Goal: Task Accomplishment & Management: Manage account settings

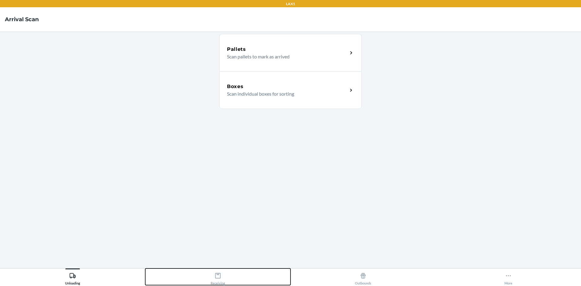
click at [221, 282] on div "Receiving" at bounding box center [218, 277] width 15 height 15
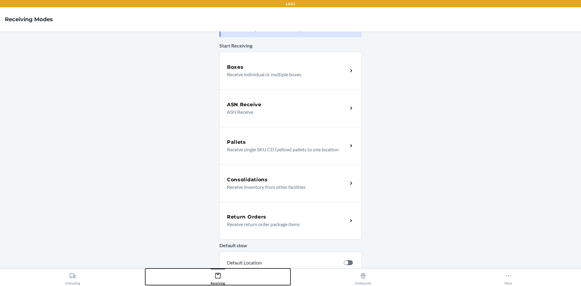
scroll to position [30, 0]
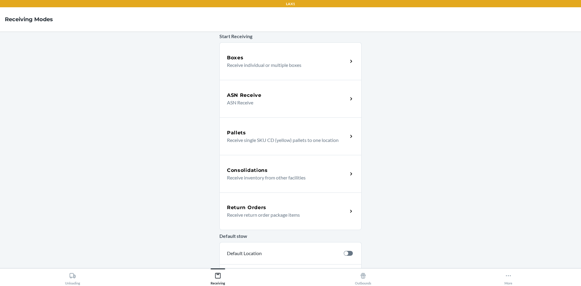
click at [348, 209] on icon at bounding box center [351, 211] width 7 height 7
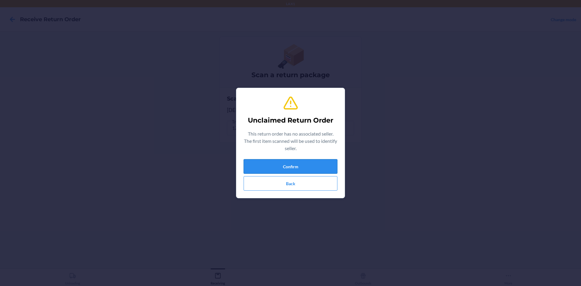
click at [294, 163] on button "Confirm" at bounding box center [291, 166] width 94 height 15
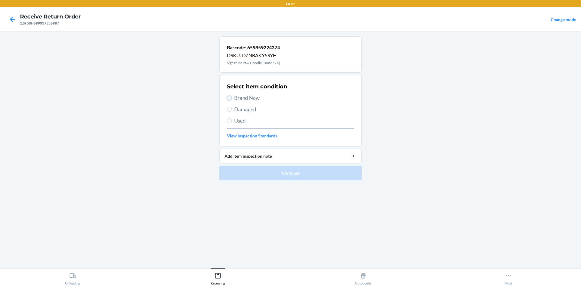
click at [229, 97] on input "Brand New" at bounding box center [229, 98] width 5 height 5
radio input "true"
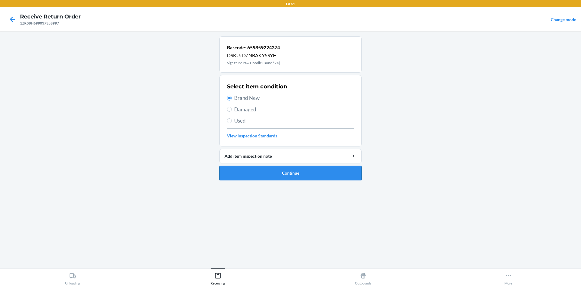
click at [281, 175] on button "Continue" at bounding box center [290, 173] width 142 height 15
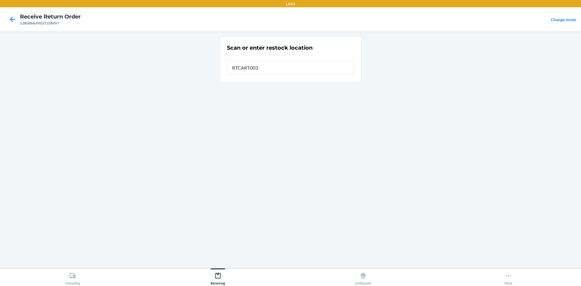
type input "RTCART003"
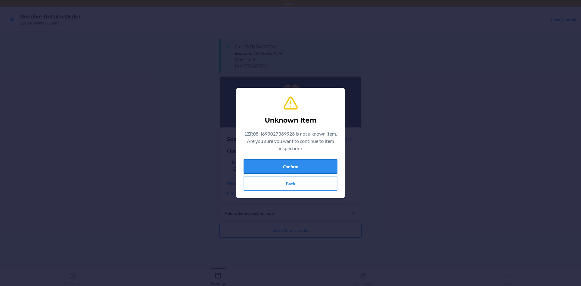
click at [306, 170] on button "Confirm" at bounding box center [291, 166] width 94 height 15
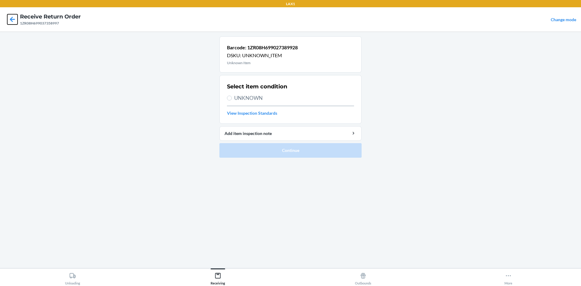
click at [12, 21] on icon at bounding box center [12, 19] width 5 height 5
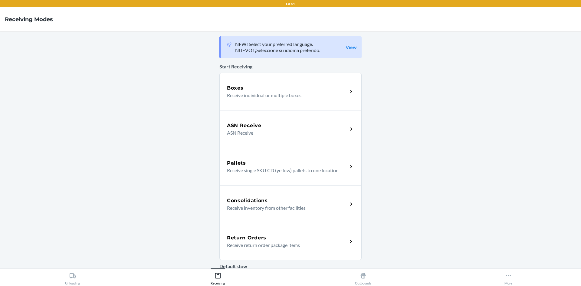
click at [335, 241] on div "Return Orders" at bounding box center [287, 237] width 121 height 7
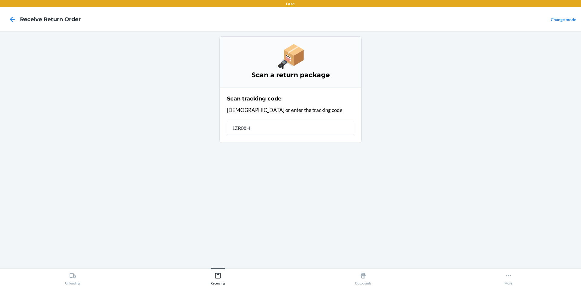
type input "1ZR08H6"
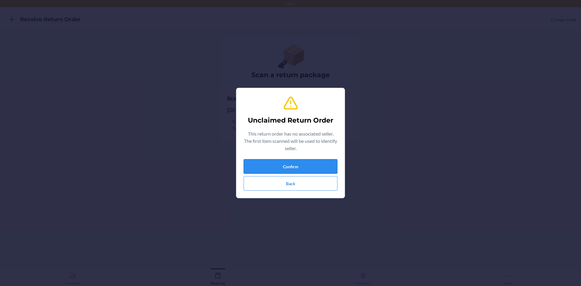
click at [285, 163] on button "Confirm" at bounding box center [291, 166] width 94 height 15
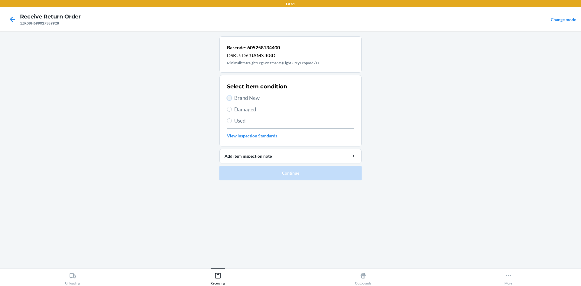
click at [231, 98] on input "Brand New" at bounding box center [229, 98] width 5 height 5
radio input "true"
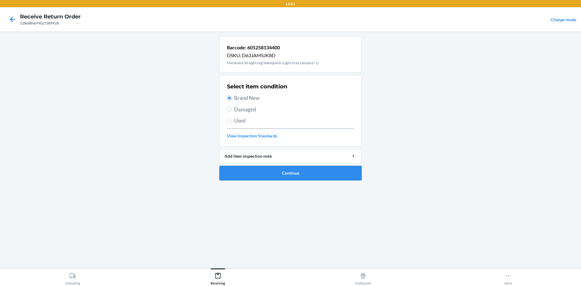
click at [270, 172] on button "Continue" at bounding box center [290, 173] width 142 height 15
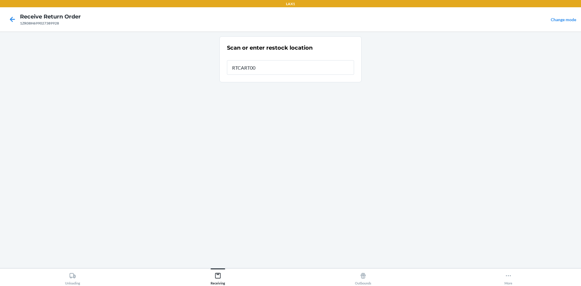
type input "RTCART003"
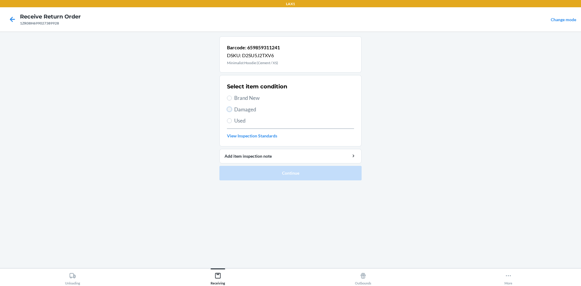
click at [230, 110] on input "Damaged" at bounding box center [229, 109] width 5 height 5
radio input "true"
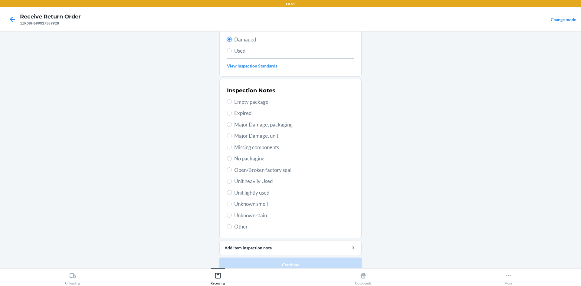
scroll to position [79, 0]
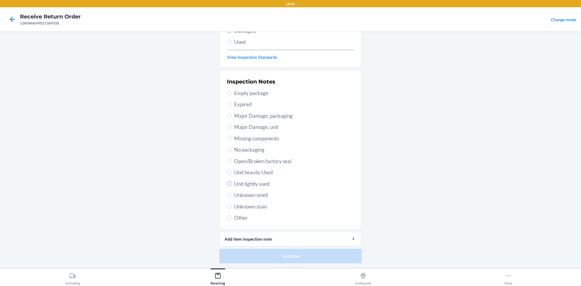
click at [228, 184] on input "Unit lightly used" at bounding box center [229, 183] width 5 height 5
radio input "true"
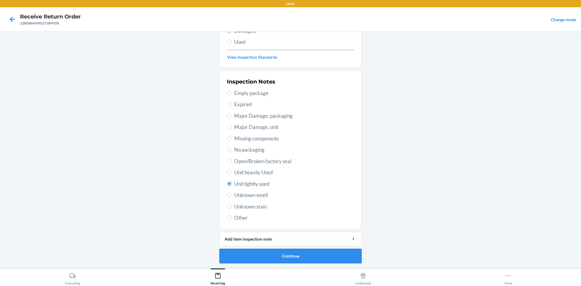
click at [263, 257] on button "Continue" at bounding box center [290, 256] width 142 height 15
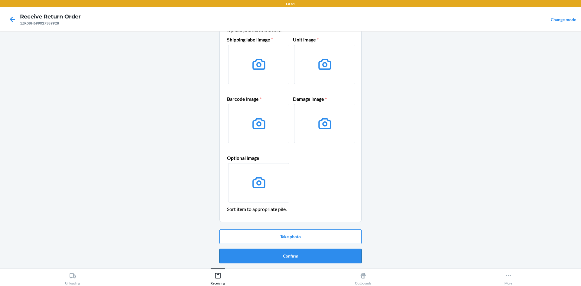
click at [255, 257] on button "Confirm" at bounding box center [290, 256] width 142 height 15
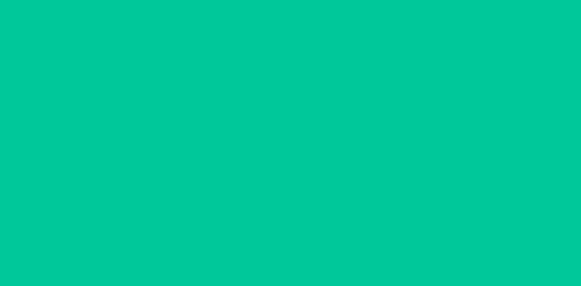
scroll to position [0, 0]
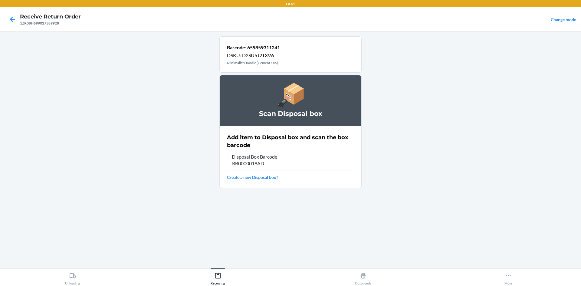
type input "RB0000019AD"
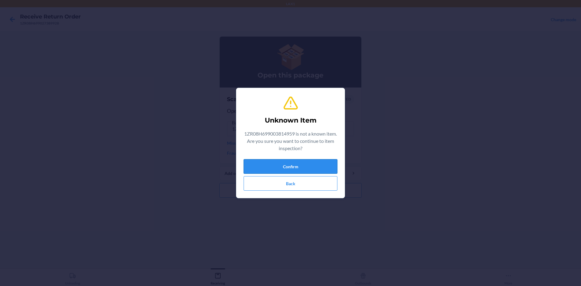
click at [279, 168] on button "Confirm" at bounding box center [291, 166] width 94 height 15
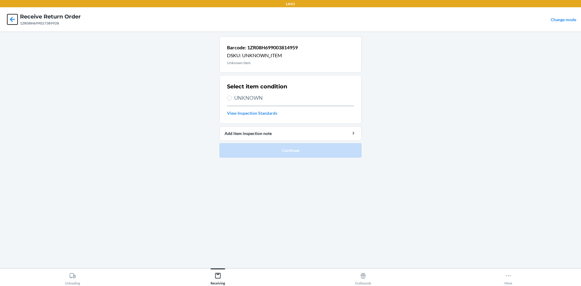
click at [14, 20] on icon at bounding box center [12, 19] width 5 height 5
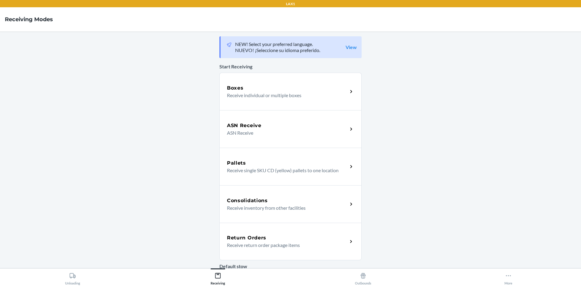
click at [251, 238] on h5 "Return Orders" at bounding box center [246, 237] width 39 height 7
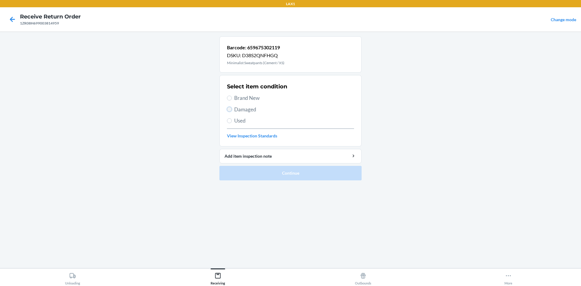
click at [227, 108] on input "Damaged" at bounding box center [229, 109] width 5 height 5
radio input "true"
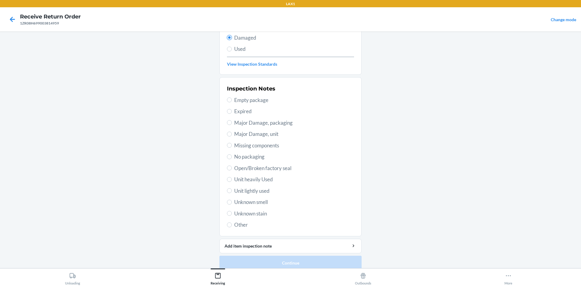
scroll to position [79, 0]
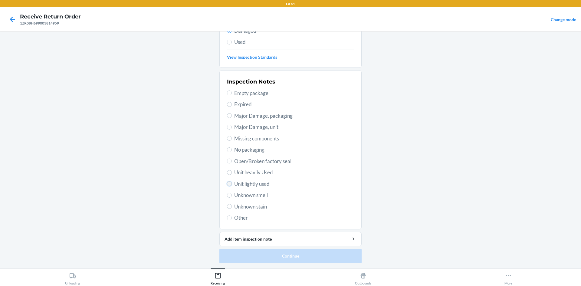
click at [227, 186] on input "Unit lightly used" at bounding box center [229, 183] width 5 height 5
radio input "true"
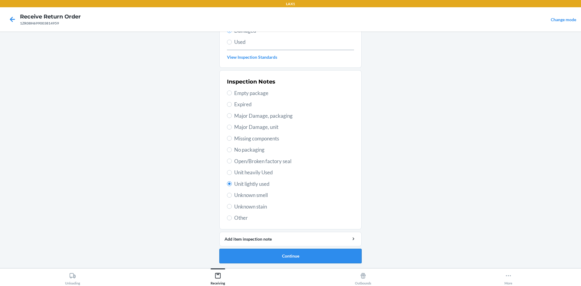
click at [287, 258] on button "Continue" at bounding box center [290, 256] width 142 height 15
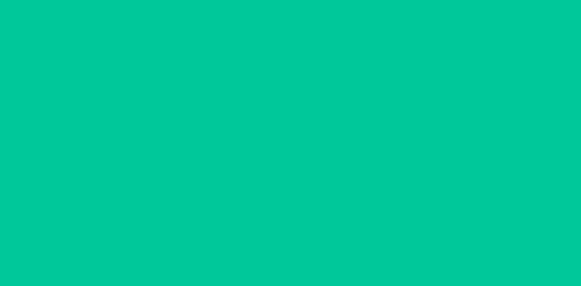
scroll to position [29, 0]
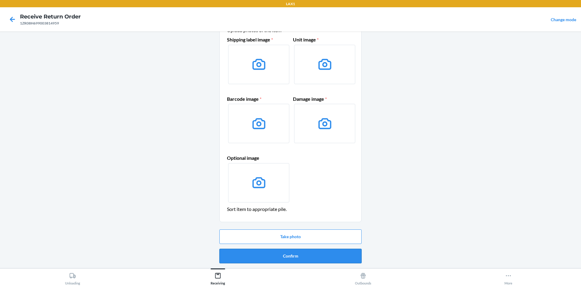
click at [289, 256] on button "Confirm" at bounding box center [290, 256] width 142 height 15
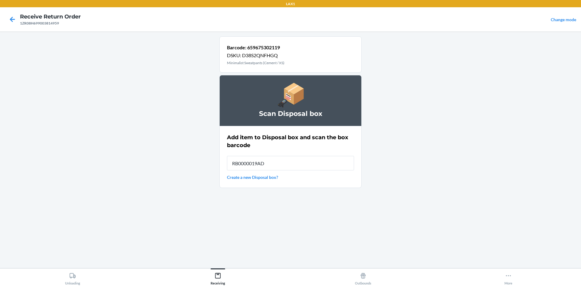
type input "RB0000019AD"
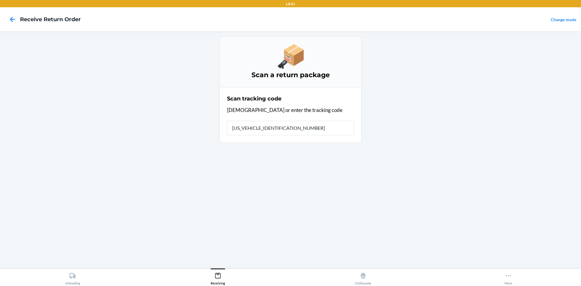
type input "1ZR08H699029779324"
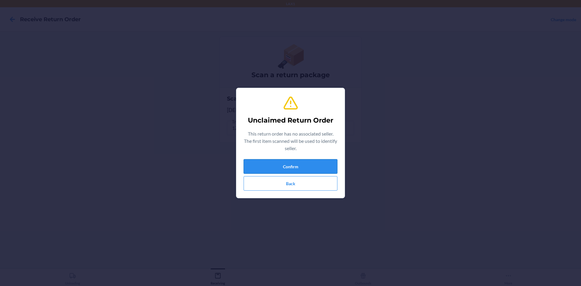
click at [312, 160] on button "Confirm" at bounding box center [291, 166] width 94 height 15
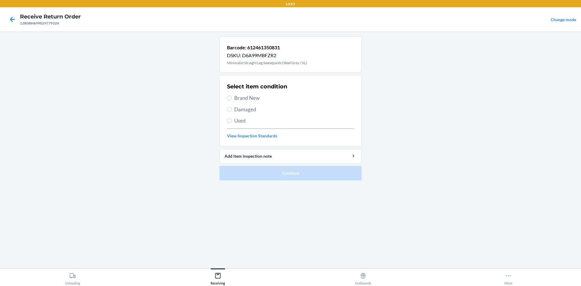
click at [230, 101] on label "Brand New" at bounding box center [290, 98] width 127 height 8
click at [230, 100] on input "Brand New" at bounding box center [229, 98] width 5 height 5
radio input "true"
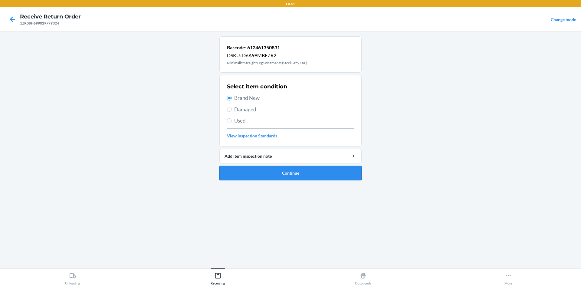
click at [280, 170] on button "Continue" at bounding box center [290, 173] width 142 height 15
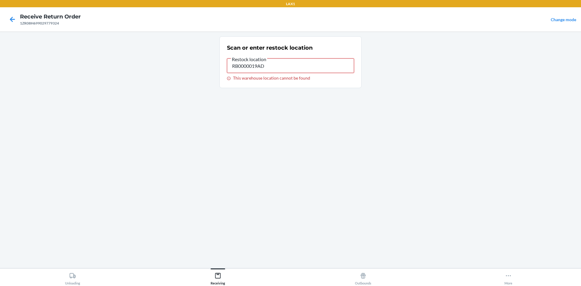
click at [308, 68] on input "RB0000019AD" at bounding box center [290, 65] width 127 height 15
type input "R"
type input "rb0000019ad"
drag, startPoint x: 277, startPoint y: 69, endPoint x: 222, endPoint y: 67, distance: 55.4
click at [246, 71] on input "rb0000019ad" at bounding box center [290, 65] width 127 height 15
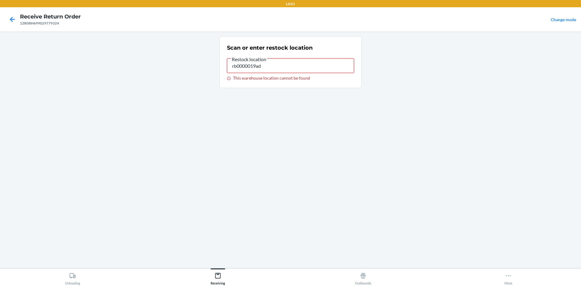
click at [270, 64] on input "rb0000019ad" at bounding box center [290, 65] width 127 height 15
drag, startPoint x: 270, startPoint y: 64, endPoint x: 0, endPoint y: 52, distance: 270.5
click at [0, 52] on main "Scan or enter restock location Restock location rb0000019ad This warehouse loca…" at bounding box center [290, 149] width 581 height 237
type input "s"
type input "C"
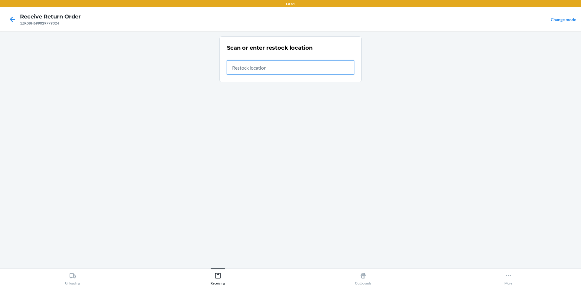
click at [260, 66] on input "text" at bounding box center [290, 67] width 127 height 15
click at [12, 20] on icon at bounding box center [12, 19] width 5 height 5
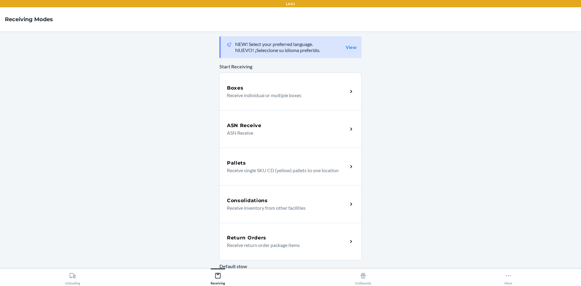
click at [261, 236] on h5 "Return Orders" at bounding box center [246, 237] width 39 height 7
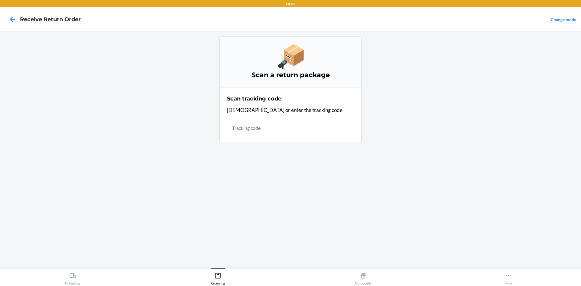
click at [262, 133] on input "text" at bounding box center [290, 128] width 127 height 15
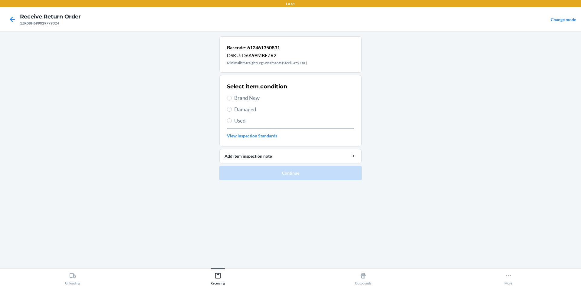
click at [245, 109] on span "Damaged" at bounding box center [294, 110] width 120 height 8
click at [232, 109] on input "Damaged" at bounding box center [229, 109] width 5 height 5
radio input "true"
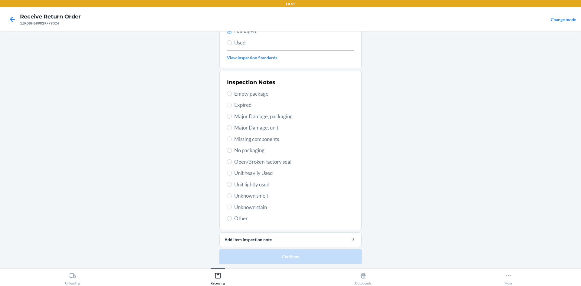
scroll to position [79, 0]
click at [228, 185] on input "Unit lightly used" at bounding box center [229, 183] width 5 height 5
radio input "true"
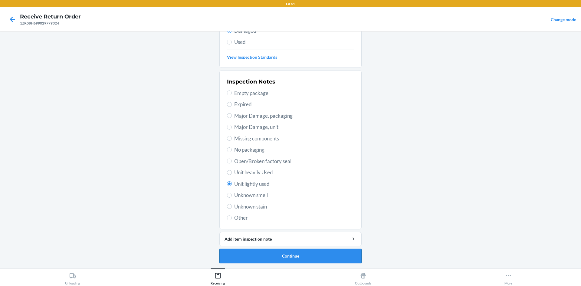
click at [288, 254] on button "Continue" at bounding box center [290, 256] width 142 height 15
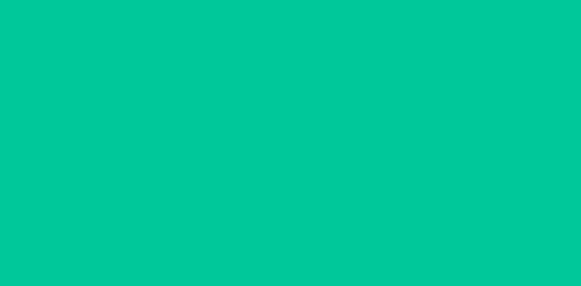
scroll to position [29, 0]
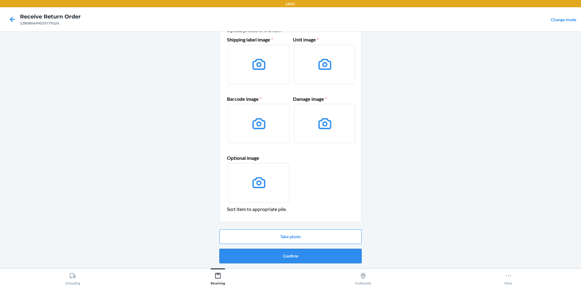
click at [321, 260] on button "Confirm" at bounding box center [290, 256] width 142 height 15
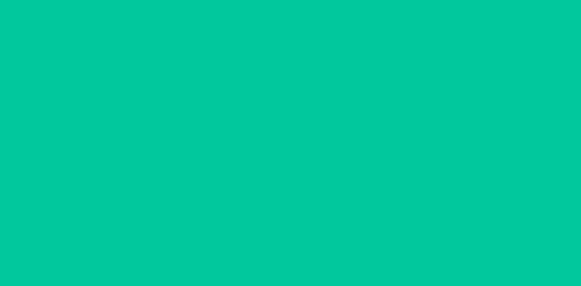
scroll to position [0, 0]
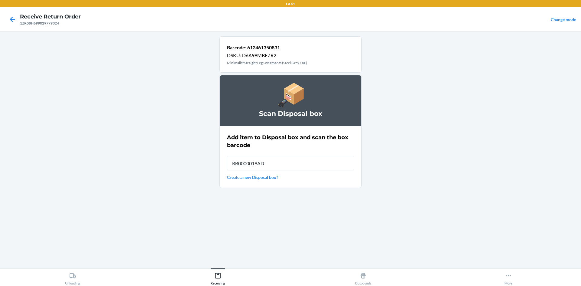
type input "RB0000019AD"
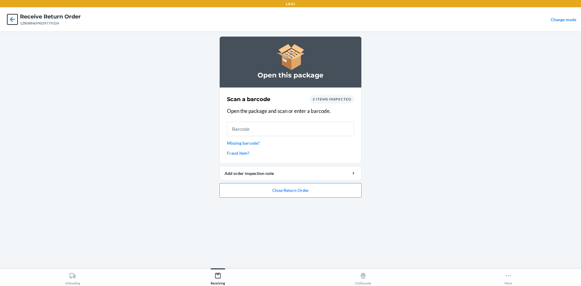
click at [12, 17] on icon at bounding box center [12, 19] width 10 height 10
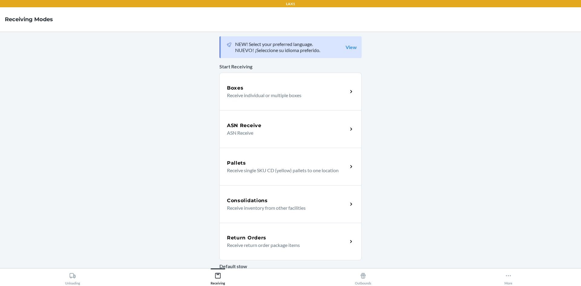
click at [286, 236] on div "Return Orders" at bounding box center [287, 237] width 121 height 7
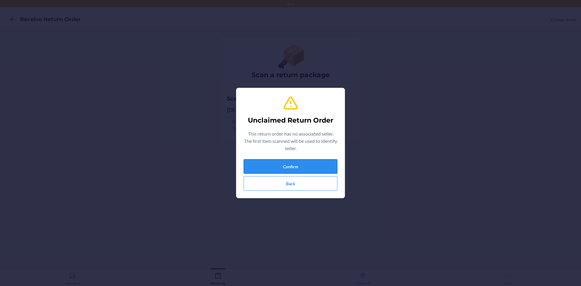
click at [321, 166] on button "Confirm" at bounding box center [291, 166] width 94 height 15
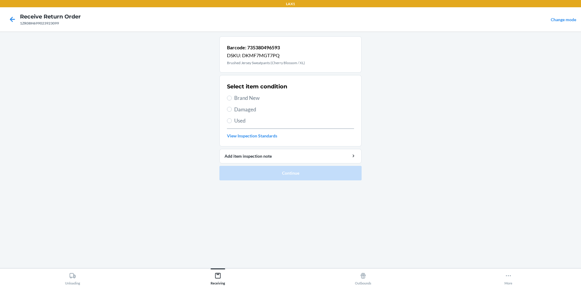
click at [237, 97] on span "Brand New" at bounding box center [294, 98] width 120 height 8
click at [232, 97] on input "Brand New" at bounding box center [229, 98] width 5 height 5
radio input "true"
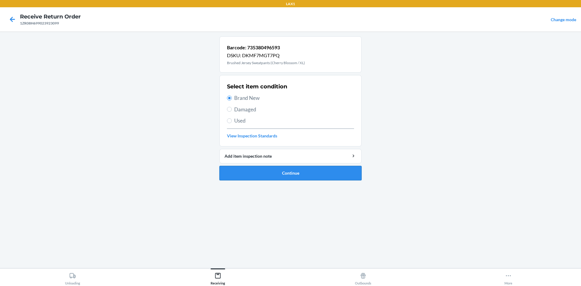
click at [271, 174] on button "Continue" at bounding box center [290, 173] width 142 height 15
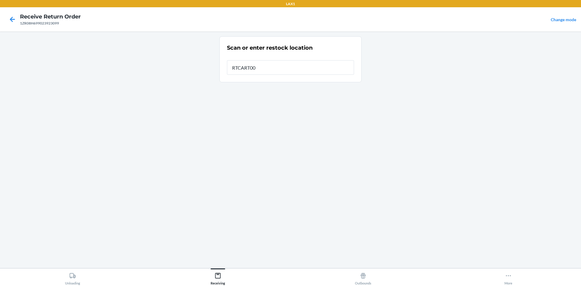
type input "RTCART003"
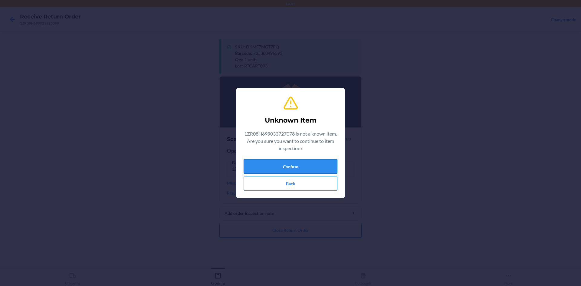
click at [283, 165] on button "Confirm" at bounding box center [291, 166] width 94 height 15
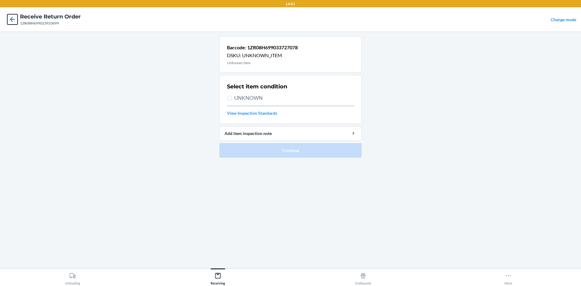
click at [12, 22] on icon at bounding box center [12, 19] width 10 height 10
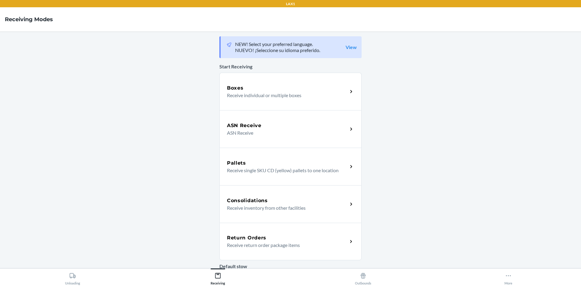
click at [237, 237] on h5 "Return Orders" at bounding box center [246, 237] width 39 height 7
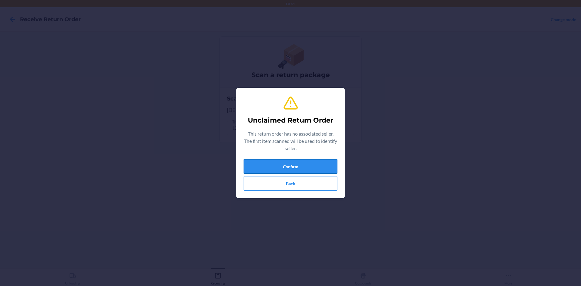
click at [299, 161] on button "Confirm" at bounding box center [291, 166] width 94 height 15
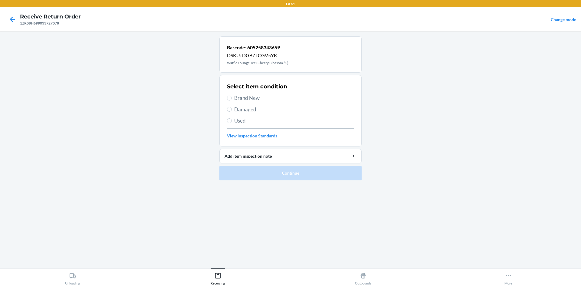
click at [246, 98] on span "Brand New" at bounding box center [294, 98] width 120 height 8
click at [232, 98] on input "Brand New" at bounding box center [229, 98] width 5 height 5
radio input "true"
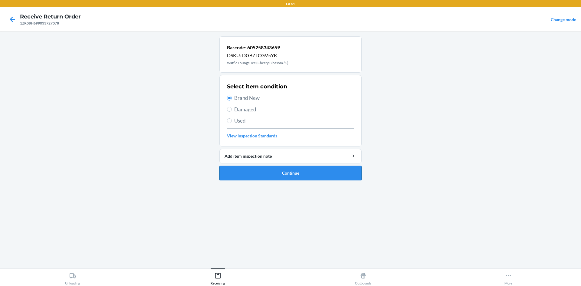
click at [282, 176] on button "Continue" at bounding box center [290, 173] width 142 height 15
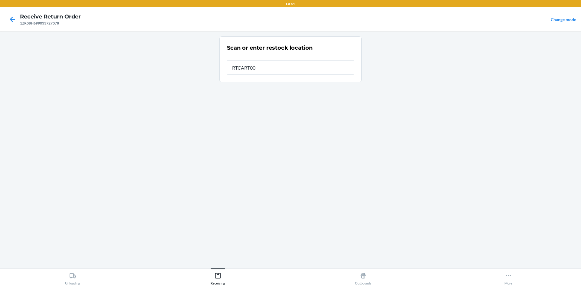
type input "RTCART003"
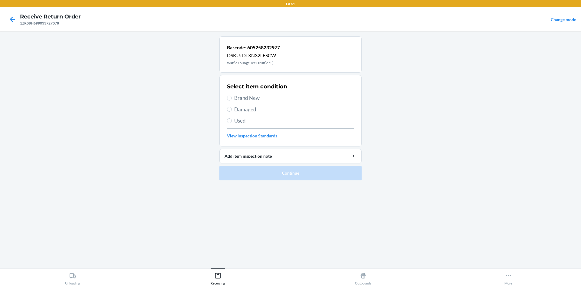
click at [240, 98] on span "Brand New" at bounding box center [294, 98] width 120 height 8
click at [232, 98] on input "Brand New" at bounding box center [229, 98] width 5 height 5
radio input "true"
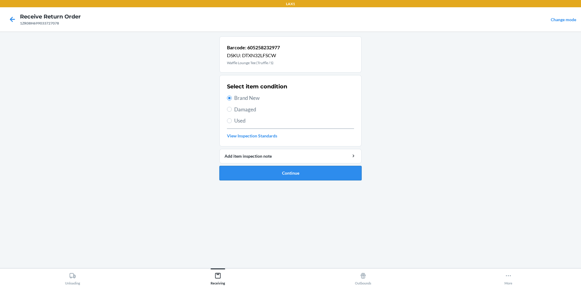
click at [297, 177] on button "Continue" at bounding box center [290, 173] width 142 height 15
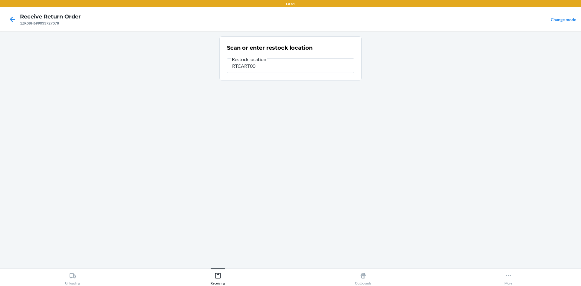
type input "RTCART003"
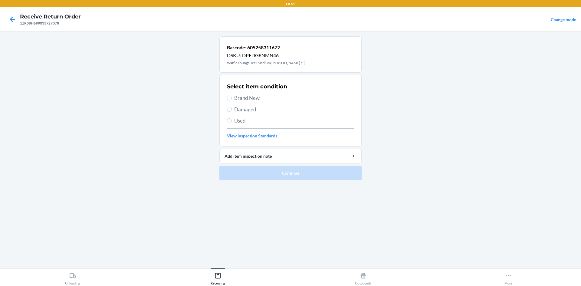
click at [238, 108] on span "Damaged" at bounding box center [294, 110] width 120 height 8
click at [232, 108] on input "Damaged" at bounding box center [229, 109] width 5 height 5
radio input "true"
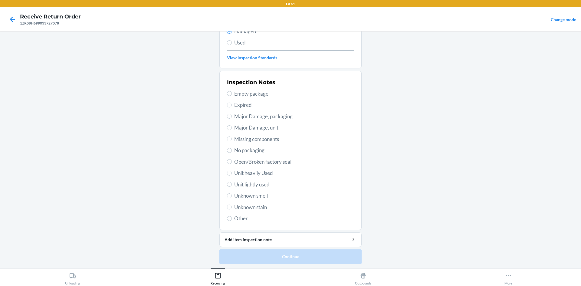
scroll to position [79, 0]
click at [261, 182] on span "Unit lightly used" at bounding box center [294, 184] width 120 height 8
click at [232, 182] on input "Unit lightly used" at bounding box center [229, 183] width 5 height 5
radio input "true"
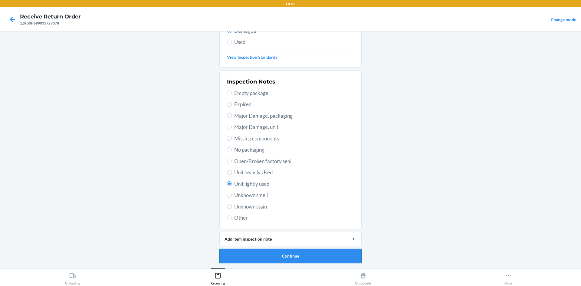
click at [277, 253] on button "Continue" at bounding box center [290, 256] width 142 height 15
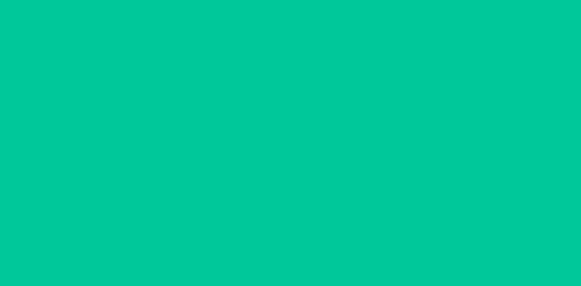
scroll to position [29, 0]
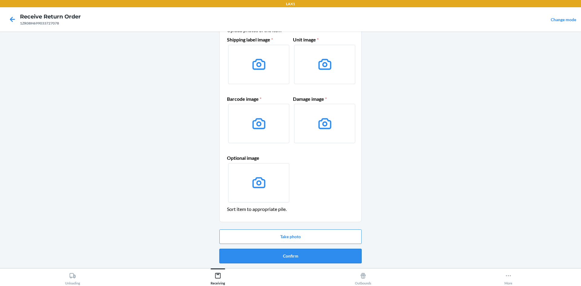
click at [283, 256] on button "Confirm" at bounding box center [290, 256] width 142 height 15
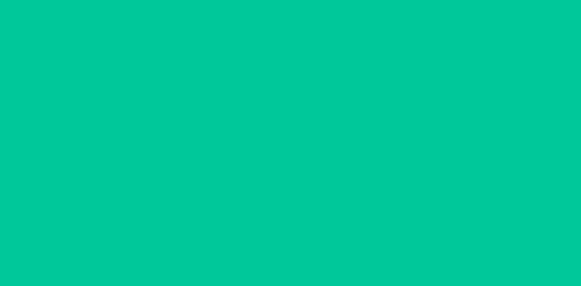
scroll to position [0, 0]
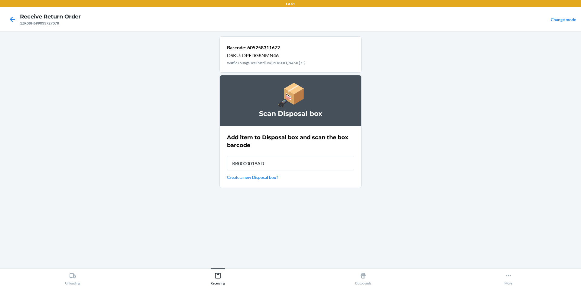
type input "RB0000019AD"
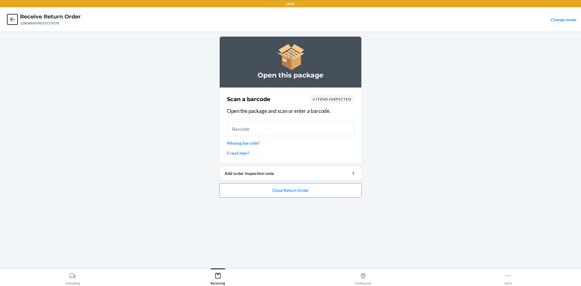
click at [13, 20] on icon at bounding box center [12, 19] width 10 height 10
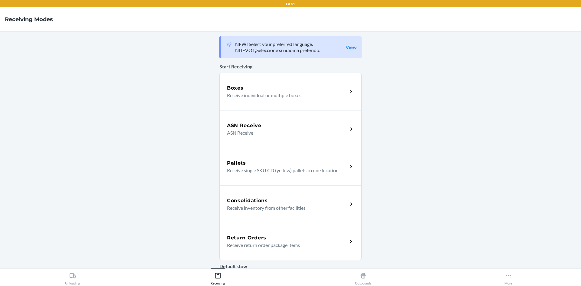
click at [281, 246] on p "Receive return order package items" at bounding box center [285, 244] width 116 height 7
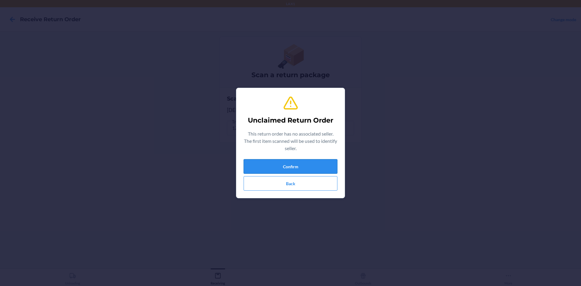
click at [277, 170] on button "Confirm" at bounding box center [291, 166] width 94 height 15
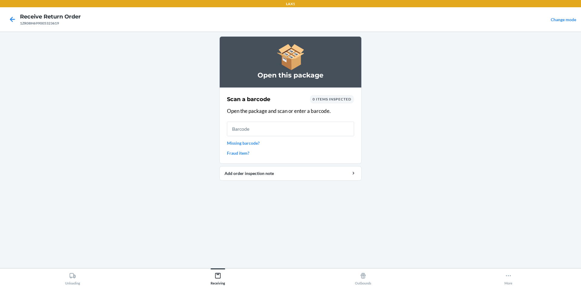
click at [256, 145] on link "Missing barcode?" at bounding box center [290, 143] width 127 height 6
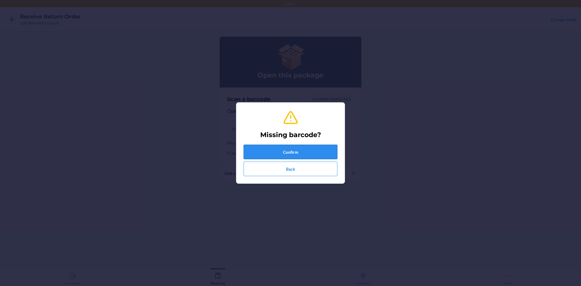
click at [271, 149] on button "Confirm" at bounding box center [291, 152] width 94 height 15
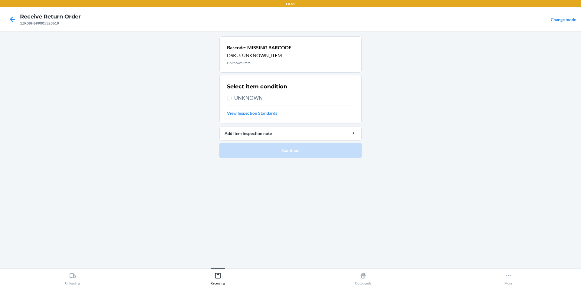
click at [231, 96] on label "UNKNOWN" at bounding box center [290, 98] width 127 height 8
click at [231, 96] on input "UNKNOWN" at bounding box center [229, 98] width 5 height 5
radio input "true"
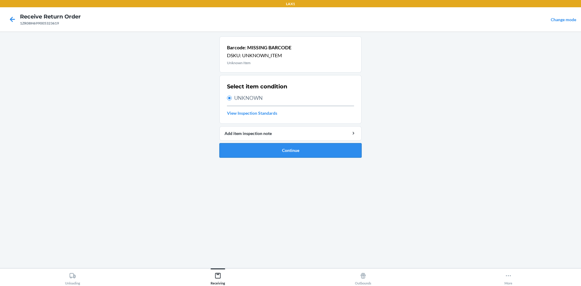
click at [277, 150] on button "Continue" at bounding box center [290, 150] width 142 height 15
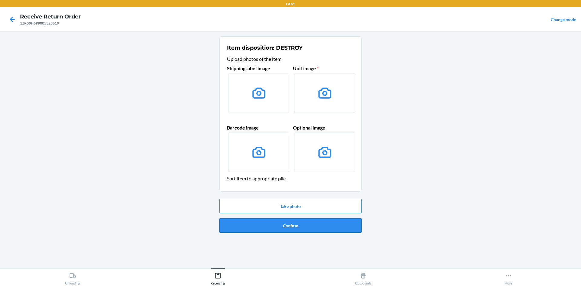
click at [286, 227] on button "Confirm" at bounding box center [290, 225] width 142 height 15
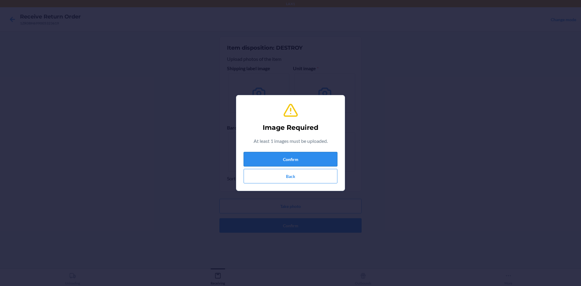
click at [273, 155] on button "Confirm" at bounding box center [291, 159] width 94 height 15
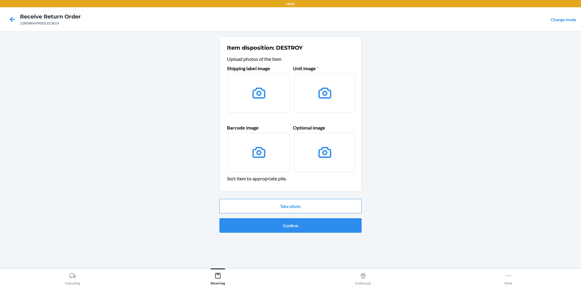
click at [255, 95] on icon at bounding box center [258, 92] width 15 height 15
click at [0, 0] on input "file" at bounding box center [0, 0] width 0 height 0
click at [273, 206] on button "Take photo" at bounding box center [290, 206] width 142 height 15
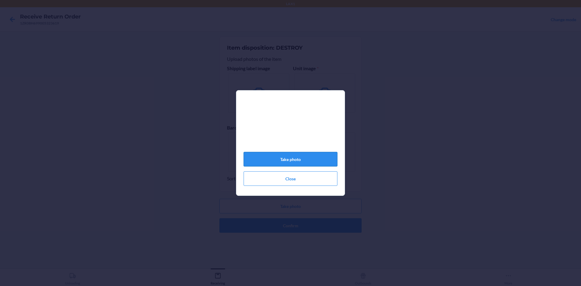
click at [274, 157] on button "Take photo" at bounding box center [291, 159] width 94 height 15
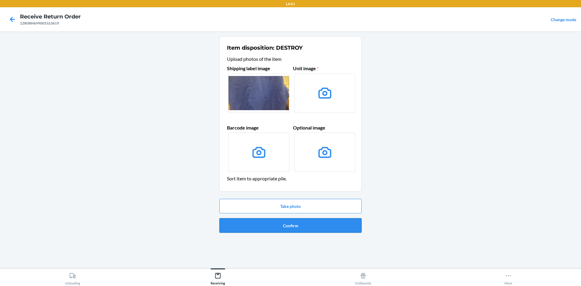
click at [284, 226] on button "Confirm" at bounding box center [290, 225] width 142 height 15
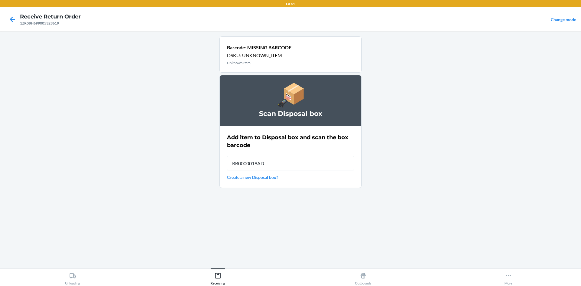
type input "RB0000019AD"
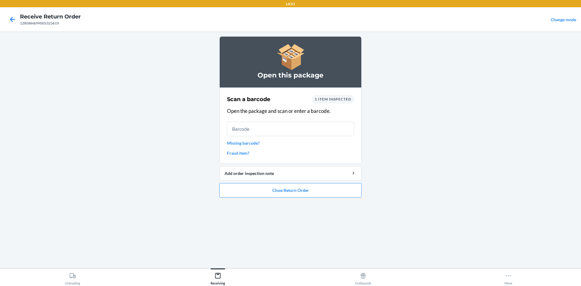
click at [234, 143] on link "Missing barcode?" at bounding box center [290, 143] width 127 height 6
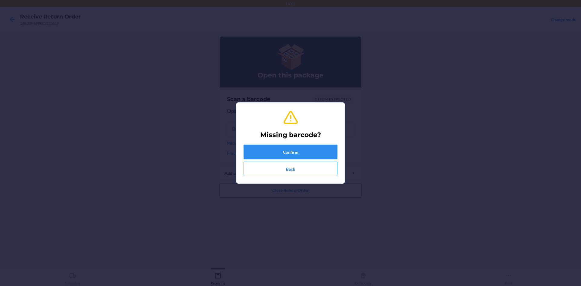
click at [283, 154] on button "Confirm" at bounding box center [291, 152] width 94 height 15
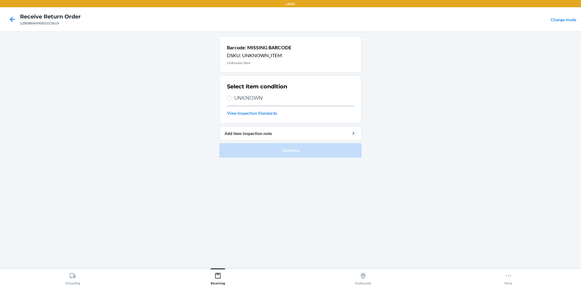
click at [247, 101] on span "UNKNOWN" at bounding box center [294, 98] width 120 height 8
click at [232, 100] on input "UNKNOWN" at bounding box center [229, 98] width 5 height 5
radio input "true"
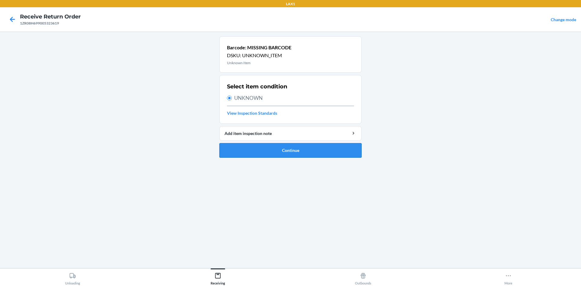
click at [249, 152] on button "Continue" at bounding box center [290, 150] width 142 height 15
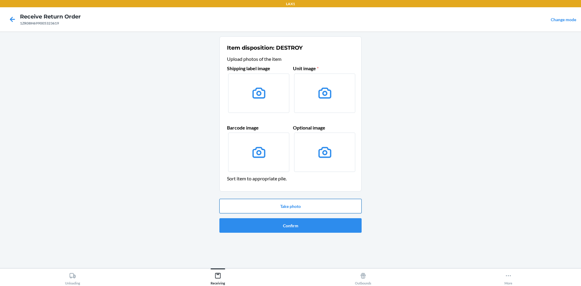
click at [299, 202] on button "Take photo" at bounding box center [290, 206] width 142 height 15
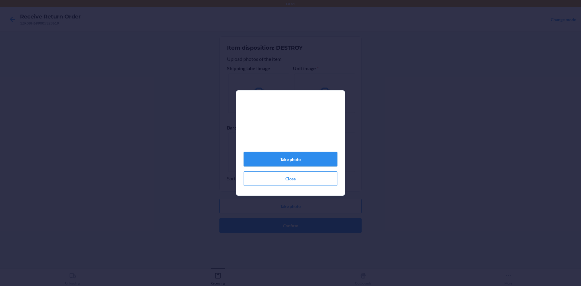
click at [279, 166] on button "Take photo" at bounding box center [291, 159] width 94 height 15
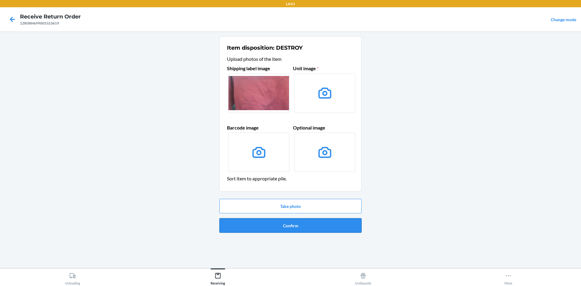
click at [294, 226] on button "Confirm" at bounding box center [290, 225] width 142 height 15
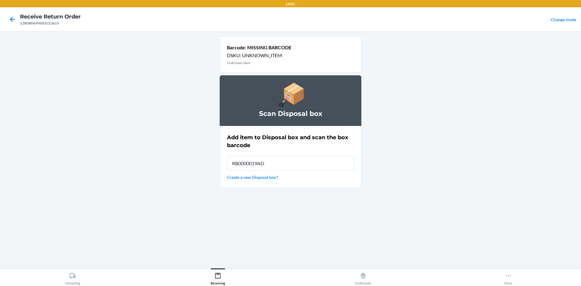
type input "RB0000019AD"
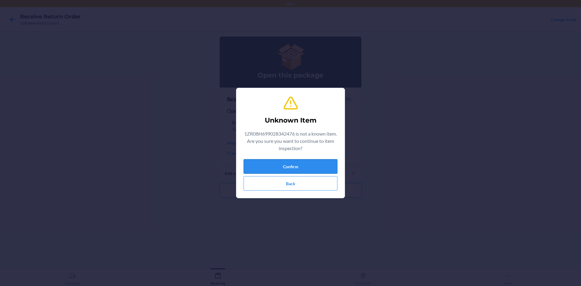
click at [287, 171] on button "Confirm" at bounding box center [291, 166] width 94 height 15
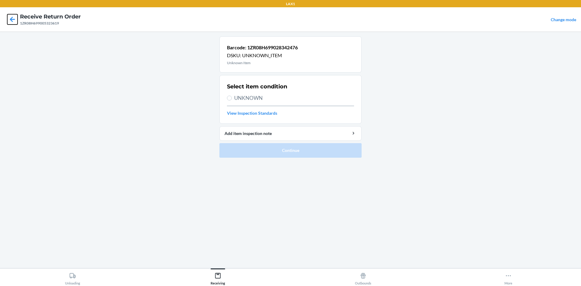
click at [12, 19] on icon at bounding box center [12, 19] width 5 height 5
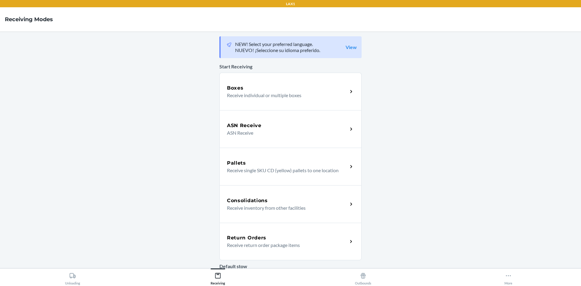
click at [348, 237] on div "Return Orders Receive return order package items" at bounding box center [290, 242] width 142 height 38
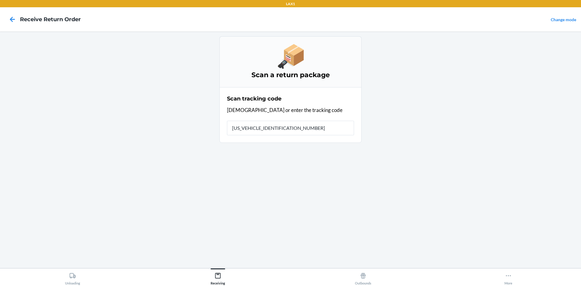
type input "1ZR08H699028342476"
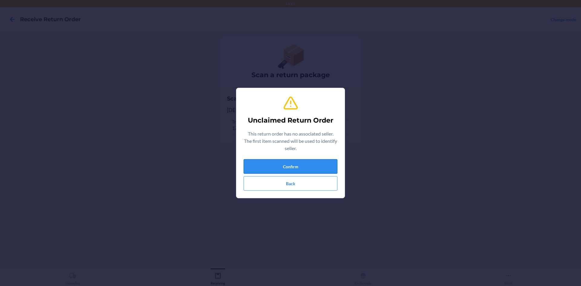
click at [300, 167] on button "Confirm" at bounding box center [291, 166] width 94 height 15
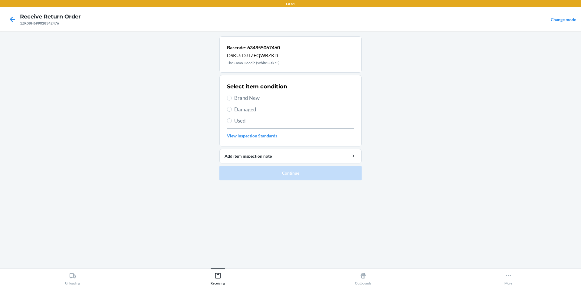
click at [228, 94] on label "Brand New" at bounding box center [290, 98] width 127 height 8
click at [228, 96] on input "Brand New" at bounding box center [229, 98] width 5 height 5
radio input "true"
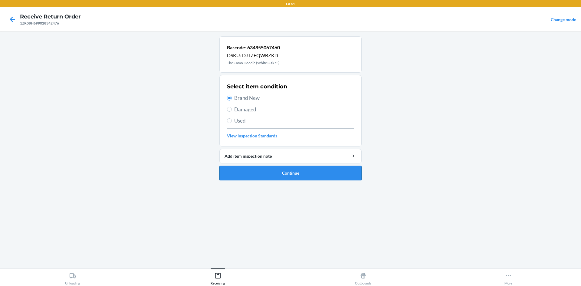
click at [277, 175] on button "Continue" at bounding box center [290, 173] width 142 height 15
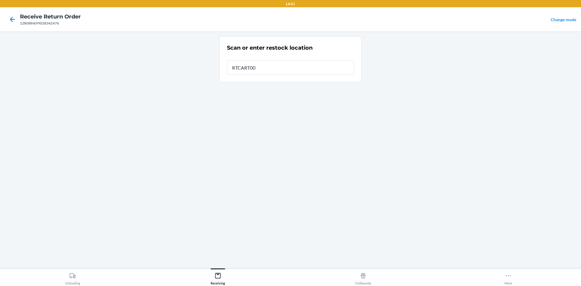
type input "RTCART003"
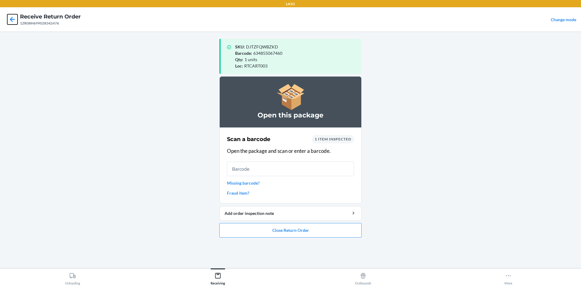
click at [14, 14] on icon at bounding box center [12, 19] width 10 height 10
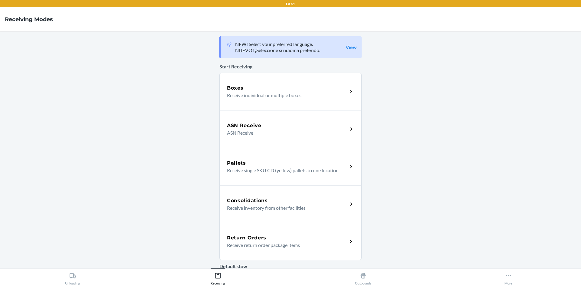
click at [281, 240] on div "Return Orders" at bounding box center [287, 237] width 121 height 7
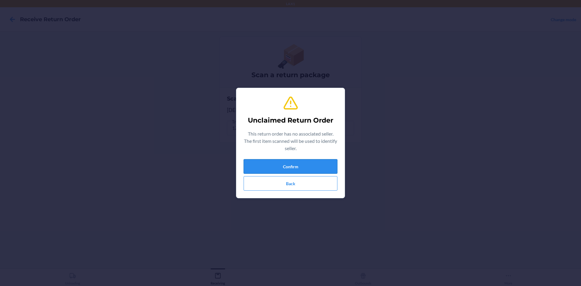
click at [287, 166] on button "Confirm" at bounding box center [291, 166] width 94 height 15
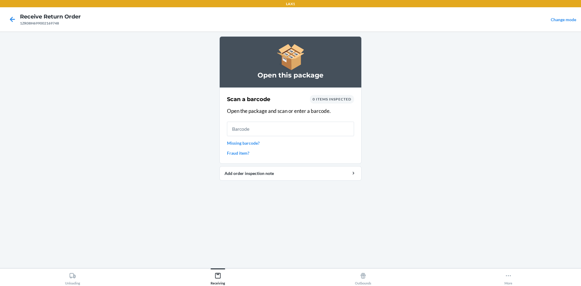
click at [555, 221] on main "Open this package Scan a barcode 0 items inspected Open the package and scan or…" at bounding box center [290, 149] width 581 height 237
click at [557, 222] on main "Open this package Scan a barcode 0 items inspected Open the package and scan or…" at bounding box center [290, 149] width 581 height 237
click at [250, 128] on input "text" at bounding box center [290, 129] width 127 height 15
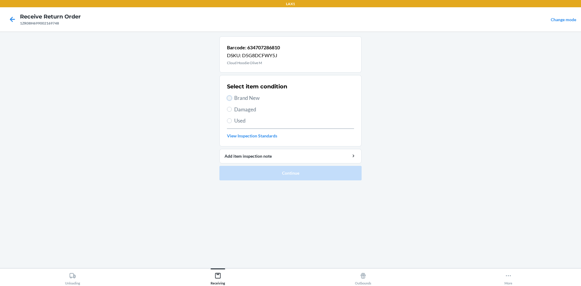
click at [230, 97] on input "Brand New" at bounding box center [229, 98] width 5 height 5
radio input "true"
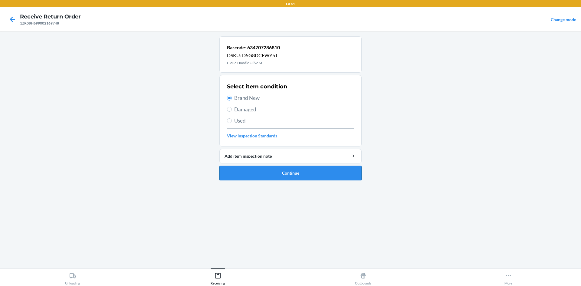
click at [282, 175] on button "Continue" at bounding box center [290, 173] width 142 height 15
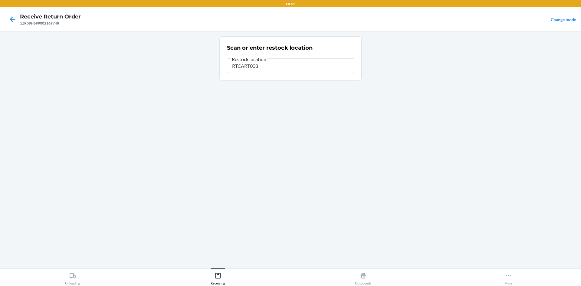
type input "RTCART003"
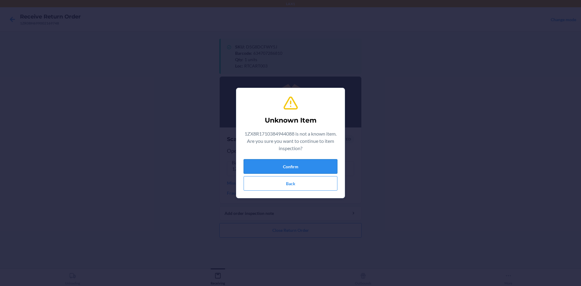
click at [322, 163] on button "Confirm" at bounding box center [291, 166] width 94 height 15
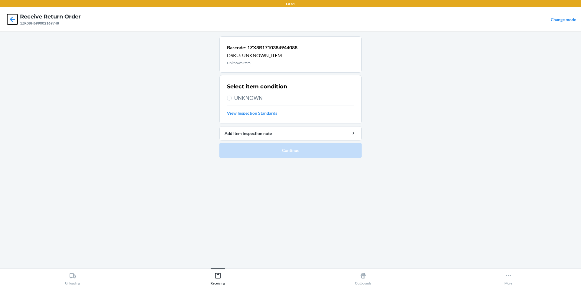
click at [12, 16] on icon at bounding box center [12, 19] width 10 height 10
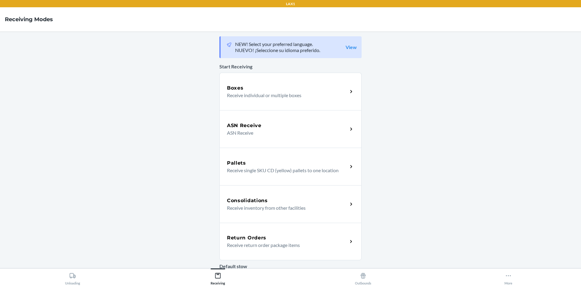
click at [245, 239] on h5 "Return Orders" at bounding box center [246, 237] width 39 height 7
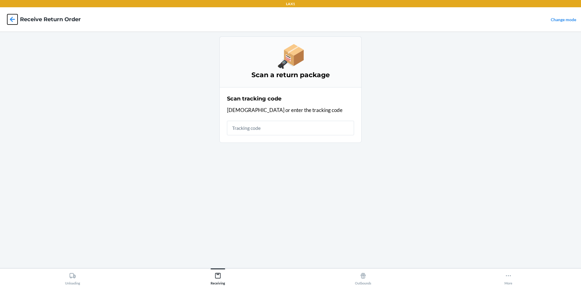
click at [12, 22] on icon at bounding box center [12, 19] width 10 height 10
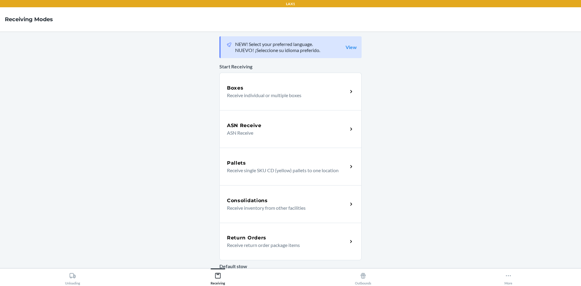
click at [284, 240] on div "Return Orders" at bounding box center [287, 237] width 121 height 7
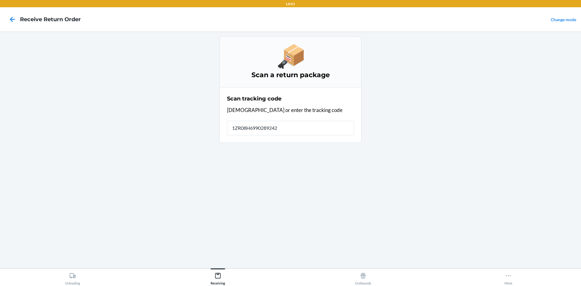
type input "[US_VEHICLE_IDENTIFICATION_NUMBER]"
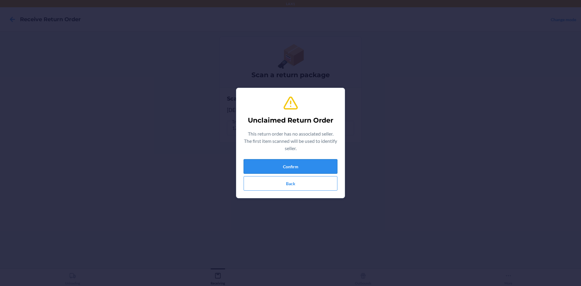
click at [321, 171] on button "Confirm" at bounding box center [291, 166] width 94 height 15
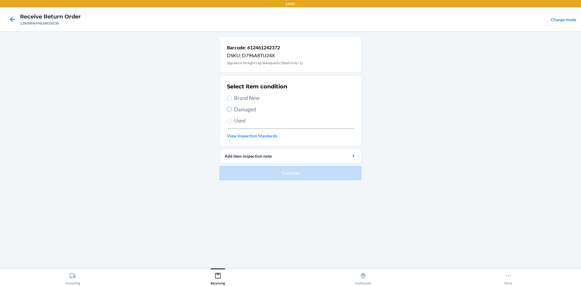
click at [228, 108] on input "Damaged" at bounding box center [229, 109] width 5 height 5
radio input "true"
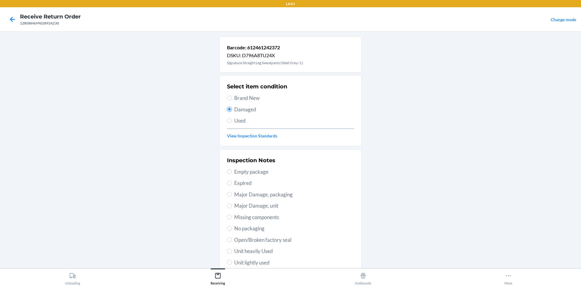
scroll to position [79, 0]
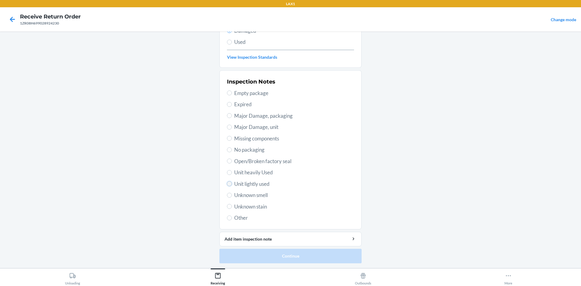
click at [227, 183] on input "Unit lightly used" at bounding box center [229, 183] width 5 height 5
radio input "true"
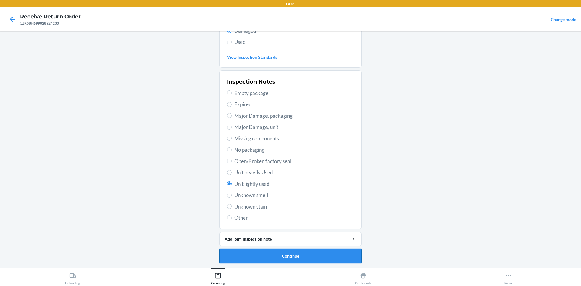
click at [279, 258] on button "Continue" at bounding box center [290, 256] width 142 height 15
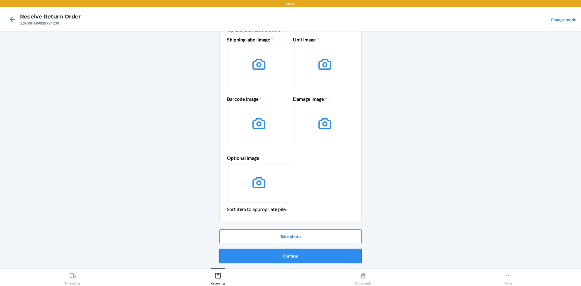
click at [283, 256] on button "Confirm" at bounding box center [290, 256] width 142 height 15
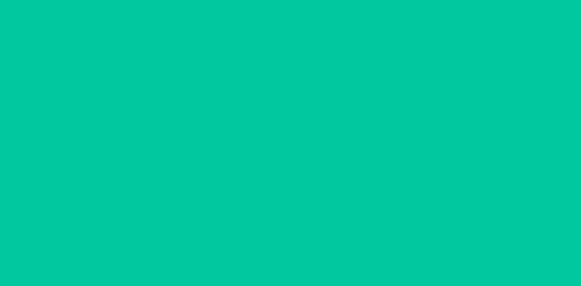
scroll to position [0, 0]
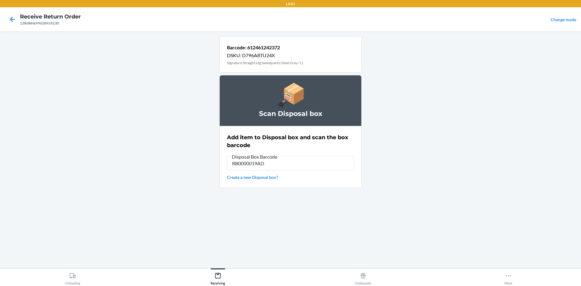
type input "RB0000019AD"
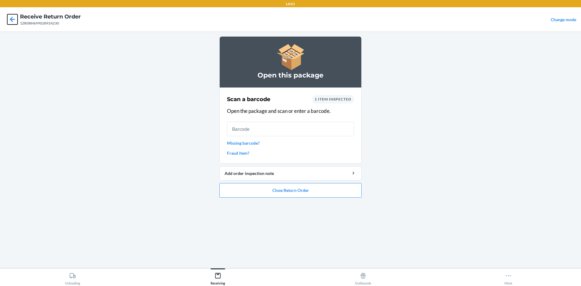
click at [11, 22] on icon at bounding box center [12, 19] width 10 height 10
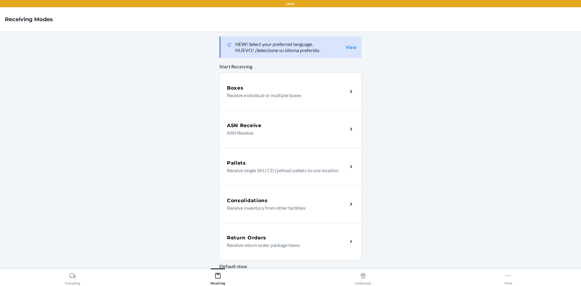
click at [279, 241] on div "Return Orders" at bounding box center [287, 237] width 121 height 7
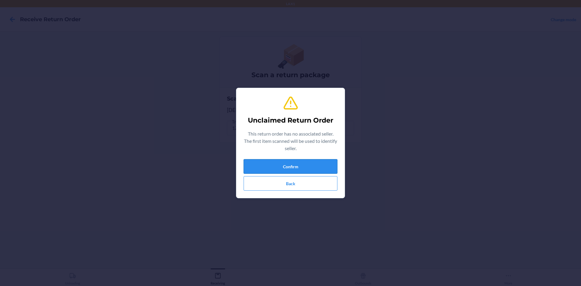
click at [271, 164] on button "Confirm" at bounding box center [291, 166] width 94 height 15
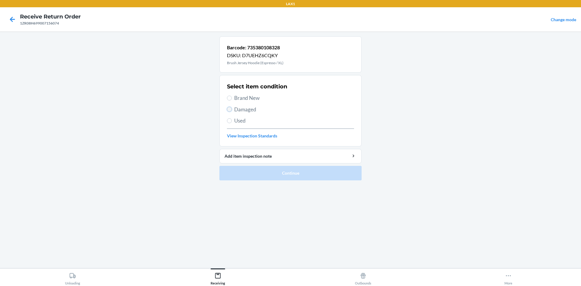
click at [228, 111] on input "Damaged" at bounding box center [229, 109] width 5 height 5
radio input "true"
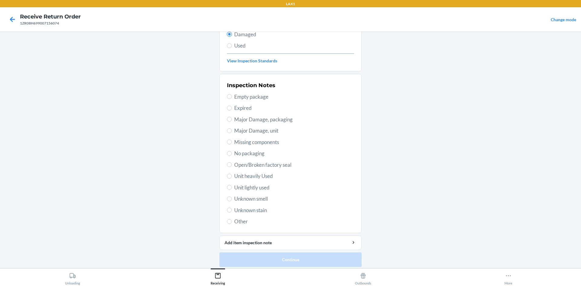
scroll to position [79, 0]
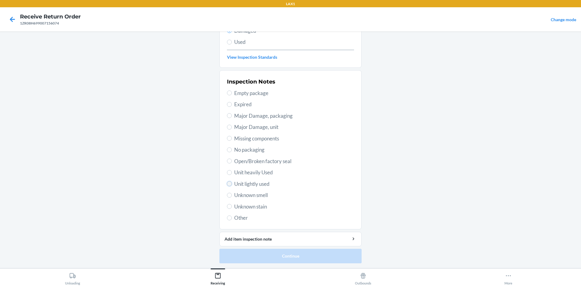
click at [228, 184] on input "Unit lightly used" at bounding box center [229, 183] width 5 height 5
radio input "true"
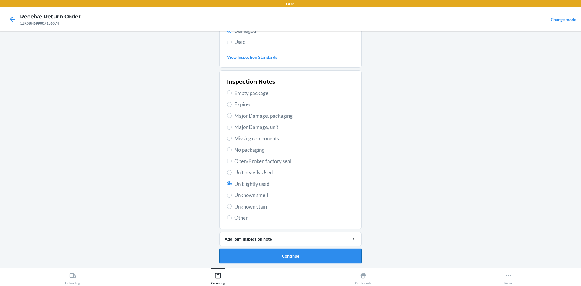
click at [253, 255] on button "Continue" at bounding box center [290, 256] width 142 height 15
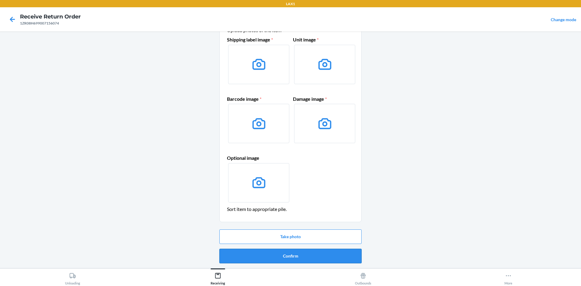
click at [282, 253] on button "Confirm" at bounding box center [290, 256] width 142 height 15
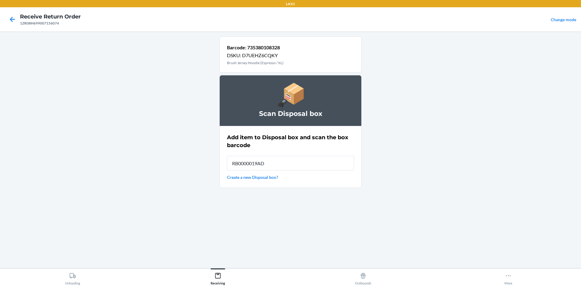
type input "RB0000019AD"
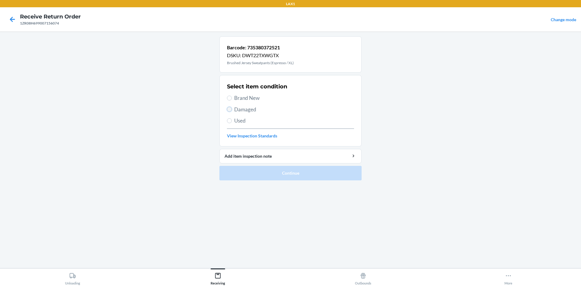
click at [228, 108] on input "Damaged" at bounding box center [229, 109] width 5 height 5
radio input "true"
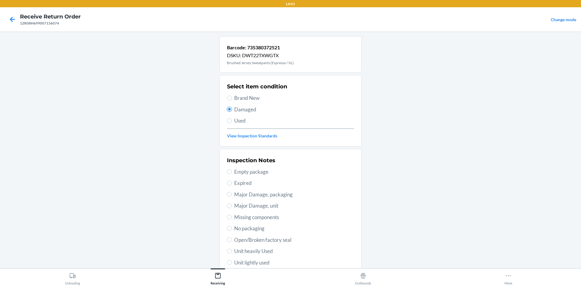
scroll to position [79, 0]
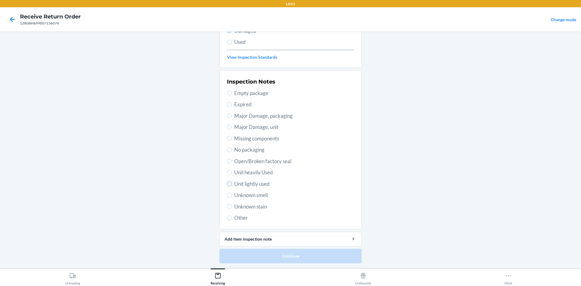
click at [229, 183] on input "Unit lightly used" at bounding box center [229, 183] width 5 height 5
radio input "true"
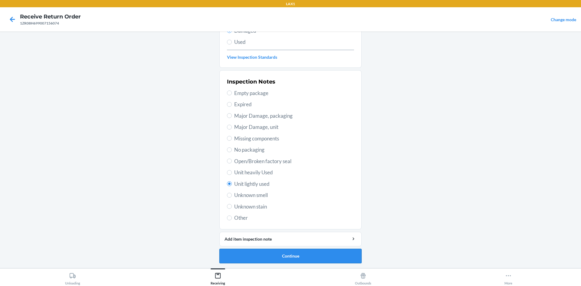
click at [307, 260] on button "Continue" at bounding box center [290, 256] width 142 height 15
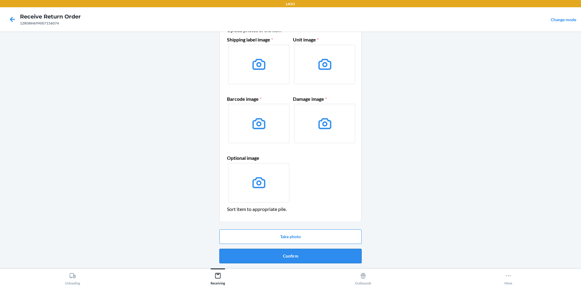
click at [303, 255] on button "Confirm" at bounding box center [290, 256] width 142 height 15
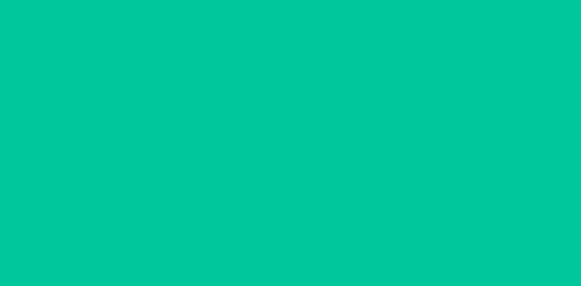
scroll to position [0, 0]
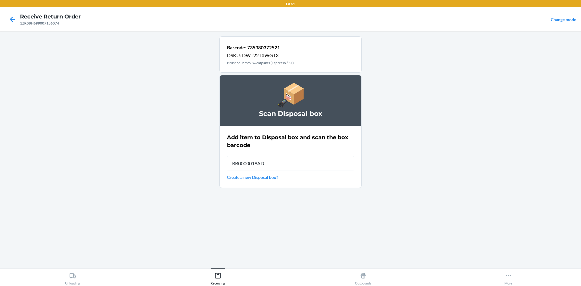
type input "RB0000019AD"
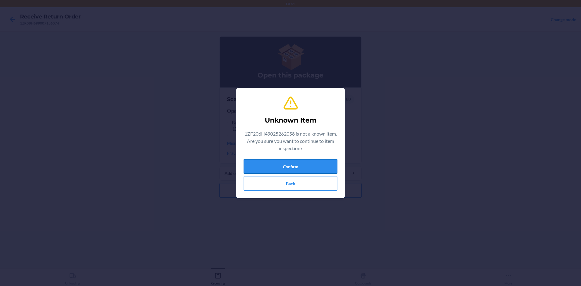
click at [294, 170] on button "Confirm" at bounding box center [291, 166] width 94 height 15
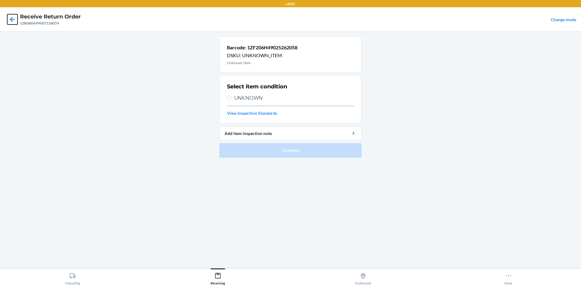
click at [14, 18] on icon at bounding box center [12, 19] width 10 height 10
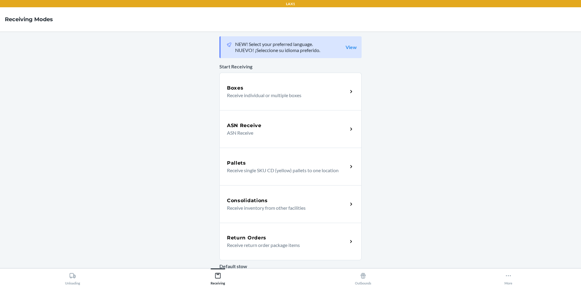
click at [256, 243] on p "Receive return order package items" at bounding box center [285, 244] width 116 height 7
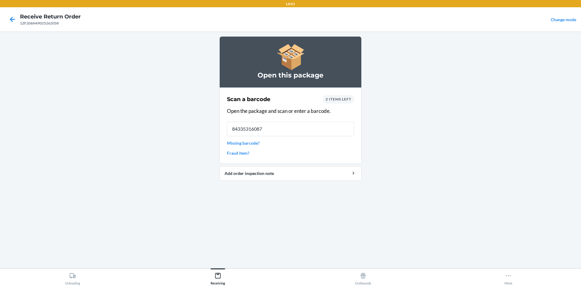
type input "843353160874"
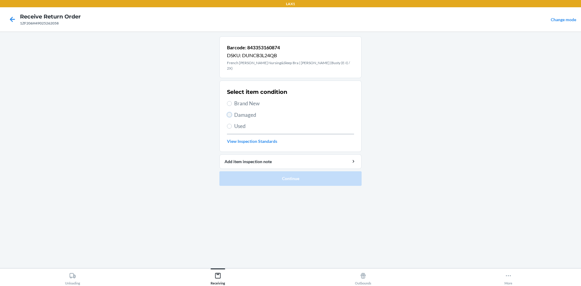
click at [227, 112] on input "Damaged" at bounding box center [229, 114] width 5 height 5
radio input "true"
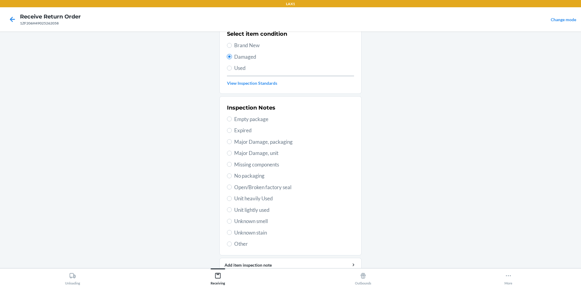
scroll to position [61, 0]
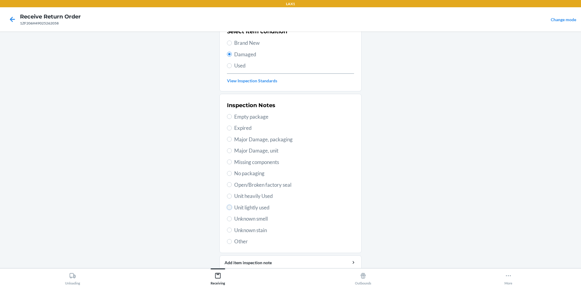
click at [229, 205] on input "Unit lightly used" at bounding box center [229, 207] width 5 height 5
radio input "true"
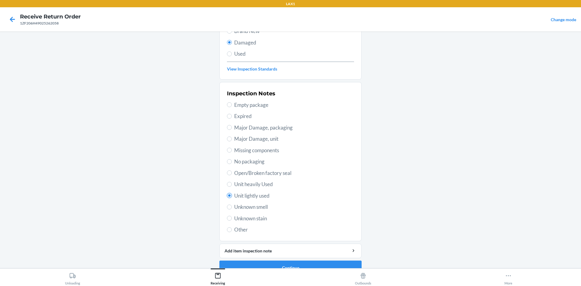
scroll to position [79, 0]
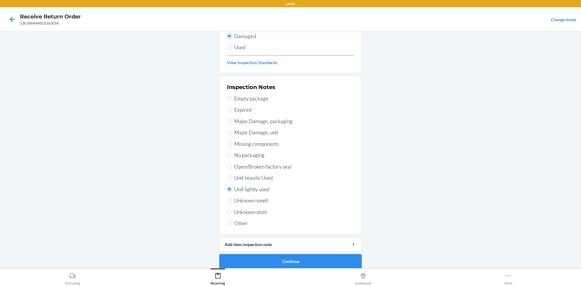
click at [255, 258] on button "Continue" at bounding box center [290, 261] width 142 height 15
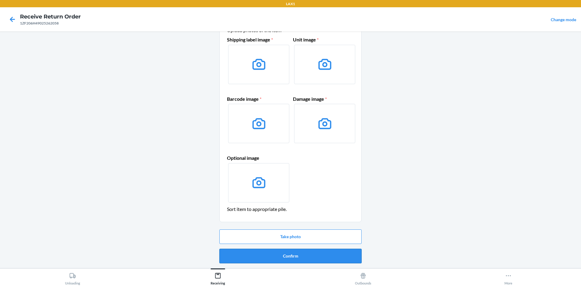
click at [253, 257] on button "Confirm" at bounding box center [290, 256] width 142 height 15
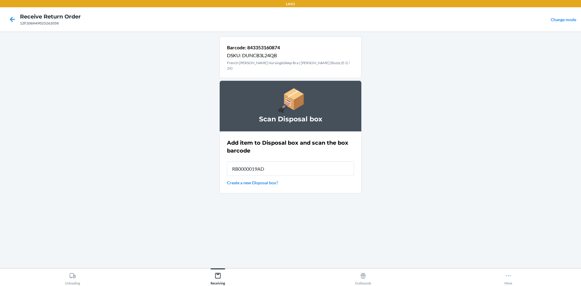
type input "RB0000019AD"
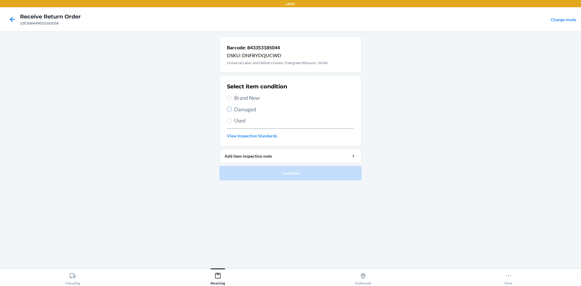
click at [231, 109] on input "Damaged" at bounding box center [229, 109] width 5 height 5
radio input "true"
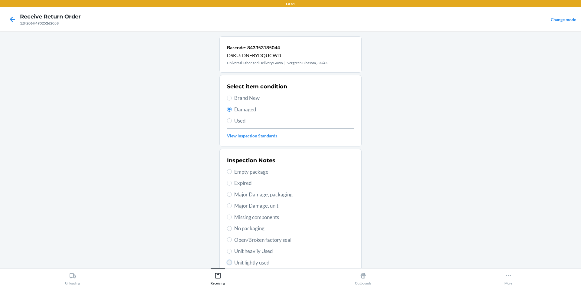
click at [227, 263] on input "Unit lightly used" at bounding box center [229, 262] width 5 height 5
radio input "true"
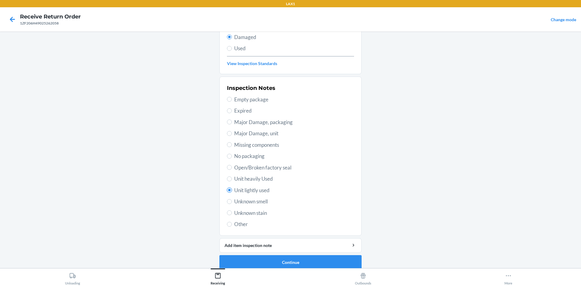
scroll to position [79, 0]
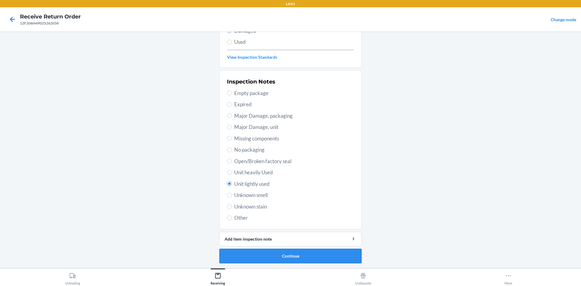
click at [334, 260] on button "Continue" at bounding box center [290, 256] width 142 height 15
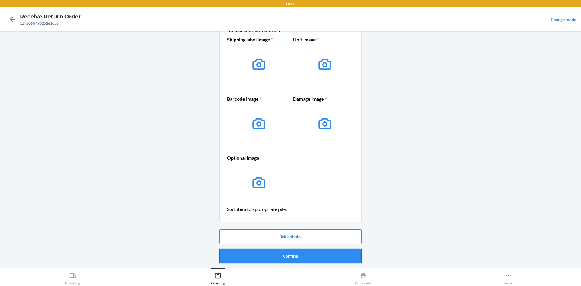
click at [320, 260] on button "Confirm" at bounding box center [290, 256] width 142 height 15
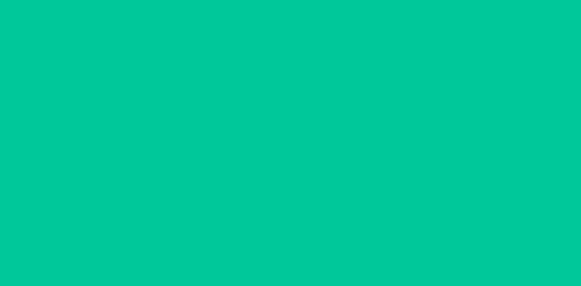
scroll to position [0, 0]
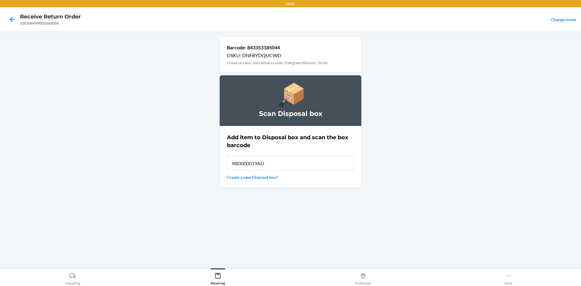
type input "RB0000019AD"
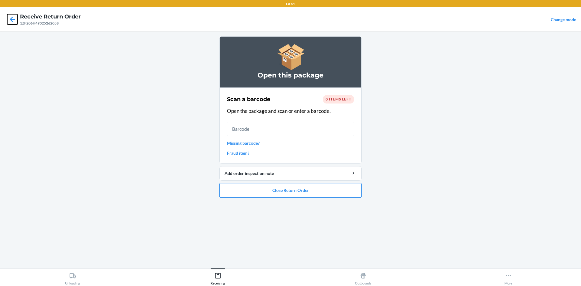
click at [8, 20] on icon at bounding box center [12, 19] width 10 height 10
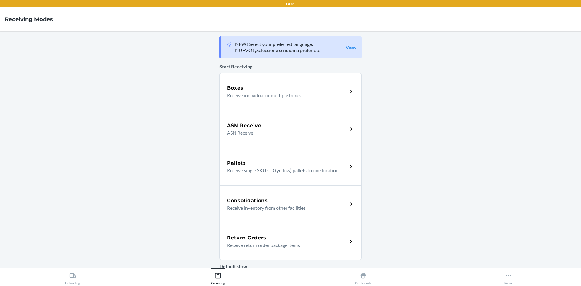
click at [300, 239] on div "Return Orders" at bounding box center [287, 237] width 121 height 7
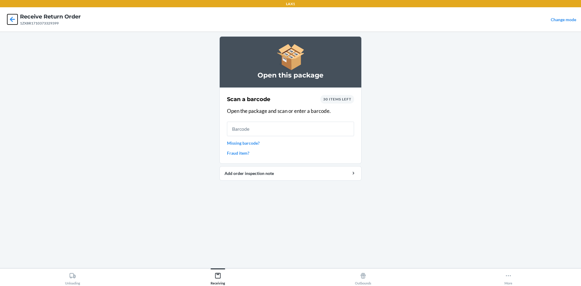
click at [11, 16] on icon at bounding box center [12, 19] width 10 height 10
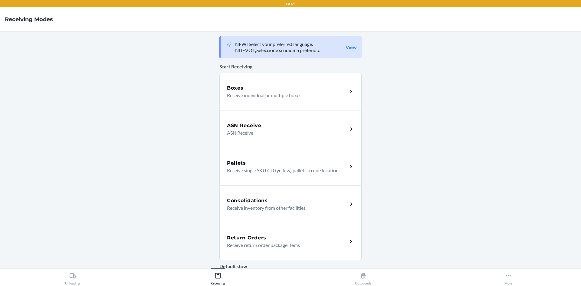
click at [248, 241] on h5 "Return Orders" at bounding box center [246, 237] width 39 height 7
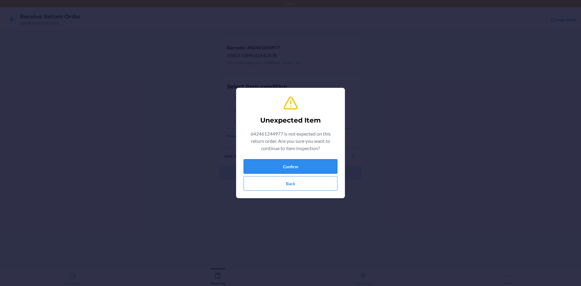
click at [317, 168] on button "Confirm" at bounding box center [291, 166] width 94 height 15
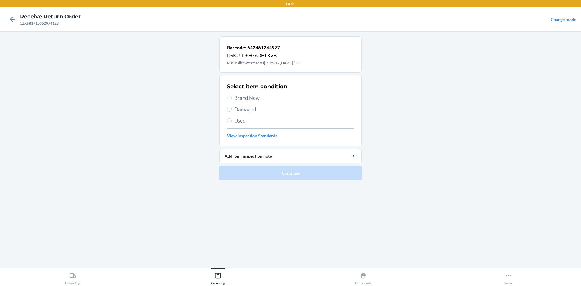
click at [236, 109] on span "Damaged" at bounding box center [294, 110] width 120 height 8
click at [232, 109] on input "Damaged" at bounding box center [229, 109] width 5 height 5
radio input "true"
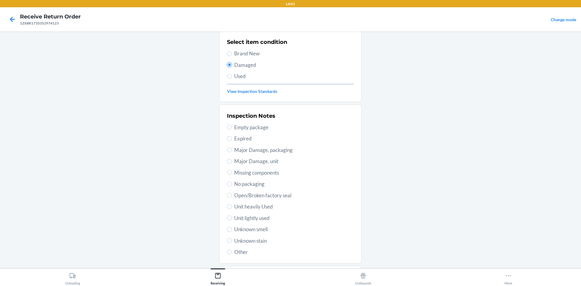
scroll to position [61, 0]
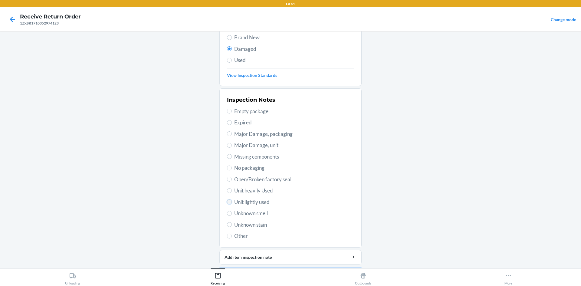
click at [228, 200] on input "Unit lightly used" at bounding box center [229, 201] width 5 height 5
radio input "true"
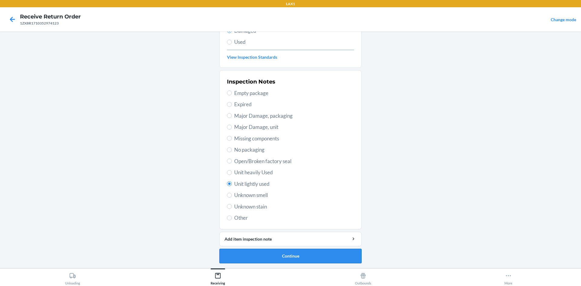
scroll to position [0, 0]
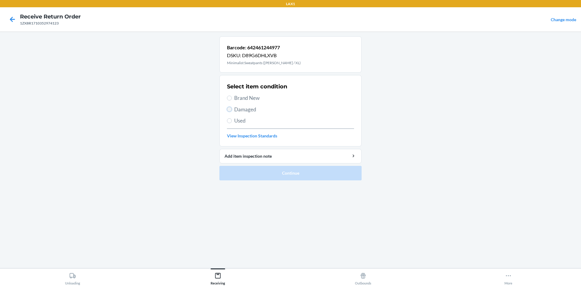
click at [231, 111] on input "Damaged" at bounding box center [229, 109] width 5 height 5
radio input "true"
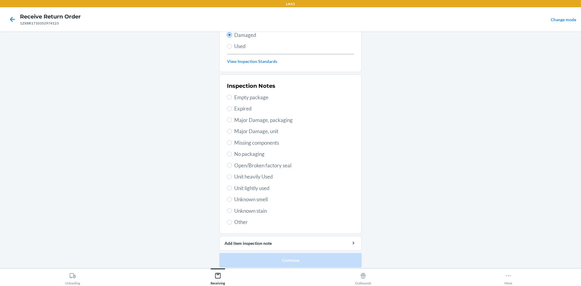
scroll to position [79, 0]
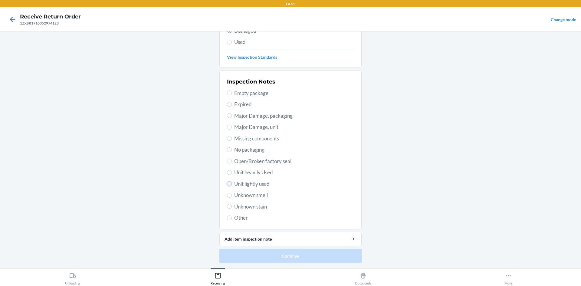
click at [228, 183] on input "Unit lightly used" at bounding box center [229, 183] width 5 height 5
radio input "true"
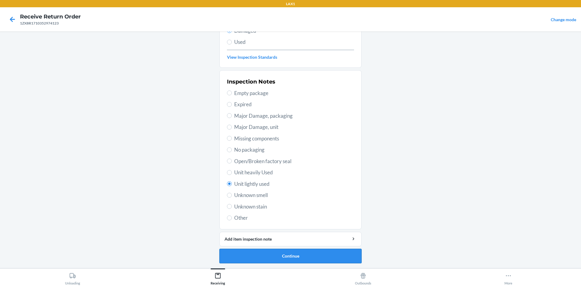
click at [298, 253] on button "Continue" at bounding box center [290, 256] width 142 height 15
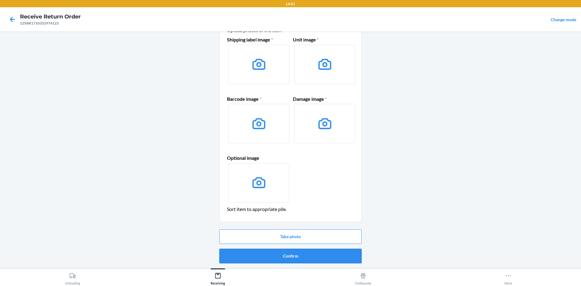
click at [304, 253] on button "Confirm" at bounding box center [290, 256] width 142 height 15
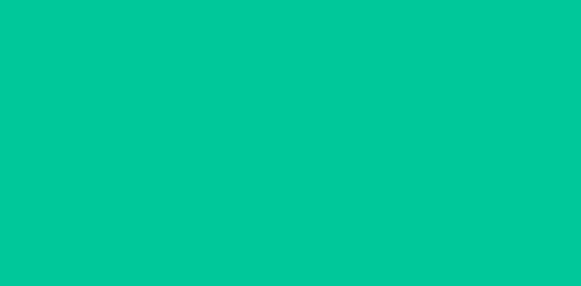
scroll to position [0, 0]
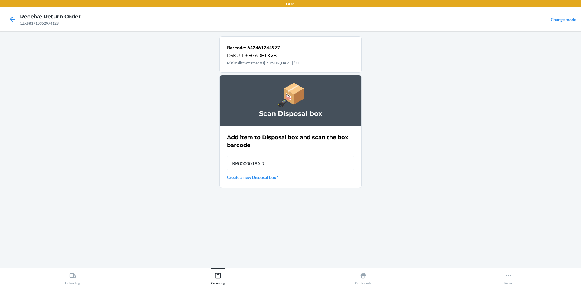
type input "RB0000019AD"
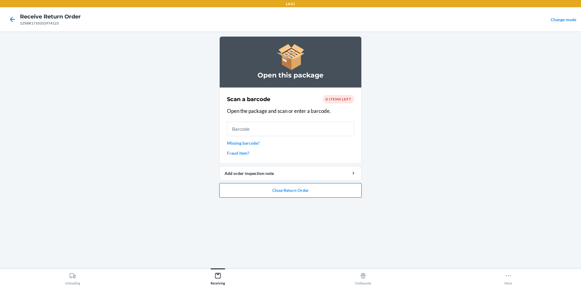
click at [275, 194] on button "Close Return Order" at bounding box center [290, 190] width 142 height 15
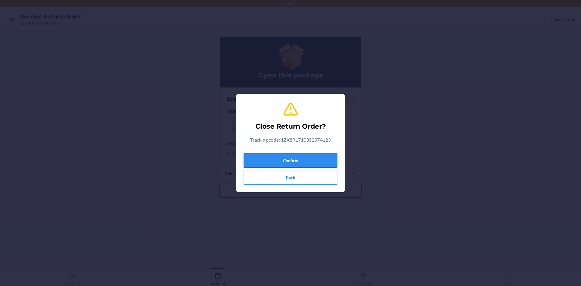
click at [275, 164] on button "Confirm" at bounding box center [291, 160] width 94 height 15
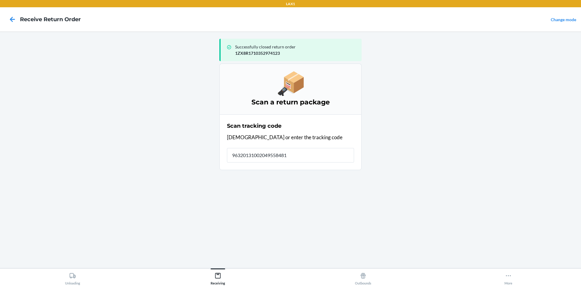
type input "963201310020495584810"
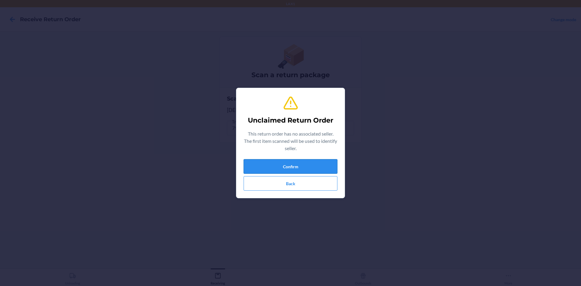
click at [248, 168] on button "Confirm" at bounding box center [291, 166] width 94 height 15
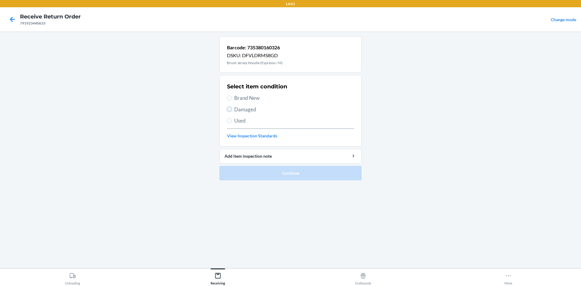
click at [230, 107] on input "Damaged" at bounding box center [229, 109] width 5 height 5
radio input "true"
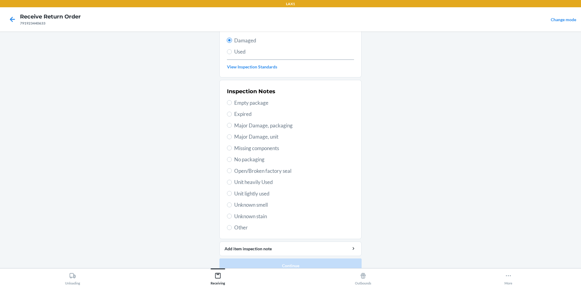
scroll to position [79, 0]
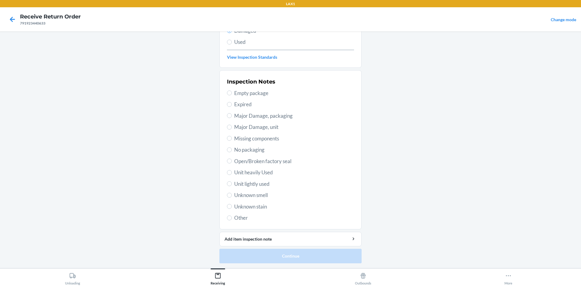
click at [245, 185] on span "Unit lightly used" at bounding box center [294, 184] width 120 height 8
click at [232, 185] on input "Unit lightly used" at bounding box center [229, 183] width 5 height 5
radio input "true"
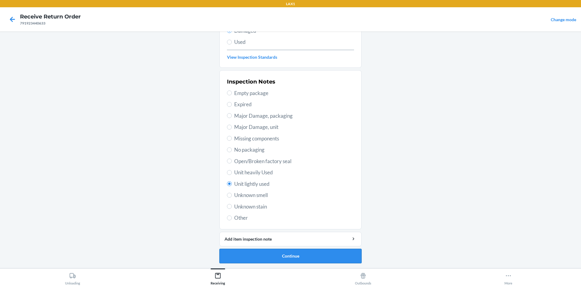
click at [320, 257] on button "Continue" at bounding box center [290, 256] width 142 height 15
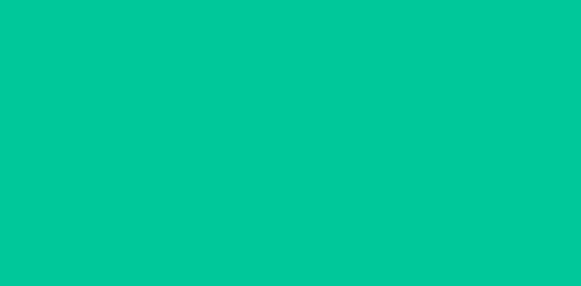
scroll to position [29, 0]
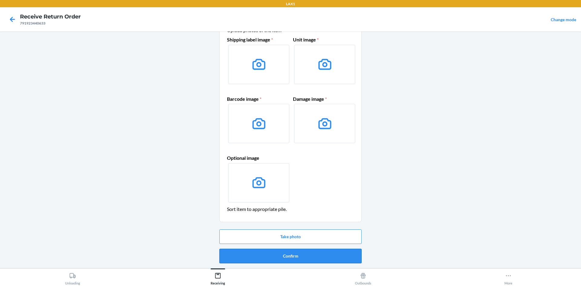
click at [320, 256] on button "Confirm" at bounding box center [290, 256] width 142 height 15
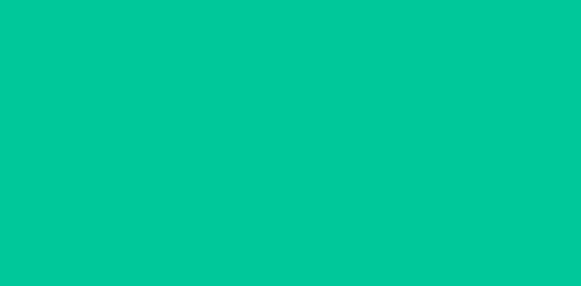
scroll to position [0, 0]
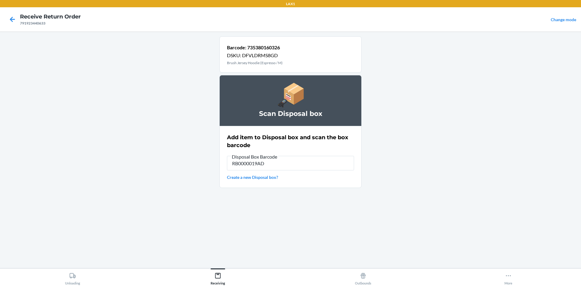
type input "RB0000019AD"
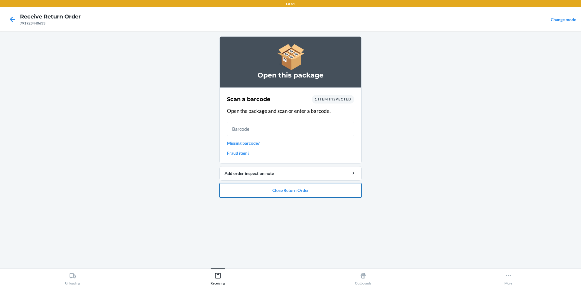
click at [319, 185] on button "Close Return Order" at bounding box center [290, 190] width 142 height 15
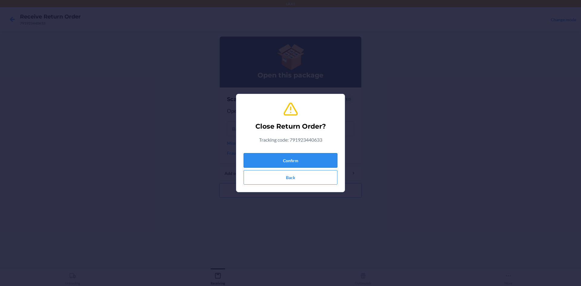
click at [309, 163] on button "Confirm" at bounding box center [291, 160] width 94 height 15
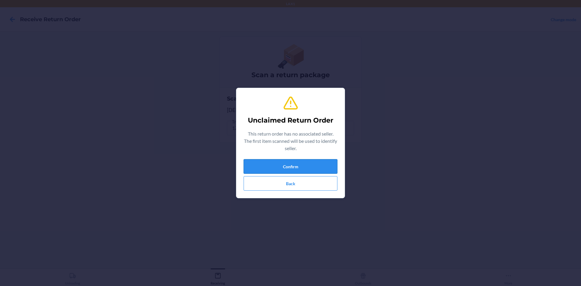
click at [300, 167] on button "Confirm" at bounding box center [291, 166] width 94 height 15
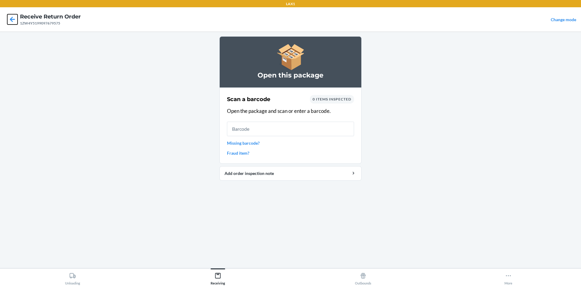
click at [10, 22] on icon at bounding box center [12, 19] width 10 height 10
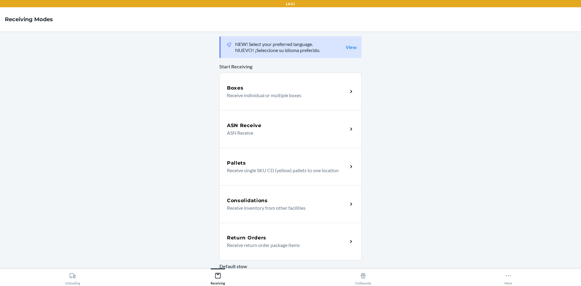
click at [305, 239] on div "Return Orders" at bounding box center [287, 237] width 121 height 7
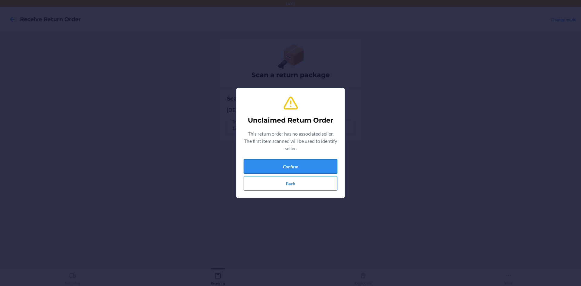
click at [288, 169] on button "Confirm" at bounding box center [291, 166] width 94 height 15
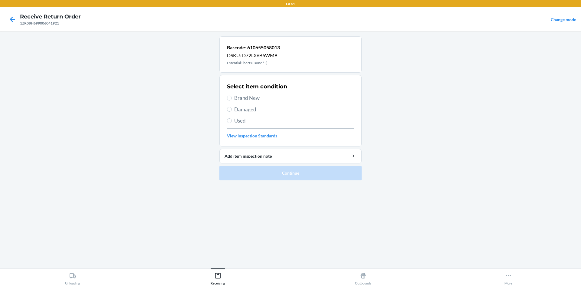
click at [259, 117] on div "Select item condition Brand New Damaged Used View Inspection Standards" at bounding box center [290, 111] width 127 height 60
click at [251, 110] on span "Damaged" at bounding box center [294, 110] width 120 height 8
click at [232, 110] on input "Damaged" at bounding box center [229, 109] width 5 height 5
radio input "true"
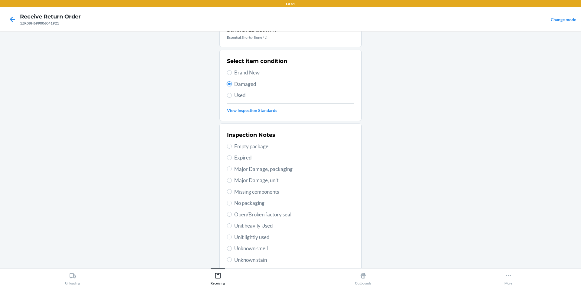
scroll to position [61, 0]
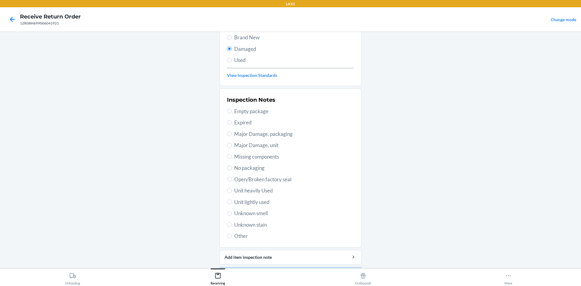
click at [242, 200] on span "Unit lightly used" at bounding box center [294, 202] width 120 height 8
click at [232, 200] on input "Unit lightly used" at bounding box center [229, 201] width 5 height 5
radio input "true"
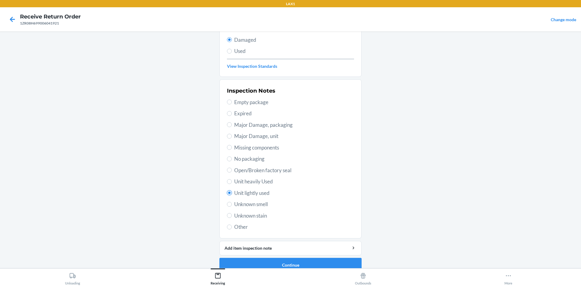
scroll to position [79, 0]
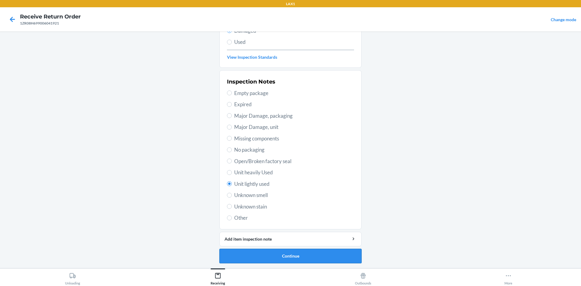
click at [275, 255] on button "Continue" at bounding box center [290, 256] width 142 height 15
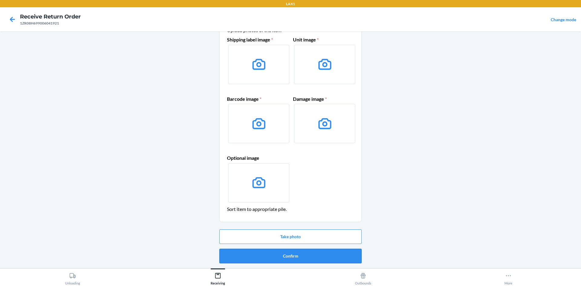
click at [277, 258] on button "Confirm" at bounding box center [290, 256] width 142 height 15
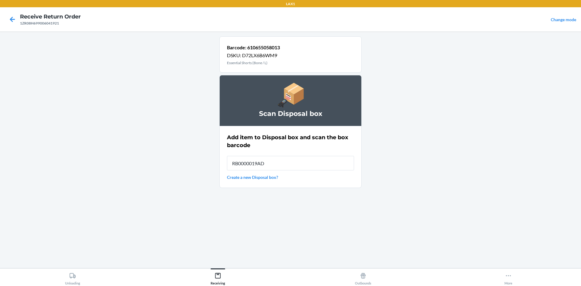
type input "RB0000019AD"
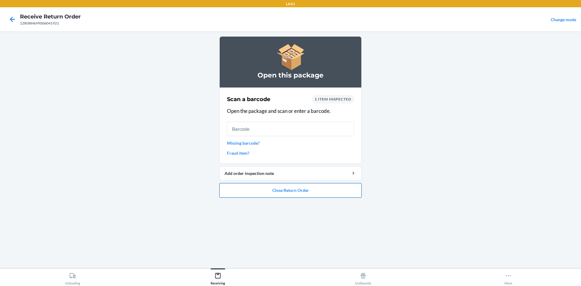
click at [304, 193] on button "Close Return Order" at bounding box center [290, 190] width 142 height 15
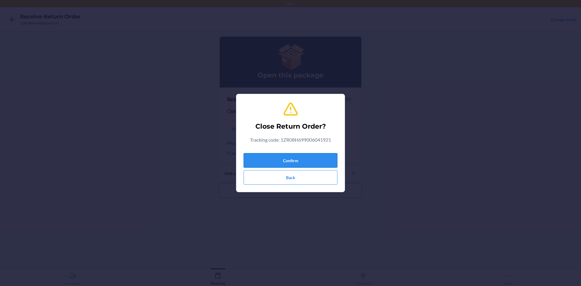
click at [302, 162] on button "Confirm" at bounding box center [291, 160] width 94 height 15
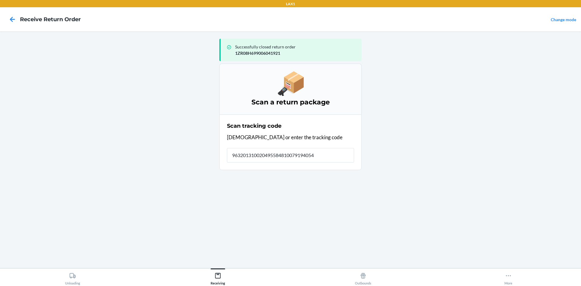
type input "9632013100204955848100791940543"
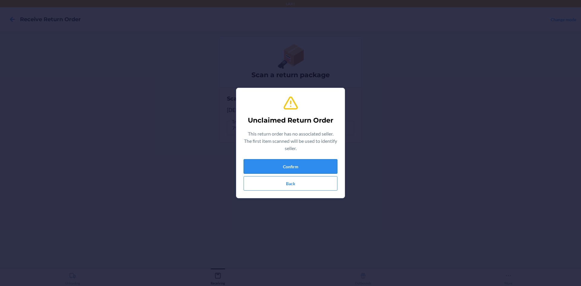
click at [297, 169] on button "Confirm" at bounding box center [291, 166] width 94 height 15
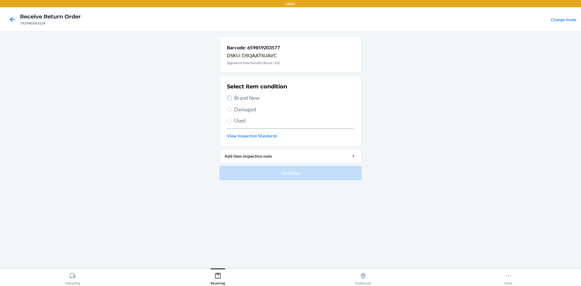
click at [228, 96] on input "Brand New" at bounding box center [229, 98] width 5 height 5
radio input "true"
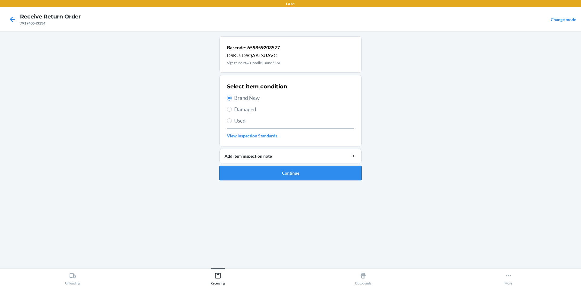
click at [258, 171] on button "Continue" at bounding box center [290, 173] width 142 height 15
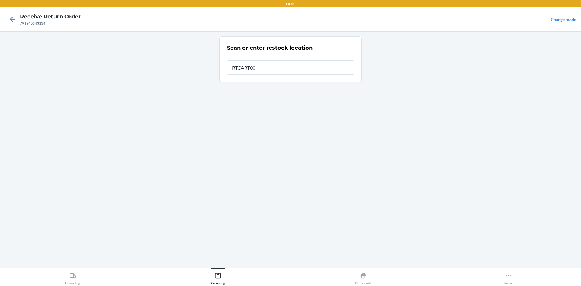
type input "RTCART003"
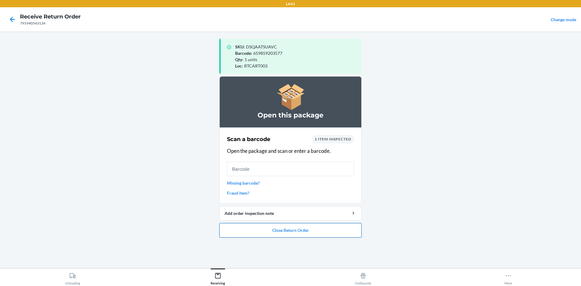
click at [269, 230] on button "Close Return Order" at bounding box center [290, 230] width 142 height 15
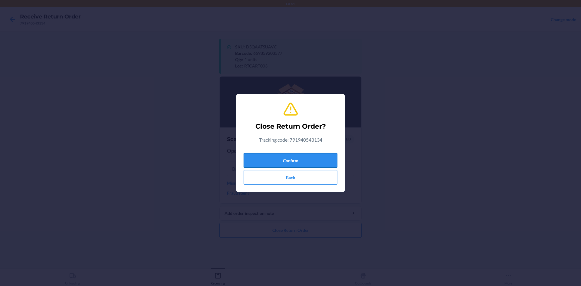
click at [279, 157] on button "Confirm" at bounding box center [291, 160] width 94 height 15
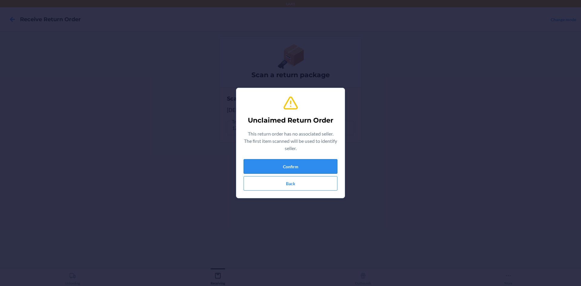
click at [323, 166] on button "Confirm" at bounding box center [291, 166] width 94 height 15
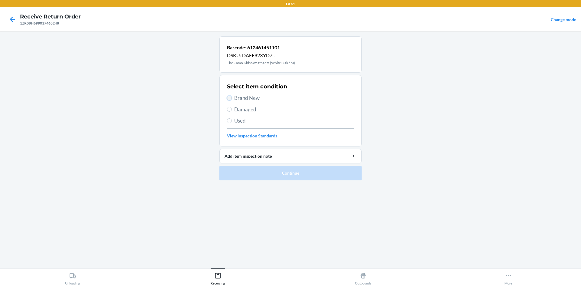
click at [227, 97] on input "Brand New" at bounding box center [229, 98] width 5 height 5
radio input "true"
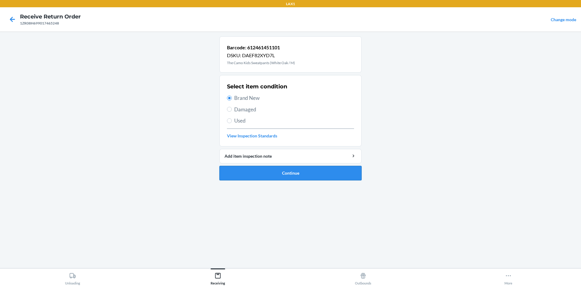
click at [279, 169] on button "Continue" at bounding box center [290, 173] width 142 height 15
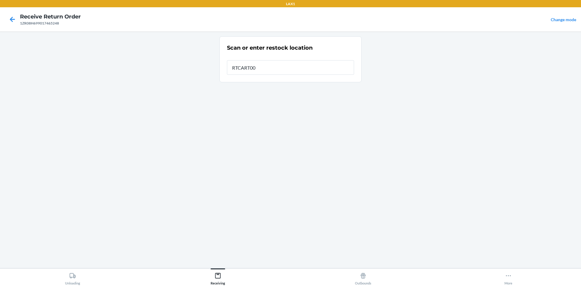
type input "RTCART003"
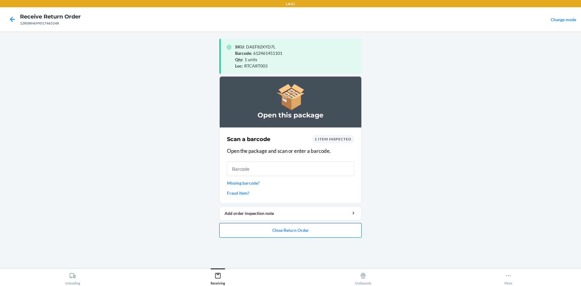
click at [304, 233] on button "Close Return Order" at bounding box center [290, 230] width 142 height 15
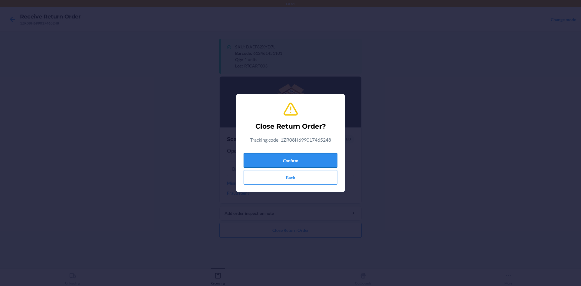
click at [303, 156] on button "Confirm" at bounding box center [291, 160] width 94 height 15
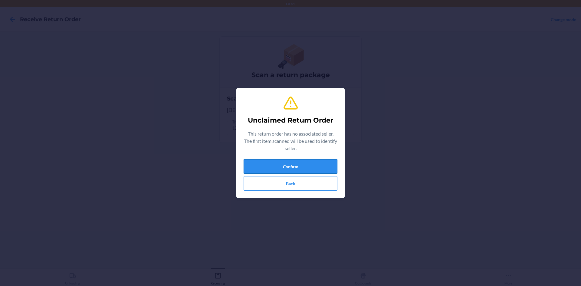
click at [290, 161] on button "Confirm" at bounding box center [291, 166] width 94 height 15
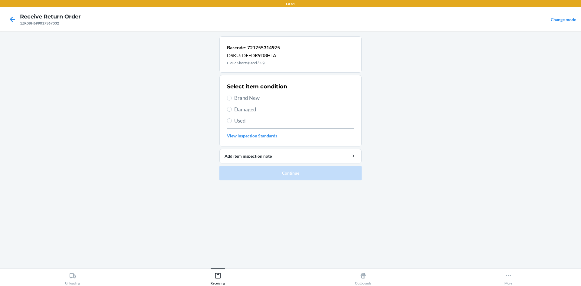
click at [239, 96] on span "Brand New" at bounding box center [294, 98] width 120 height 8
click at [232, 96] on input "Brand New" at bounding box center [229, 98] width 5 height 5
radio input "true"
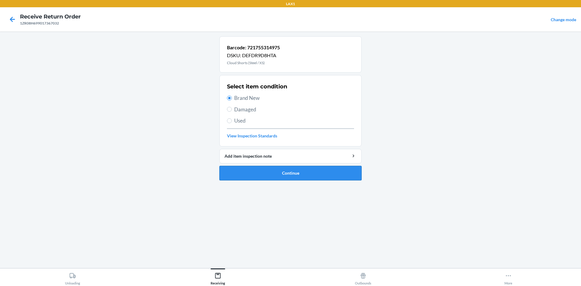
click at [270, 173] on button "Continue" at bounding box center [290, 173] width 142 height 15
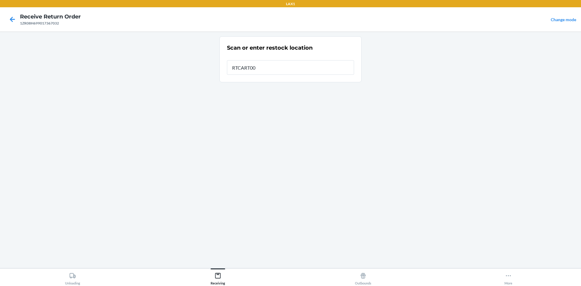
type input "RTCART003"
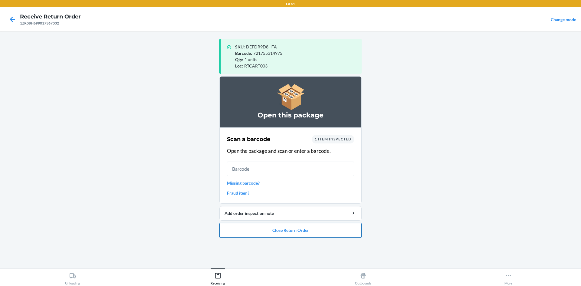
click at [265, 228] on button "Close Return Order" at bounding box center [290, 230] width 142 height 15
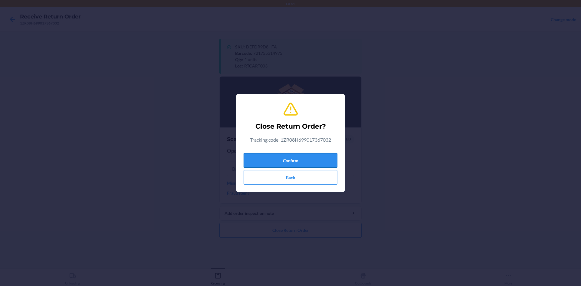
click at [267, 164] on button "Confirm" at bounding box center [291, 160] width 94 height 15
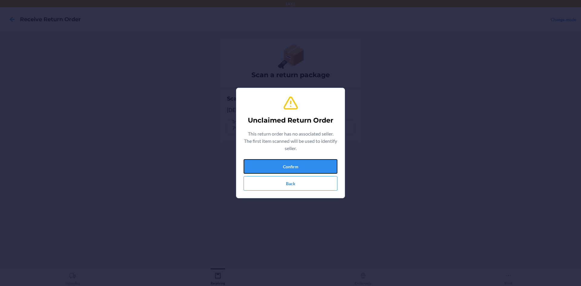
click at [267, 164] on button "Confirm" at bounding box center [291, 166] width 94 height 15
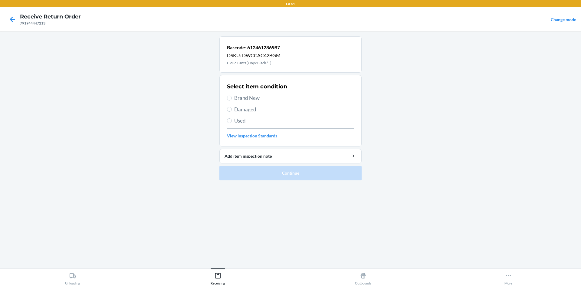
click at [233, 110] on label "Damaged" at bounding box center [290, 110] width 127 height 8
click at [232, 110] on input "Damaged" at bounding box center [229, 109] width 5 height 5
radio input "true"
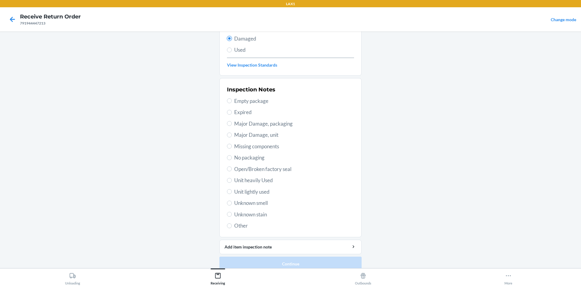
scroll to position [79, 0]
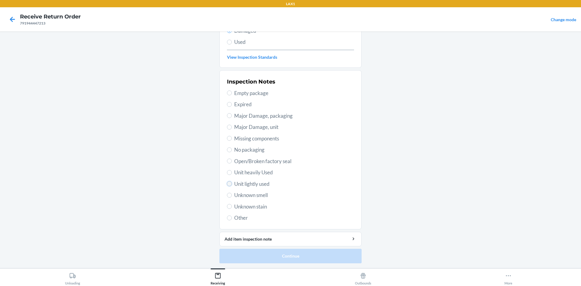
click at [229, 185] on input "Unit lightly used" at bounding box center [229, 183] width 5 height 5
radio input "true"
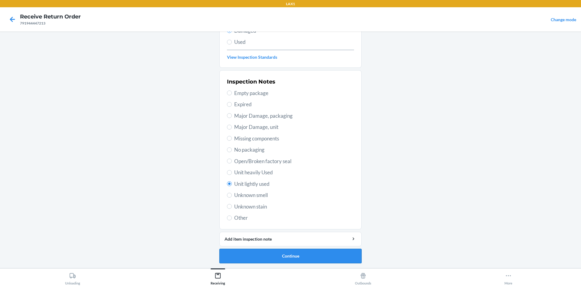
click at [292, 259] on button "Continue" at bounding box center [290, 256] width 142 height 15
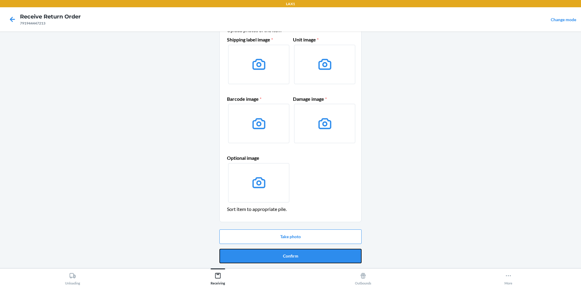
click at [292, 259] on button "Confirm" at bounding box center [290, 256] width 142 height 15
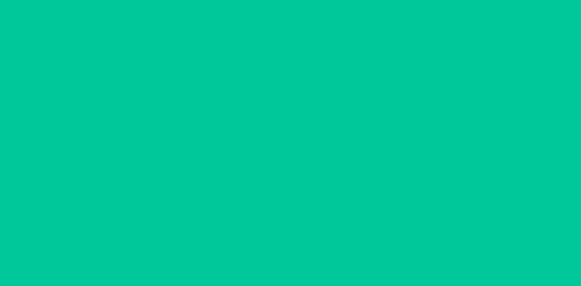
scroll to position [0, 0]
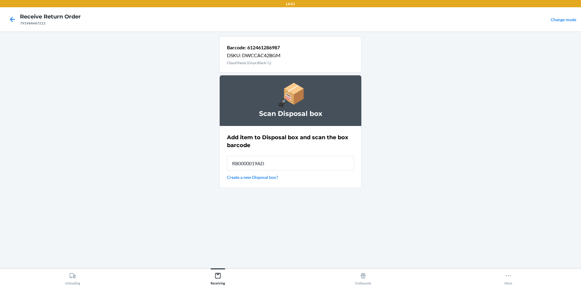
type input "RB0000019AD"
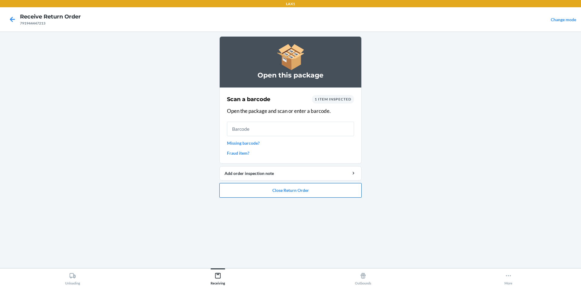
click at [346, 192] on button "Close Return Order" at bounding box center [290, 190] width 142 height 15
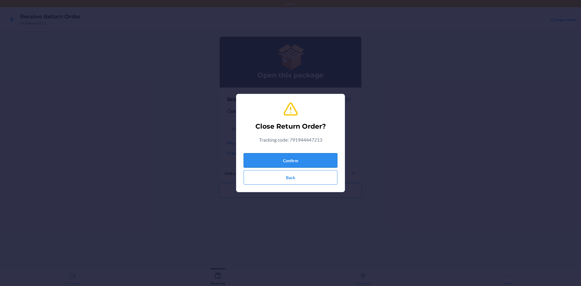
click at [308, 161] on button "Confirm" at bounding box center [291, 160] width 94 height 15
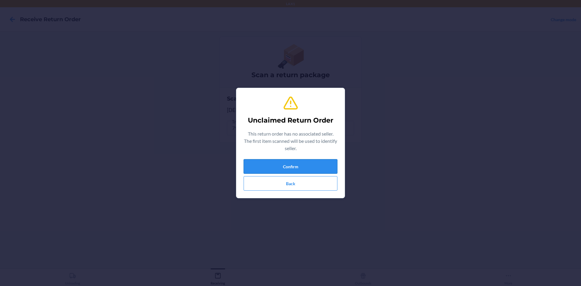
click at [289, 164] on button "Confirm" at bounding box center [291, 166] width 94 height 15
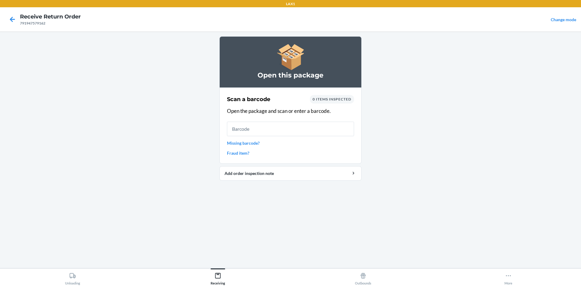
click at [243, 145] on link "Missing barcode?" at bounding box center [290, 143] width 127 height 6
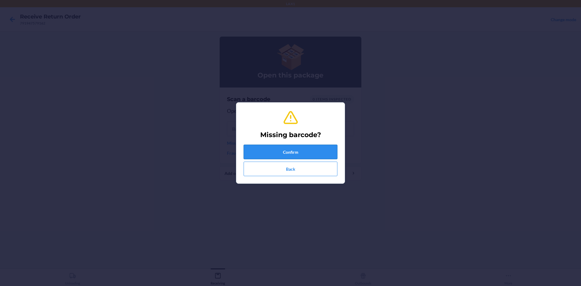
click at [292, 148] on button "Confirm" at bounding box center [291, 152] width 94 height 15
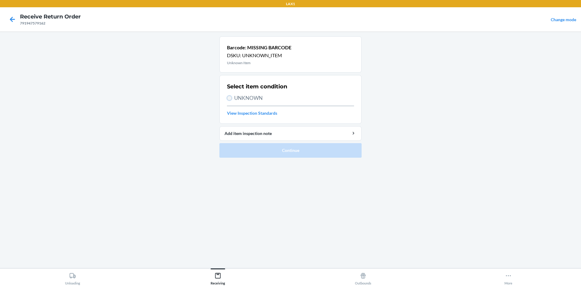
click at [228, 99] on input "UNKNOWN" at bounding box center [229, 98] width 5 height 5
radio input "true"
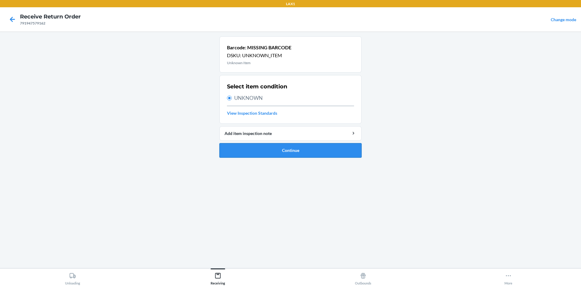
click at [261, 153] on button "Continue" at bounding box center [290, 150] width 142 height 15
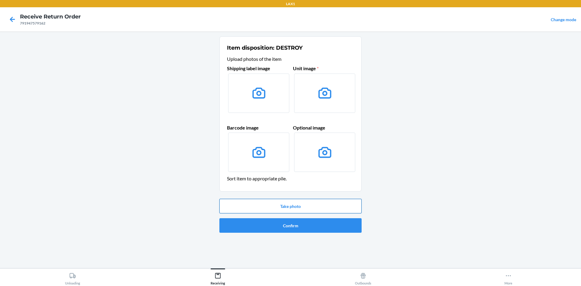
click at [296, 208] on button "Take photo" at bounding box center [290, 206] width 142 height 15
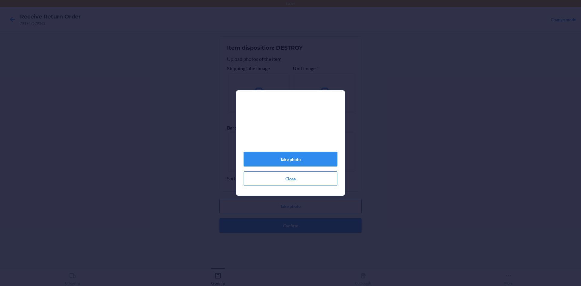
click at [322, 165] on button "Take photo" at bounding box center [291, 159] width 94 height 15
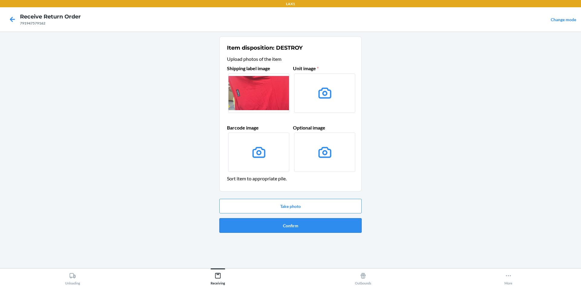
click at [306, 225] on button "Confirm" at bounding box center [290, 225] width 142 height 15
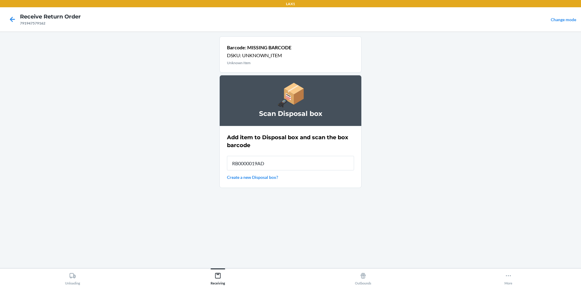
type input "RB0000019AD"
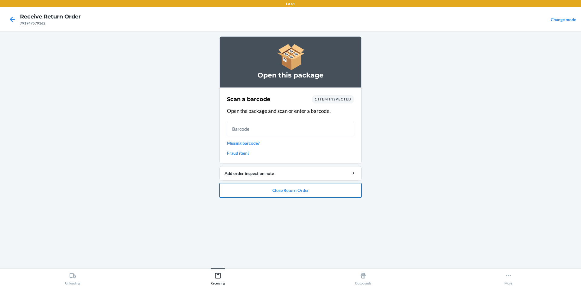
click at [343, 194] on button "Close Return Order" at bounding box center [290, 190] width 142 height 15
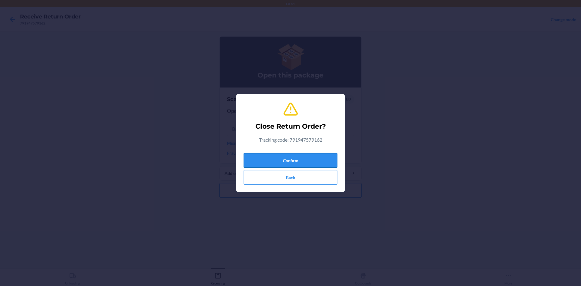
click at [319, 165] on button "Confirm" at bounding box center [291, 160] width 94 height 15
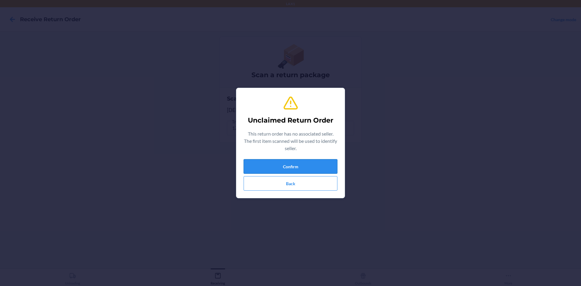
click at [314, 165] on button "Confirm" at bounding box center [291, 166] width 94 height 15
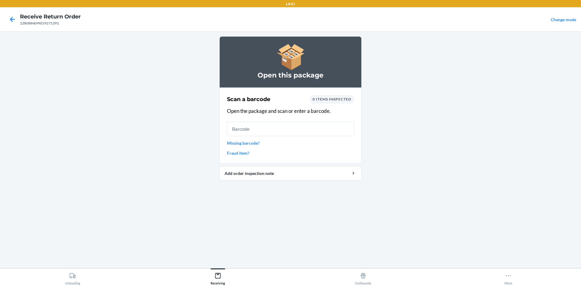
click at [248, 144] on link "Missing barcode?" at bounding box center [290, 143] width 127 height 6
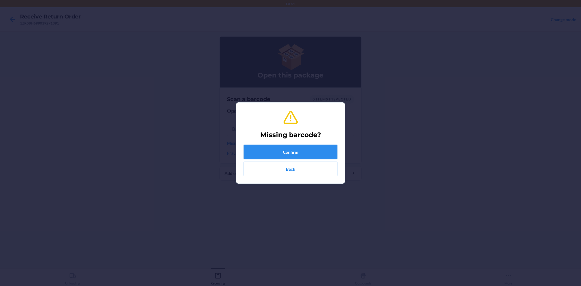
click at [271, 155] on button "Confirm" at bounding box center [291, 152] width 94 height 15
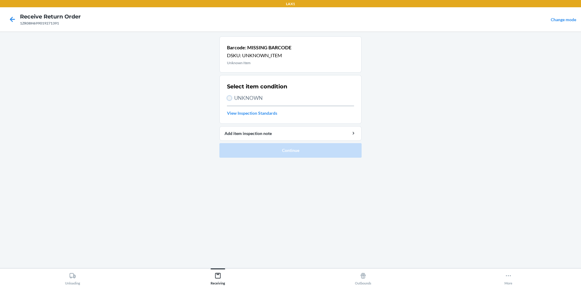
click at [228, 96] on input "UNKNOWN" at bounding box center [229, 98] width 5 height 5
radio input "true"
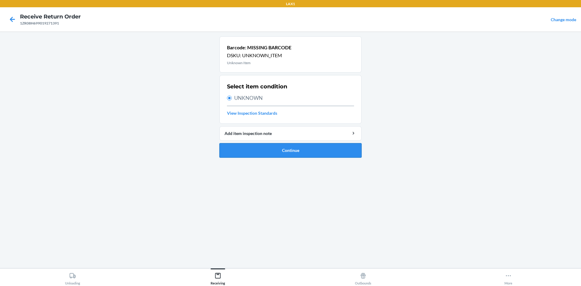
click at [265, 148] on button "Continue" at bounding box center [290, 150] width 142 height 15
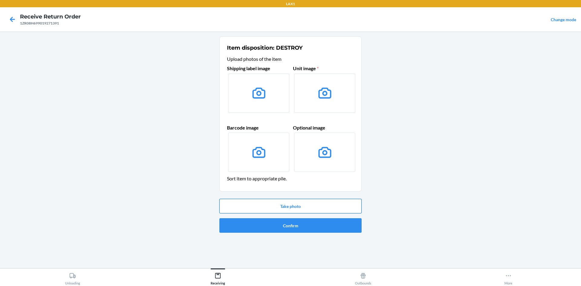
click at [314, 208] on button "Take photo" at bounding box center [290, 206] width 142 height 15
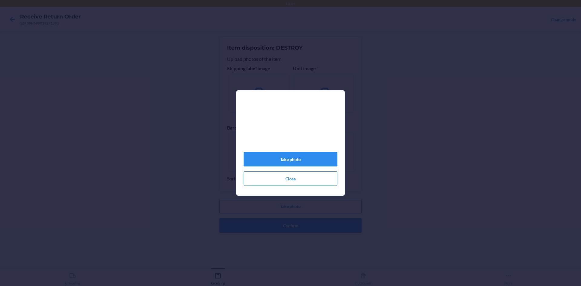
drag, startPoint x: 314, startPoint y: 208, endPoint x: 310, endPoint y: 208, distance: 4.2
drag, startPoint x: 310, startPoint y: 208, endPoint x: 516, endPoint y: 110, distance: 228.9
click at [551, 74] on div "Take photo Close" at bounding box center [290, 143] width 581 height 286
click at [299, 161] on button "Take photo" at bounding box center [291, 159] width 94 height 15
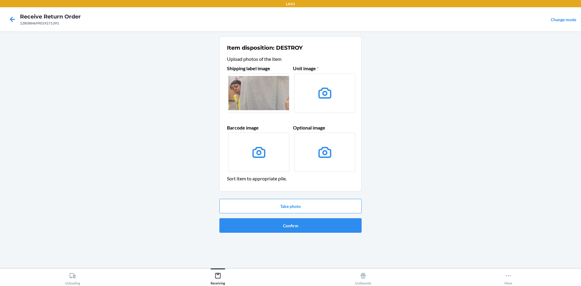
drag, startPoint x: 255, startPoint y: 101, endPoint x: 66, endPoint y: 140, distance: 192.6
click at [43, 134] on main "Item disposition: DESTROY Upload photos of the item Shipping label image Unit i…" at bounding box center [290, 149] width 581 height 237
click at [254, 91] on label at bounding box center [258, 93] width 61 height 39
click at [0, 0] on input "file" at bounding box center [0, 0] width 0 height 0
click at [11, 17] on icon at bounding box center [12, 19] width 10 height 10
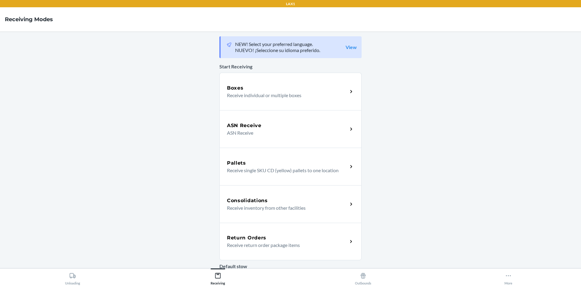
click at [317, 243] on p "Receive return order package items" at bounding box center [285, 244] width 116 height 7
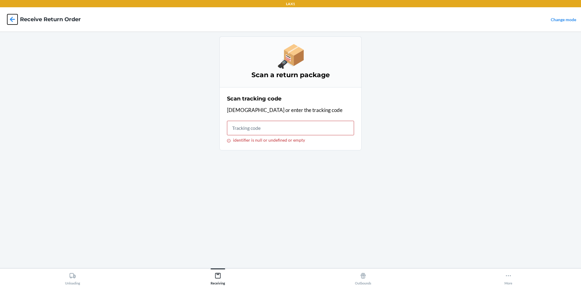
click at [15, 22] on icon at bounding box center [12, 19] width 10 height 10
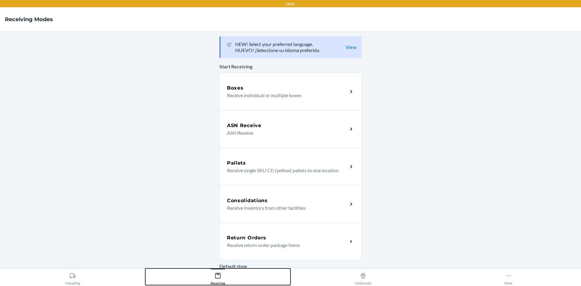
click at [220, 279] on icon at bounding box center [218, 275] width 7 height 7
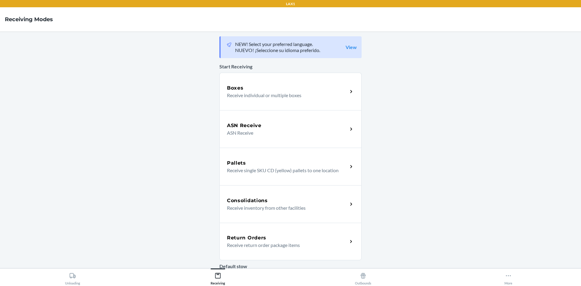
click at [350, 246] on div "Return Orders Receive return order package items" at bounding box center [290, 242] width 142 height 38
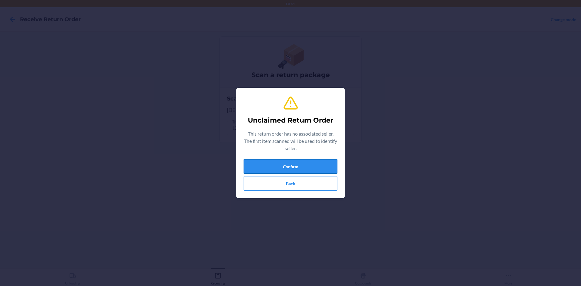
click at [294, 167] on button "Confirm" at bounding box center [291, 166] width 94 height 15
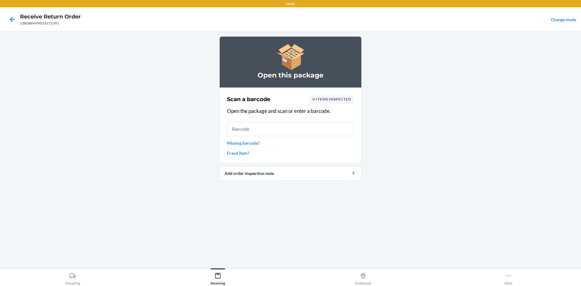
click at [255, 143] on link "Missing barcode?" at bounding box center [290, 143] width 127 height 6
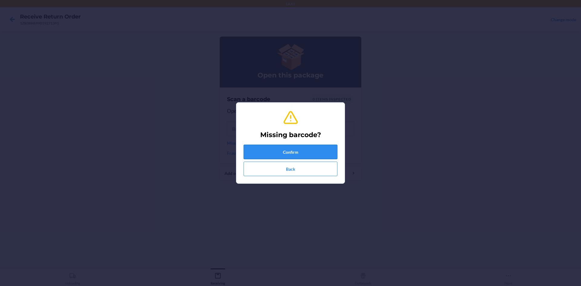
click at [278, 154] on button "Confirm" at bounding box center [291, 152] width 94 height 15
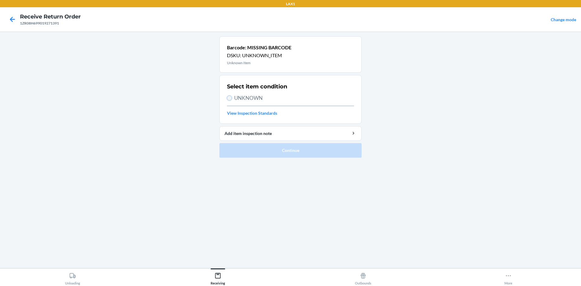
click at [229, 98] on input "UNKNOWN" at bounding box center [229, 98] width 5 height 5
radio input "true"
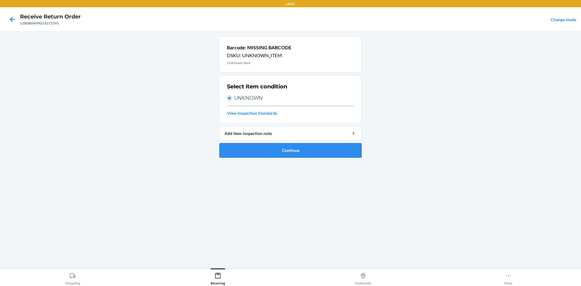
click at [244, 151] on button "Continue" at bounding box center [290, 150] width 142 height 15
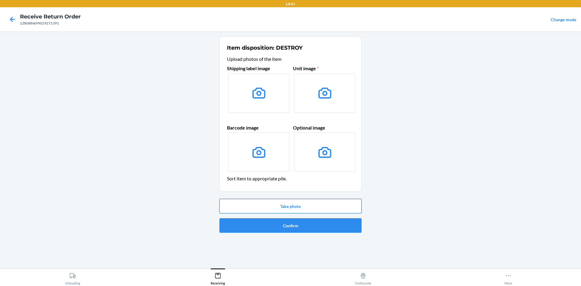
click at [291, 208] on button "Take photo" at bounding box center [290, 206] width 142 height 15
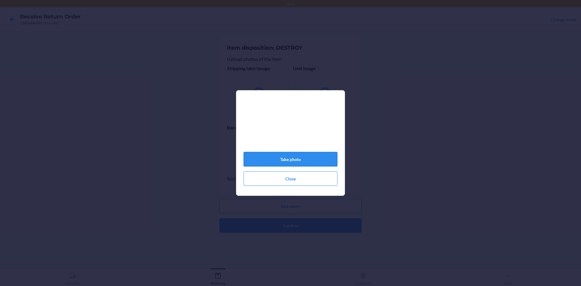
click at [310, 162] on button "Take photo" at bounding box center [291, 159] width 94 height 15
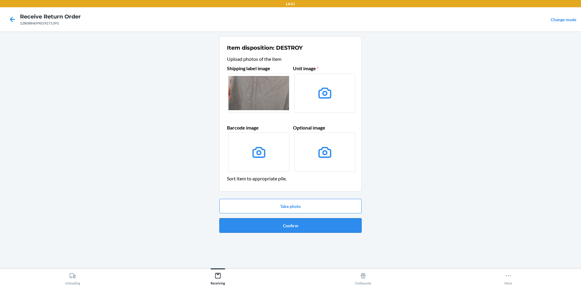
click at [296, 225] on button "Confirm" at bounding box center [290, 225] width 142 height 15
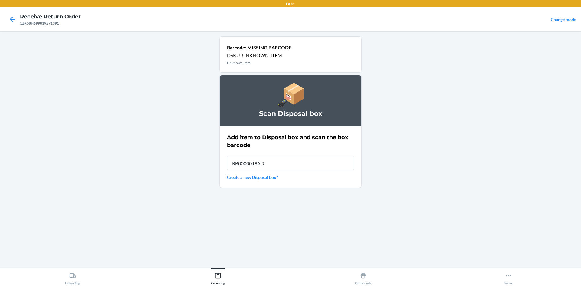
type input "RB0000019AD"
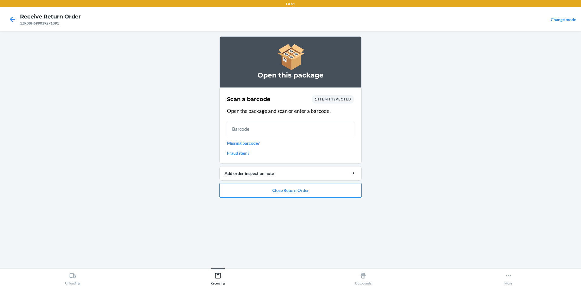
click at [236, 143] on link "Missing barcode?" at bounding box center [290, 143] width 127 height 6
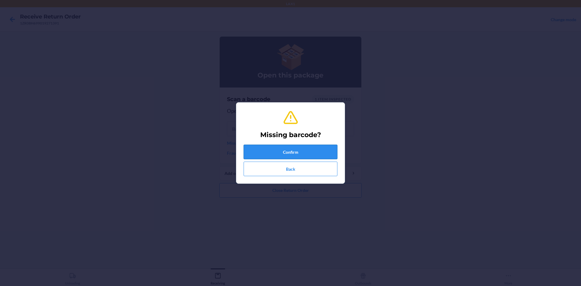
click at [270, 153] on button "Confirm" at bounding box center [291, 152] width 94 height 15
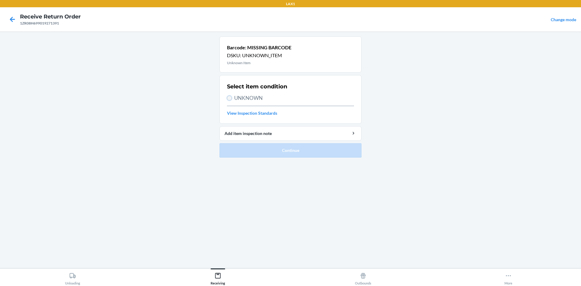
click at [231, 99] on input "UNKNOWN" at bounding box center [229, 98] width 5 height 5
radio input "true"
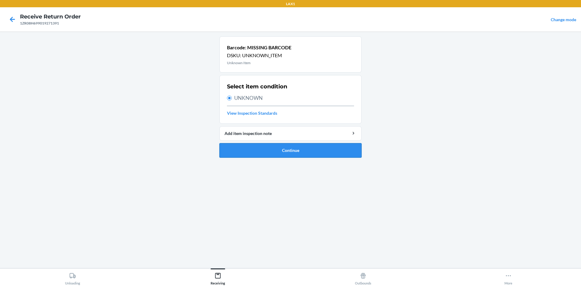
click at [263, 156] on button "Continue" at bounding box center [290, 150] width 142 height 15
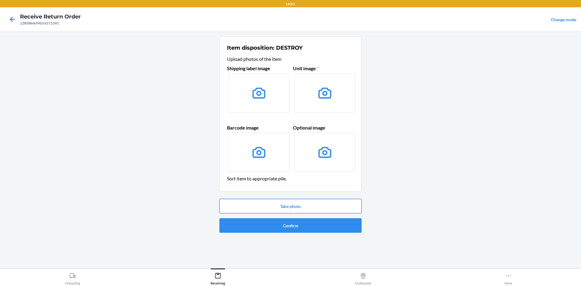
click at [268, 208] on button "Take photo" at bounding box center [290, 206] width 142 height 15
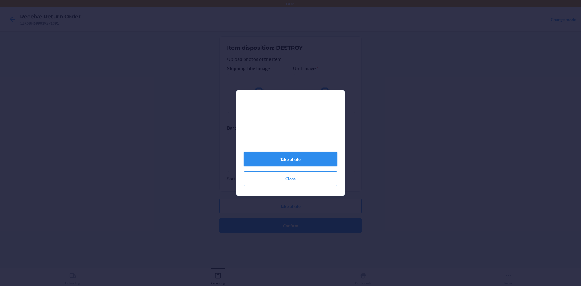
click at [284, 159] on button "Take photo" at bounding box center [291, 159] width 94 height 15
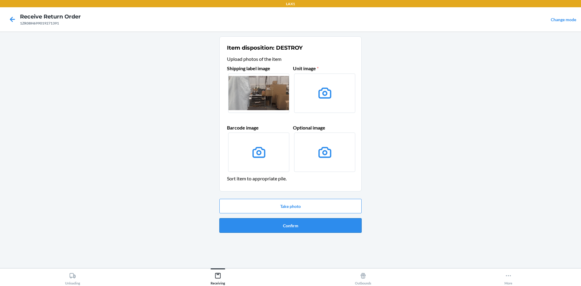
click at [271, 225] on button "Confirm" at bounding box center [290, 225] width 142 height 15
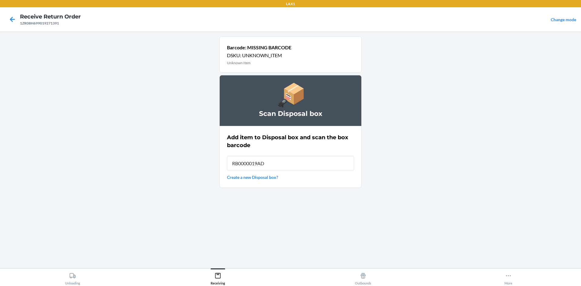
type input "RB0000019AD"
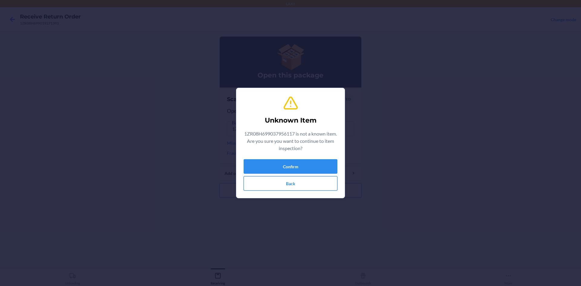
click at [291, 183] on button "Back" at bounding box center [291, 183] width 94 height 15
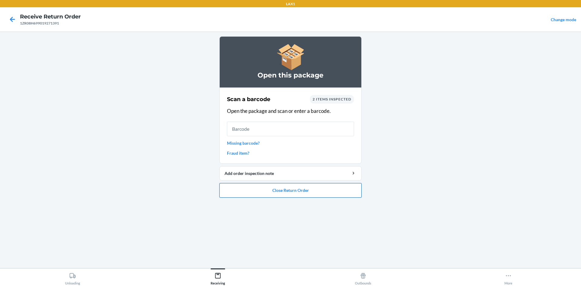
click at [287, 192] on button "Close Return Order" at bounding box center [290, 190] width 142 height 15
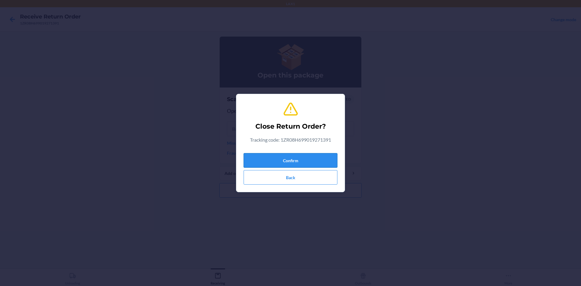
click at [278, 154] on button "Confirm" at bounding box center [291, 160] width 94 height 15
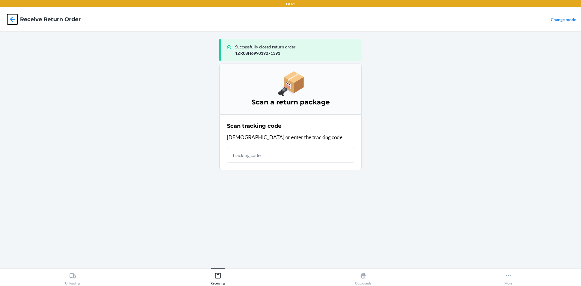
click at [14, 19] on icon at bounding box center [12, 19] width 10 height 10
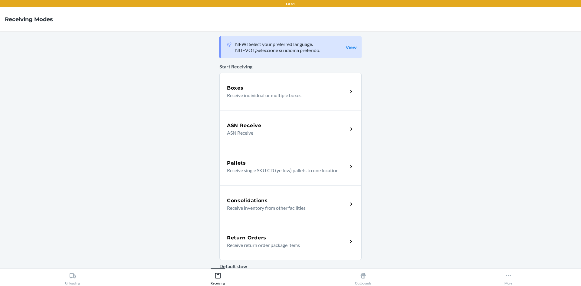
click at [269, 240] on div "Return Orders" at bounding box center [287, 237] width 121 height 7
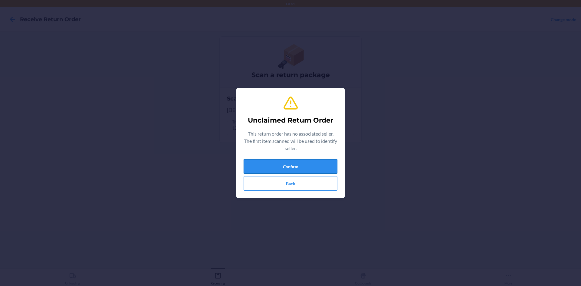
click at [289, 167] on button "Confirm" at bounding box center [291, 166] width 94 height 15
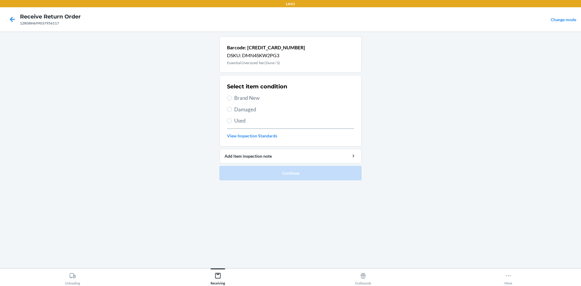
click at [232, 109] on label "Damaged" at bounding box center [290, 110] width 127 height 8
click at [232, 109] on input "Damaged" at bounding box center [229, 109] width 5 height 5
radio input "true"
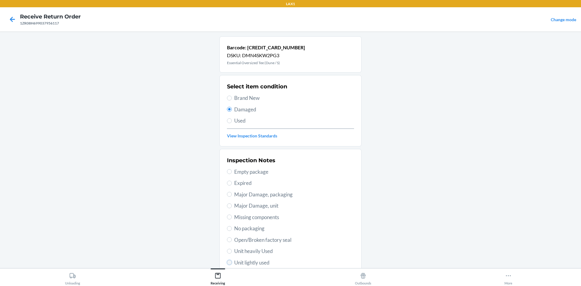
click at [227, 262] on input "Unit lightly used" at bounding box center [229, 262] width 5 height 5
radio input "true"
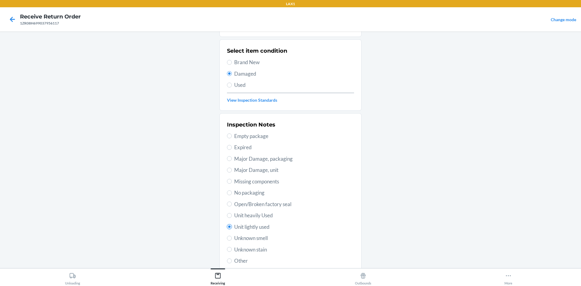
scroll to position [79, 0]
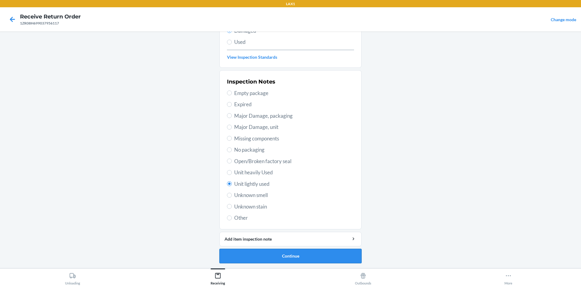
click at [284, 256] on button "Continue" at bounding box center [290, 256] width 142 height 15
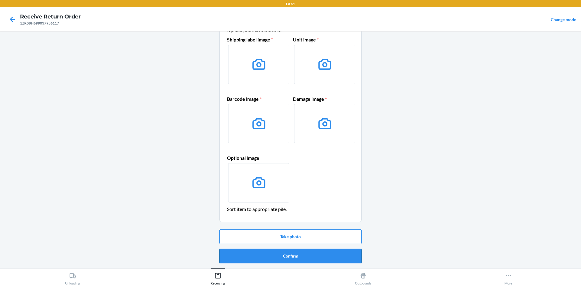
click at [284, 257] on button "Confirm" at bounding box center [290, 256] width 142 height 15
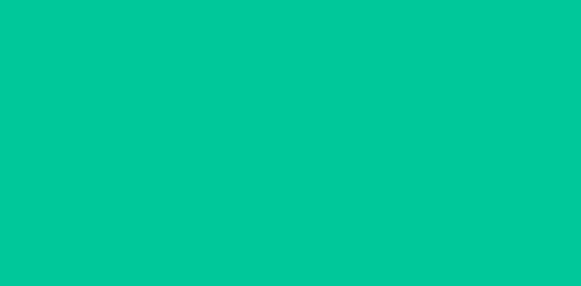
scroll to position [0, 0]
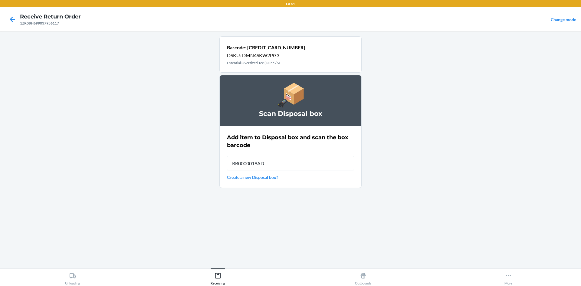
type input "RB0000019AD"
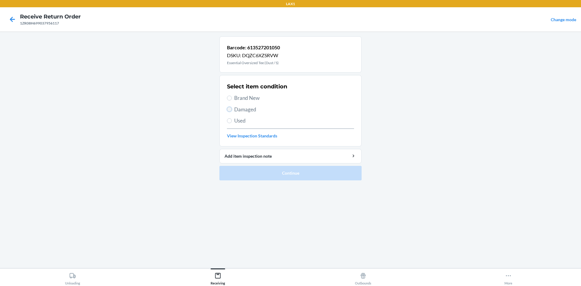
click at [232, 110] on input "Damaged" at bounding box center [229, 109] width 5 height 5
radio input "true"
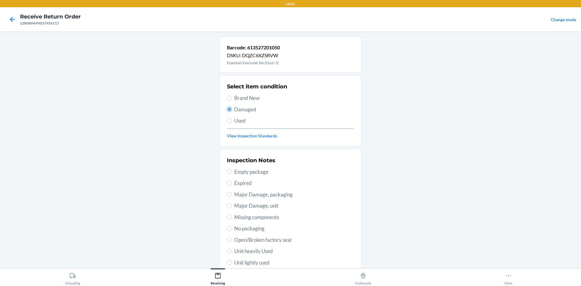
scroll to position [79, 0]
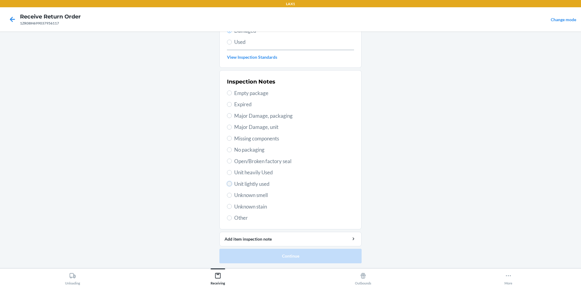
click at [228, 185] on input "Unit lightly used" at bounding box center [229, 183] width 5 height 5
radio input "true"
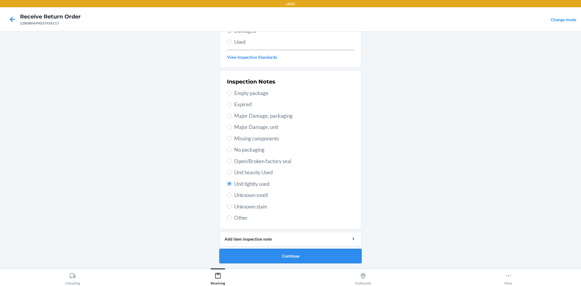
click at [263, 253] on button "Continue" at bounding box center [290, 256] width 142 height 15
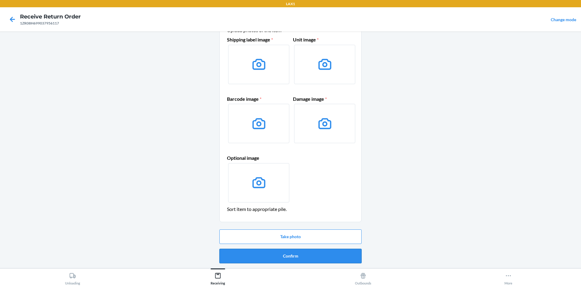
click at [275, 255] on button "Confirm" at bounding box center [290, 256] width 142 height 15
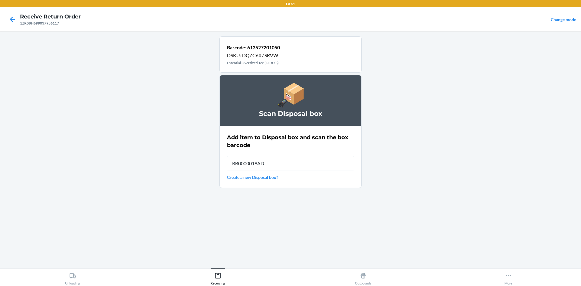
type input "RB0000019AD"
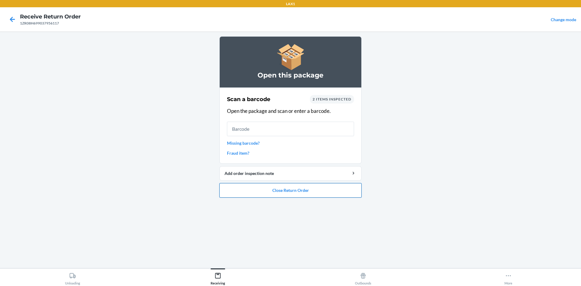
click at [269, 190] on button "Close Return Order" at bounding box center [290, 190] width 142 height 15
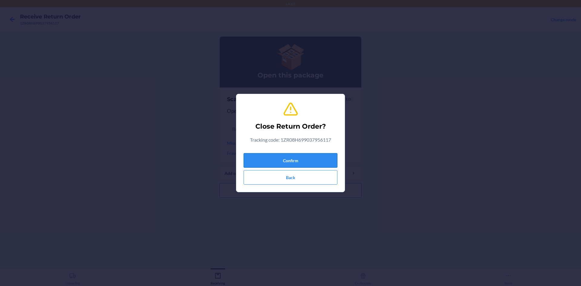
click at [261, 158] on button "Confirm" at bounding box center [291, 160] width 94 height 15
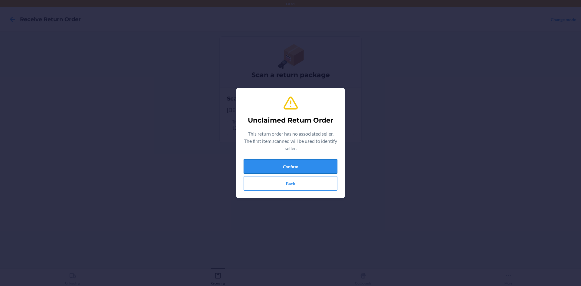
click at [295, 172] on button "Confirm" at bounding box center [291, 166] width 94 height 15
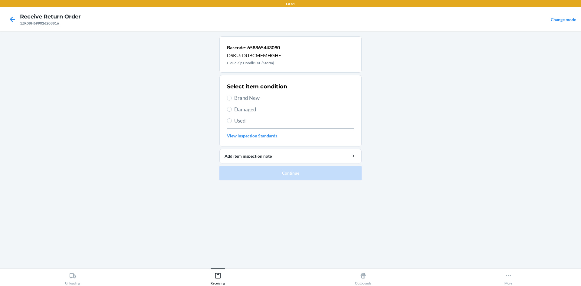
click at [232, 96] on label "Brand New" at bounding box center [290, 98] width 127 height 8
click at [232, 96] on input "Brand New" at bounding box center [229, 98] width 5 height 5
radio input "true"
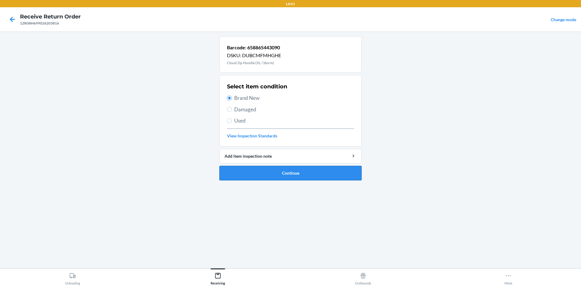
click at [263, 170] on button "Continue" at bounding box center [290, 173] width 142 height 15
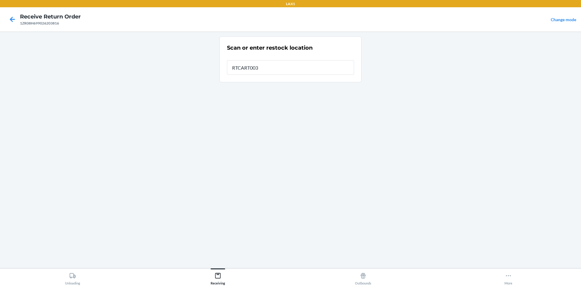
type input "RTCART003"
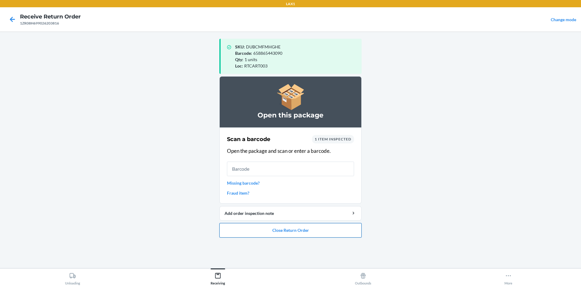
click at [283, 228] on button "Close Return Order" at bounding box center [290, 230] width 142 height 15
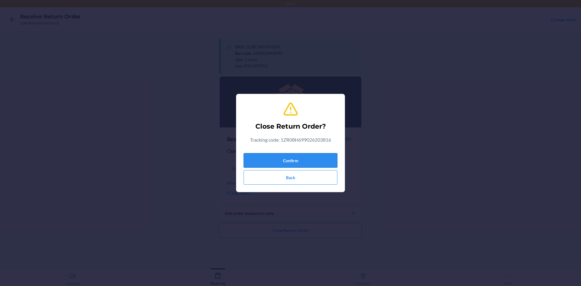
click at [254, 155] on button "Confirm" at bounding box center [291, 160] width 94 height 15
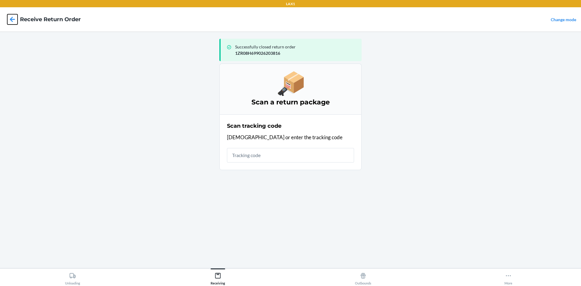
click at [12, 19] on icon at bounding box center [12, 19] width 10 height 10
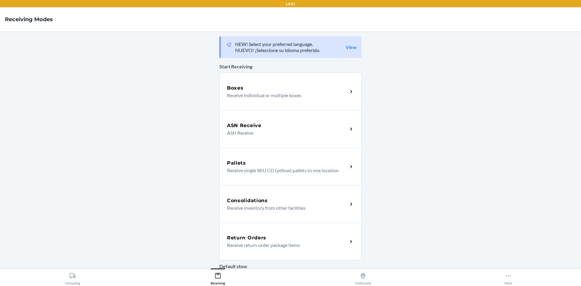
click at [255, 245] on p "Receive return order package items" at bounding box center [285, 244] width 116 height 7
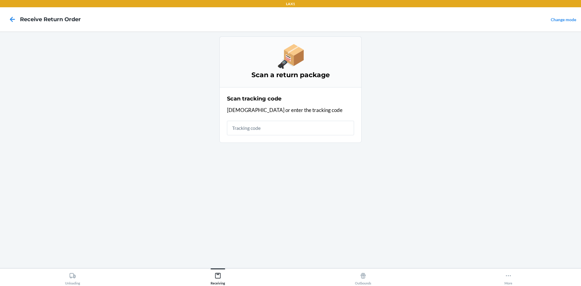
click at [249, 125] on input "text" at bounding box center [290, 128] width 127 height 15
type input "1ZR08"
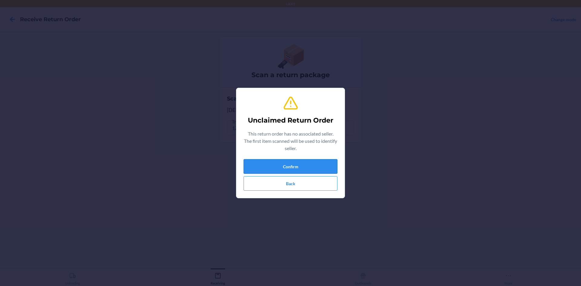
click at [278, 162] on button "Confirm" at bounding box center [291, 166] width 94 height 15
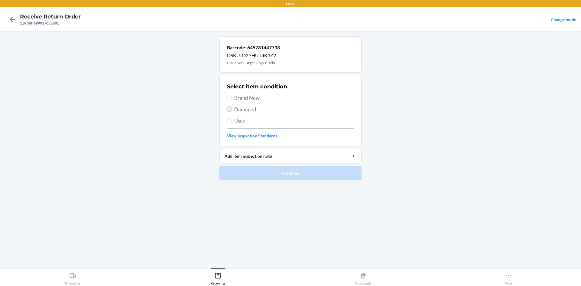
click at [229, 111] on input "Damaged" at bounding box center [229, 109] width 5 height 5
radio input "true"
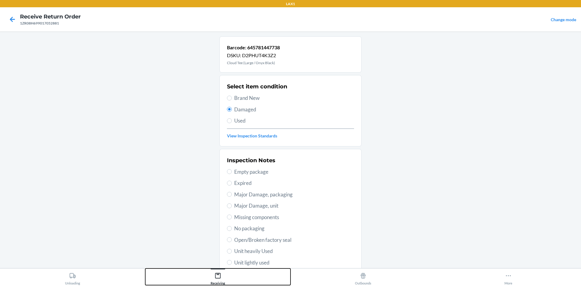
drag, startPoint x: 231, startPoint y: 279, endPoint x: 231, endPoint y: 260, distance: 19.4
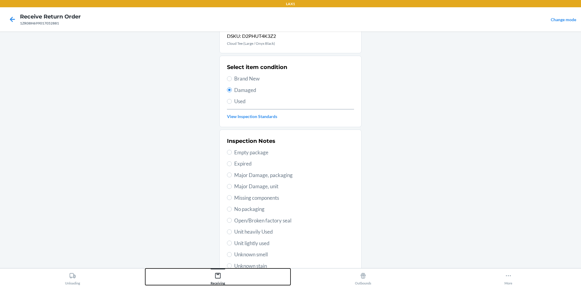
scroll to position [30, 0]
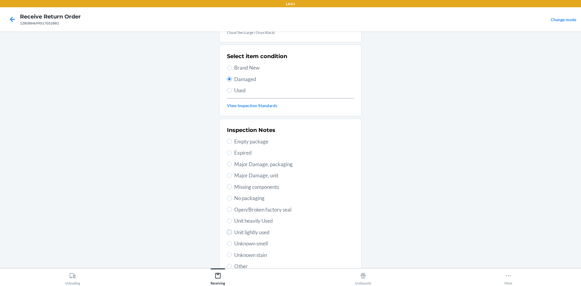
click at [229, 233] on input "Unit lightly used" at bounding box center [229, 232] width 5 height 5
radio input "true"
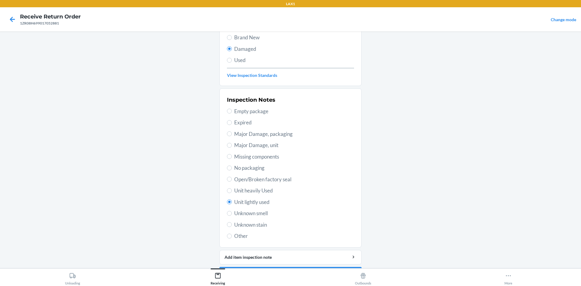
scroll to position [79, 0]
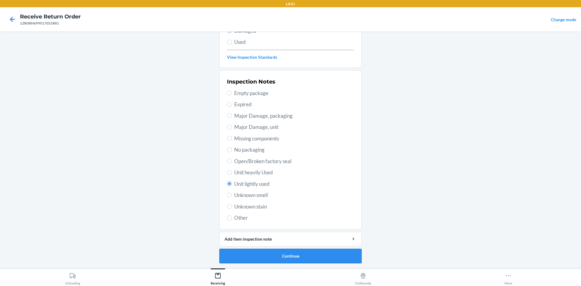
click at [290, 257] on button "Continue" at bounding box center [290, 256] width 142 height 15
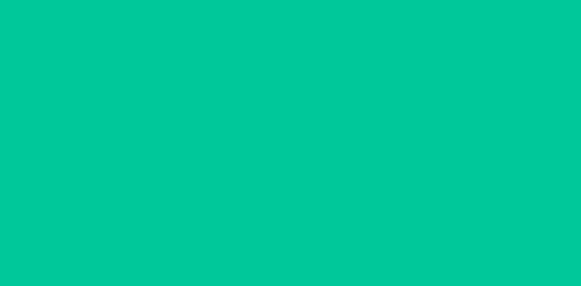
scroll to position [29, 0]
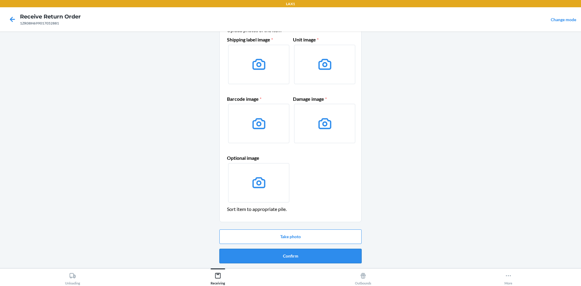
click at [284, 254] on button "Confirm" at bounding box center [290, 256] width 142 height 15
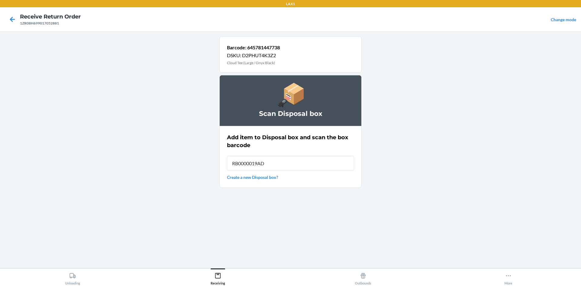
type input "RB0000019AD"
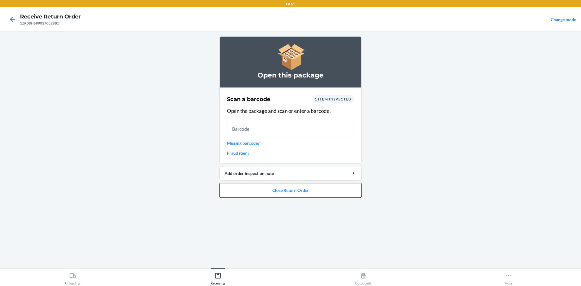
click at [267, 189] on button "Close Return Order" at bounding box center [290, 190] width 142 height 15
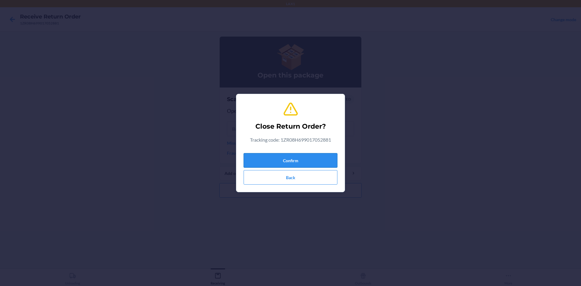
click at [286, 162] on button "Confirm" at bounding box center [291, 160] width 94 height 15
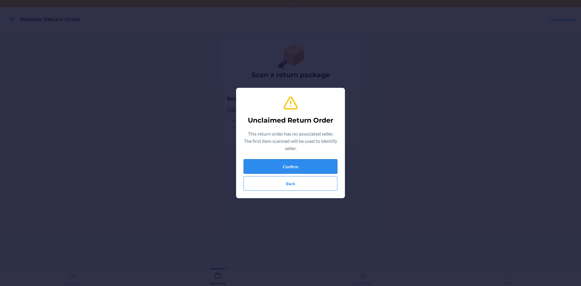
click at [316, 169] on button "Confirm" at bounding box center [291, 166] width 94 height 15
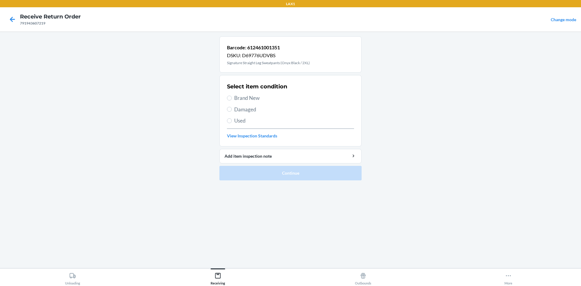
click at [230, 106] on label "Damaged" at bounding box center [290, 110] width 127 height 8
click at [230, 107] on input "Damaged" at bounding box center [229, 109] width 5 height 5
radio input "true"
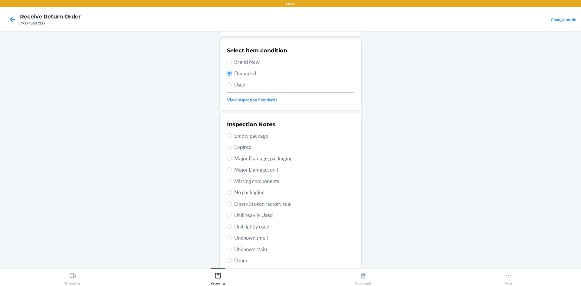
scroll to position [79, 0]
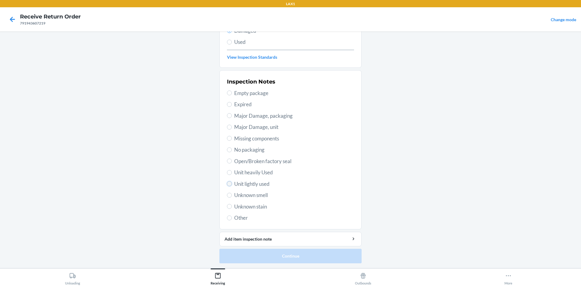
click at [227, 182] on input "Unit lightly used" at bounding box center [229, 183] width 5 height 5
radio input "true"
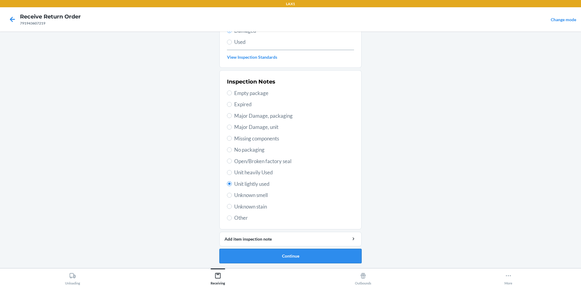
click at [271, 256] on button "Continue" at bounding box center [290, 256] width 142 height 15
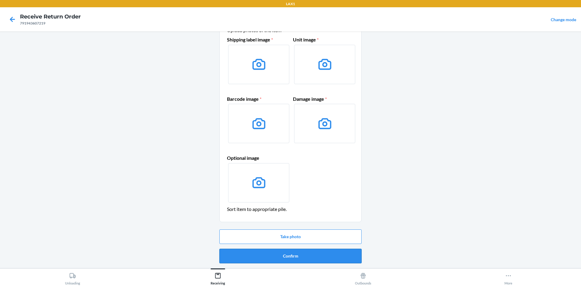
click at [309, 257] on button "Confirm" at bounding box center [290, 256] width 142 height 15
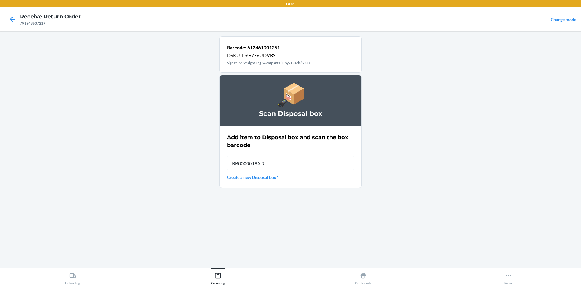
type input "RB0000019AD"
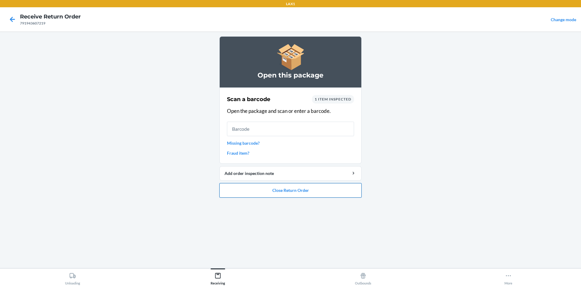
click at [283, 192] on button "Close Return Order" at bounding box center [290, 190] width 142 height 15
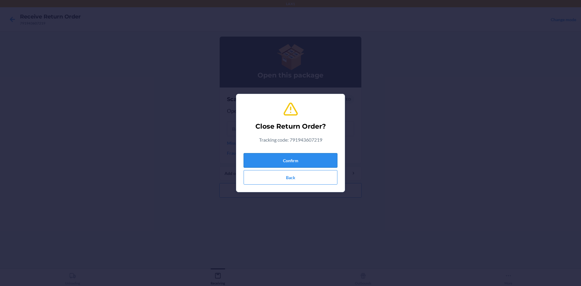
click at [285, 161] on button "Confirm" at bounding box center [291, 160] width 94 height 15
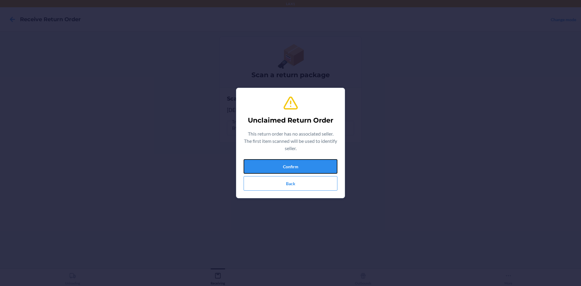
click at [288, 161] on button "Confirm" at bounding box center [291, 166] width 94 height 15
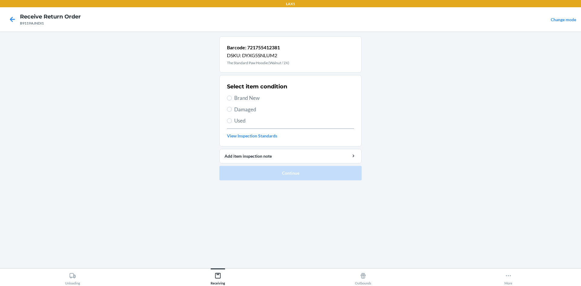
click at [230, 112] on label "Damaged" at bounding box center [290, 110] width 127 height 8
click at [230, 112] on input "Damaged" at bounding box center [229, 109] width 5 height 5
radio input "true"
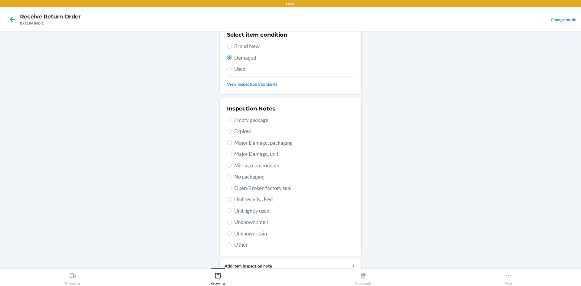
scroll to position [79, 0]
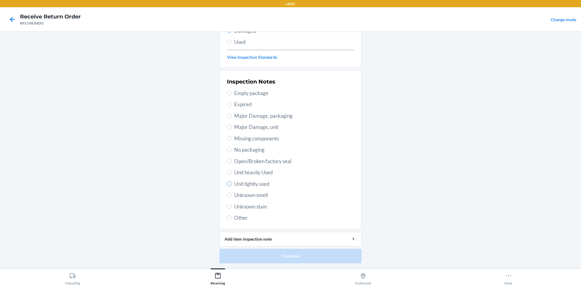
click at [229, 184] on input "Unit lightly used" at bounding box center [229, 183] width 5 height 5
radio input "true"
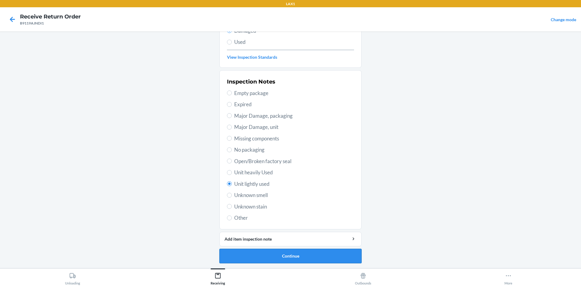
click at [269, 258] on button "Continue" at bounding box center [290, 256] width 142 height 15
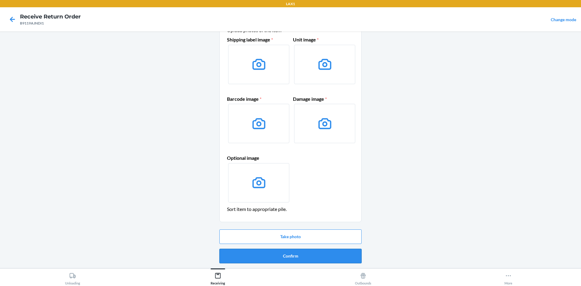
click at [291, 255] on button "Confirm" at bounding box center [290, 256] width 142 height 15
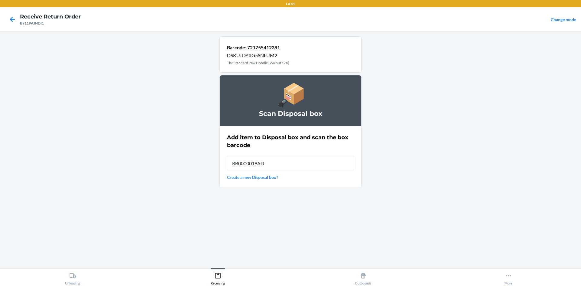
type input "RB0000019AD"
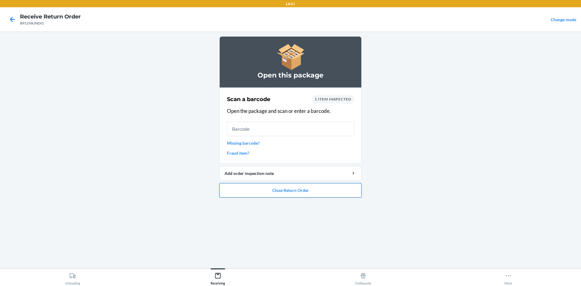
click at [292, 193] on button "Close Return Order" at bounding box center [290, 190] width 142 height 15
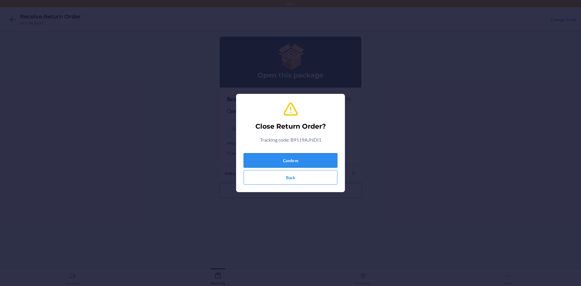
click at [299, 159] on button "Confirm" at bounding box center [291, 160] width 94 height 15
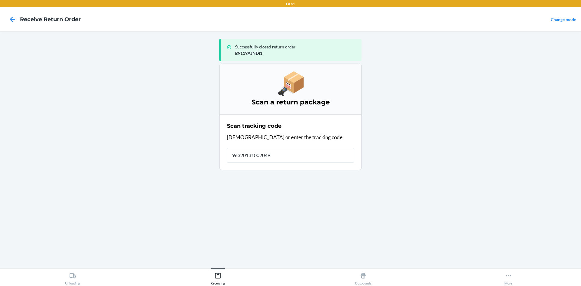
type input "963201310020495"
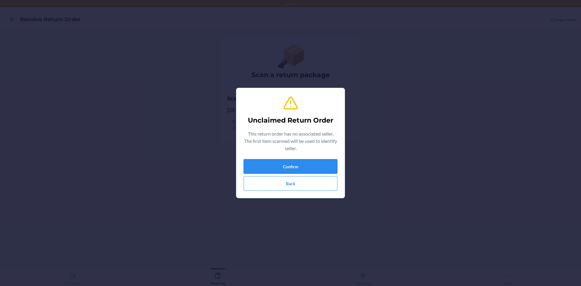
click at [269, 166] on button "Confirm" at bounding box center [291, 166] width 94 height 15
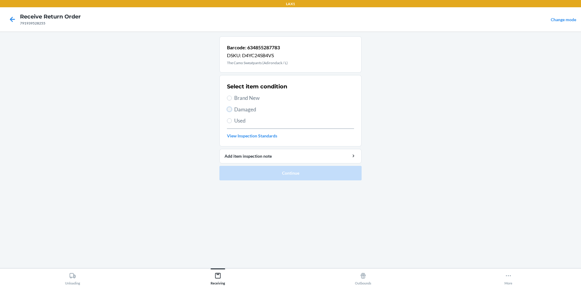
click at [229, 108] on input "Damaged" at bounding box center [229, 109] width 5 height 5
radio input "true"
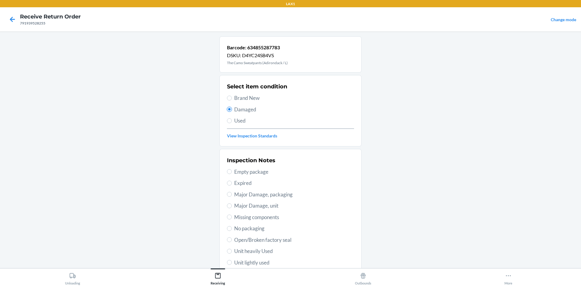
scroll to position [79, 0]
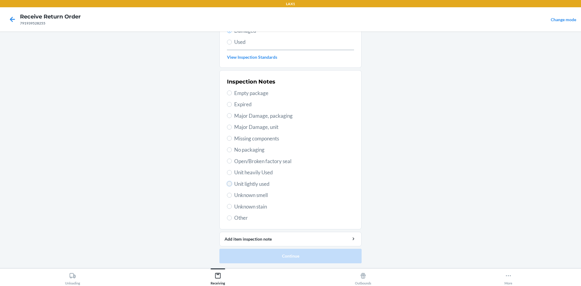
click at [227, 183] on input "Unit lightly used" at bounding box center [229, 183] width 5 height 5
radio input "true"
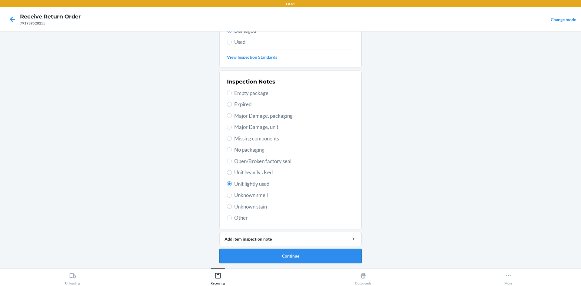
click at [280, 254] on button "Continue" at bounding box center [290, 256] width 142 height 15
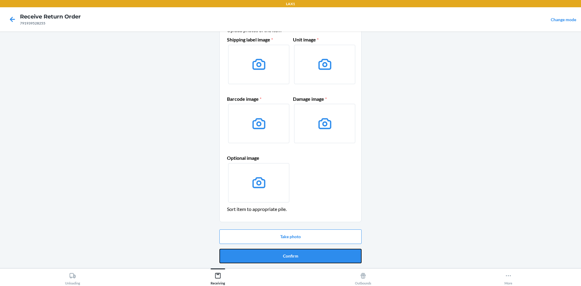
click at [280, 254] on button "Confirm" at bounding box center [290, 256] width 142 height 15
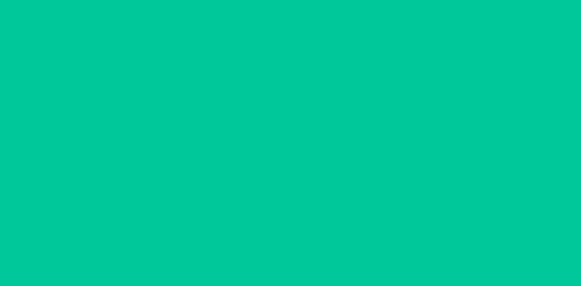
scroll to position [0, 0]
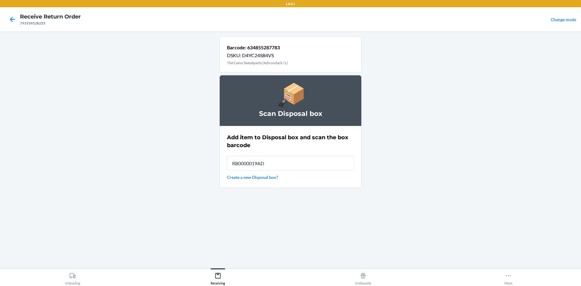
type input "RB0000019AD"
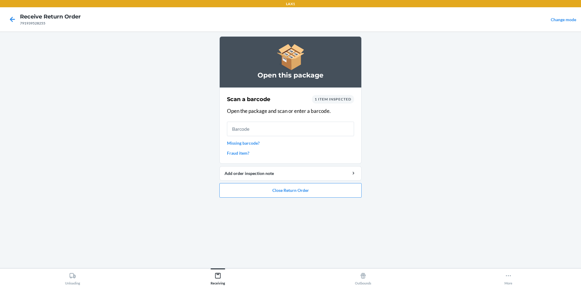
click at [308, 182] on li "Open this package Scan a barcode 1 item inspected Open the package and scan or …" at bounding box center [290, 116] width 142 height 161
click at [301, 191] on button "Close Return Order" at bounding box center [290, 190] width 142 height 15
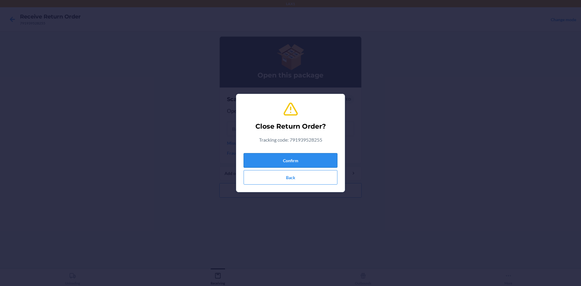
drag, startPoint x: 286, startPoint y: 160, endPoint x: 274, endPoint y: 156, distance: 12.0
click at [285, 160] on button "Confirm" at bounding box center [291, 160] width 94 height 15
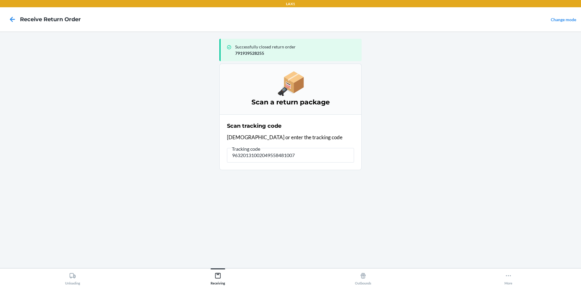
type input "963201310020495584810079"
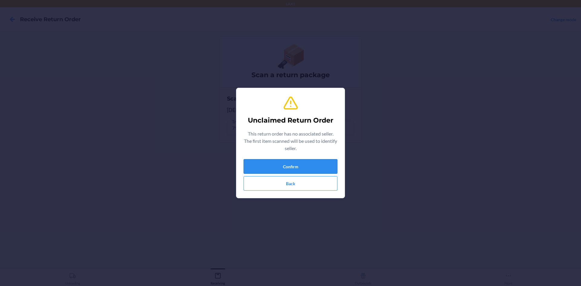
click at [289, 162] on button "Confirm" at bounding box center [291, 166] width 94 height 15
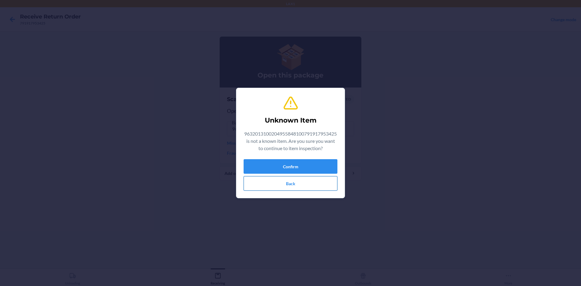
click at [286, 183] on button "Back" at bounding box center [291, 183] width 94 height 15
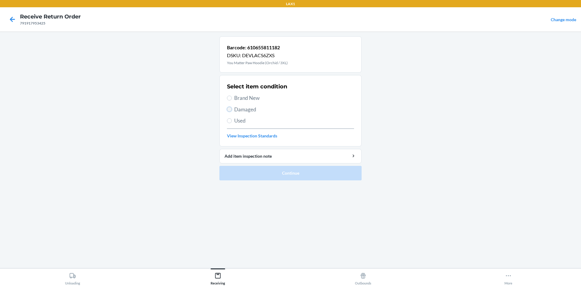
click at [230, 107] on input "Damaged" at bounding box center [229, 109] width 5 height 5
radio input "true"
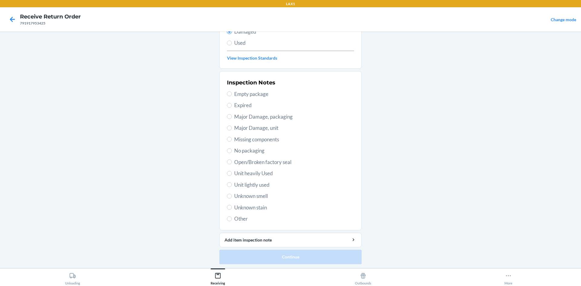
scroll to position [79, 0]
click at [228, 182] on input "Unit lightly used" at bounding box center [229, 183] width 5 height 5
radio input "true"
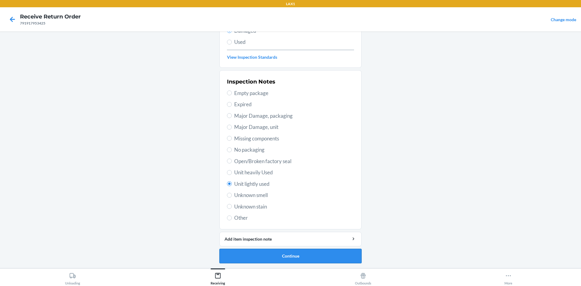
click at [251, 251] on button "Continue" at bounding box center [290, 256] width 142 height 15
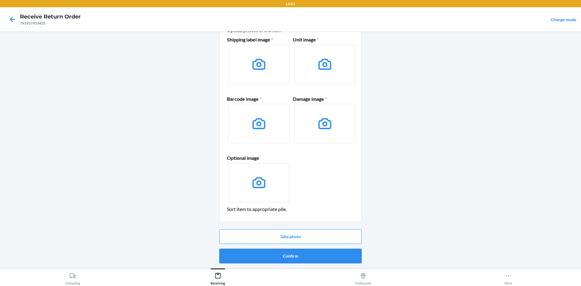
click at [269, 254] on button "Confirm" at bounding box center [290, 256] width 142 height 15
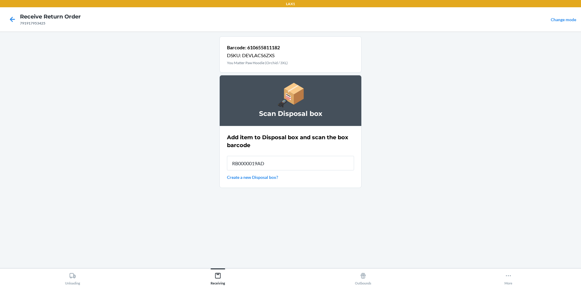
type input "RB0000019AD"
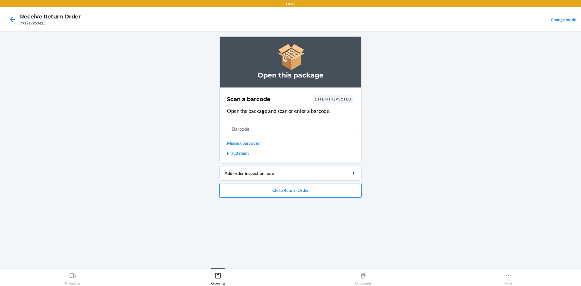
click at [211, 171] on main "Open this package Scan a barcode 1 item inspected Open the package and scan or …" at bounding box center [290, 149] width 581 height 237
click at [261, 187] on button "Close Return Order" at bounding box center [290, 190] width 142 height 15
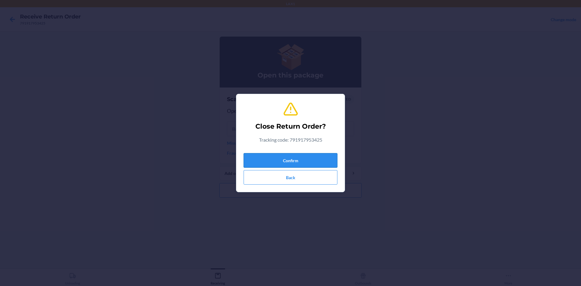
click at [277, 158] on button "Confirm" at bounding box center [291, 160] width 94 height 15
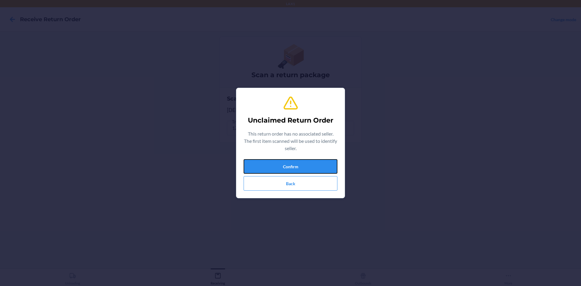
click at [278, 165] on button "Confirm" at bounding box center [291, 166] width 94 height 15
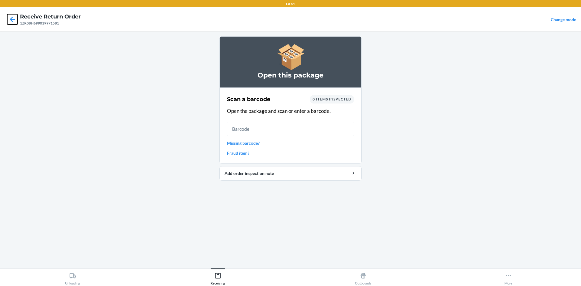
click at [11, 16] on icon at bounding box center [12, 19] width 10 height 10
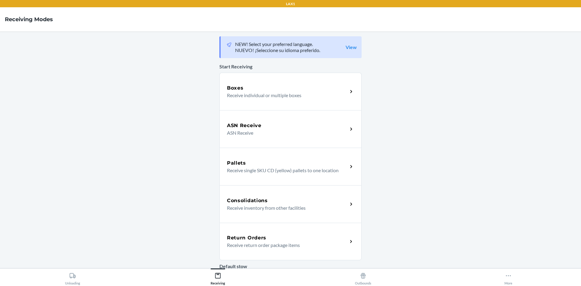
click at [263, 250] on div "Return Orders Receive return order package items" at bounding box center [290, 242] width 142 height 38
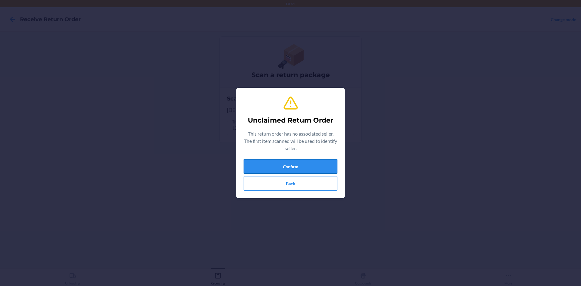
click at [295, 164] on button "Confirm" at bounding box center [291, 166] width 94 height 15
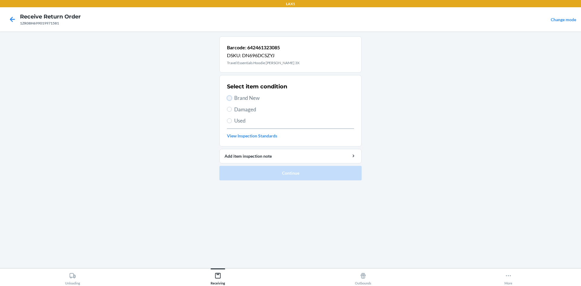
click at [230, 97] on input "Brand New" at bounding box center [229, 98] width 5 height 5
radio input "true"
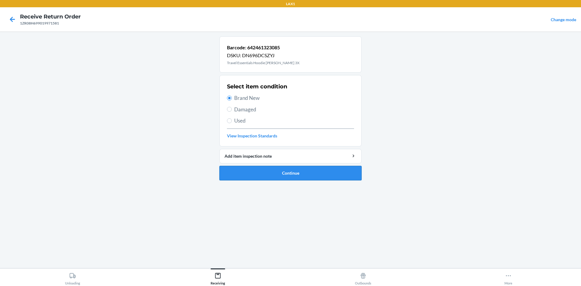
click at [296, 174] on button "Continue" at bounding box center [290, 173] width 142 height 15
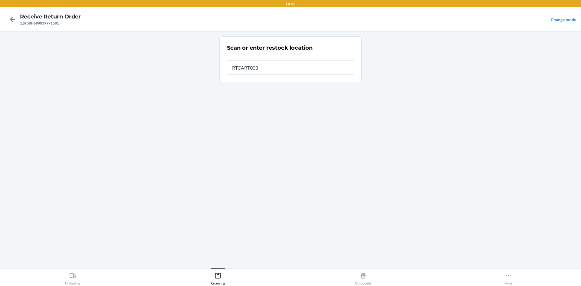
type input "RTCART003"
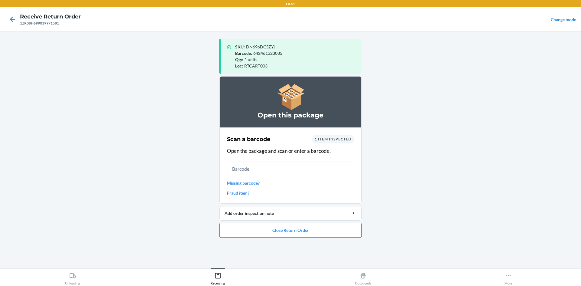
click at [276, 238] on ol "Open this package Scan a barcode 1 item inspected Open the package and scan or …" at bounding box center [290, 159] width 142 height 166
click at [281, 230] on button "Close Return Order" at bounding box center [290, 230] width 142 height 15
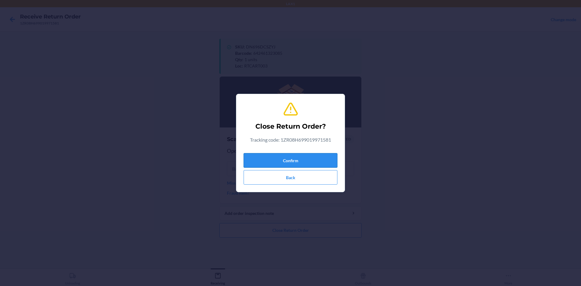
click at [302, 160] on button "Confirm" at bounding box center [291, 160] width 94 height 15
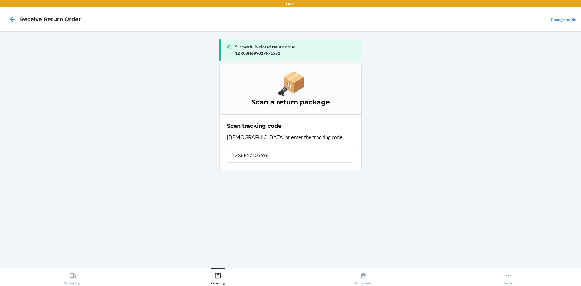
type input "1ZX8R171036966"
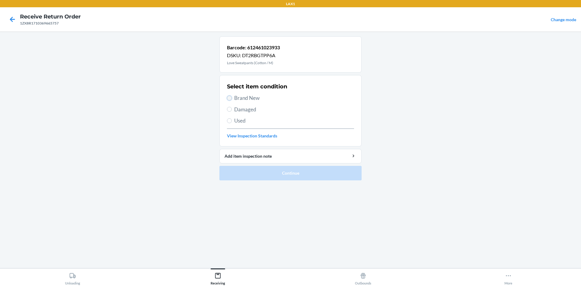
click at [228, 97] on input "Brand New" at bounding box center [229, 98] width 5 height 5
radio input "true"
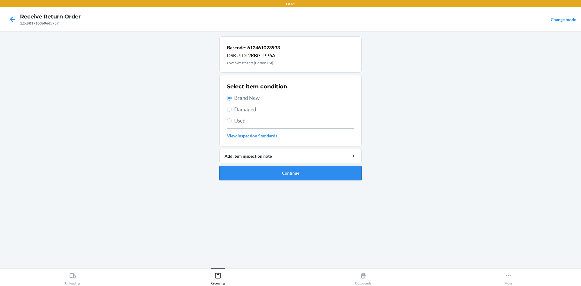
click at [265, 172] on button "Continue" at bounding box center [290, 173] width 142 height 15
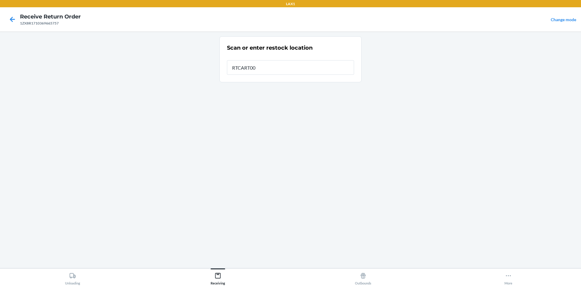
type input "RTCART003"
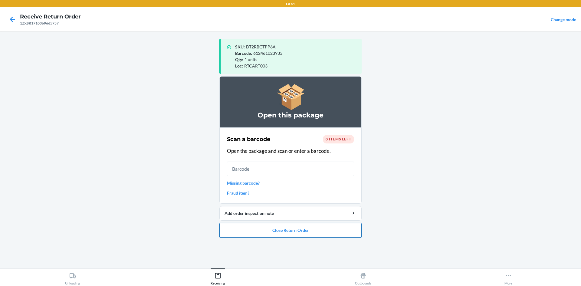
click at [297, 232] on button "Close Return Order" at bounding box center [290, 230] width 142 height 15
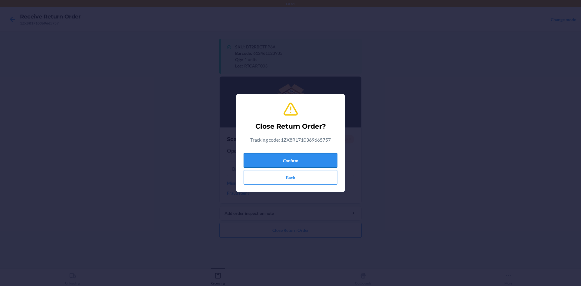
click at [260, 157] on button "Confirm" at bounding box center [291, 160] width 94 height 15
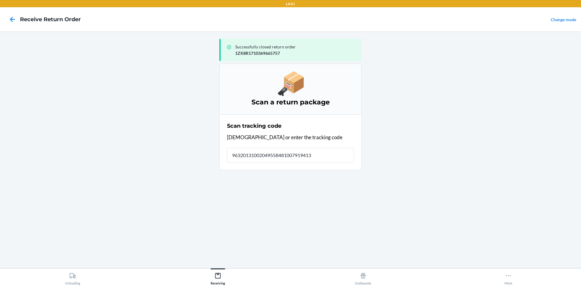
type input "963201310020495584810079194137"
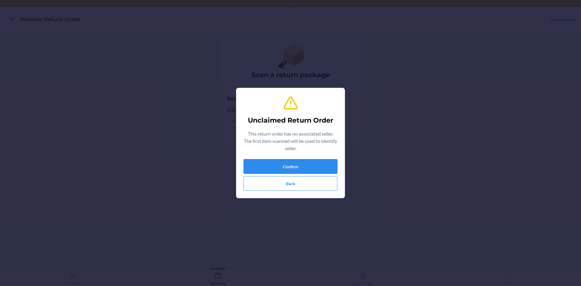
click at [304, 168] on button "Confirm" at bounding box center [291, 166] width 94 height 15
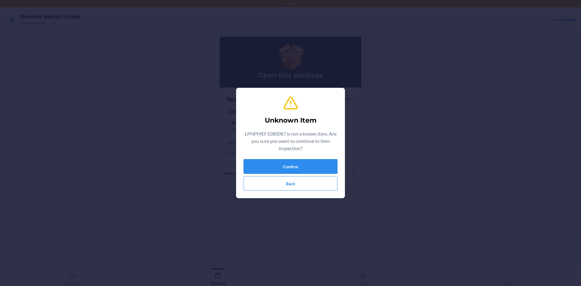
click at [302, 167] on button "Confirm" at bounding box center [291, 166] width 94 height 15
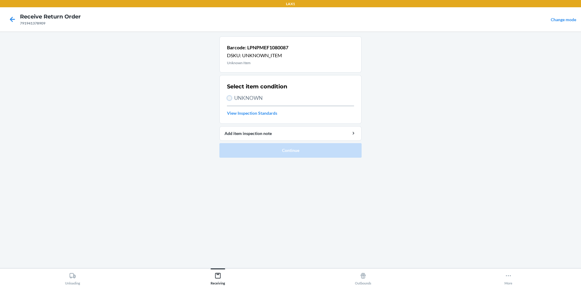
click at [229, 96] on input "UNKNOWN" at bounding box center [229, 98] width 5 height 5
radio input "true"
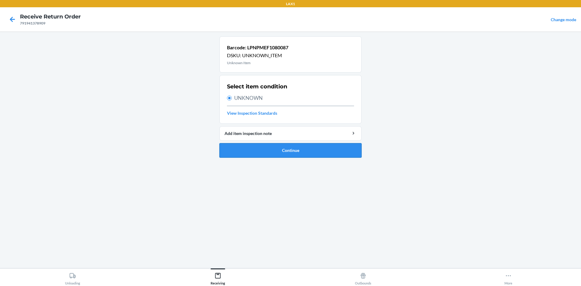
click at [264, 146] on button "Continue" at bounding box center [290, 150] width 142 height 15
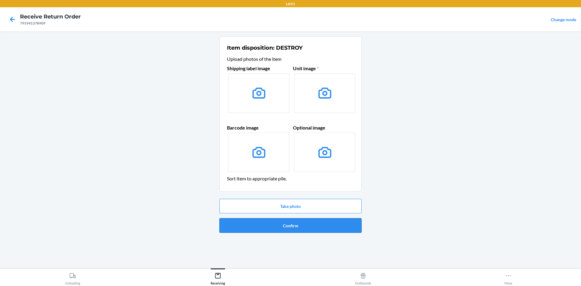
click at [293, 222] on button "Confirm" at bounding box center [290, 225] width 142 height 15
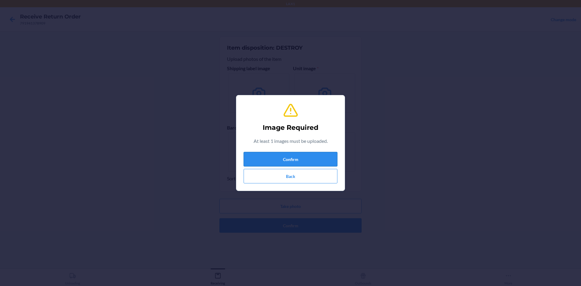
click at [284, 156] on button "Confirm" at bounding box center [291, 159] width 94 height 15
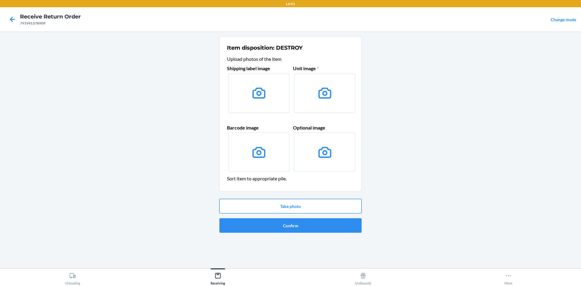
click at [281, 203] on button "Take photo" at bounding box center [290, 206] width 142 height 15
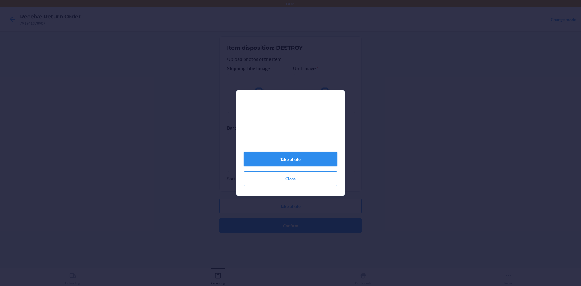
click at [277, 159] on button "Take photo" at bounding box center [291, 159] width 94 height 15
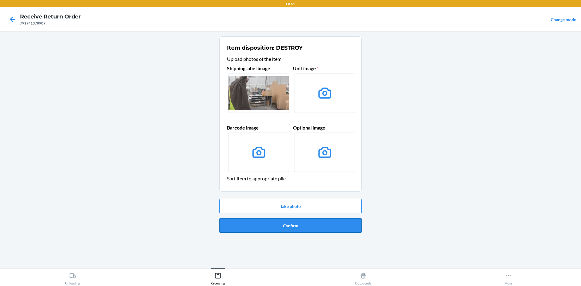
click at [267, 222] on button "Confirm" at bounding box center [290, 225] width 142 height 15
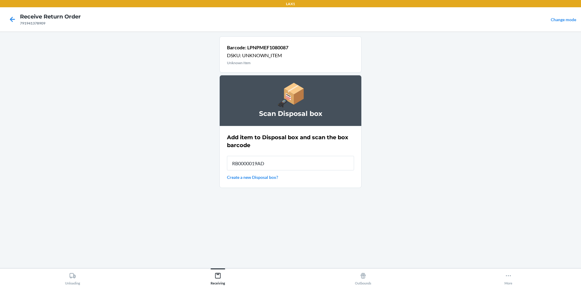
type input "RB0000019AD"
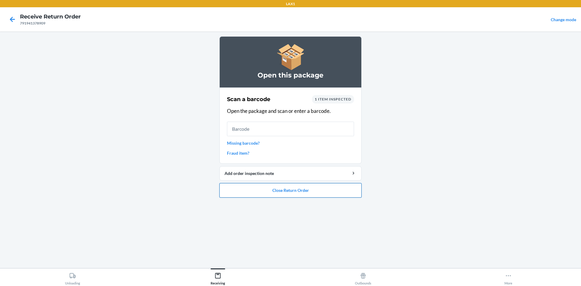
click at [279, 186] on button "Close Return Order" at bounding box center [290, 190] width 142 height 15
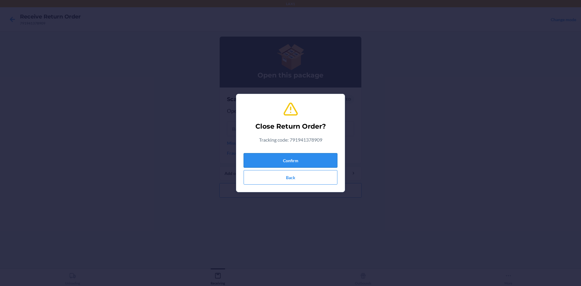
click at [294, 157] on button "Confirm" at bounding box center [291, 160] width 94 height 15
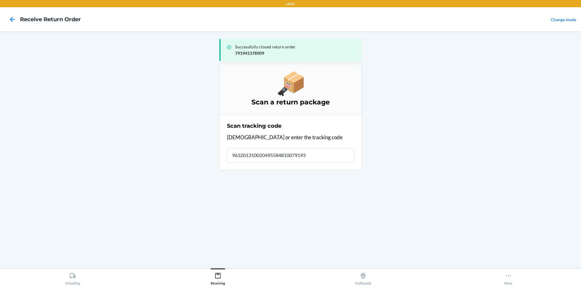
type input "9632013100204955848100791932"
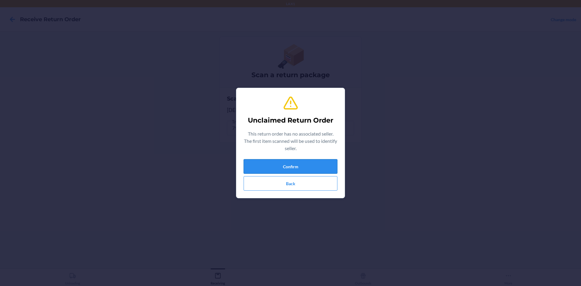
click at [297, 163] on button "Confirm" at bounding box center [291, 166] width 94 height 15
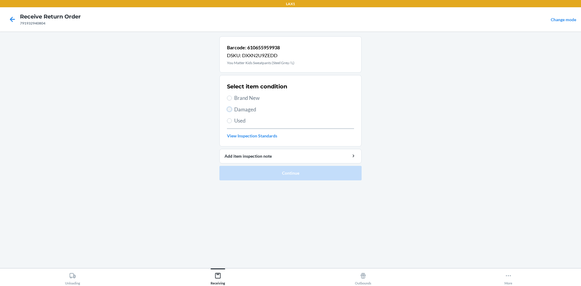
click at [230, 108] on input "Damaged" at bounding box center [229, 109] width 5 height 5
radio input "true"
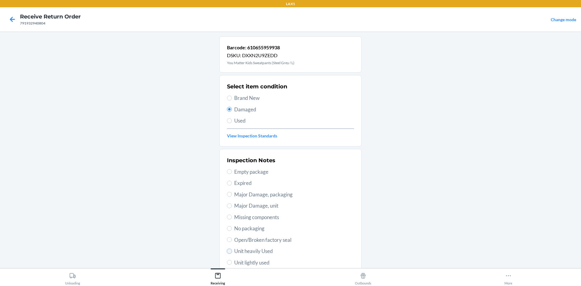
click at [227, 249] on input "Unit heavily Used" at bounding box center [229, 251] width 5 height 5
radio input "true"
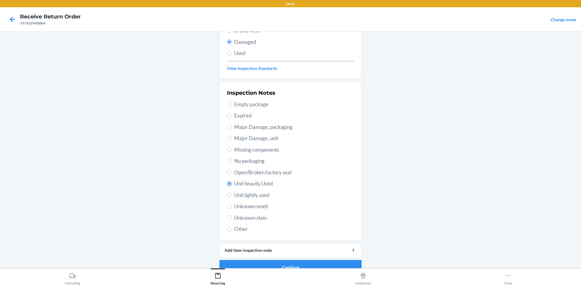
scroll to position [79, 0]
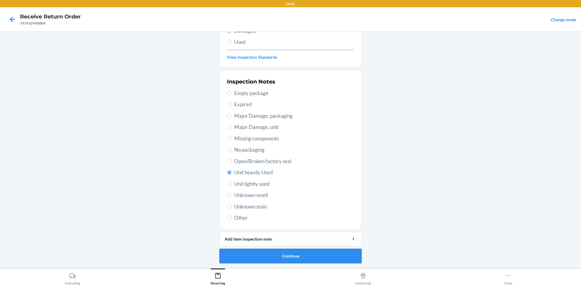
click at [284, 257] on button "Continue" at bounding box center [290, 256] width 142 height 15
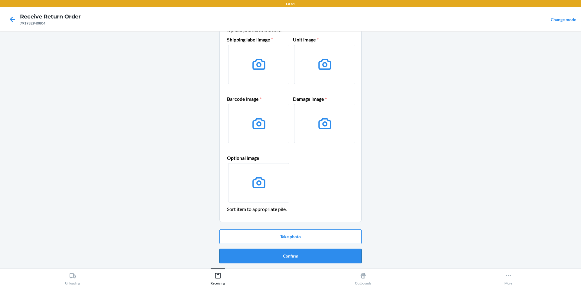
click at [269, 254] on button "Confirm" at bounding box center [290, 256] width 142 height 15
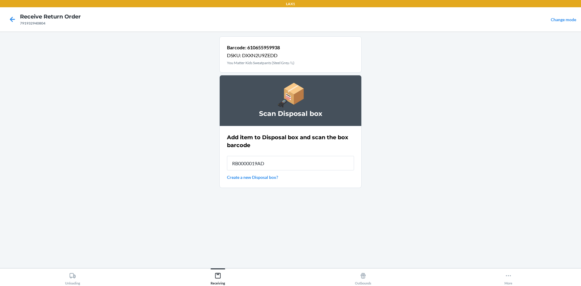
type input "RB0000019AD"
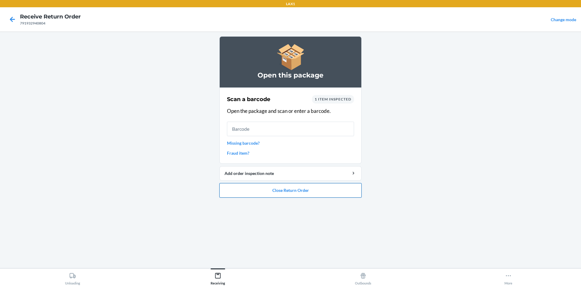
click at [295, 189] on button "Close Return Order" at bounding box center [290, 190] width 142 height 15
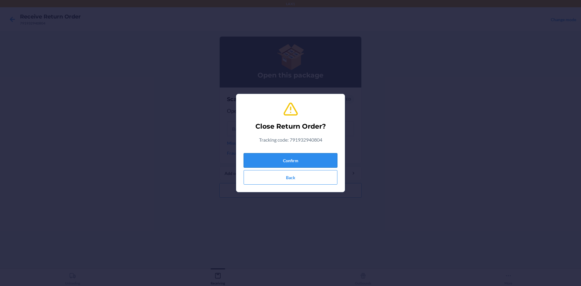
click at [261, 163] on button "Confirm" at bounding box center [291, 160] width 94 height 15
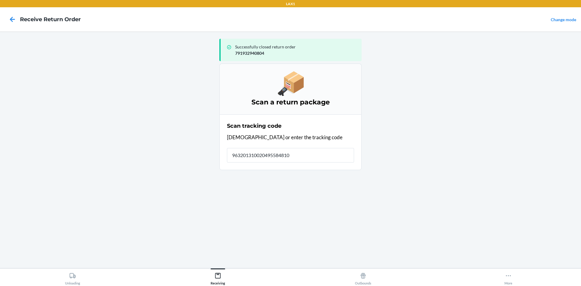
type input "9632013100204955848100"
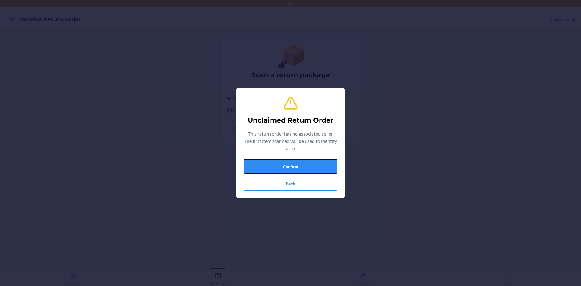
click at [277, 159] on button "Confirm" at bounding box center [291, 166] width 94 height 15
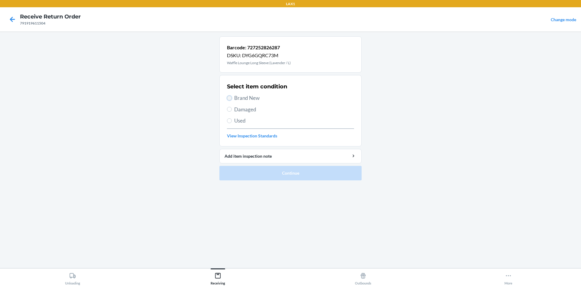
click at [227, 97] on input "Brand New" at bounding box center [229, 98] width 5 height 5
radio input "true"
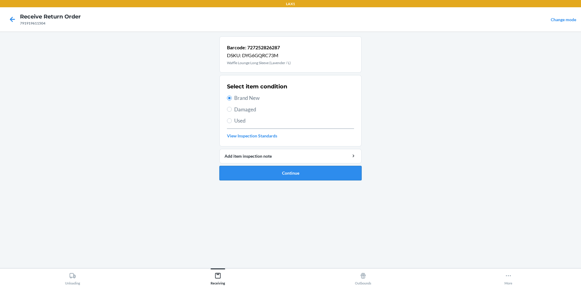
click at [234, 170] on button "Continue" at bounding box center [290, 173] width 142 height 15
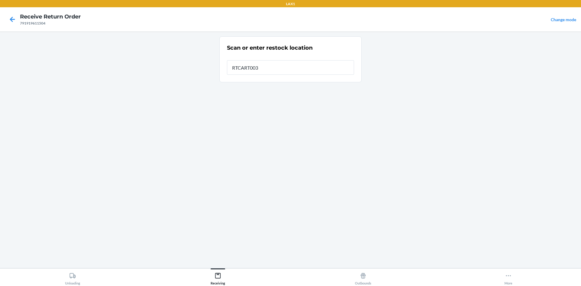
type input "RTCART003"
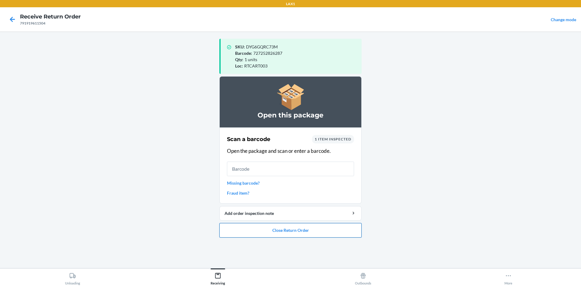
click at [281, 231] on button "Close Return Order" at bounding box center [290, 230] width 142 height 15
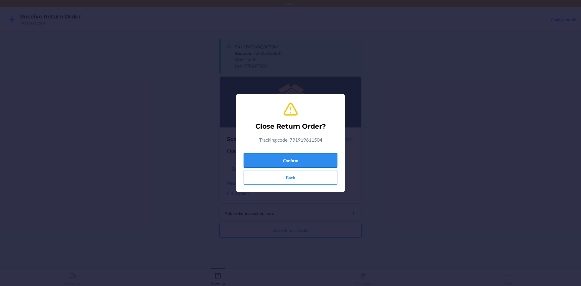
click at [295, 161] on button "Confirm" at bounding box center [291, 160] width 94 height 15
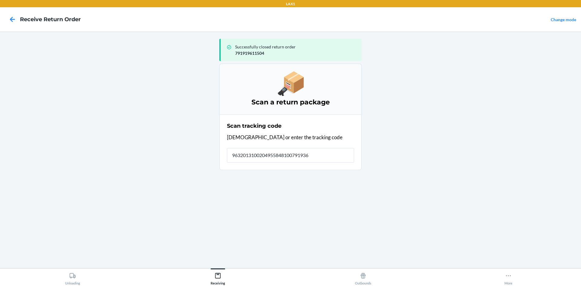
type input "96320131002049558481007919365"
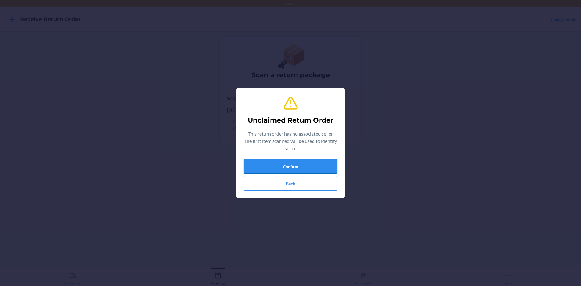
click at [271, 171] on button "Confirm" at bounding box center [291, 166] width 94 height 15
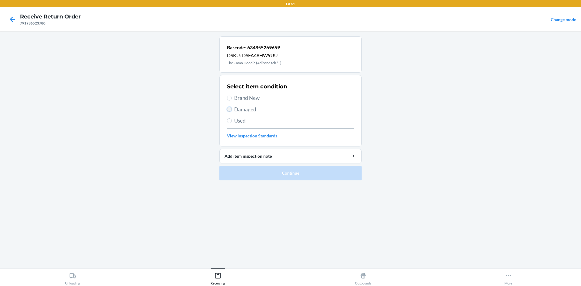
click at [230, 111] on input "Damaged" at bounding box center [229, 109] width 5 height 5
radio input "true"
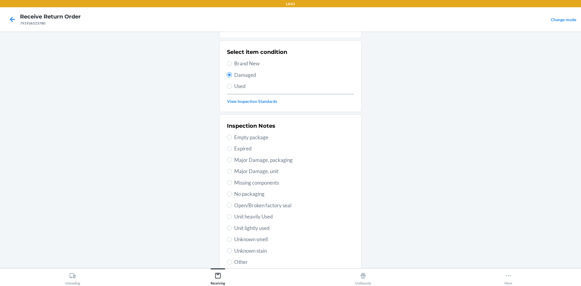
scroll to position [79, 0]
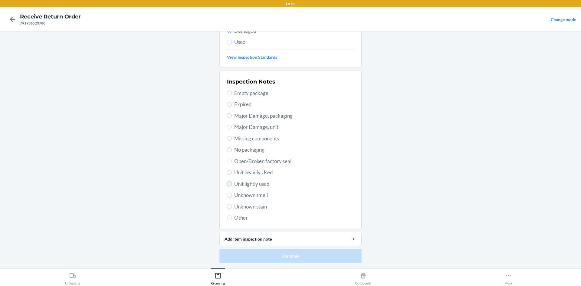
click at [228, 184] on input "Unit lightly used" at bounding box center [229, 183] width 5 height 5
radio input "true"
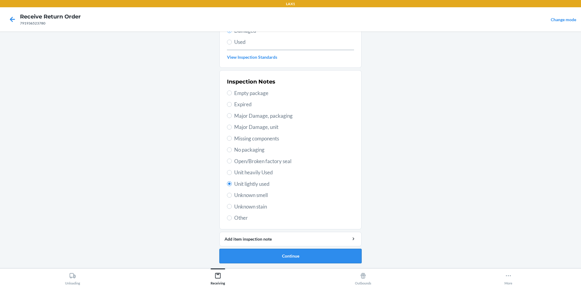
click at [284, 257] on button "Continue" at bounding box center [290, 256] width 142 height 15
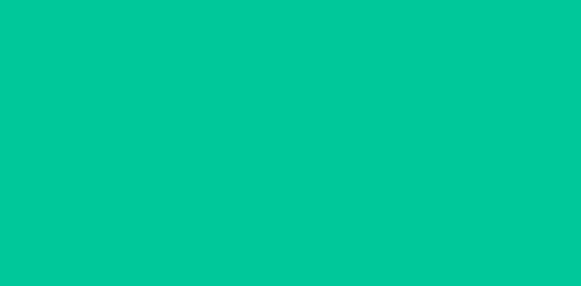
scroll to position [29, 0]
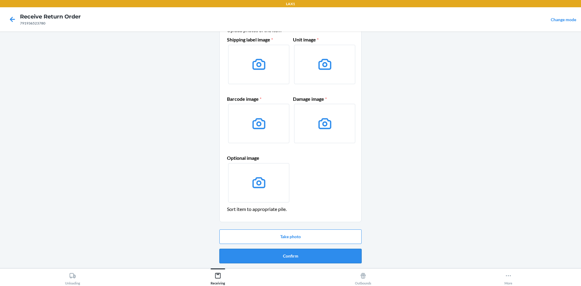
click at [297, 253] on button "Confirm" at bounding box center [290, 256] width 142 height 15
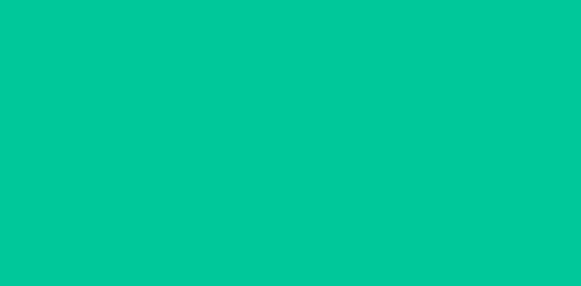
scroll to position [0, 0]
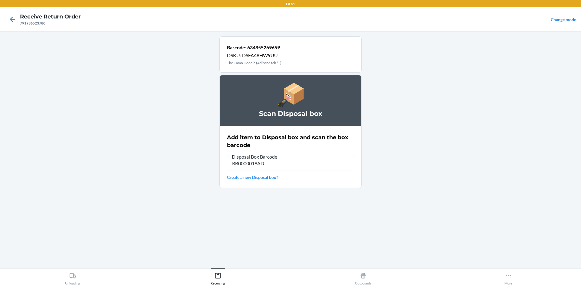
type input "RB0000019AD"
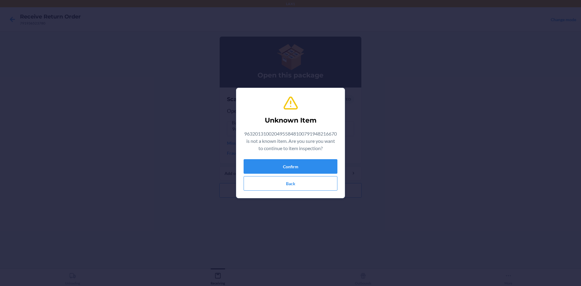
type input "634855238600"
click at [278, 187] on button "Back" at bounding box center [291, 183] width 94 height 15
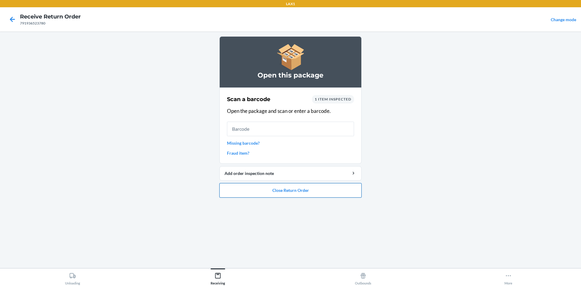
click at [289, 193] on button "Close Return Order" at bounding box center [290, 190] width 142 height 15
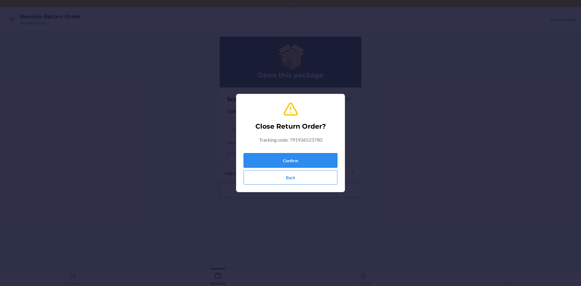
click at [271, 159] on button "Confirm" at bounding box center [291, 160] width 94 height 15
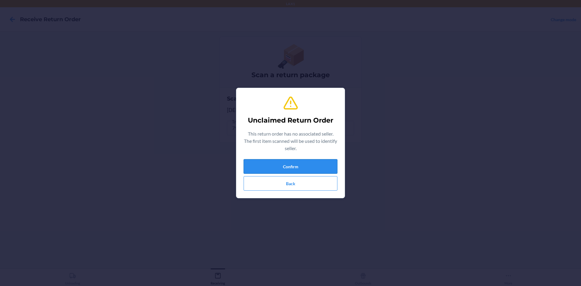
click at [269, 172] on button "Confirm" at bounding box center [291, 166] width 94 height 15
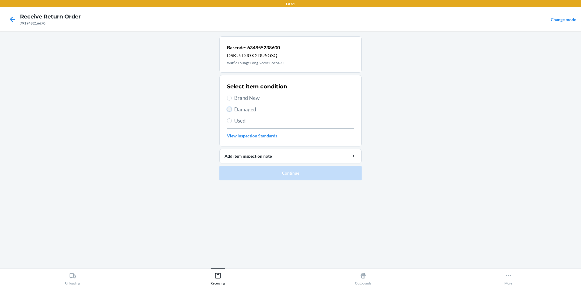
click at [228, 109] on input "Damaged" at bounding box center [229, 109] width 5 height 5
radio input "true"
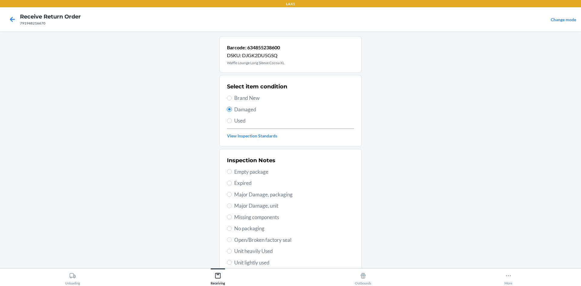
scroll to position [79, 0]
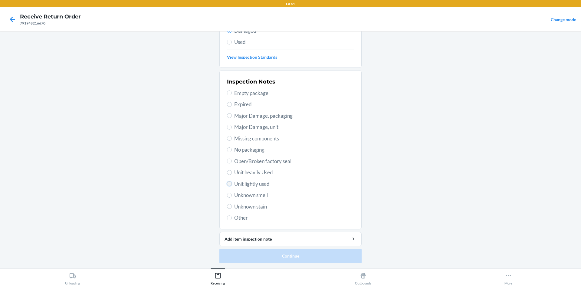
click at [227, 183] on input "Unit lightly used" at bounding box center [229, 183] width 5 height 5
radio input "true"
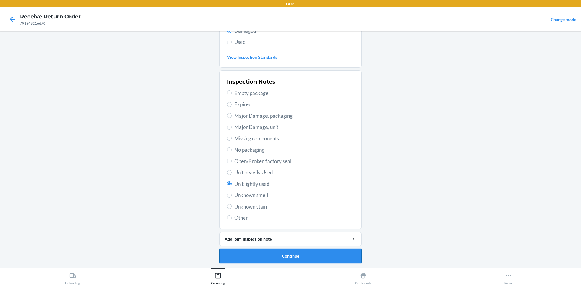
click at [259, 255] on button "Continue" at bounding box center [290, 256] width 142 height 15
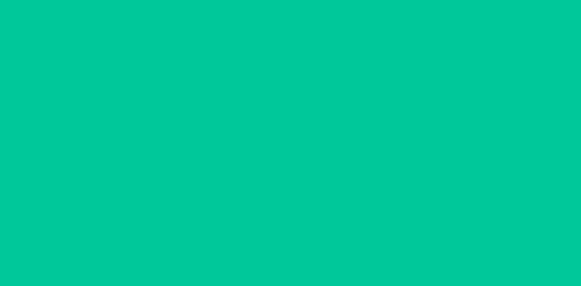
scroll to position [29, 0]
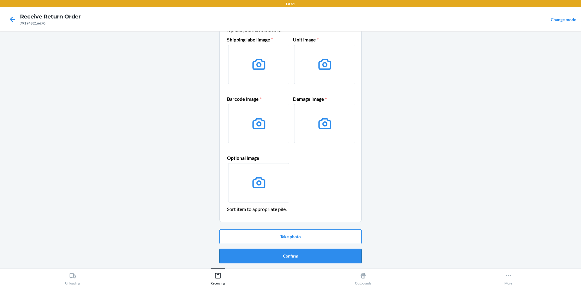
click at [290, 253] on button "Confirm" at bounding box center [290, 256] width 142 height 15
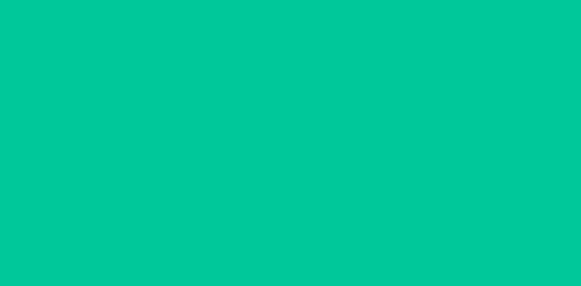
scroll to position [0, 0]
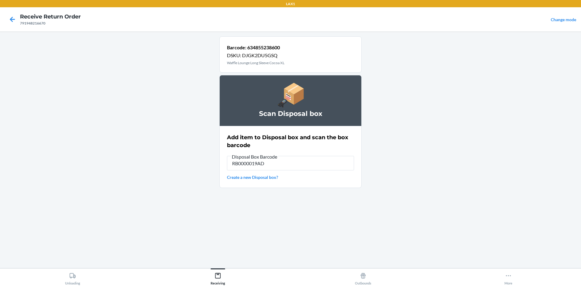
type input "RB0000019AD"
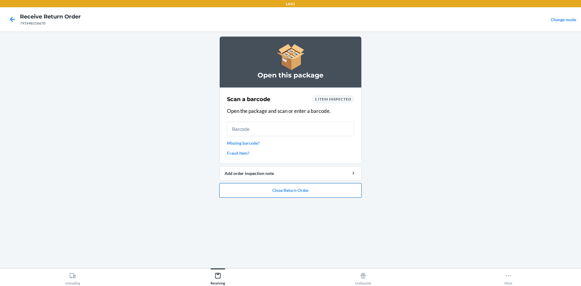
click at [290, 195] on button "Close Return Order" at bounding box center [290, 190] width 142 height 15
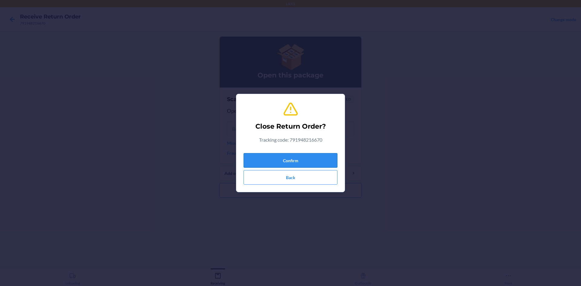
click at [286, 159] on button "Confirm" at bounding box center [291, 160] width 94 height 15
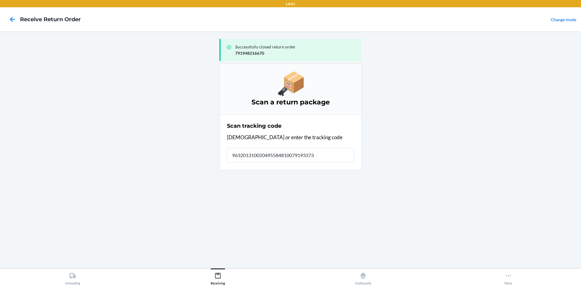
type input "9632013100204955848100791933739"
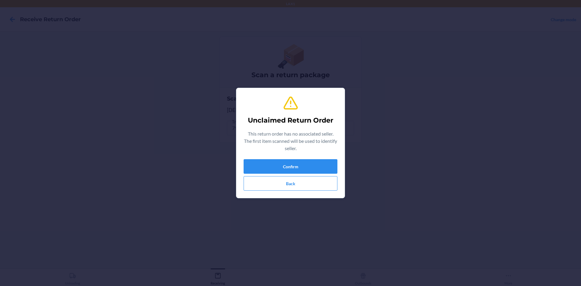
click at [294, 159] on div "Unclaimed Return Order This return order has no associated seller. The first it…" at bounding box center [291, 143] width 94 height 100
click at [295, 167] on button "Confirm" at bounding box center [291, 166] width 94 height 15
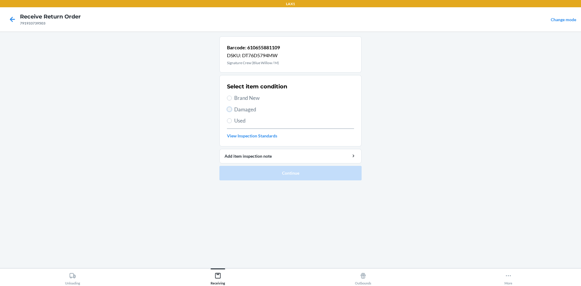
click at [230, 109] on input "Damaged" at bounding box center [229, 109] width 5 height 5
radio input "true"
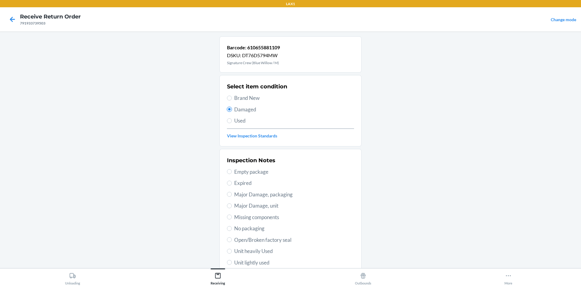
scroll to position [79, 0]
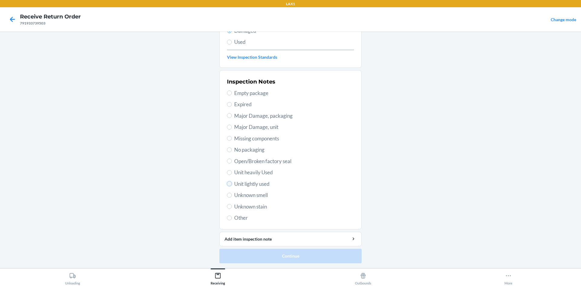
click at [228, 185] on input "Unit lightly used" at bounding box center [229, 183] width 5 height 5
radio input "true"
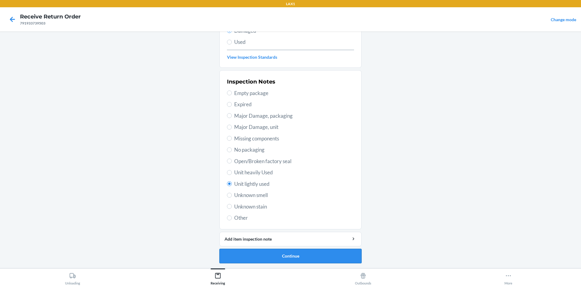
click at [255, 253] on button "Continue" at bounding box center [290, 256] width 142 height 15
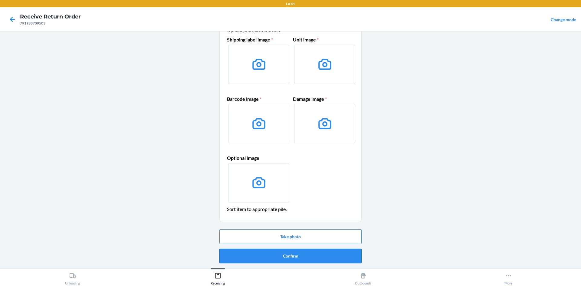
click at [275, 252] on button "Confirm" at bounding box center [290, 256] width 142 height 15
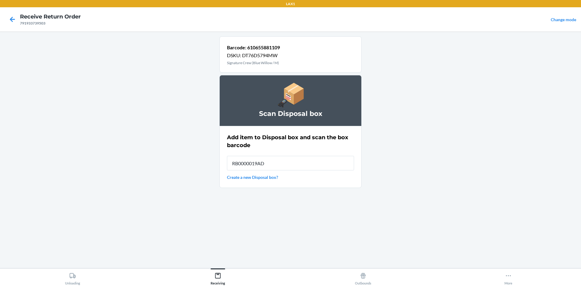
type input "RB0000019AD"
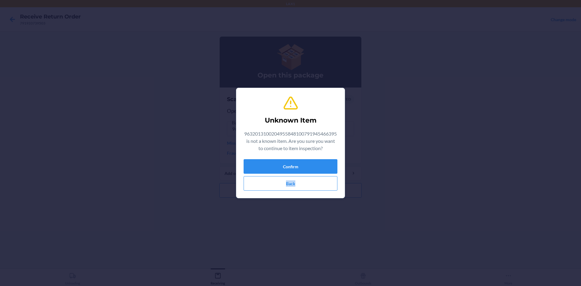
click at [298, 175] on div "Confirm Back" at bounding box center [291, 174] width 94 height 31
click at [298, 171] on button "Confirm" at bounding box center [291, 166] width 94 height 15
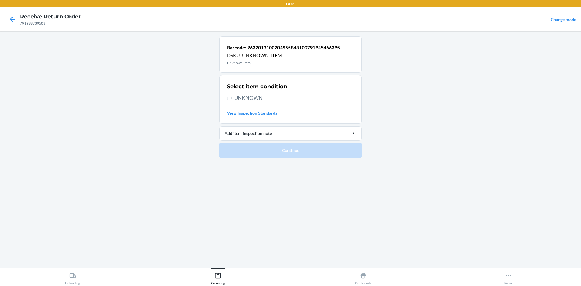
click at [230, 95] on label "UNKNOWN" at bounding box center [290, 98] width 127 height 8
click at [230, 96] on input "UNKNOWN" at bounding box center [229, 98] width 5 height 5
radio input "true"
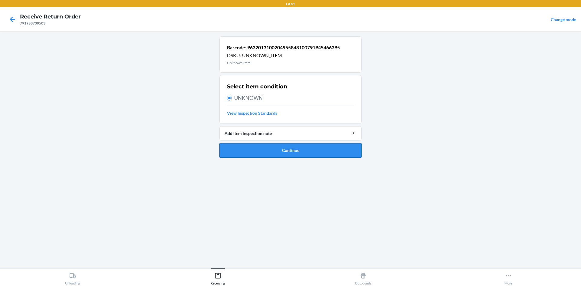
click at [280, 152] on button "Continue" at bounding box center [290, 150] width 142 height 15
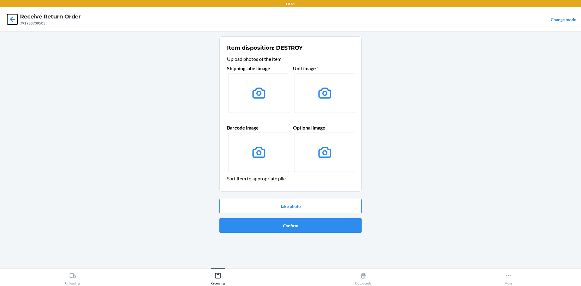
click at [8, 19] on icon at bounding box center [12, 19] width 10 height 10
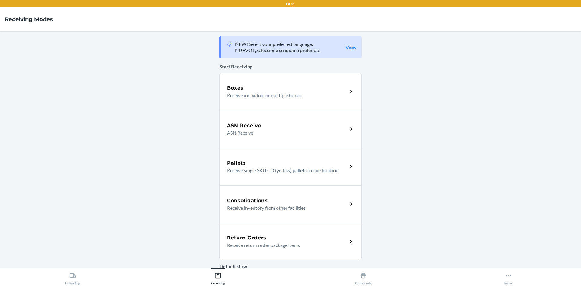
drag, startPoint x: 337, startPoint y: 255, endPoint x: 342, endPoint y: 252, distance: 4.9
click at [338, 255] on div "Return Orders Receive return order package items" at bounding box center [290, 242] width 142 height 38
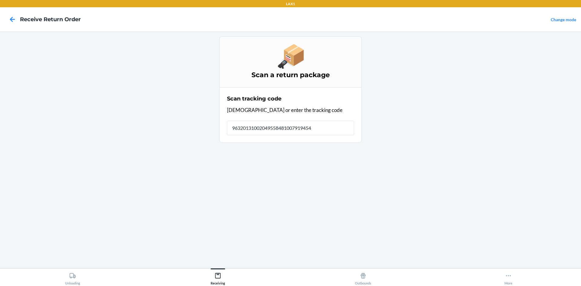
type input "963201310020495584810079194546"
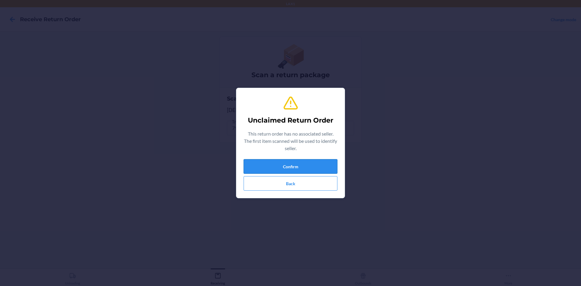
click at [285, 167] on button "Confirm" at bounding box center [291, 166] width 94 height 15
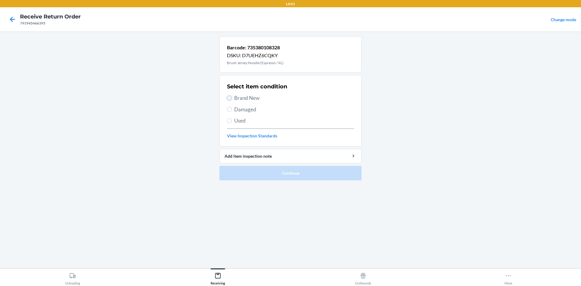
click at [230, 99] on input "Brand New" at bounding box center [229, 98] width 5 height 5
radio input "true"
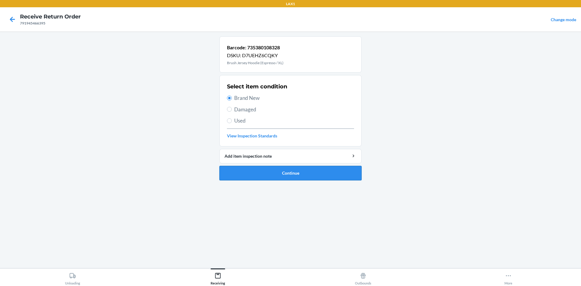
click at [262, 172] on button "Continue" at bounding box center [290, 173] width 142 height 15
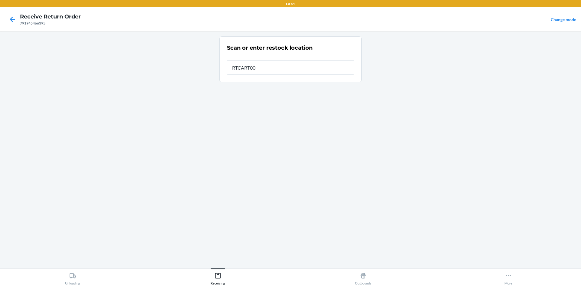
type input "RTCART003"
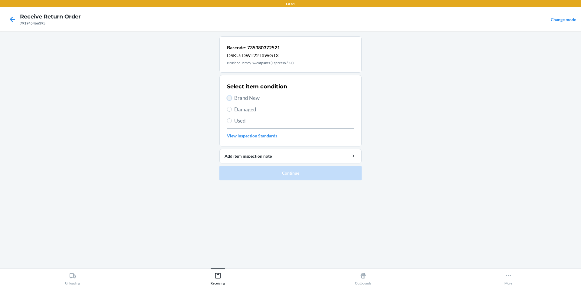
click at [230, 99] on input "Brand New" at bounding box center [229, 98] width 5 height 5
radio input "true"
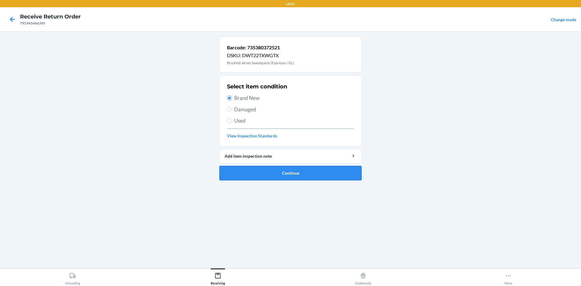
click at [247, 170] on button "Continue" at bounding box center [290, 173] width 142 height 15
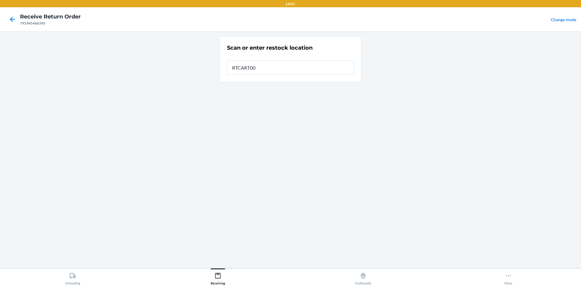
type input "RTCART003"
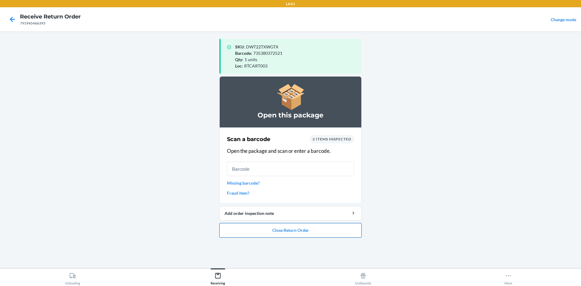
click at [289, 226] on button "Close Return Order" at bounding box center [290, 230] width 142 height 15
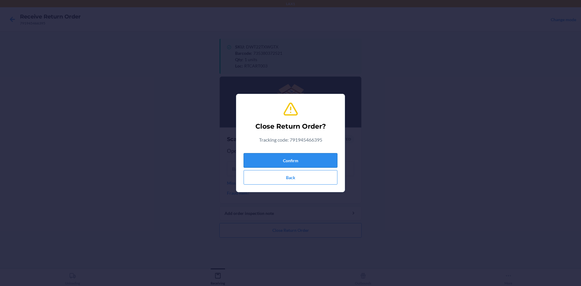
click at [278, 155] on button "Confirm" at bounding box center [291, 160] width 94 height 15
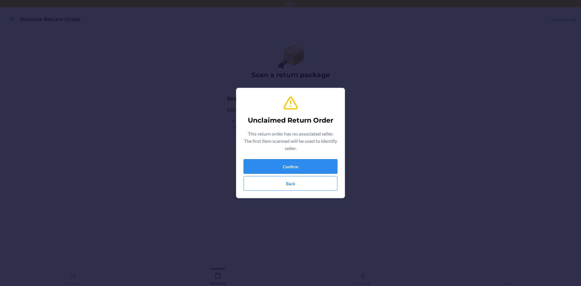
click at [284, 168] on button "Confirm" at bounding box center [291, 166] width 94 height 15
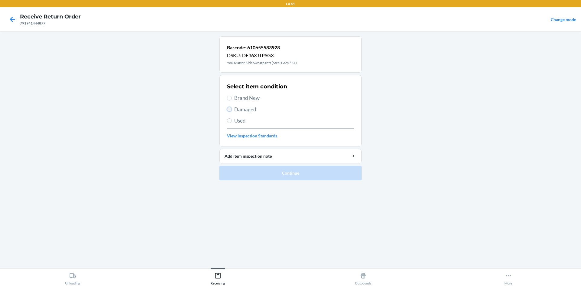
click at [231, 110] on input "Damaged" at bounding box center [229, 109] width 5 height 5
radio input "true"
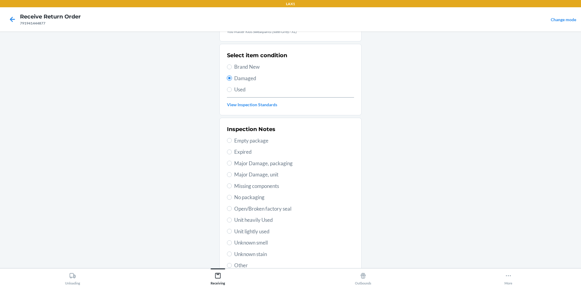
scroll to position [79, 0]
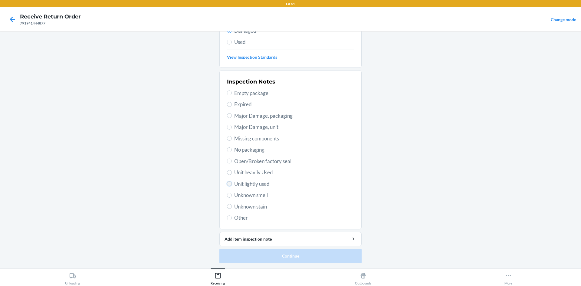
click at [227, 185] on input "Unit lightly used" at bounding box center [229, 183] width 5 height 5
radio input "true"
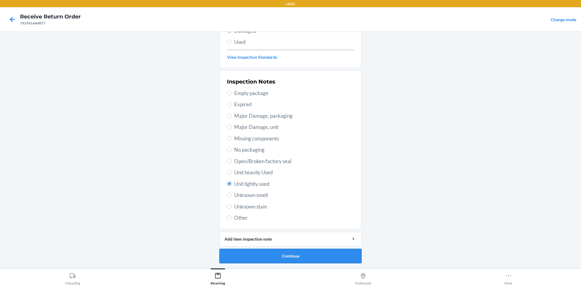
click at [258, 253] on button "Continue" at bounding box center [290, 256] width 142 height 15
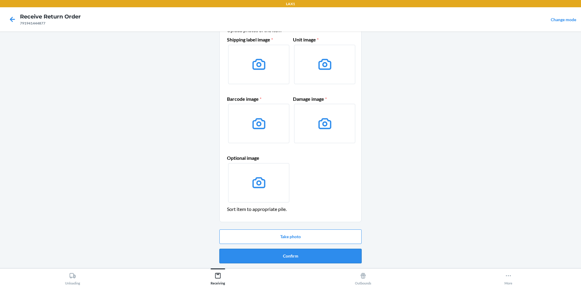
click at [287, 254] on button "Confirm" at bounding box center [290, 256] width 142 height 15
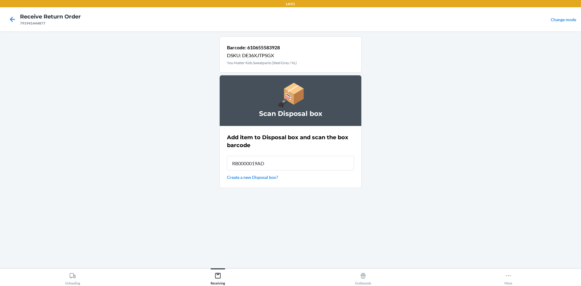
type input "RB0000019AD"
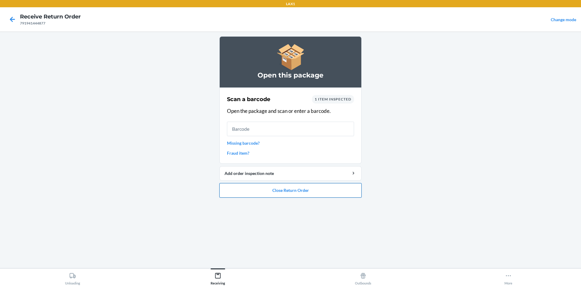
click at [323, 191] on button "Close Return Order" at bounding box center [290, 190] width 142 height 15
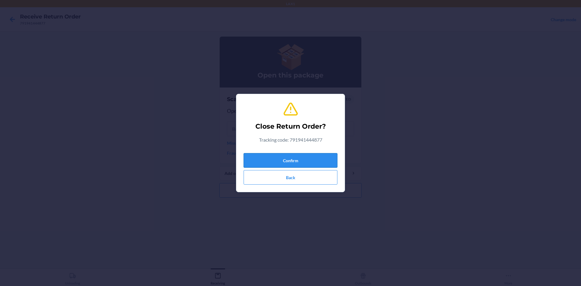
click at [317, 156] on button "Confirm" at bounding box center [291, 160] width 94 height 15
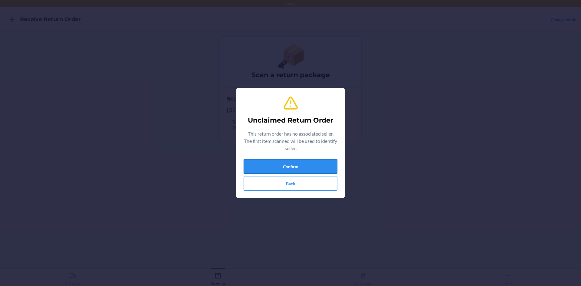
click at [296, 170] on button "Confirm" at bounding box center [291, 166] width 94 height 15
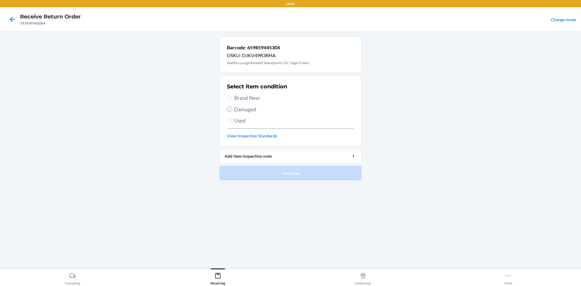
click at [229, 108] on input "Damaged" at bounding box center [229, 109] width 5 height 5
radio input "true"
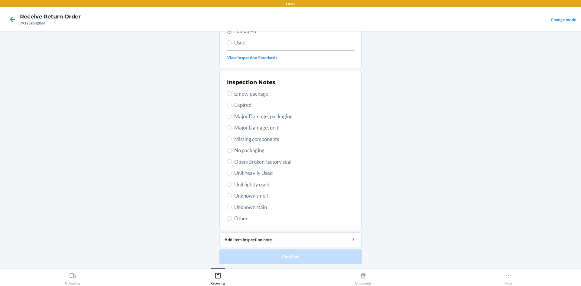
scroll to position [79, 0]
click at [229, 183] on input "Unit lightly used" at bounding box center [229, 183] width 5 height 5
radio input "true"
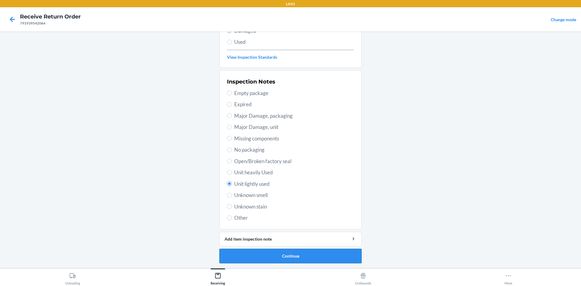
click at [287, 259] on button "Continue" at bounding box center [290, 256] width 142 height 15
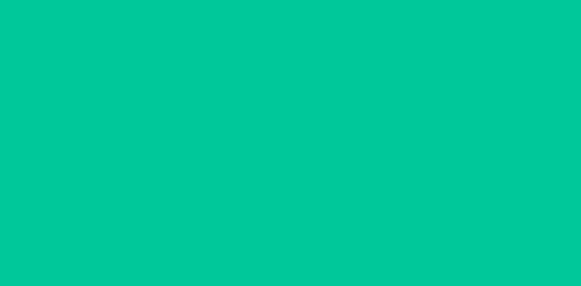
scroll to position [29, 0]
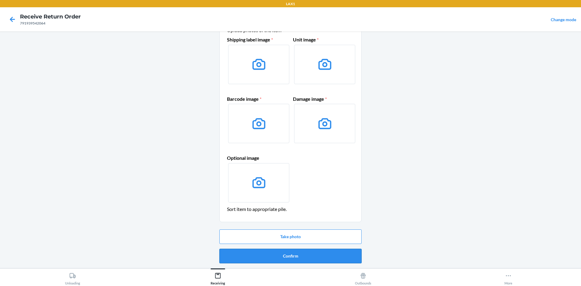
click at [310, 256] on button "Confirm" at bounding box center [290, 256] width 142 height 15
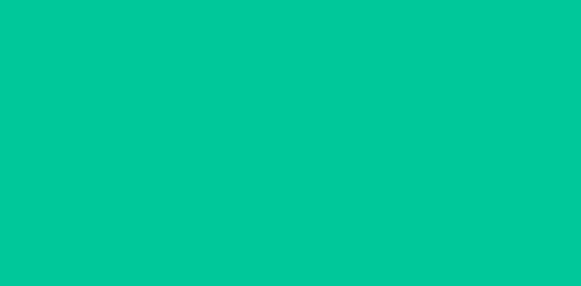
scroll to position [0, 0]
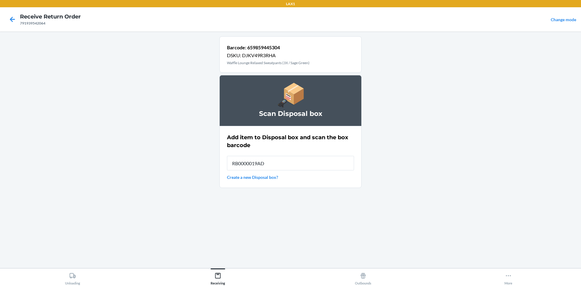
type input "RB0000019AD"
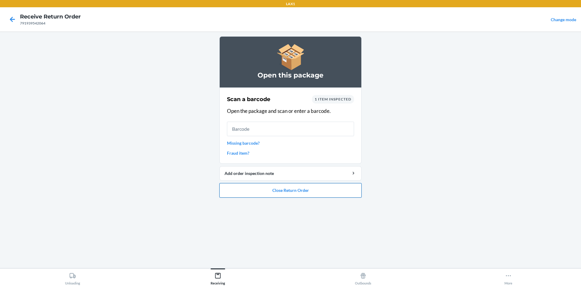
click at [266, 188] on button "Close Return Order" at bounding box center [290, 190] width 142 height 15
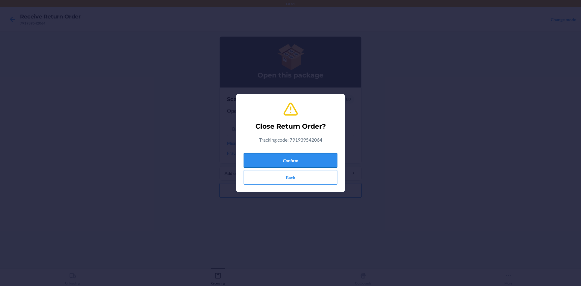
click at [277, 160] on button "Confirm" at bounding box center [291, 160] width 94 height 15
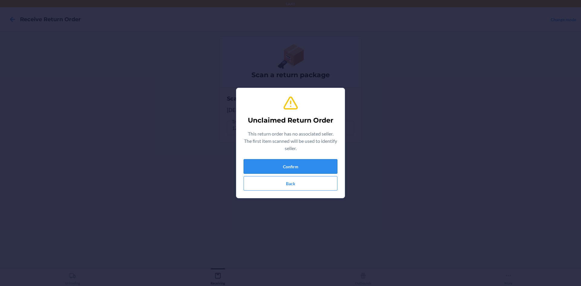
click at [273, 171] on button "Confirm" at bounding box center [291, 166] width 94 height 15
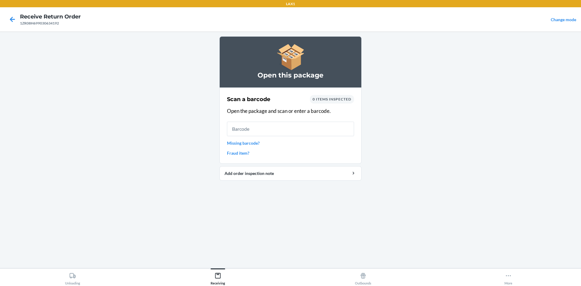
click at [241, 143] on link "Missing barcode?" at bounding box center [290, 143] width 127 height 6
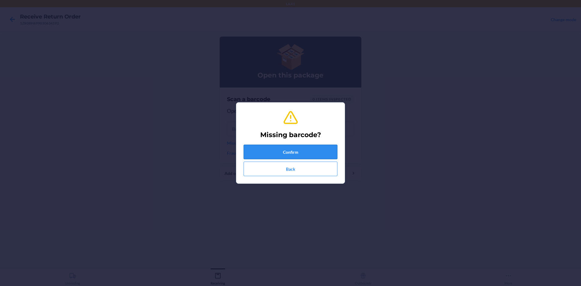
click at [268, 145] on button "Confirm" at bounding box center [291, 152] width 94 height 15
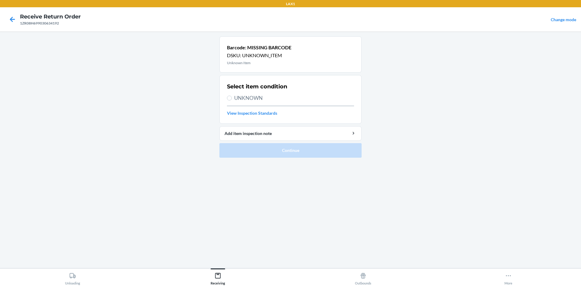
click at [231, 94] on label "UNKNOWN" at bounding box center [290, 98] width 127 height 8
click at [231, 96] on input "UNKNOWN" at bounding box center [229, 98] width 5 height 5
radio input "true"
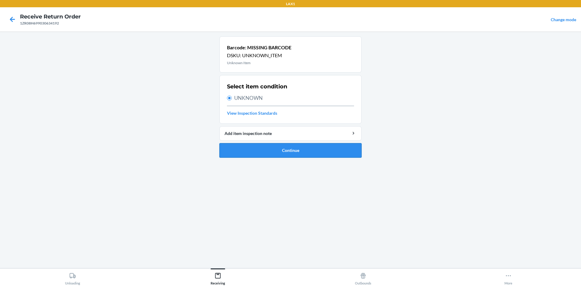
click at [269, 155] on button "Continue" at bounding box center [290, 150] width 142 height 15
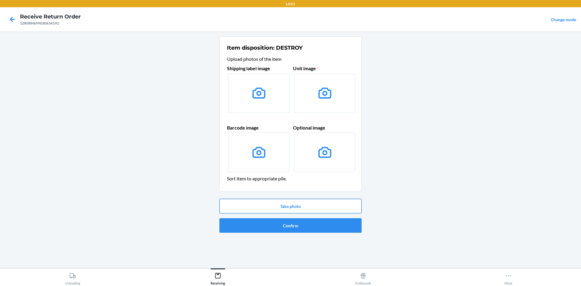
click at [274, 203] on button "Take photo" at bounding box center [290, 206] width 142 height 15
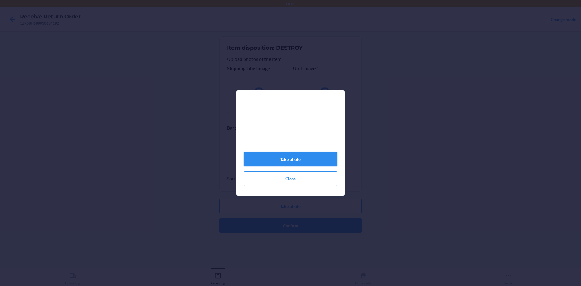
click at [278, 161] on button "Take photo" at bounding box center [291, 159] width 94 height 15
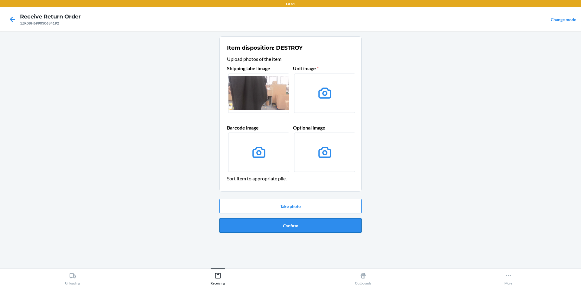
click at [302, 225] on button "Confirm" at bounding box center [290, 225] width 142 height 15
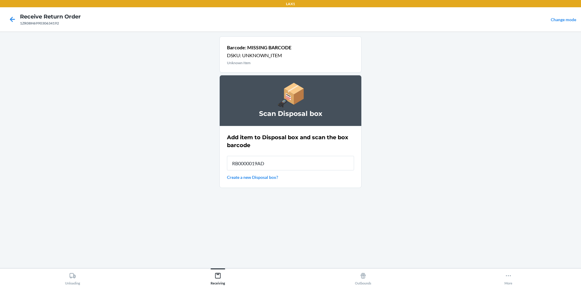
type input "RB0000019AD"
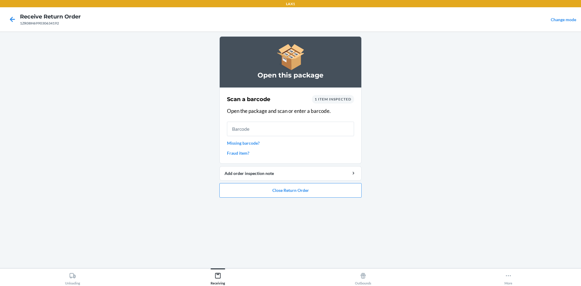
click at [251, 148] on div "Scan a barcode 1 item inspected Open the package and scan or enter a barcode. M…" at bounding box center [290, 125] width 127 height 65
click at [254, 143] on link "Missing barcode?" at bounding box center [290, 143] width 127 height 6
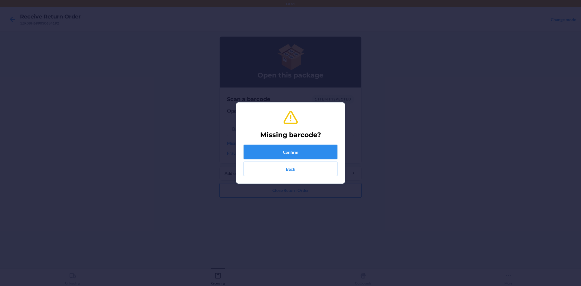
click at [273, 150] on button "Confirm" at bounding box center [291, 152] width 94 height 15
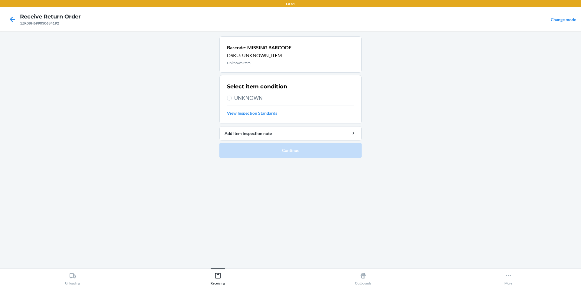
click at [232, 99] on label "UNKNOWN" at bounding box center [290, 98] width 127 height 8
click at [232, 99] on input "UNKNOWN" at bounding box center [229, 98] width 5 height 5
radio input "true"
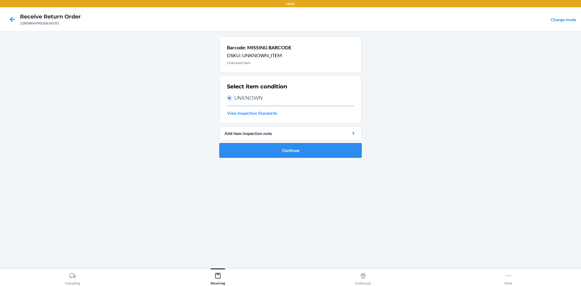
click at [247, 150] on button "Continue" at bounding box center [290, 150] width 142 height 15
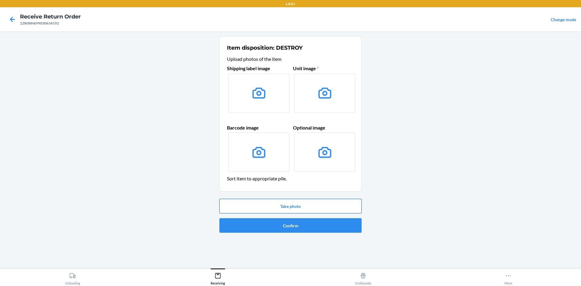
drag, startPoint x: 270, startPoint y: 207, endPoint x: 273, endPoint y: 201, distance: 7.0
click at [273, 201] on button "Take photo" at bounding box center [290, 206] width 142 height 15
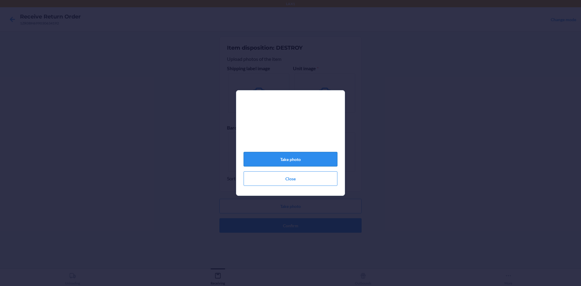
click at [307, 164] on button "Take photo" at bounding box center [291, 159] width 94 height 15
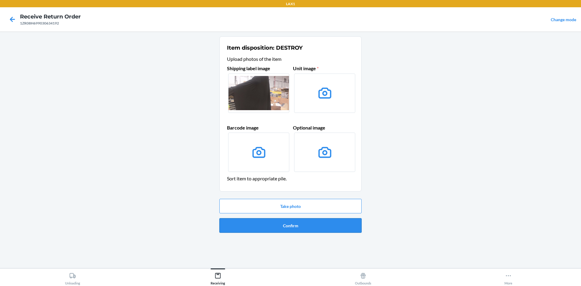
click at [296, 222] on button "Confirm" at bounding box center [290, 225] width 142 height 15
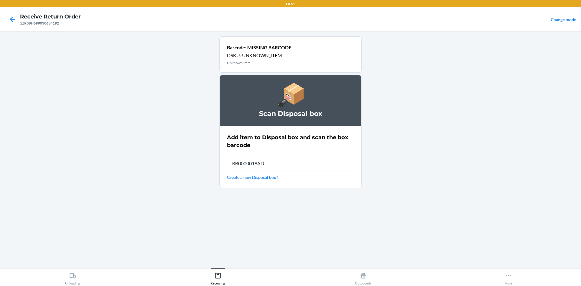
type input "RB0000019AD"
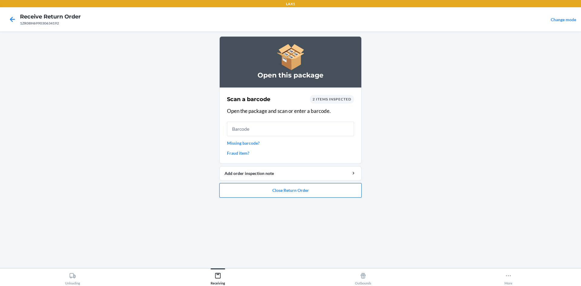
click at [302, 186] on button "Close Return Order" at bounding box center [290, 190] width 142 height 15
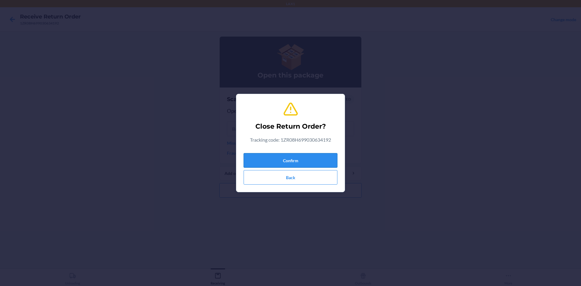
click at [292, 158] on button "Confirm" at bounding box center [291, 160] width 94 height 15
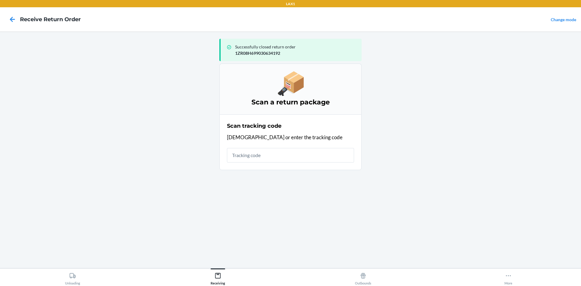
click at [20, 20] on h4 "Receive Return Order" at bounding box center [50, 19] width 61 height 8
click at [10, 18] on icon at bounding box center [12, 19] width 10 height 10
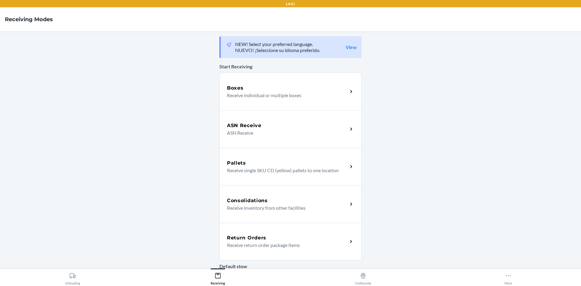
click at [278, 238] on div "Return Orders" at bounding box center [287, 237] width 121 height 7
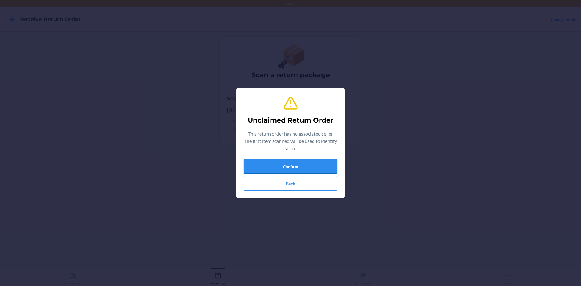
click at [268, 166] on button "Confirm" at bounding box center [291, 166] width 94 height 15
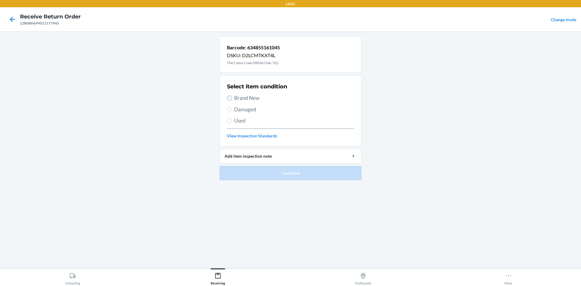
click at [228, 98] on input "Brand New" at bounding box center [229, 98] width 5 height 5
radio input "true"
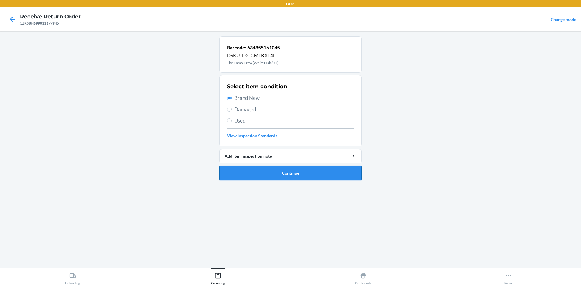
click at [262, 174] on button "Continue" at bounding box center [290, 173] width 142 height 15
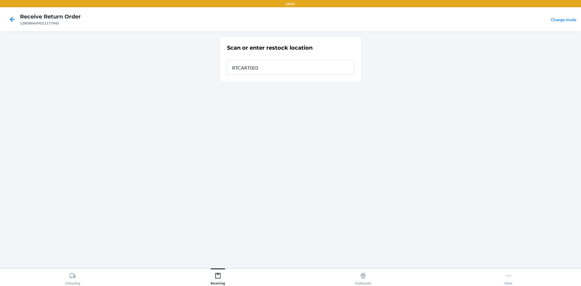
type input "RTCART003"
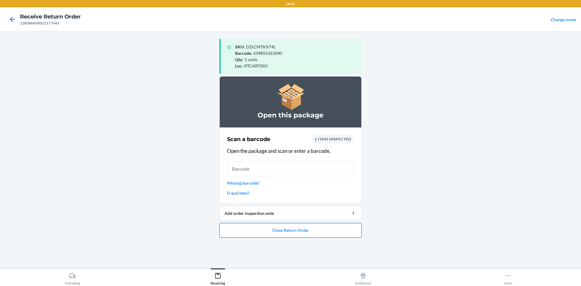
click at [287, 235] on button "Close Return Order" at bounding box center [290, 230] width 142 height 15
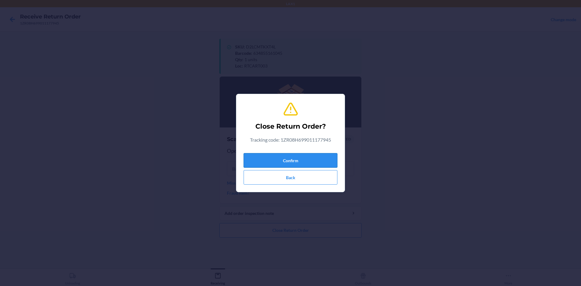
click at [281, 163] on button "Confirm" at bounding box center [291, 160] width 94 height 15
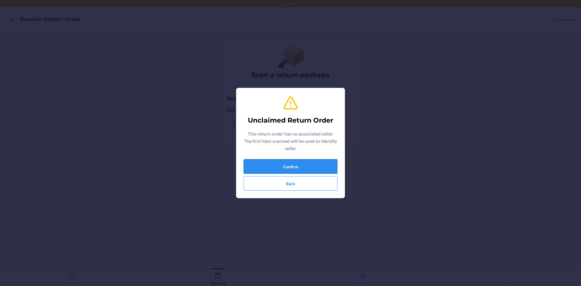
click at [294, 168] on button "Confirm" at bounding box center [291, 166] width 94 height 15
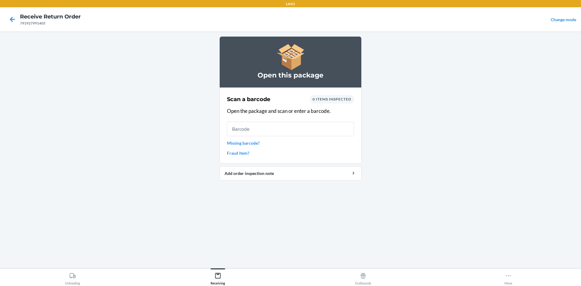
click at [242, 141] on link "Missing barcode?" at bounding box center [290, 143] width 127 height 6
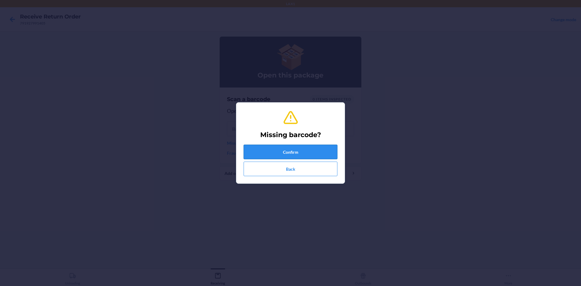
click at [295, 153] on button "Confirm" at bounding box center [291, 152] width 94 height 15
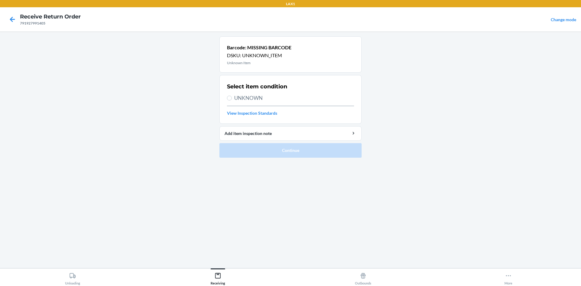
click at [233, 98] on label "UNKNOWN" at bounding box center [290, 98] width 127 height 8
click at [232, 98] on input "UNKNOWN" at bounding box center [229, 98] width 5 height 5
radio input "true"
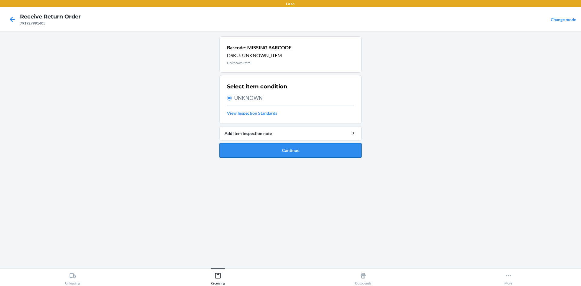
click at [261, 156] on button "Continue" at bounding box center [290, 150] width 142 height 15
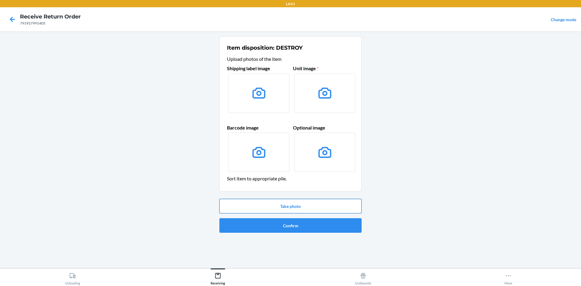
click at [269, 209] on button "Take photo" at bounding box center [290, 206] width 142 height 15
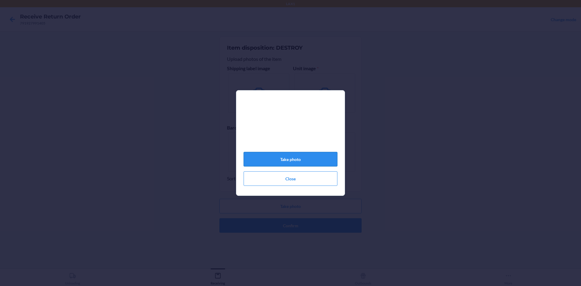
click at [287, 158] on button "Take photo" at bounding box center [291, 159] width 94 height 15
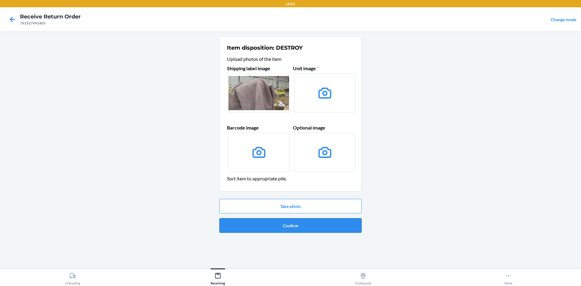
click at [277, 223] on button "Confirm" at bounding box center [290, 225] width 142 height 15
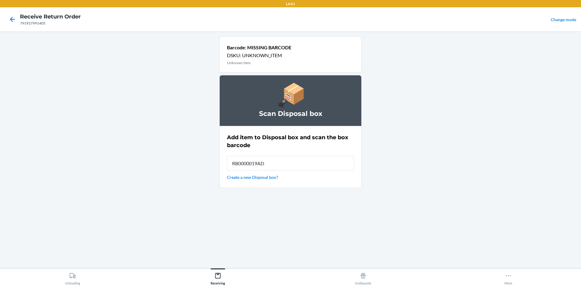
type input "RB0000019AD"
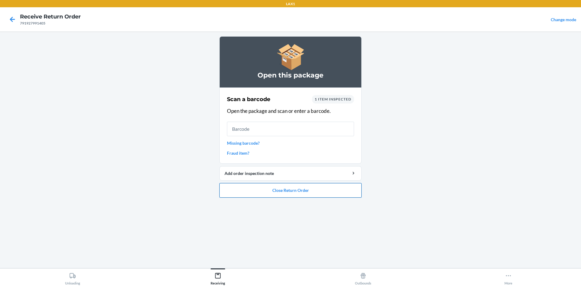
click at [279, 195] on button "Close Return Order" at bounding box center [290, 190] width 142 height 15
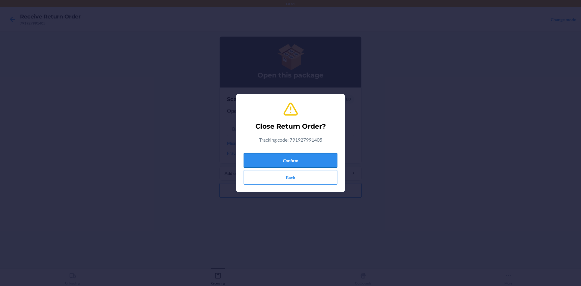
click at [286, 156] on button "Confirm" at bounding box center [291, 160] width 94 height 15
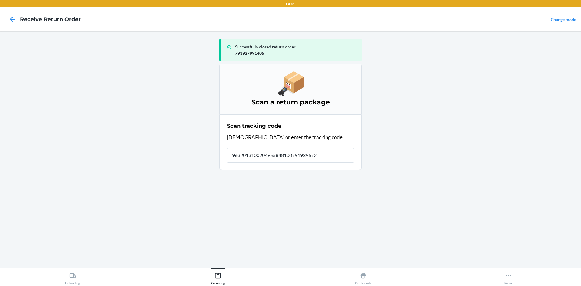
type input "96320131002049558481007919396720"
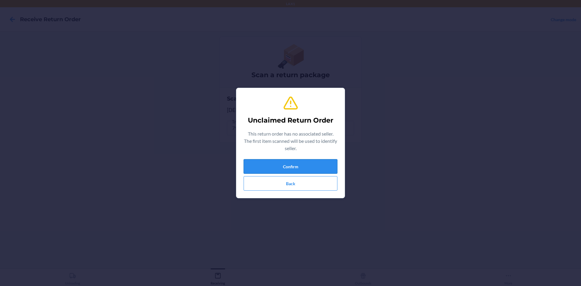
click at [287, 170] on button "Confirm" at bounding box center [291, 166] width 94 height 15
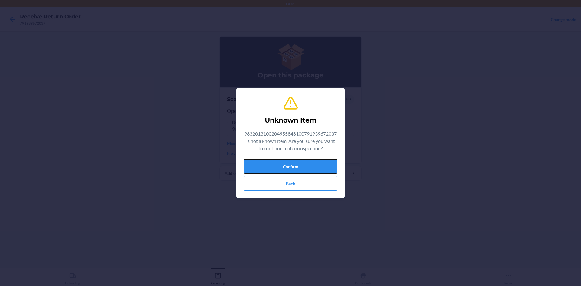
click at [287, 170] on button "Confirm" at bounding box center [291, 166] width 94 height 15
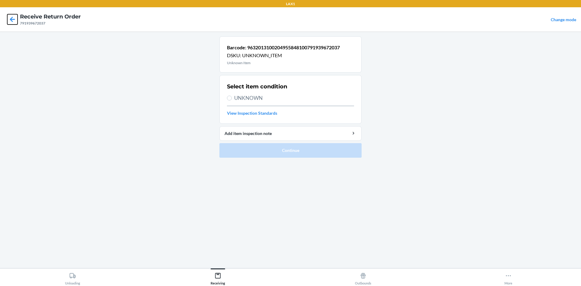
click at [14, 18] on icon at bounding box center [12, 19] width 10 height 10
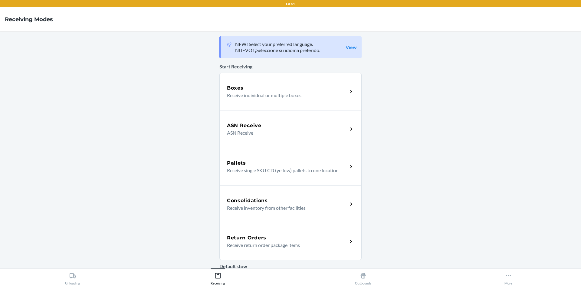
click at [339, 246] on p "Receive return order package items" at bounding box center [285, 244] width 116 height 7
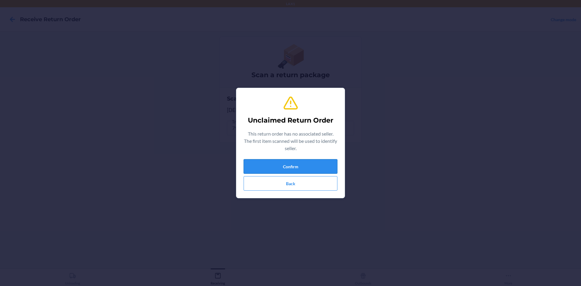
click at [293, 168] on button "Confirm" at bounding box center [291, 166] width 94 height 15
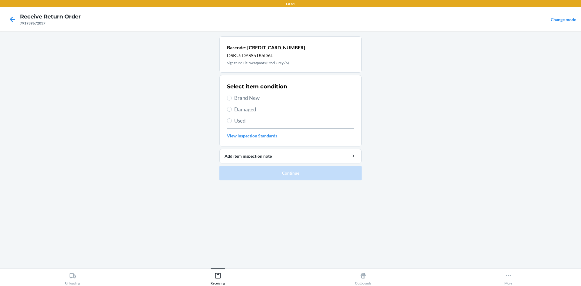
click at [231, 107] on label "Damaged" at bounding box center [290, 110] width 127 height 8
click at [231, 107] on input "Damaged" at bounding box center [229, 109] width 5 height 5
radio input "true"
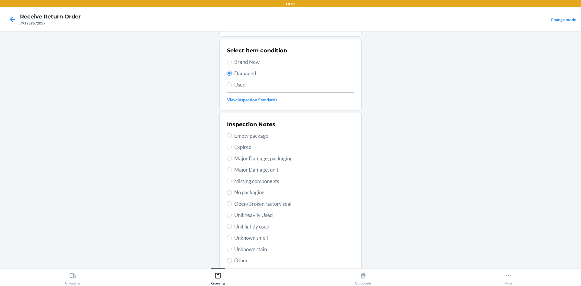
scroll to position [79, 0]
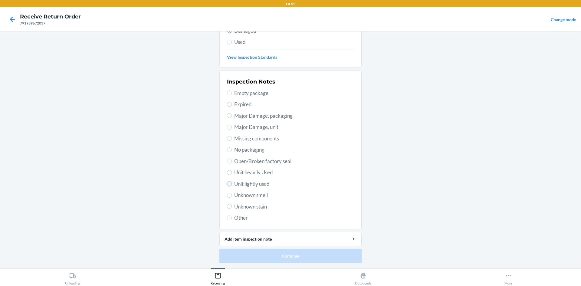
click at [228, 186] on input "Unit lightly used" at bounding box center [229, 183] width 5 height 5
radio input "true"
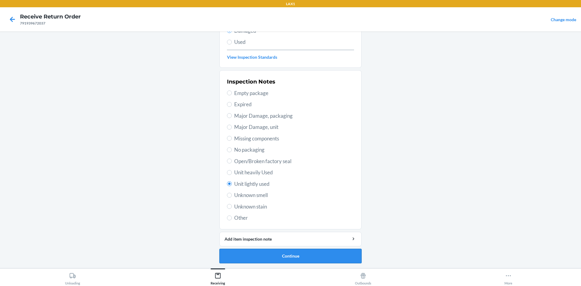
click at [272, 254] on button "Continue" at bounding box center [290, 256] width 142 height 15
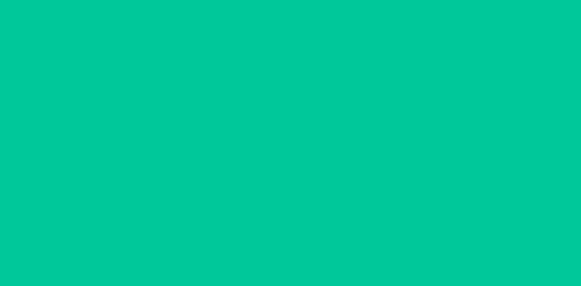
scroll to position [29, 0]
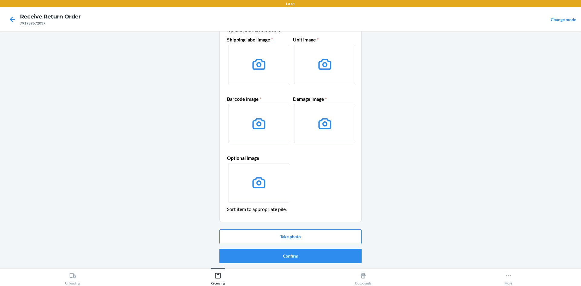
click at [274, 248] on div "Take photo Confirm" at bounding box center [290, 246] width 142 height 39
click at [273, 255] on button "Confirm" at bounding box center [290, 256] width 142 height 15
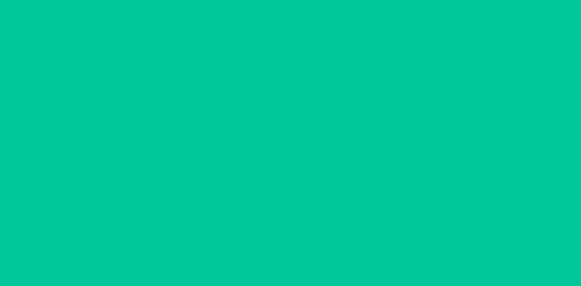
scroll to position [0, 0]
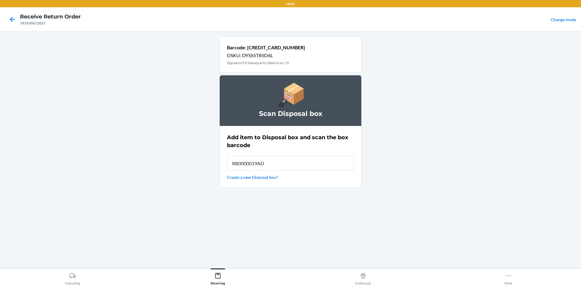
type input "RB0000019AD"
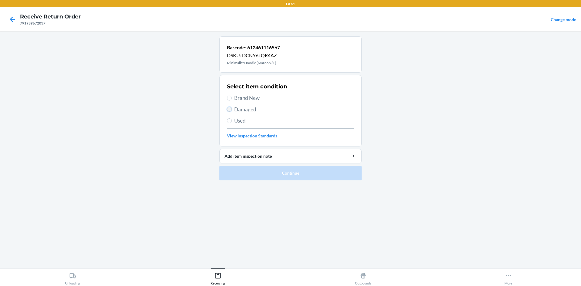
click at [228, 108] on input "Damaged" at bounding box center [229, 109] width 5 height 5
radio input "true"
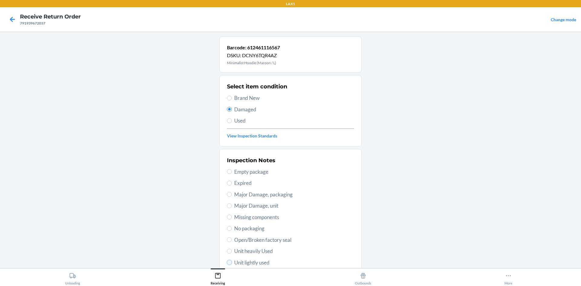
click at [227, 262] on input "Unit lightly used" at bounding box center [229, 262] width 5 height 5
radio input "true"
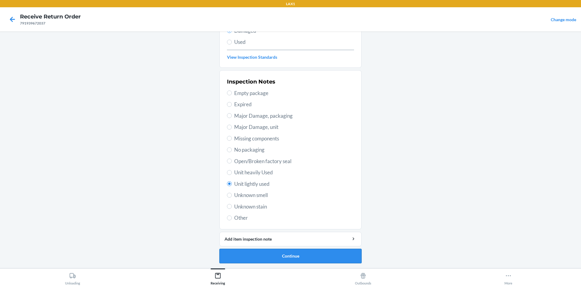
click at [286, 254] on button "Continue" at bounding box center [290, 256] width 142 height 15
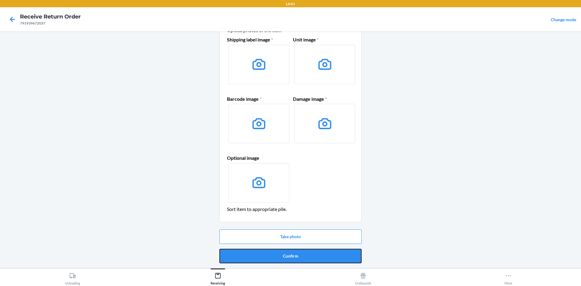
click at [286, 254] on button "Confirm" at bounding box center [290, 256] width 142 height 15
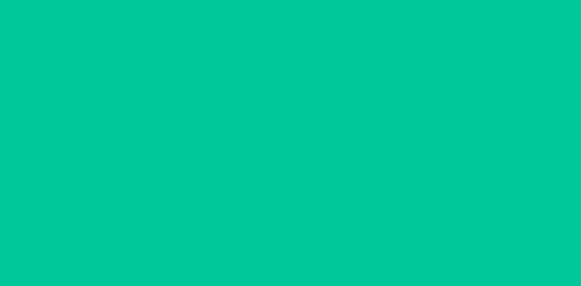
scroll to position [0, 0]
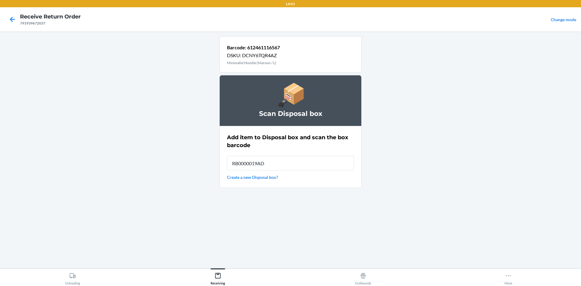
type input "RB0000019AD"
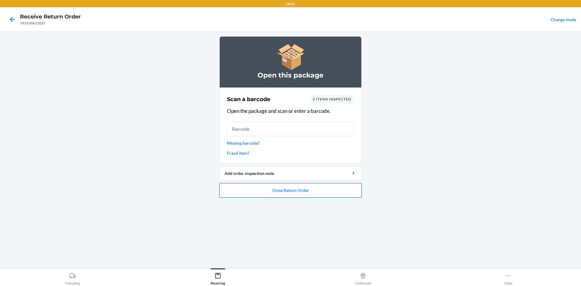
click at [247, 192] on button "Close Return Order" at bounding box center [290, 190] width 142 height 15
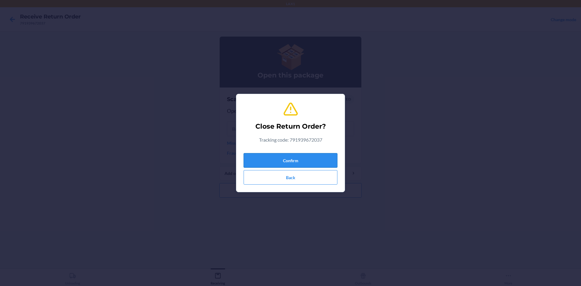
click at [278, 164] on button "Confirm" at bounding box center [291, 160] width 94 height 15
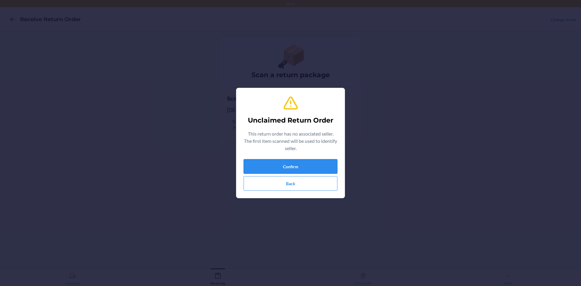
click at [294, 160] on button "Confirm" at bounding box center [291, 166] width 94 height 15
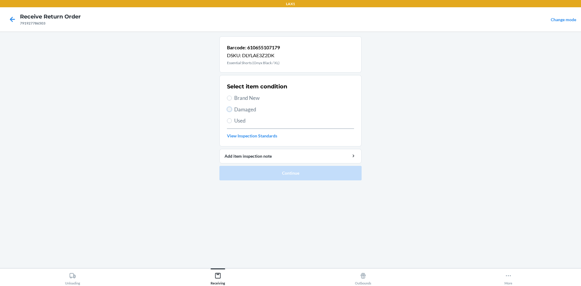
click at [229, 110] on input "Damaged" at bounding box center [229, 109] width 5 height 5
radio input "true"
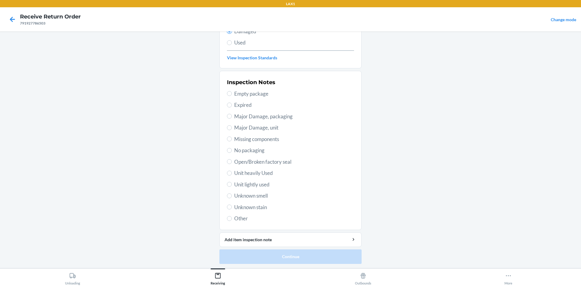
scroll to position [79, 0]
click at [227, 184] on input "Unit lightly used" at bounding box center [229, 183] width 5 height 5
radio input "true"
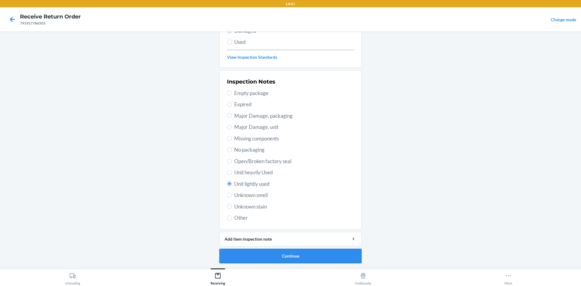
click at [260, 252] on button "Continue" at bounding box center [290, 256] width 142 height 15
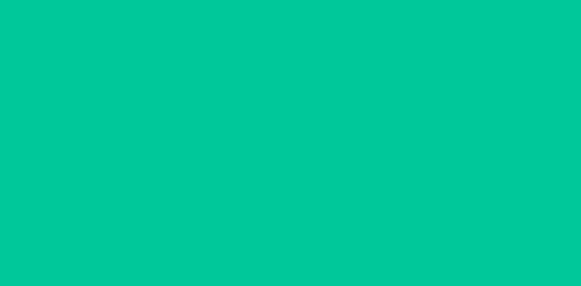
scroll to position [29, 0]
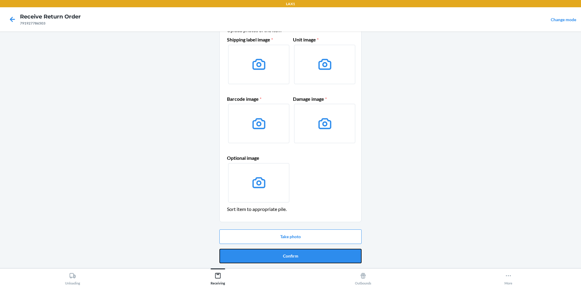
click at [260, 252] on button "Confirm" at bounding box center [290, 256] width 142 height 15
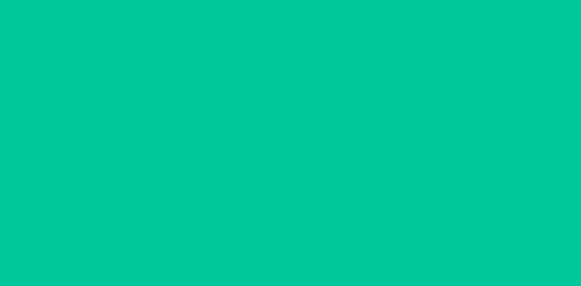
scroll to position [0, 0]
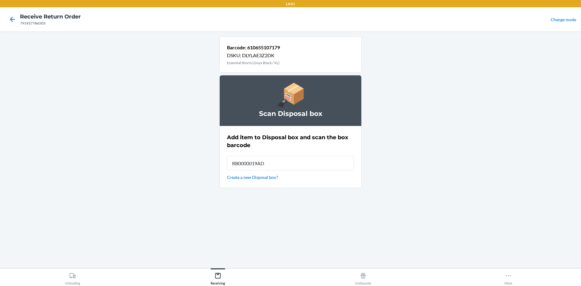
type input "RB0000019AD"
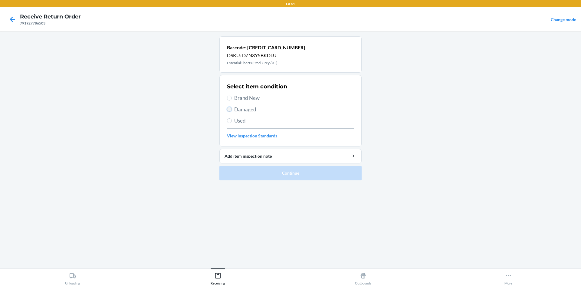
click at [229, 111] on input "Damaged" at bounding box center [229, 109] width 5 height 5
radio input "true"
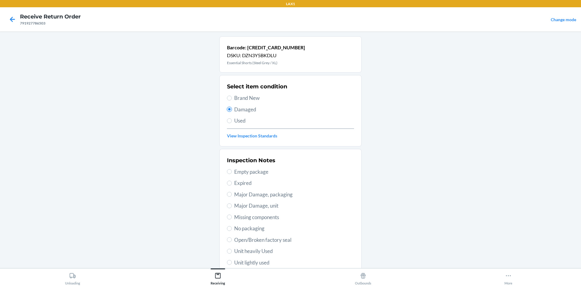
scroll to position [79, 0]
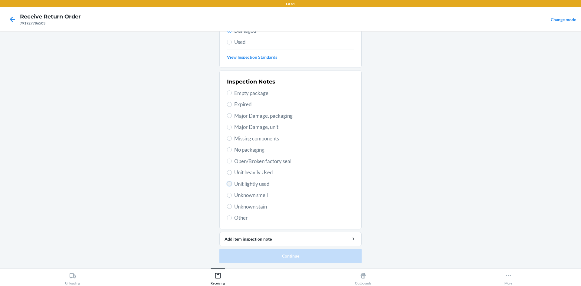
click at [227, 183] on input "Unit lightly used" at bounding box center [229, 183] width 5 height 5
radio input "true"
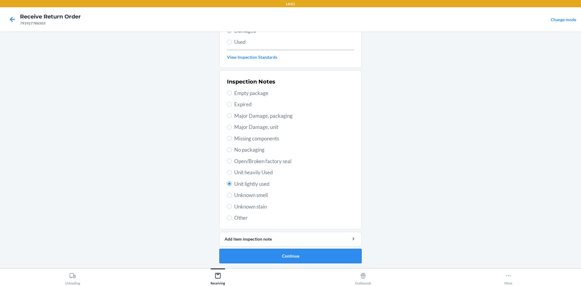
click at [248, 258] on button "Continue" at bounding box center [290, 256] width 142 height 15
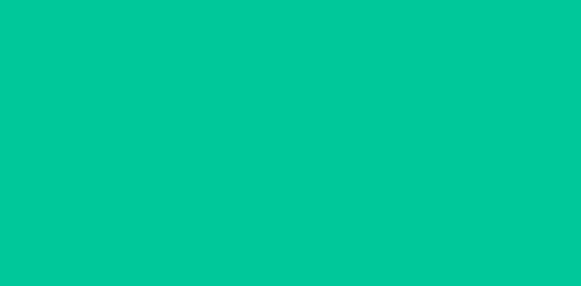
scroll to position [29, 0]
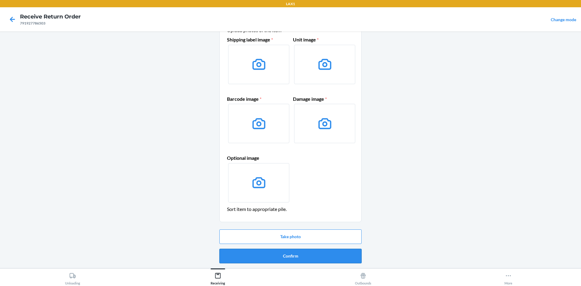
click at [255, 253] on button "Confirm" at bounding box center [290, 256] width 142 height 15
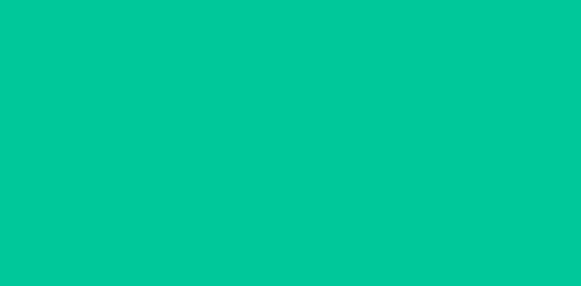
scroll to position [0, 0]
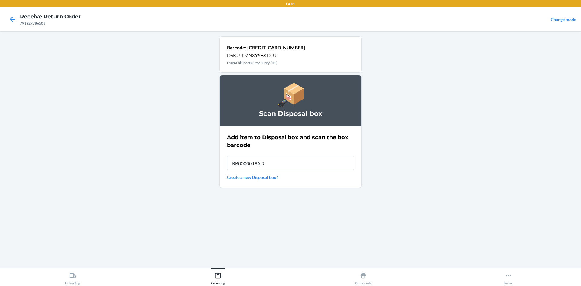
type input "RB0000019AD"
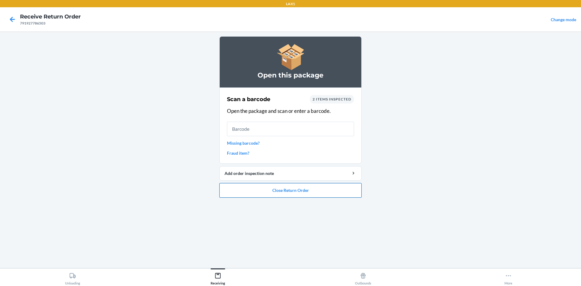
click at [276, 192] on button "Close Return Order" at bounding box center [290, 190] width 142 height 15
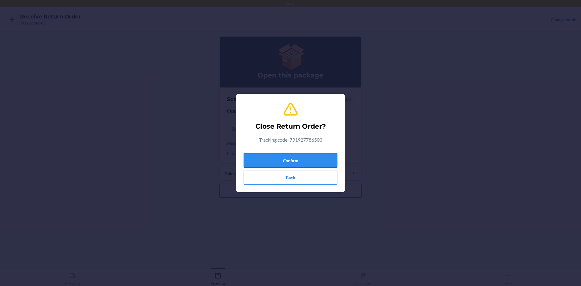
click at [278, 164] on button "Confirm" at bounding box center [291, 160] width 94 height 15
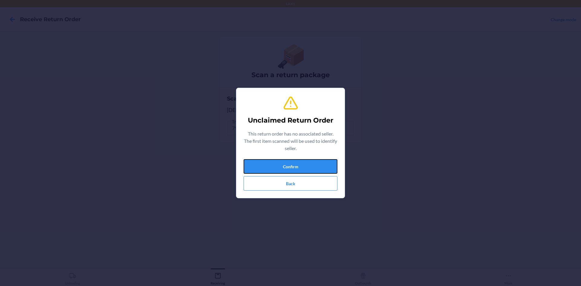
click at [278, 164] on button "Confirm" at bounding box center [291, 166] width 94 height 15
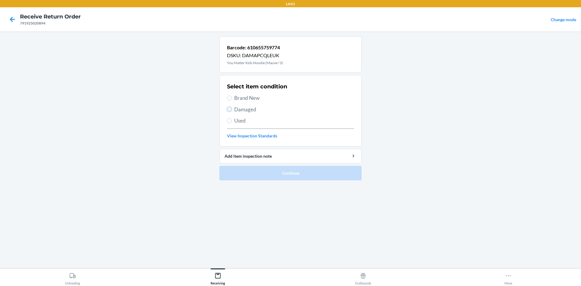
click at [228, 110] on input "Damaged" at bounding box center [229, 109] width 5 height 5
radio input "true"
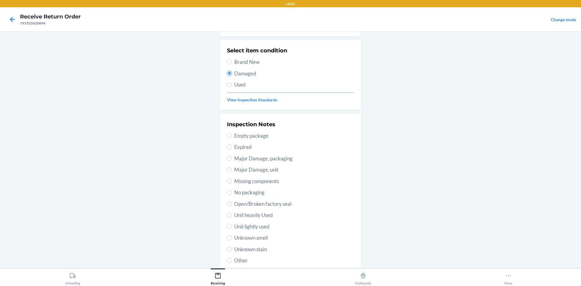
scroll to position [79, 0]
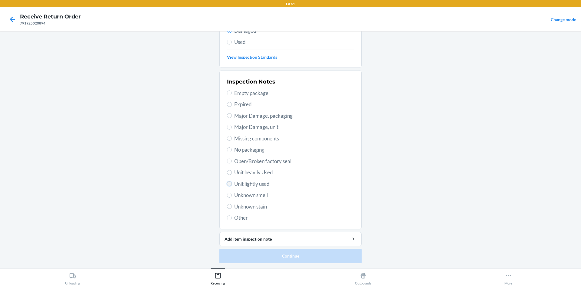
click at [228, 184] on input "Unit lightly used" at bounding box center [229, 183] width 5 height 5
radio input "true"
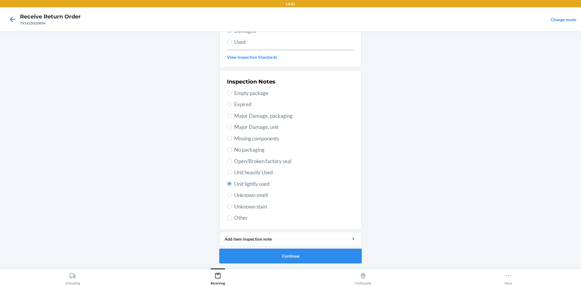
click at [283, 256] on button "Continue" at bounding box center [290, 256] width 142 height 15
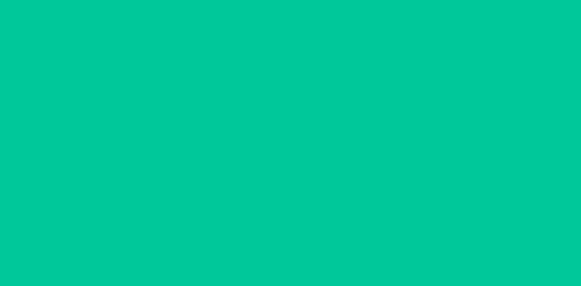
scroll to position [29, 0]
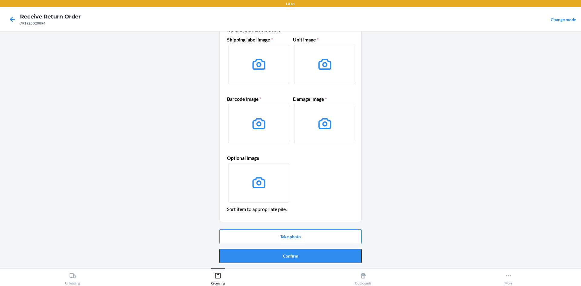
drag, startPoint x: 283, startPoint y: 252, endPoint x: 278, endPoint y: 236, distance: 16.8
click at [283, 252] on button "Confirm" at bounding box center [290, 256] width 142 height 15
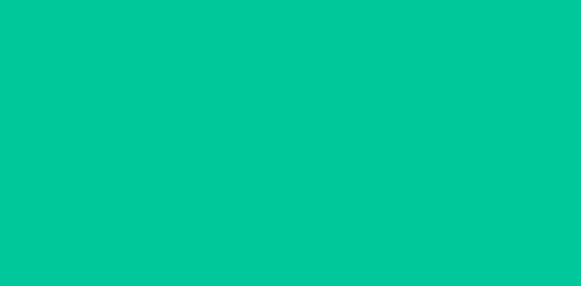
scroll to position [0, 0]
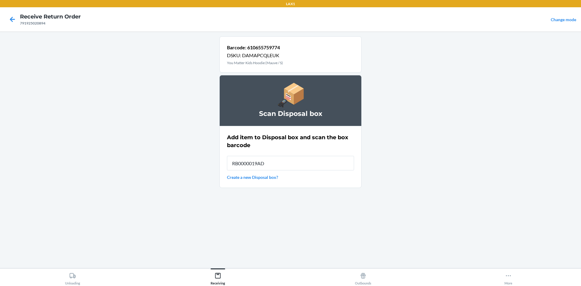
type input "RB0000019AD"
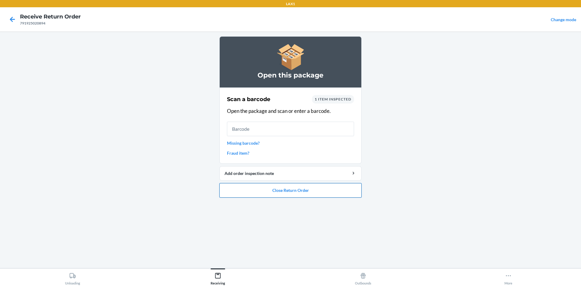
click at [264, 189] on button "Close Return Order" at bounding box center [290, 190] width 142 height 15
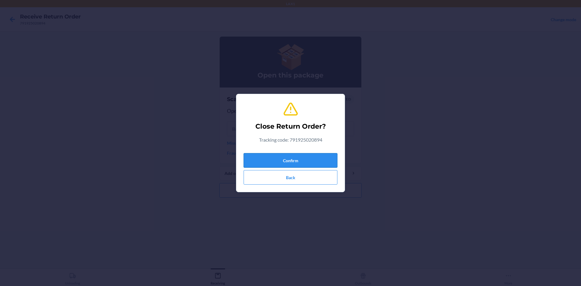
click at [277, 163] on button "Confirm" at bounding box center [291, 160] width 94 height 15
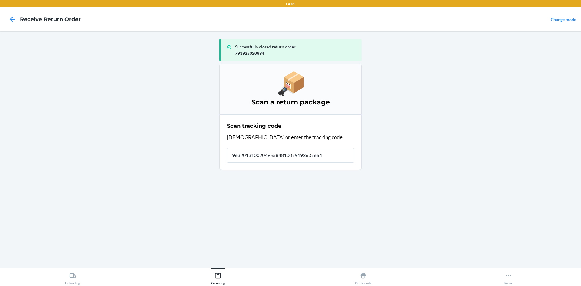
type input "9632013100204955848100791936376540"
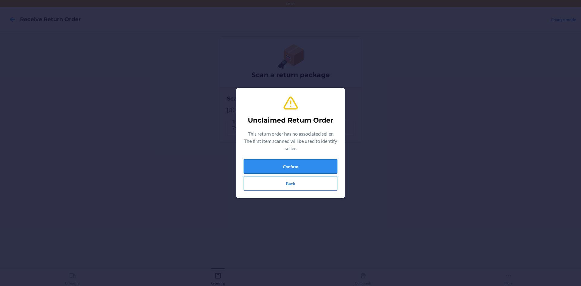
click at [293, 167] on button "Confirm" at bounding box center [291, 166] width 94 height 15
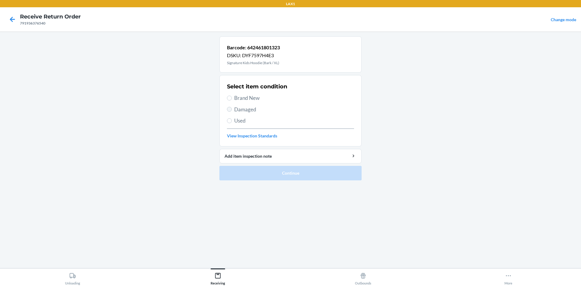
click at [231, 108] on label "Damaged" at bounding box center [290, 110] width 127 height 8
click at [231, 108] on input "Damaged" at bounding box center [229, 109] width 5 height 5
radio input "true"
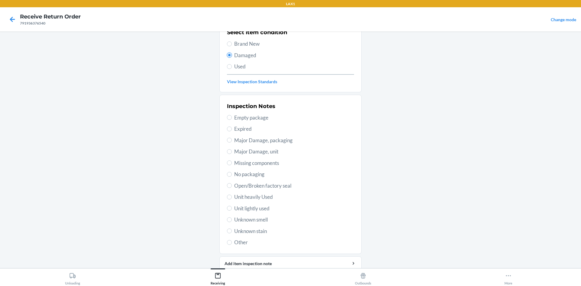
scroll to position [61, 0]
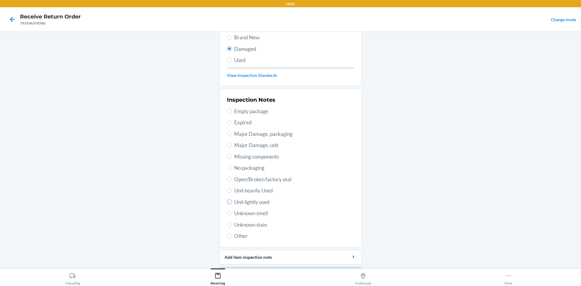
click at [228, 204] on input "Unit lightly used" at bounding box center [229, 201] width 5 height 5
radio input "true"
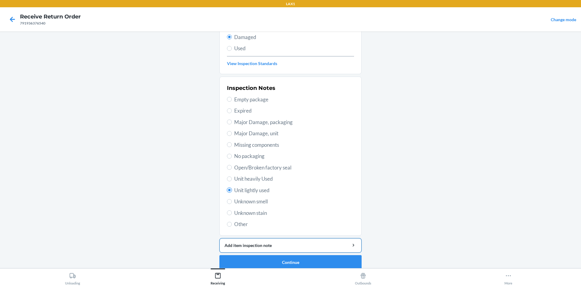
scroll to position [79, 0]
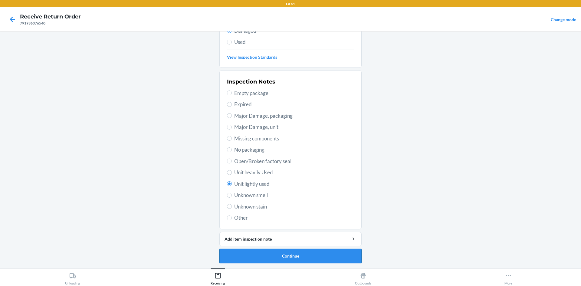
click at [284, 259] on button "Continue" at bounding box center [290, 256] width 142 height 15
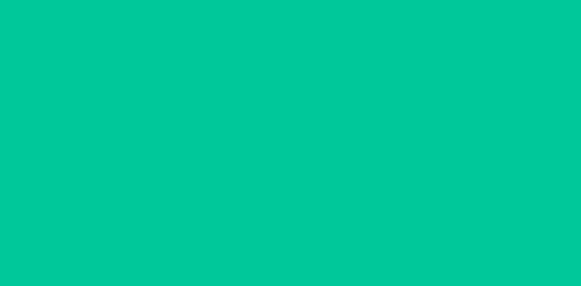
scroll to position [29, 0]
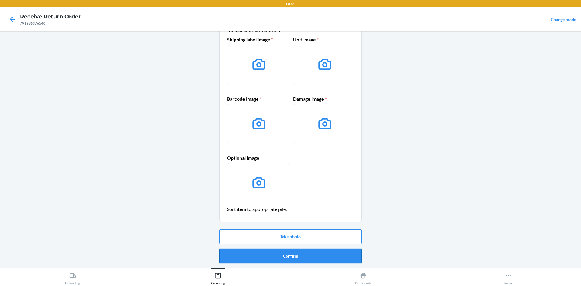
click at [275, 254] on button "Confirm" at bounding box center [290, 256] width 142 height 15
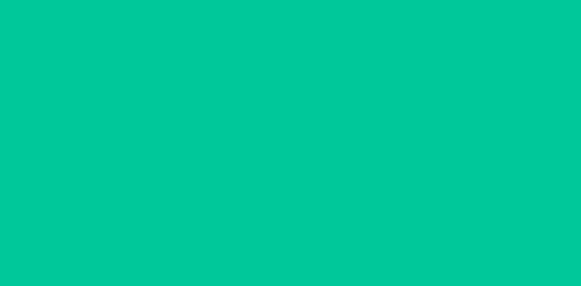
scroll to position [0, 0]
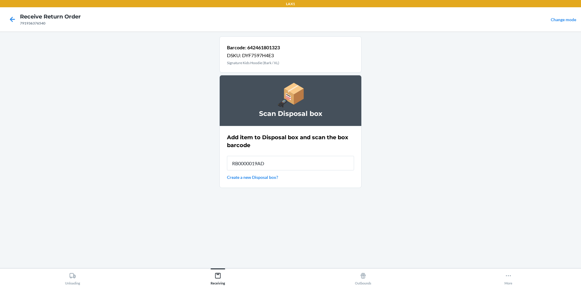
type input "RB0000019AD"
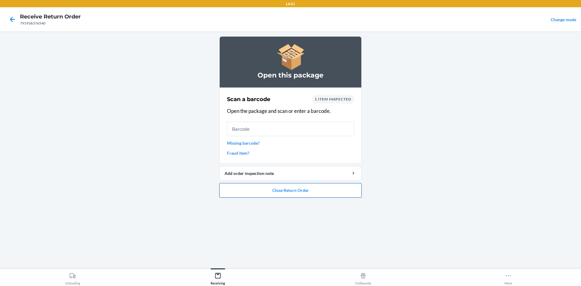
click at [266, 192] on button "Close Return Order" at bounding box center [290, 190] width 142 height 15
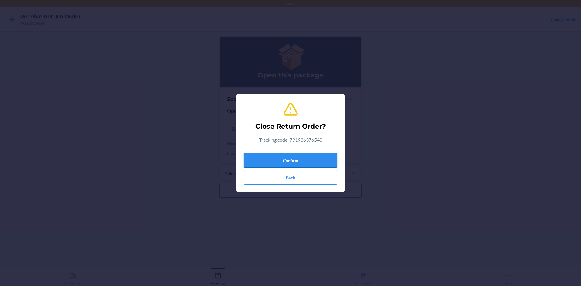
click at [265, 157] on button "Confirm" at bounding box center [291, 160] width 94 height 15
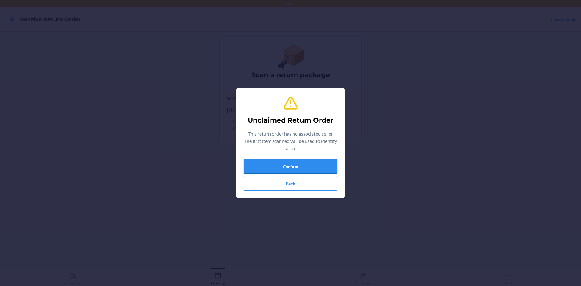
click at [258, 165] on button "Confirm" at bounding box center [291, 166] width 94 height 15
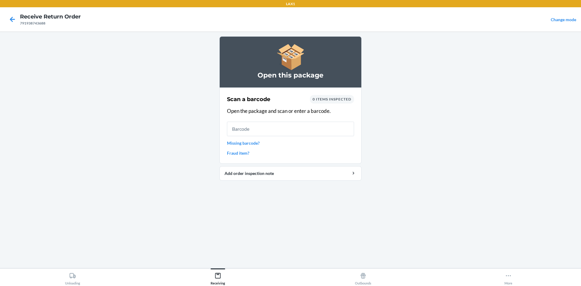
click at [247, 144] on link "Missing barcode?" at bounding box center [290, 143] width 127 height 6
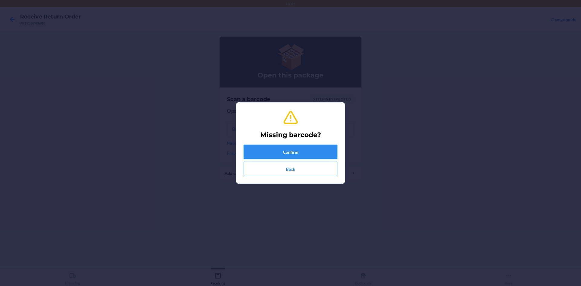
click at [275, 152] on button "Confirm" at bounding box center [291, 152] width 94 height 15
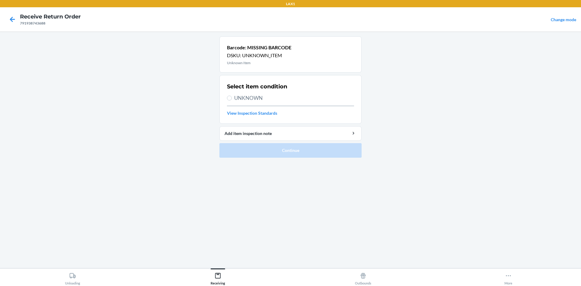
click at [232, 97] on label "UNKNOWN" at bounding box center [290, 98] width 127 height 8
click at [232, 97] on input "UNKNOWN" at bounding box center [229, 98] width 5 height 5
radio input "true"
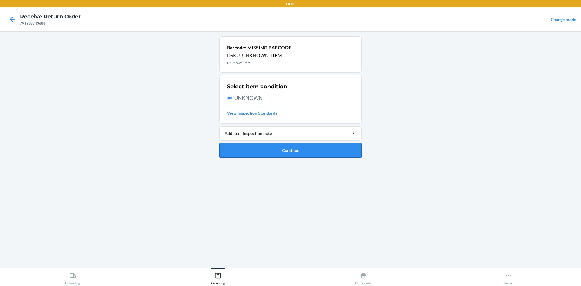
click at [258, 151] on button "Continue" at bounding box center [290, 150] width 142 height 15
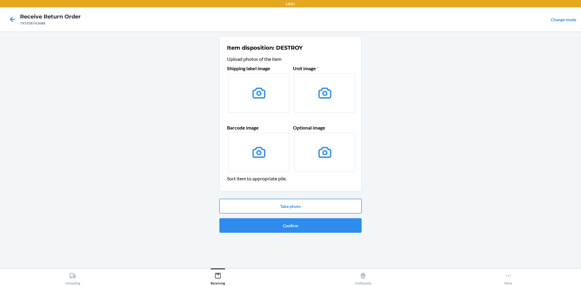
click at [314, 208] on button "Take photo" at bounding box center [290, 206] width 142 height 15
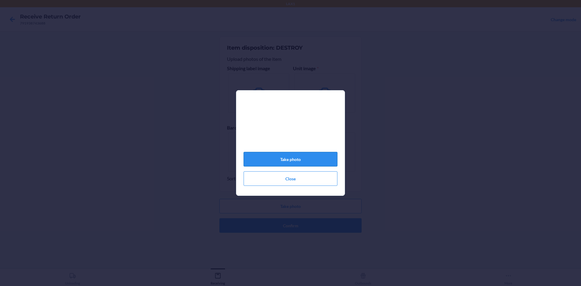
click at [287, 159] on button "Take photo" at bounding box center [291, 159] width 94 height 15
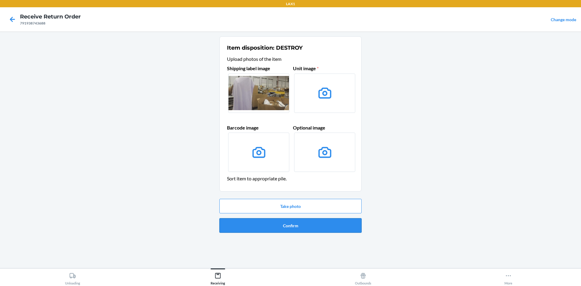
click at [271, 230] on button "Confirm" at bounding box center [290, 225] width 142 height 15
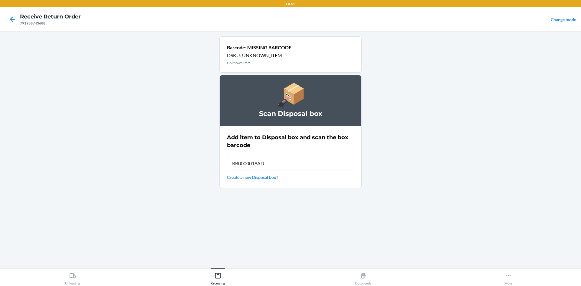
type input "RB0000019AD"
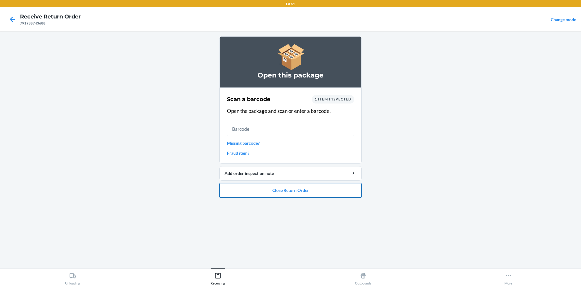
click at [312, 192] on button "Close Return Order" at bounding box center [290, 190] width 142 height 15
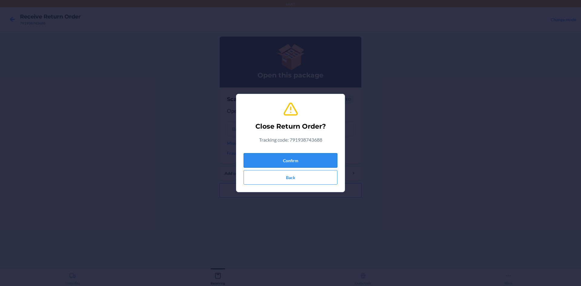
click at [274, 163] on button "Confirm" at bounding box center [291, 160] width 94 height 15
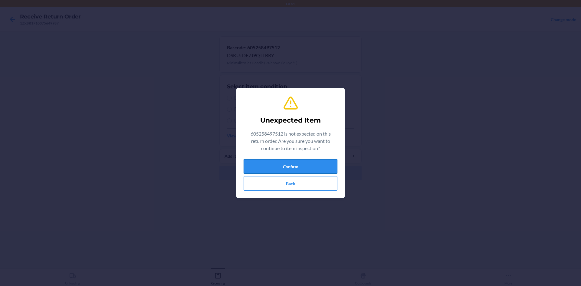
click at [279, 166] on button "Confirm" at bounding box center [291, 166] width 94 height 15
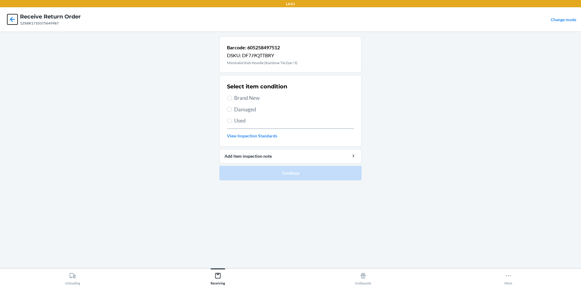
click at [14, 16] on icon at bounding box center [12, 19] width 10 height 10
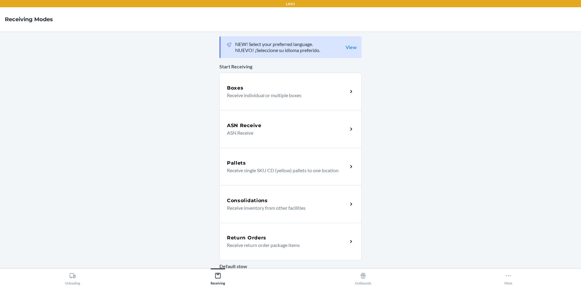
click at [278, 236] on div "Return Orders" at bounding box center [287, 237] width 121 height 7
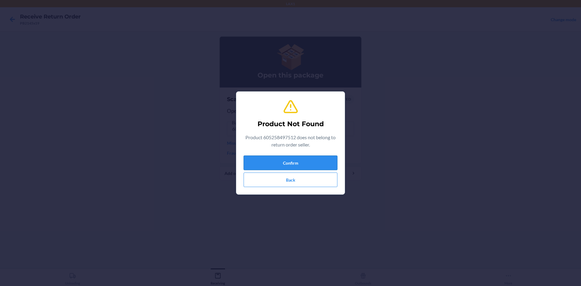
click at [272, 162] on button "Confirm" at bounding box center [291, 163] width 94 height 15
click at [291, 181] on button "Back" at bounding box center [291, 179] width 94 height 15
click at [275, 176] on button "Back" at bounding box center [291, 179] width 94 height 15
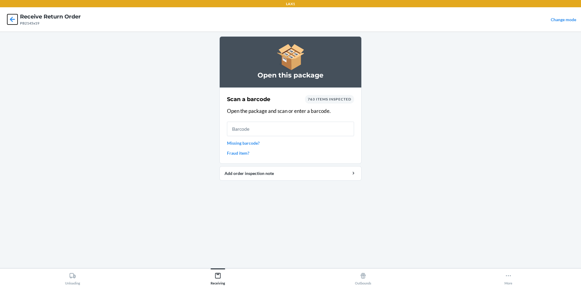
click at [17, 19] on icon at bounding box center [12, 19] width 10 height 10
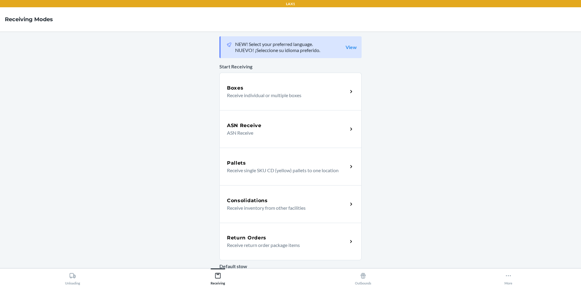
click at [260, 243] on p "Receive return order package items" at bounding box center [285, 244] width 116 height 7
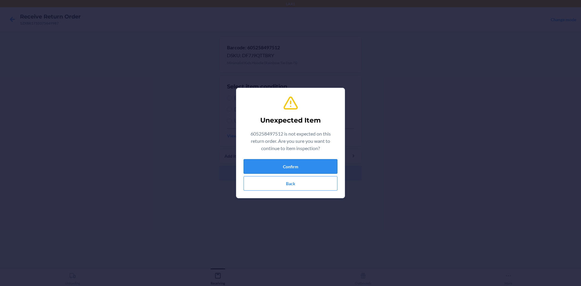
click at [297, 167] on button "Confirm" at bounding box center [291, 166] width 94 height 15
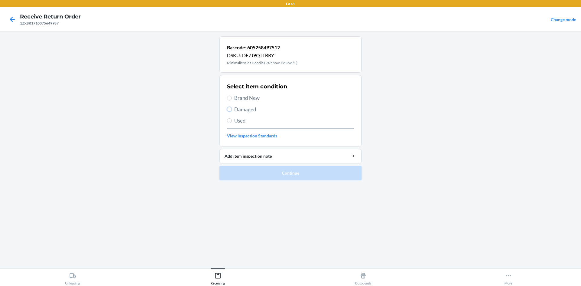
drag, startPoint x: 228, startPoint y: 109, endPoint x: 241, endPoint y: 138, distance: 31.6
click at [239, 135] on div "Select item condition Brand New Damaged Used View Inspection Standards" at bounding box center [290, 111] width 127 height 60
click at [231, 111] on input "Damaged" at bounding box center [229, 109] width 5 height 5
radio input "true"
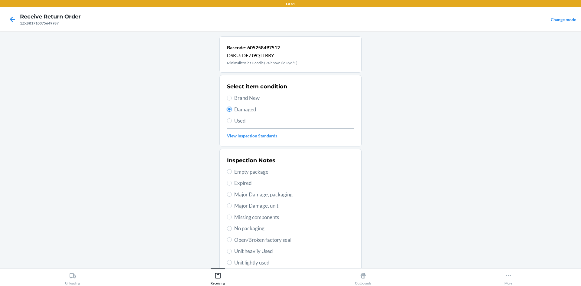
scroll to position [79, 0]
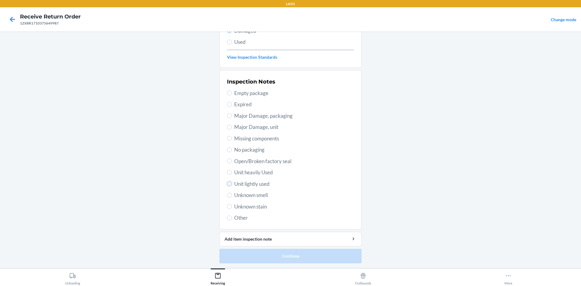
click at [228, 184] on input "Unit lightly used" at bounding box center [229, 183] width 5 height 5
radio input "true"
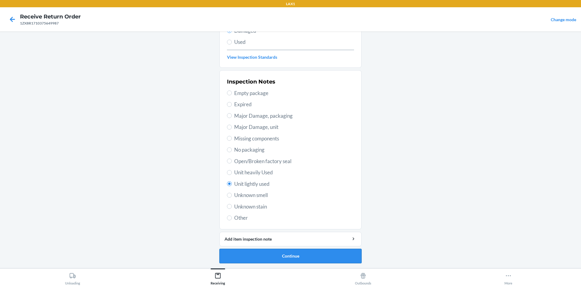
click at [272, 253] on button "Continue" at bounding box center [290, 256] width 142 height 15
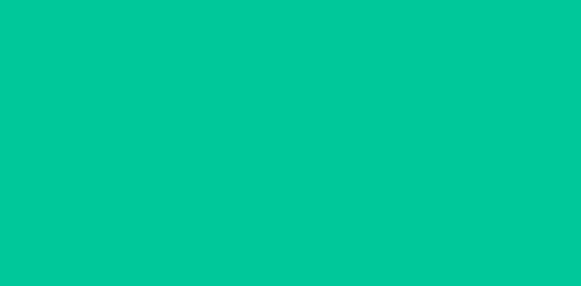
scroll to position [29, 0]
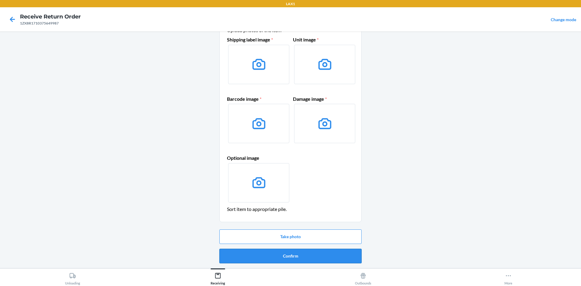
click at [271, 252] on button "Confirm" at bounding box center [290, 256] width 142 height 15
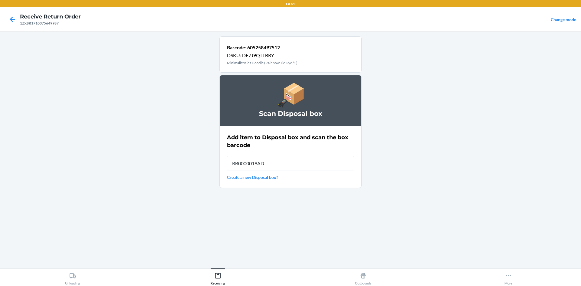
type input "RB0000019AD"
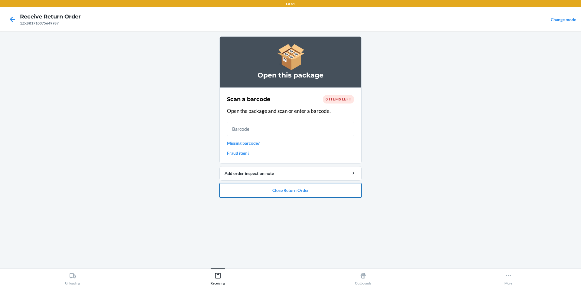
drag, startPoint x: 273, startPoint y: 199, endPoint x: 274, endPoint y: 193, distance: 5.2
click at [273, 197] on ol "Open this package Scan a barcode 0 items left Open the package and scan or ente…" at bounding box center [290, 119] width 142 height 166
click at [274, 192] on button "Close Return Order" at bounding box center [290, 190] width 142 height 15
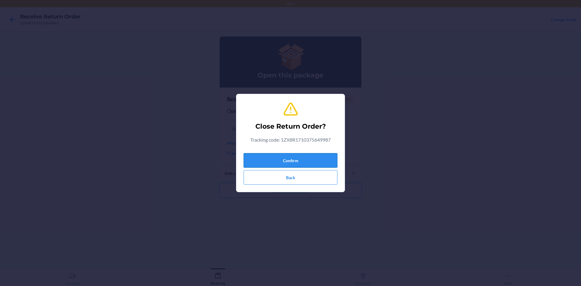
click at [301, 159] on button "Confirm" at bounding box center [291, 160] width 94 height 15
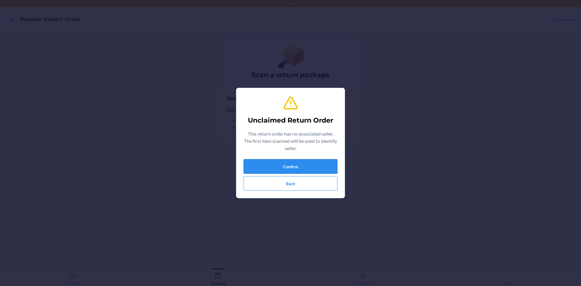
click at [261, 172] on button "Confirm" at bounding box center [291, 166] width 94 height 15
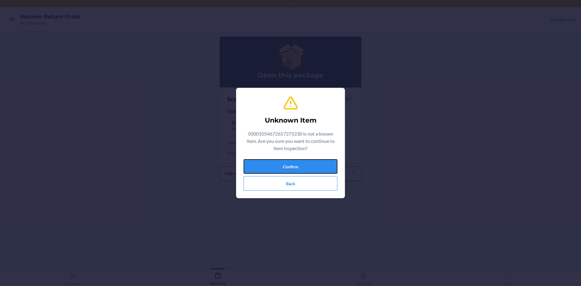
click at [251, 161] on button "Confirm" at bounding box center [291, 166] width 94 height 15
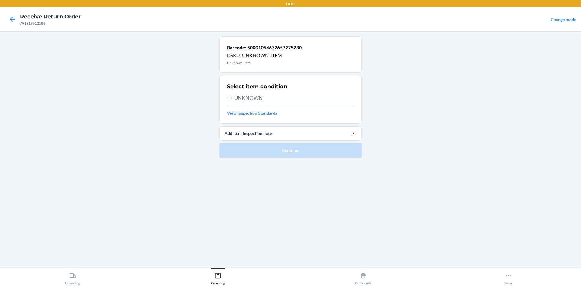
drag, startPoint x: 15, startPoint y: 11, endPoint x: 15, endPoint y: 14, distance: 3.1
click at [15, 13] on nav "Receive Return Order 791919612588 Change mode" at bounding box center [290, 19] width 581 height 24
click at [16, 23] on icon at bounding box center [12, 19] width 10 height 10
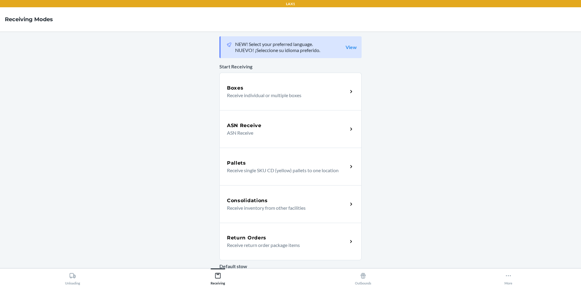
click at [251, 232] on div "Return Orders Receive return order package items" at bounding box center [290, 242] width 142 height 38
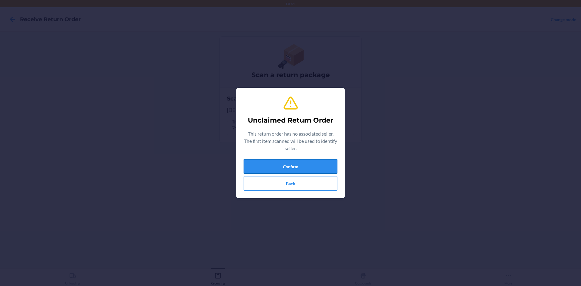
click at [292, 169] on button "Confirm" at bounding box center [291, 166] width 94 height 15
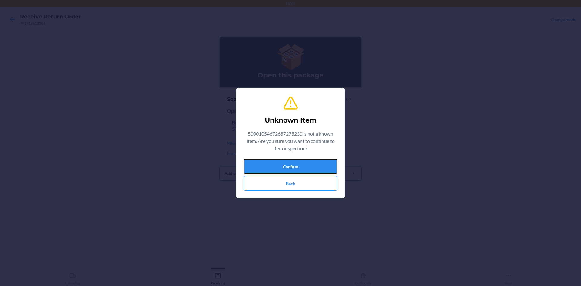
click at [293, 167] on button "Confirm" at bounding box center [291, 166] width 94 height 15
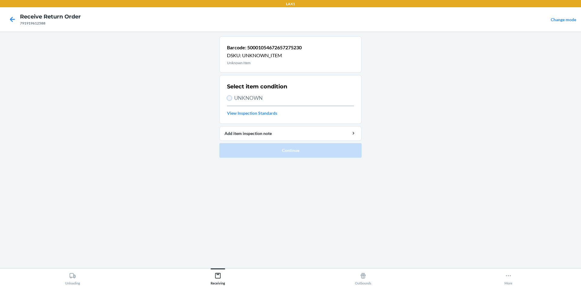
click at [229, 100] on input "UNKNOWN" at bounding box center [229, 98] width 5 height 5
radio input "true"
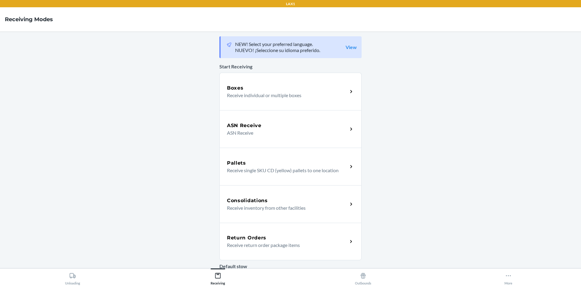
drag, startPoint x: 264, startPoint y: 242, endPoint x: 261, endPoint y: 240, distance: 3.9
click at [264, 242] on p "Receive return order package items" at bounding box center [285, 244] width 116 height 7
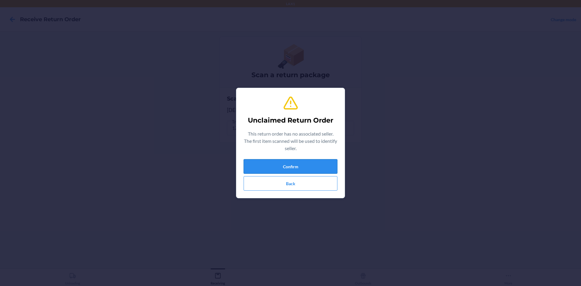
click at [293, 165] on button "Confirm" at bounding box center [291, 166] width 94 height 15
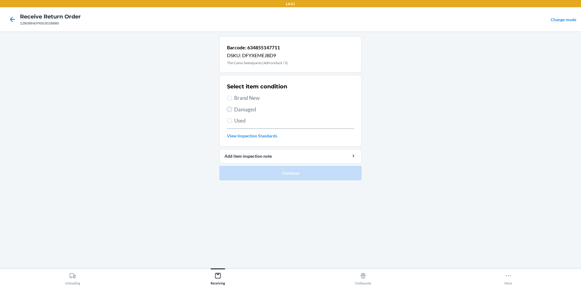
click at [230, 108] on input "Damaged" at bounding box center [229, 109] width 5 height 5
radio input "true"
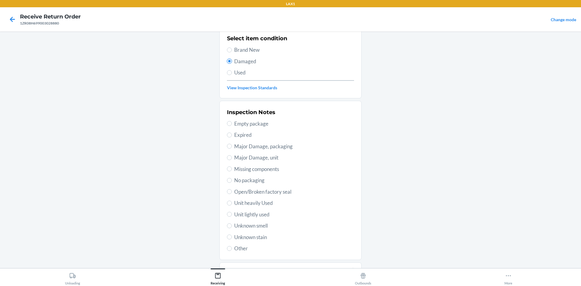
scroll to position [79, 0]
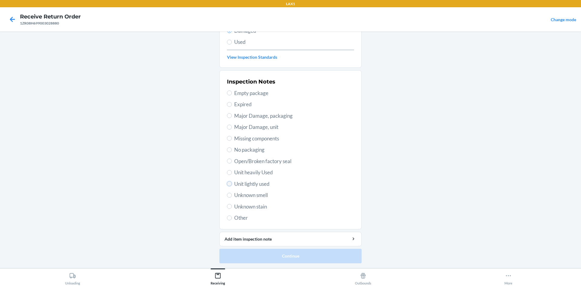
click at [228, 185] on input "Unit lightly used" at bounding box center [229, 183] width 5 height 5
radio input "true"
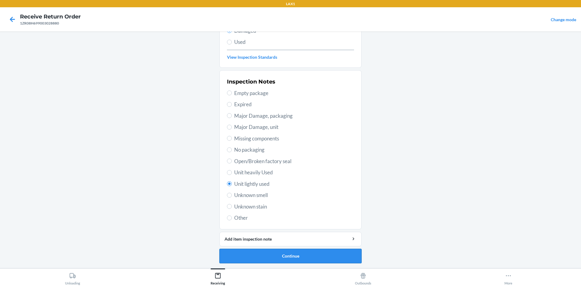
click at [253, 259] on button "Continue" at bounding box center [290, 256] width 142 height 15
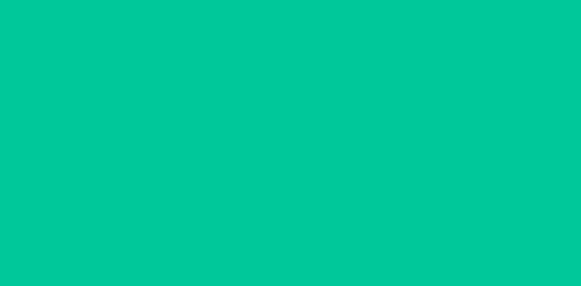
scroll to position [29, 0]
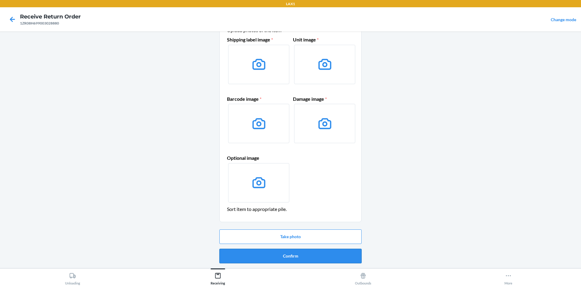
click at [254, 253] on button "Confirm" at bounding box center [290, 256] width 142 height 15
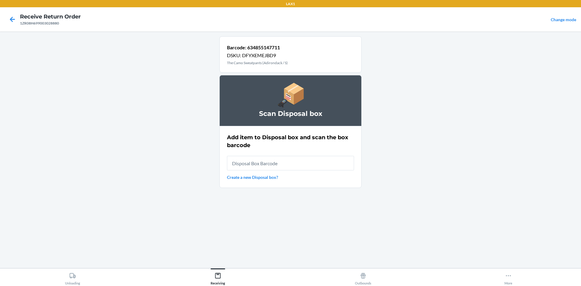
click at [20, 19] on div at bounding box center [12, 19] width 15 height 15
drag, startPoint x: 5, startPoint y: 17, endPoint x: 17, endPoint y: 21, distance: 12.5
click at [8, 17] on div at bounding box center [12, 19] width 15 height 15
click at [17, 21] on icon at bounding box center [12, 19] width 10 height 10
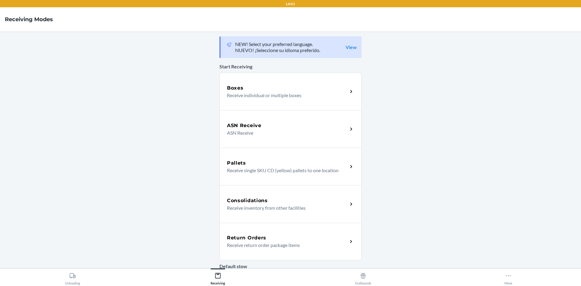
click at [288, 238] on div "Return Orders" at bounding box center [287, 237] width 121 height 7
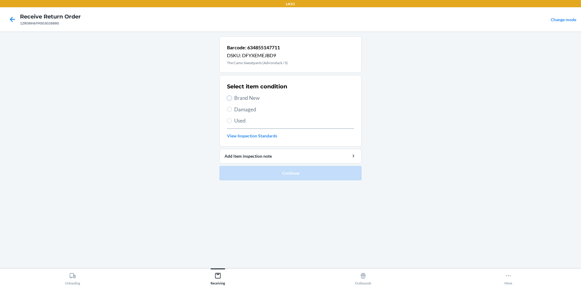
drag, startPoint x: 228, startPoint y: 98, endPoint x: 233, endPoint y: 109, distance: 11.8
click at [229, 98] on input "Brand New" at bounding box center [229, 98] width 5 height 5
radio input "true"
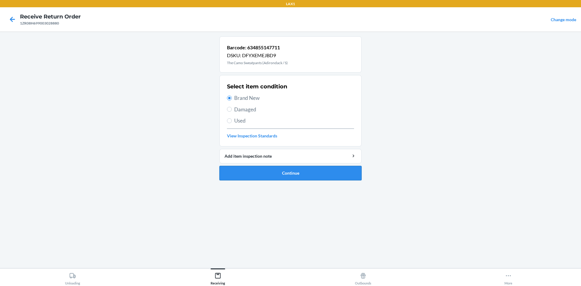
click at [244, 176] on button "Continue" at bounding box center [290, 173] width 142 height 15
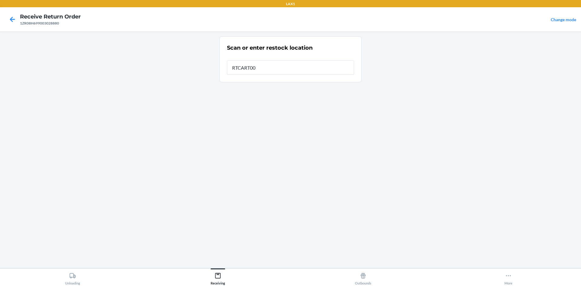
type input "RTCART003"
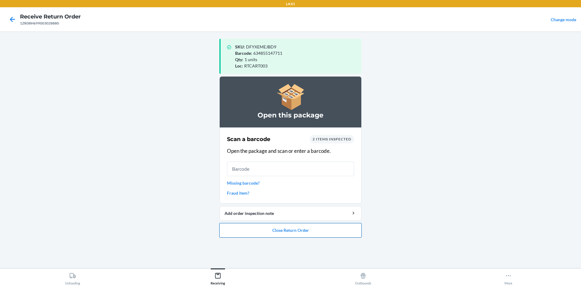
click at [274, 236] on button "Close Return Order" at bounding box center [290, 230] width 142 height 15
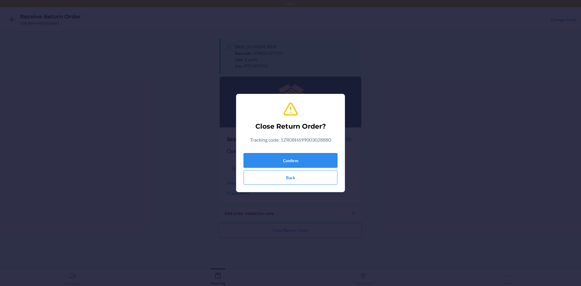
click at [266, 165] on button "Confirm" at bounding box center [291, 160] width 94 height 15
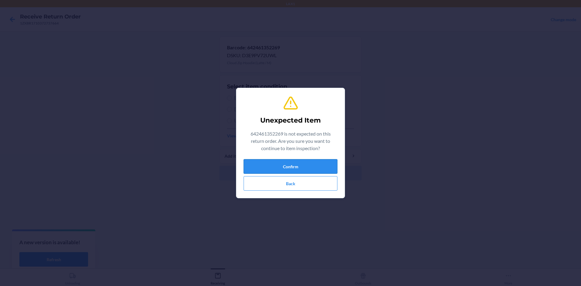
click at [285, 161] on button "Confirm" at bounding box center [291, 166] width 94 height 15
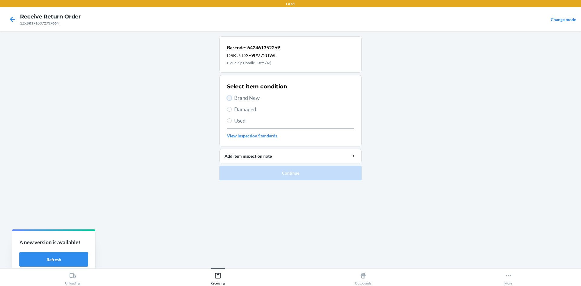
click at [230, 97] on input "Brand New" at bounding box center [229, 98] width 5 height 5
radio input "true"
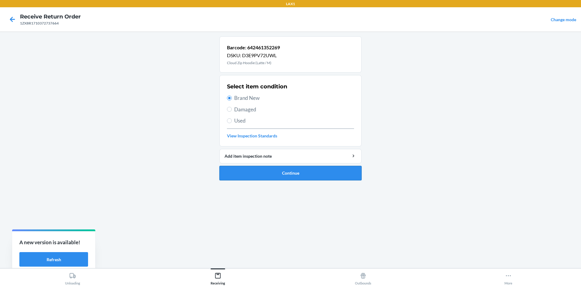
click at [301, 173] on button "Continue" at bounding box center [290, 173] width 142 height 15
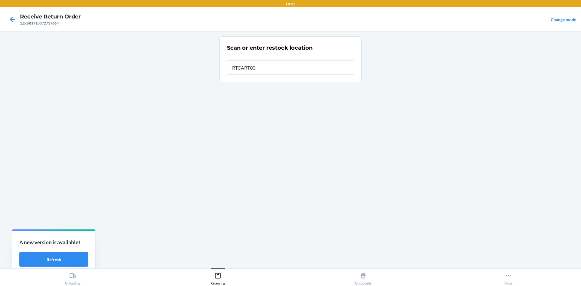
type input "RTCART003"
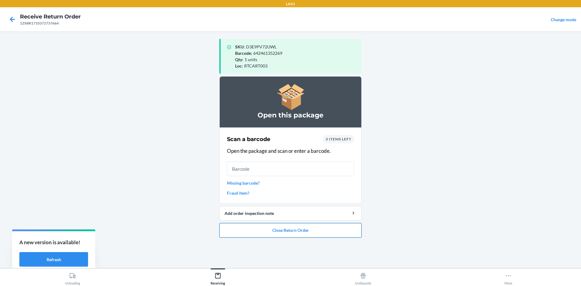
click at [305, 234] on button "Close Return Order" at bounding box center [290, 230] width 142 height 15
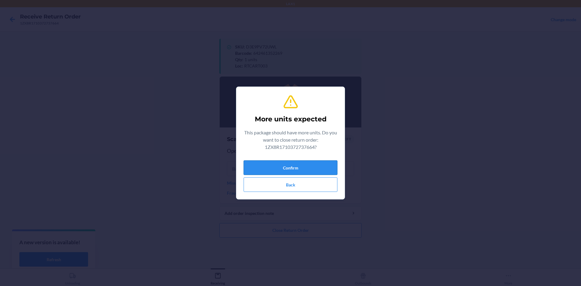
click at [293, 168] on button "Confirm" at bounding box center [291, 167] width 94 height 15
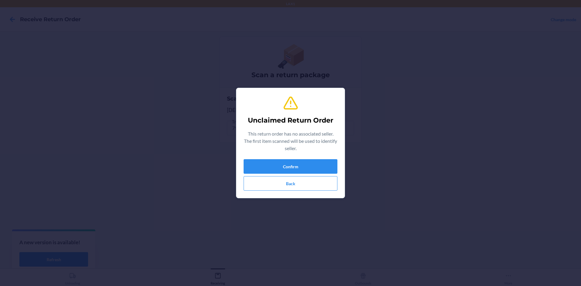
type input "655466682309"
click at [275, 166] on button "Confirm" at bounding box center [291, 166] width 94 height 15
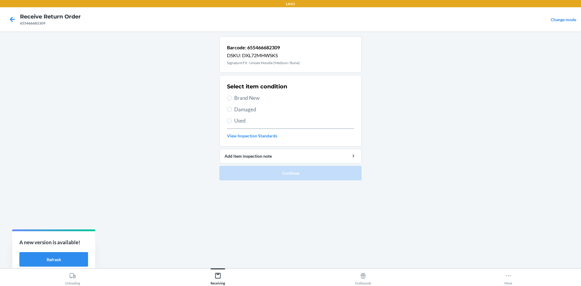
click at [229, 112] on label "Damaged" at bounding box center [290, 110] width 127 height 8
click at [229, 112] on input "Damaged" at bounding box center [229, 109] width 5 height 5
radio input "true"
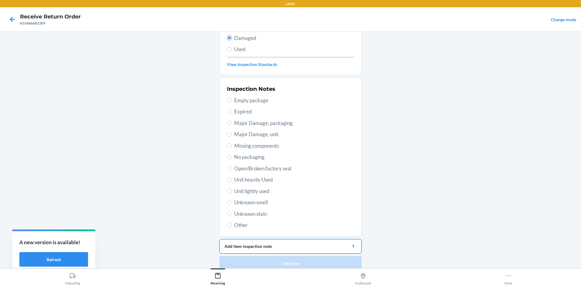
scroll to position [79, 0]
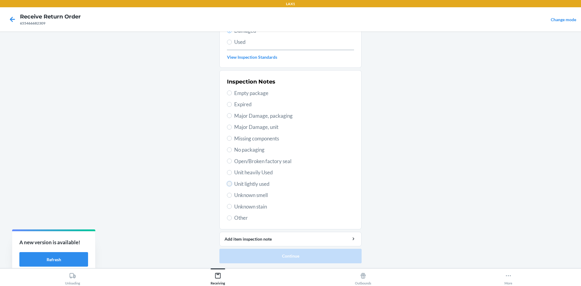
click at [228, 185] on input "Unit lightly used" at bounding box center [229, 183] width 5 height 5
radio input "true"
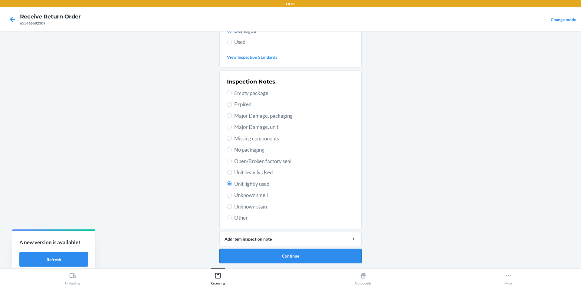
click at [265, 257] on button "Continue" at bounding box center [290, 256] width 142 height 15
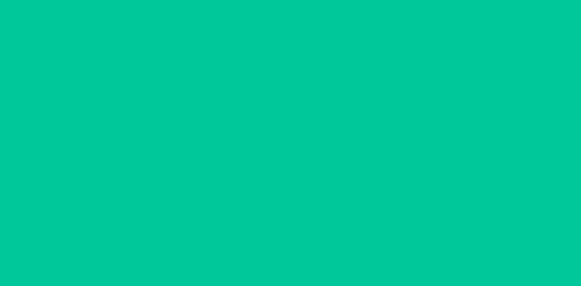
scroll to position [29, 0]
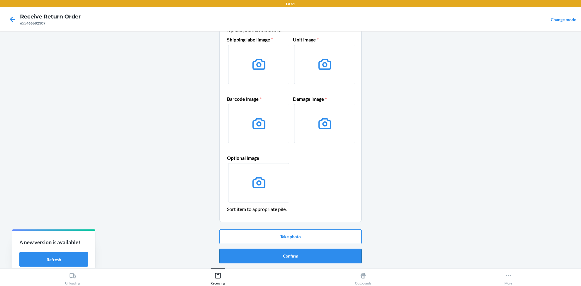
click at [273, 254] on button "Confirm" at bounding box center [290, 256] width 142 height 15
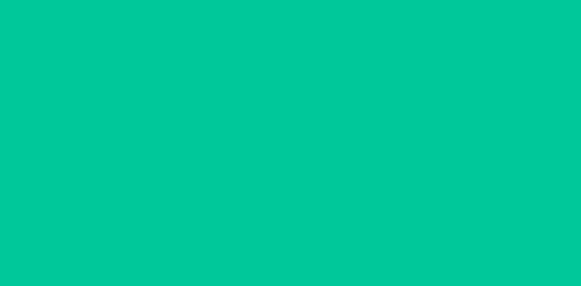
scroll to position [0, 0]
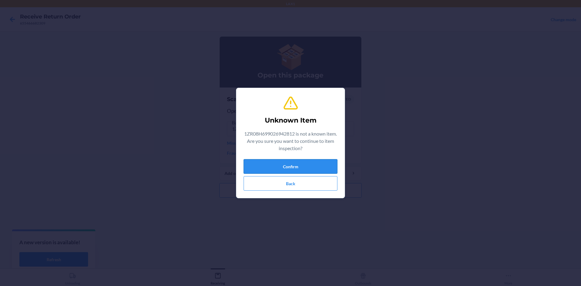
click at [268, 161] on button "Confirm" at bounding box center [291, 166] width 94 height 15
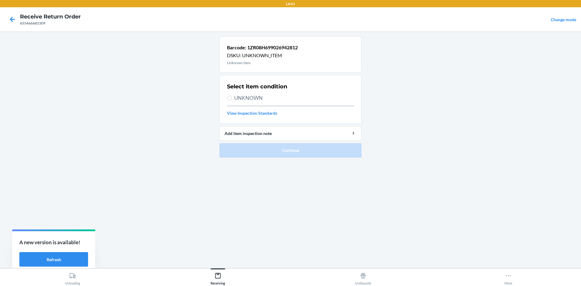
click at [18, 15] on div at bounding box center [12, 19] width 15 height 15
click at [14, 18] on icon at bounding box center [12, 19] width 10 height 10
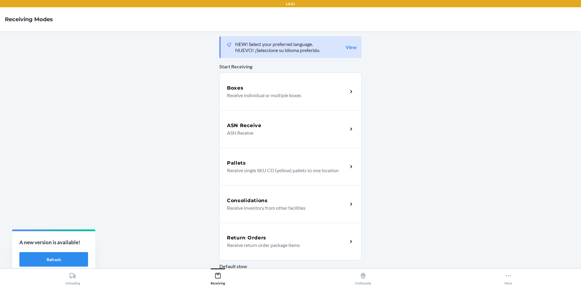
click at [325, 237] on div "Return Orders" at bounding box center [287, 237] width 121 height 7
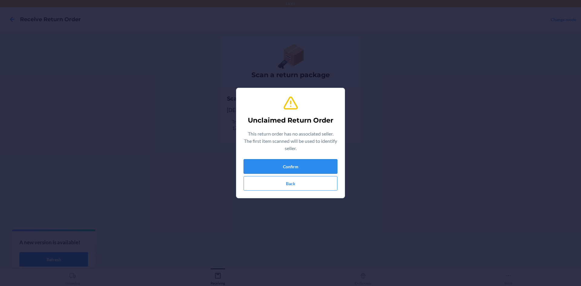
click at [304, 168] on button "Confirm" at bounding box center [291, 166] width 94 height 15
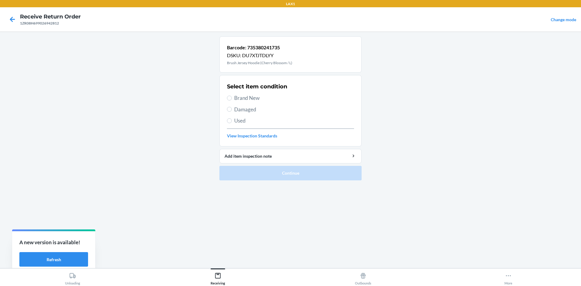
click at [229, 113] on label "Damaged" at bounding box center [290, 110] width 127 height 8
click at [229, 112] on input "Damaged" at bounding box center [229, 109] width 5 height 5
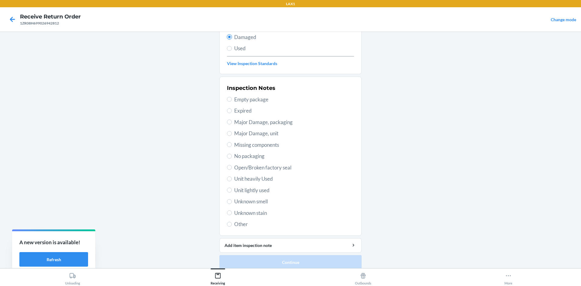
scroll to position [79, 0]
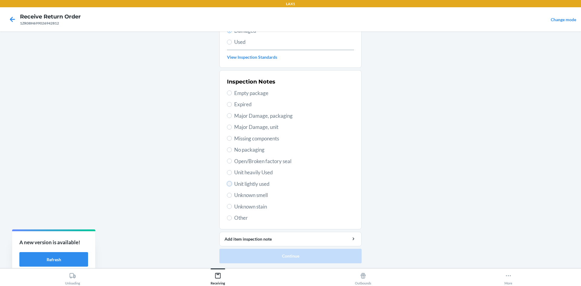
click at [227, 185] on input "Unit lightly used" at bounding box center [229, 183] width 5 height 5
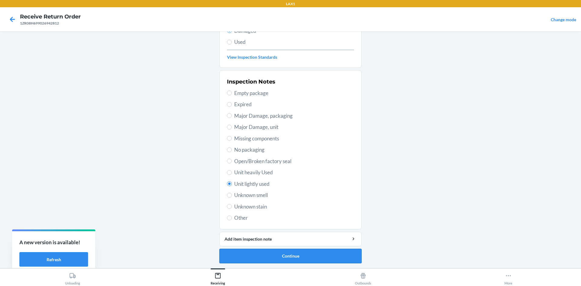
click at [254, 253] on button "Continue" at bounding box center [290, 256] width 142 height 15
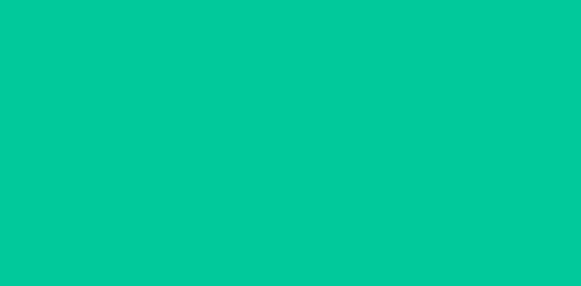
scroll to position [29, 0]
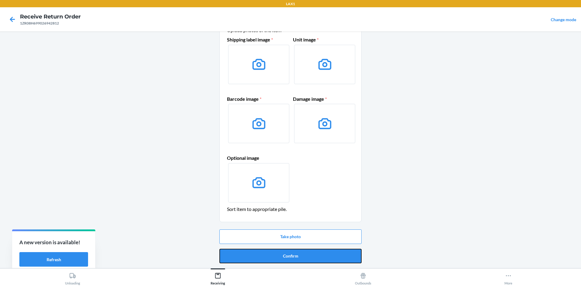
click at [283, 257] on button "Confirm" at bounding box center [290, 256] width 142 height 15
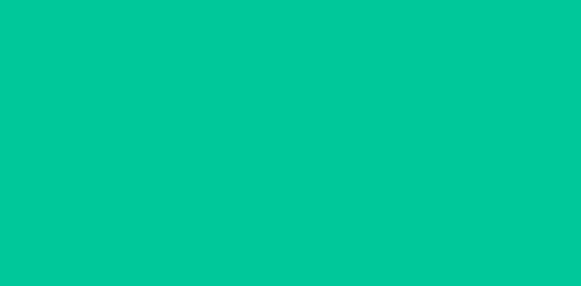
scroll to position [0, 0]
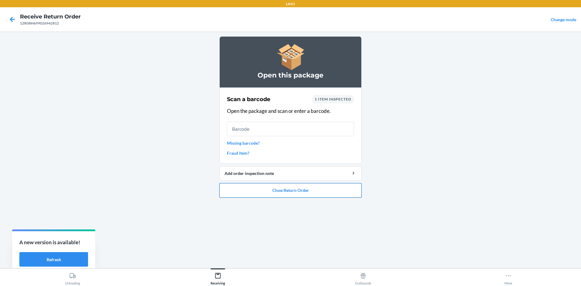
click at [264, 188] on button "Close Return Order" at bounding box center [290, 190] width 142 height 15
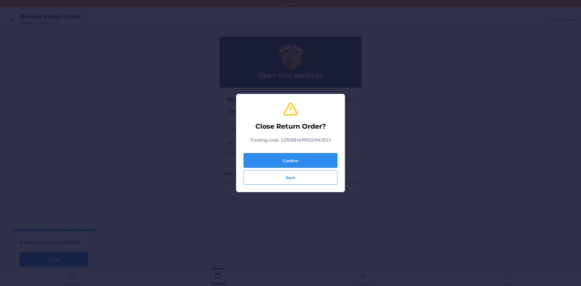
click at [277, 155] on button "Confirm" at bounding box center [291, 160] width 94 height 15
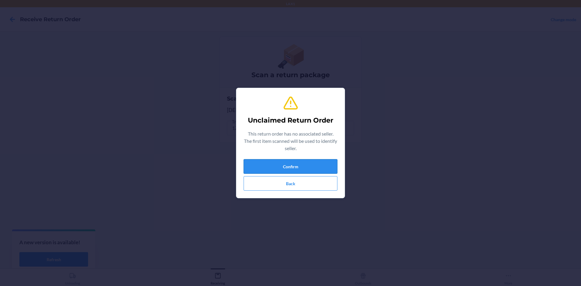
click at [294, 170] on button "Confirm" at bounding box center [291, 166] width 94 height 15
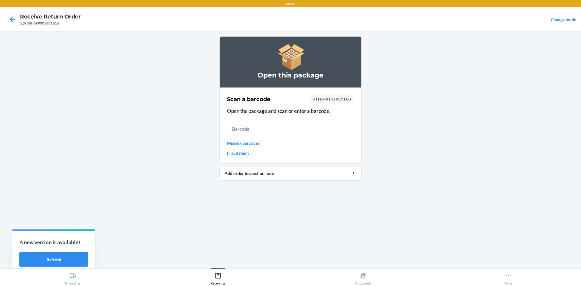
click at [250, 142] on link "Missing barcode?" at bounding box center [290, 143] width 127 height 6
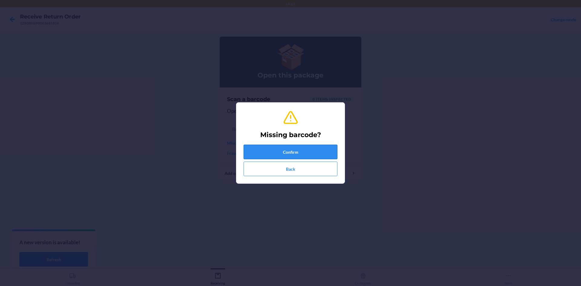
click at [271, 156] on button "Confirm" at bounding box center [291, 152] width 94 height 15
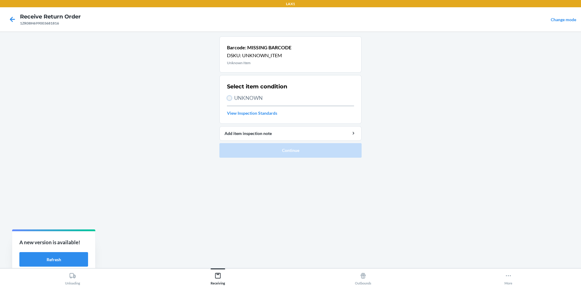
click at [230, 98] on input "UNKNOWN" at bounding box center [229, 98] width 5 height 5
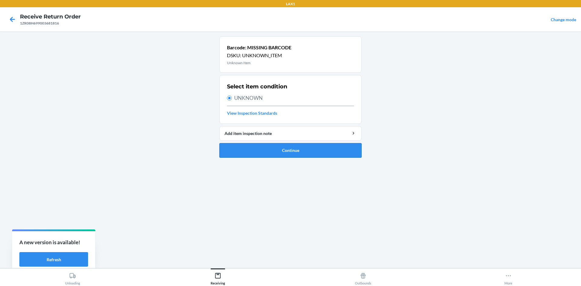
click at [276, 154] on button "Continue" at bounding box center [290, 150] width 142 height 15
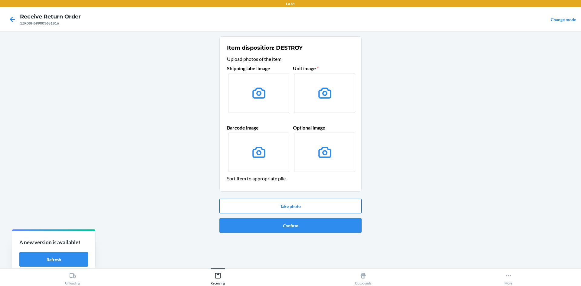
click at [294, 202] on button "Take photo" at bounding box center [290, 206] width 142 height 15
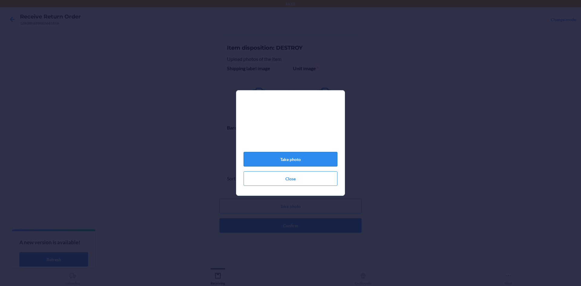
click at [273, 159] on button "Take photo" at bounding box center [291, 159] width 94 height 15
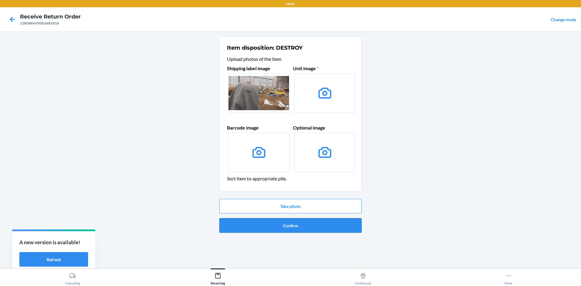
click at [287, 228] on button "Confirm" at bounding box center [290, 225] width 142 height 15
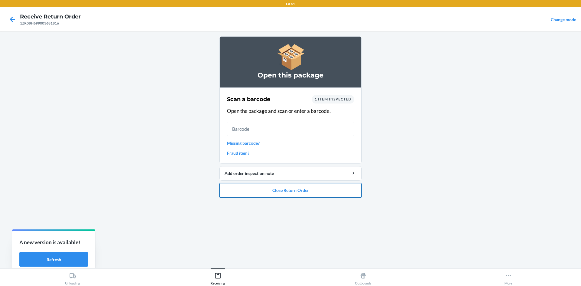
drag, startPoint x: 302, startPoint y: 192, endPoint x: 303, endPoint y: 186, distance: 5.8
click at [303, 186] on button "Close Return Order" at bounding box center [290, 190] width 142 height 15
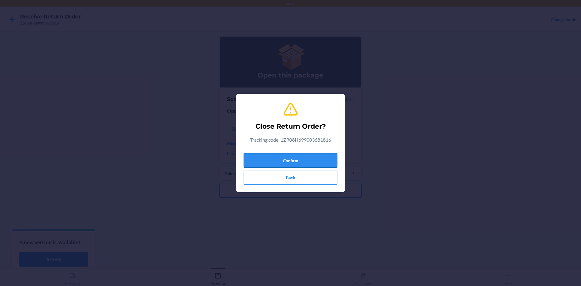
click at [292, 157] on button "Confirm" at bounding box center [291, 160] width 94 height 15
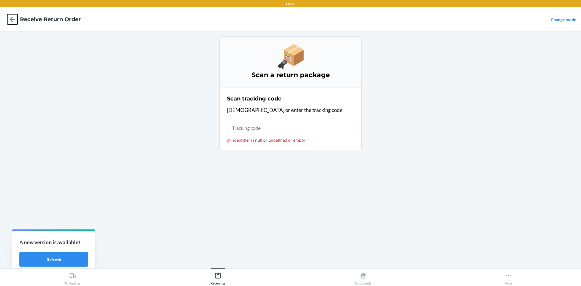
click at [13, 17] on icon at bounding box center [12, 19] width 10 height 10
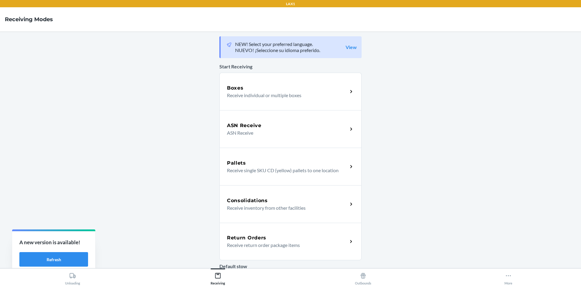
click at [332, 243] on p "Receive return order package items" at bounding box center [285, 244] width 116 height 7
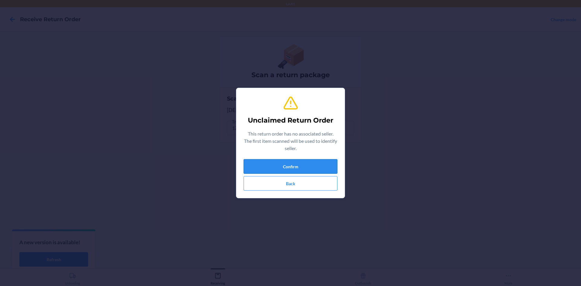
click at [286, 169] on button "Confirm" at bounding box center [291, 166] width 94 height 15
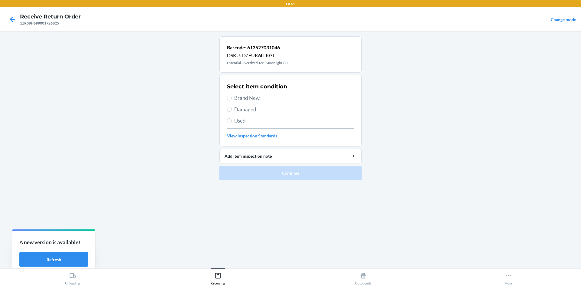
click at [226, 108] on section "Select item condition Brand New Damaged Used View Inspection Standards" at bounding box center [290, 110] width 142 height 71
click at [228, 108] on input "Damaged" at bounding box center [229, 109] width 5 height 5
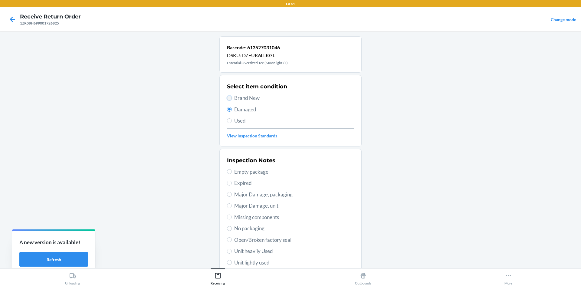
click at [227, 97] on input "Brand New" at bounding box center [229, 98] width 5 height 5
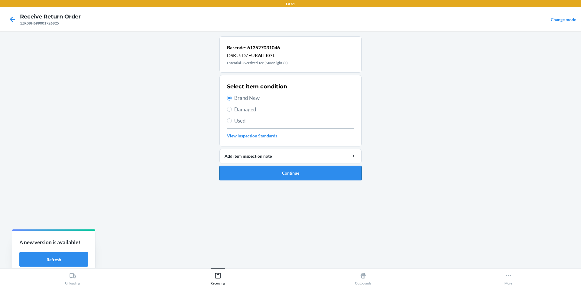
click at [278, 173] on button "Continue" at bounding box center [290, 173] width 142 height 15
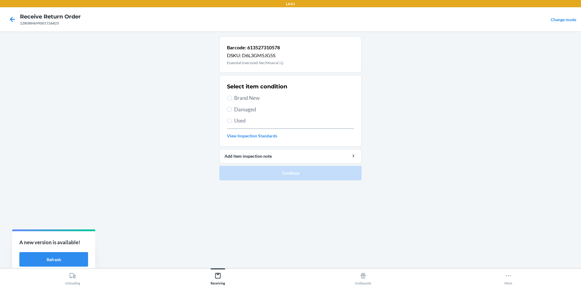
click at [232, 96] on label "Brand New" at bounding box center [290, 98] width 127 height 8
click at [232, 96] on input "Brand New" at bounding box center [229, 98] width 5 height 5
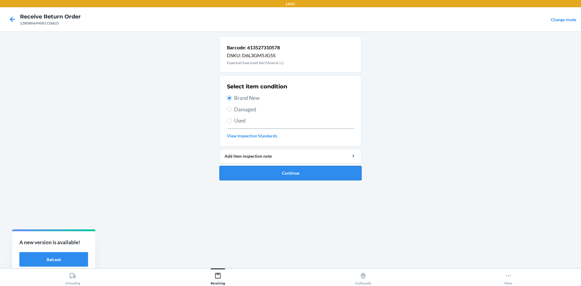
click at [285, 171] on button "Continue" at bounding box center [290, 173] width 142 height 15
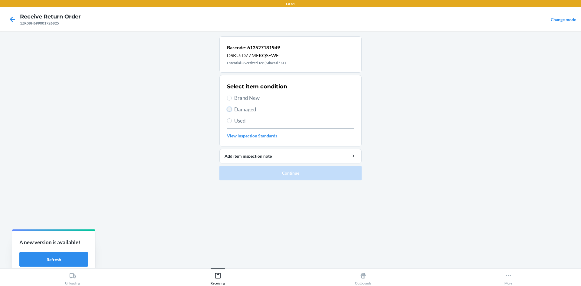
click at [232, 109] on input "Damaged" at bounding box center [229, 109] width 5 height 5
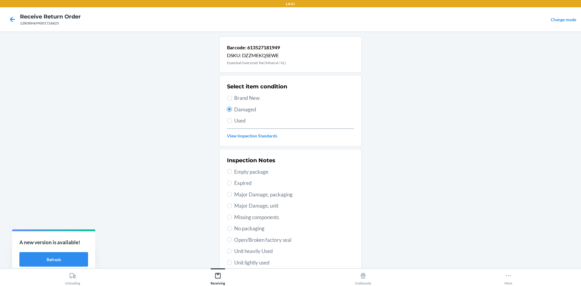
scroll to position [79, 0]
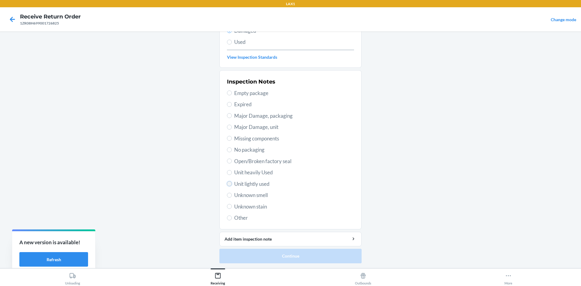
click at [227, 184] on input "Unit lightly used" at bounding box center [229, 183] width 5 height 5
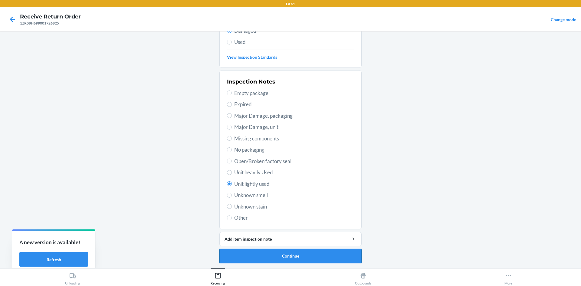
click at [265, 255] on button "Continue" at bounding box center [290, 256] width 142 height 15
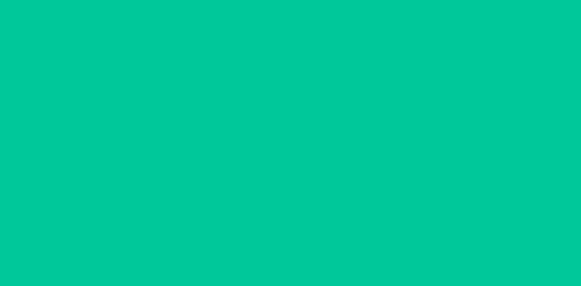
scroll to position [29, 0]
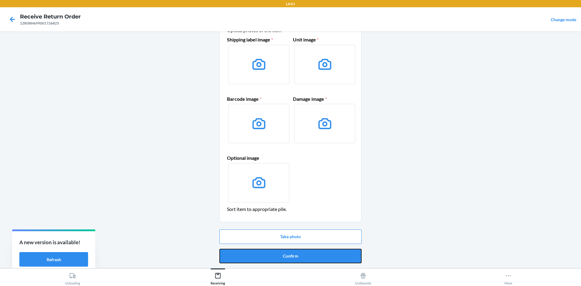
drag, startPoint x: 270, startPoint y: 255, endPoint x: 270, endPoint y: 250, distance: 4.2
click at [270, 251] on button "Confirm" at bounding box center [290, 256] width 142 height 15
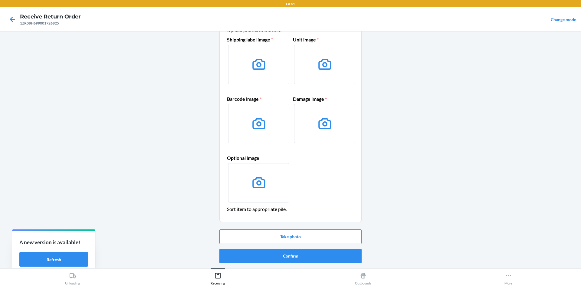
scroll to position [0, 0]
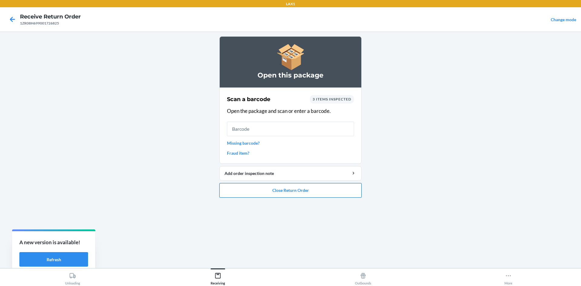
click at [268, 189] on button "Close Return Order" at bounding box center [290, 190] width 142 height 15
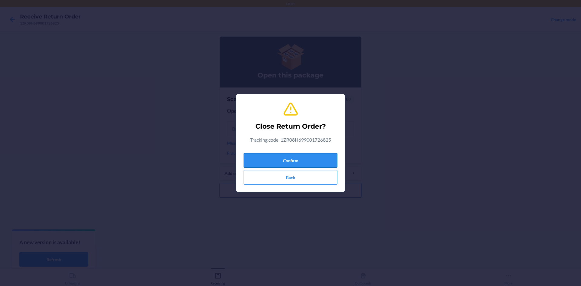
click at [287, 157] on button "Confirm" at bounding box center [291, 160] width 94 height 15
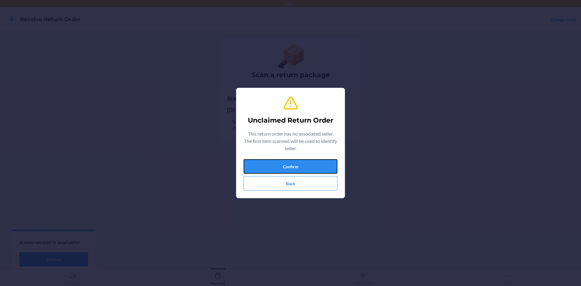
drag, startPoint x: 287, startPoint y: 162, endPoint x: 289, endPoint y: 153, distance: 9.8
click at [289, 153] on div "Unclaimed Return Order This return order has no associated seller. The first it…" at bounding box center [291, 143] width 94 height 100
click at [294, 160] on button "Confirm" at bounding box center [291, 166] width 94 height 15
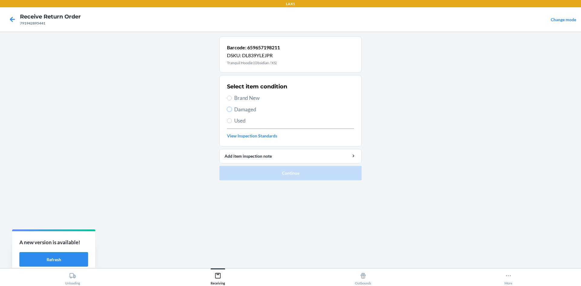
drag, startPoint x: 228, startPoint y: 107, endPoint x: 241, endPoint y: 128, distance: 24.7
click at [230, 110] on input "Damaged" at bounding box center [229, 109] width 5 height 5
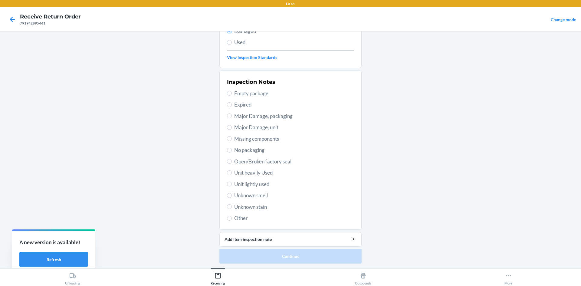
scroll to position [79, 0]
click at [228, 185] on input "Unit lightly used" at bounding box center [229, 183] width 5 height 5
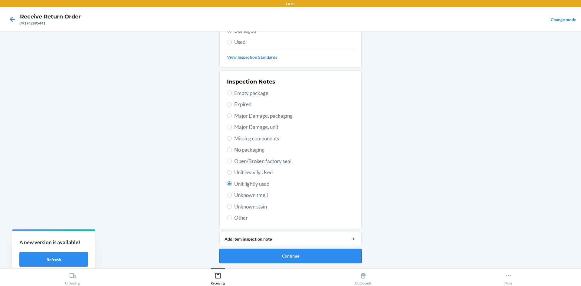
click at [262, 253] on button "Continue" at bounding box center [290, 256] width 142 height 15
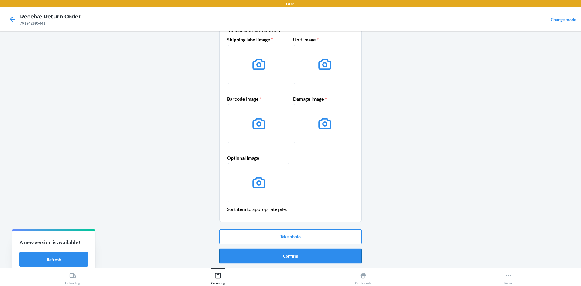
click at [260, 255] on button "Confirm" at bounding box center [290, 256] width 142 height 15
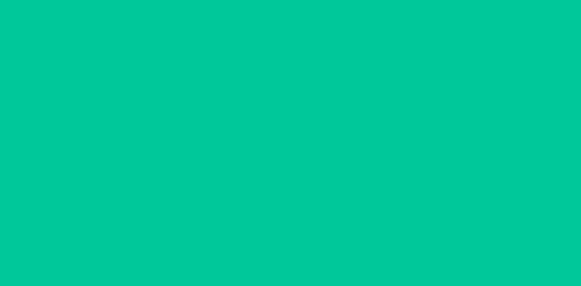
scroll to position [0, 0]
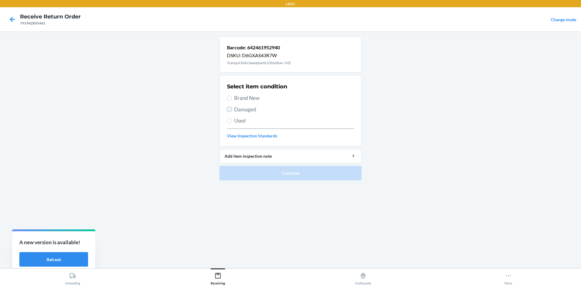
click at [228, 109] on input "Damaged" at bounding box center [229, 109] width 5 height 5
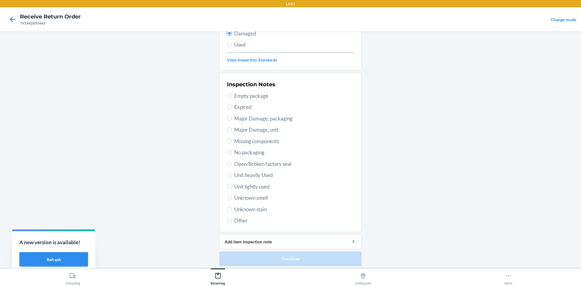
scroll to position [79, 0]
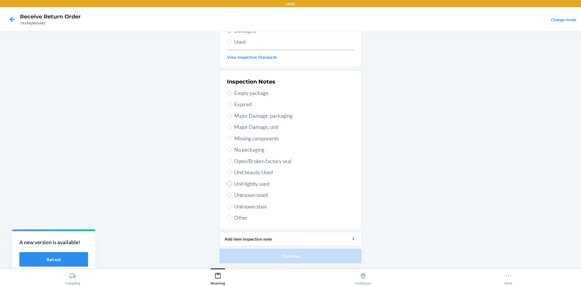
click at [228, 183] on input "Unit lightly used" at bounding box center [229, 183] width 5 height 5
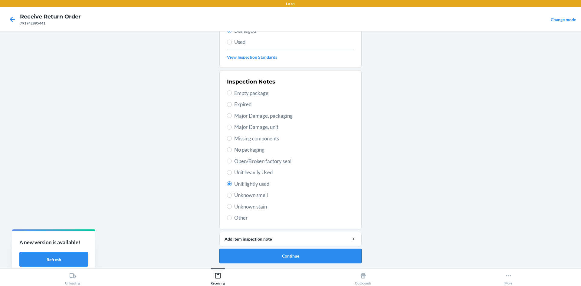
click at [252, 251] on button "Continue" at bounding box center [290, 256] width 142 height 15
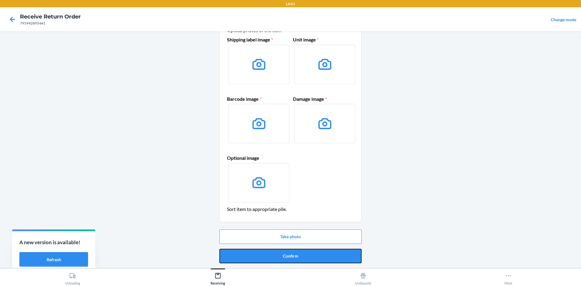
click at [273, 256] on button "Confirm" at bounding box center [290, 256] width 142 height 15
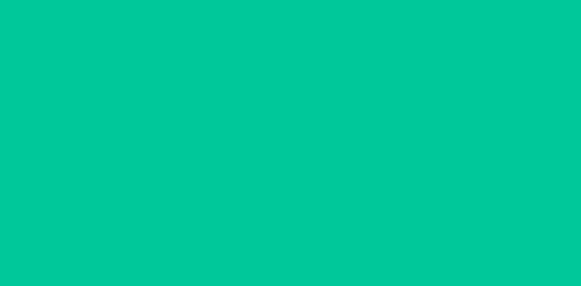
scroll to position [0, 0]
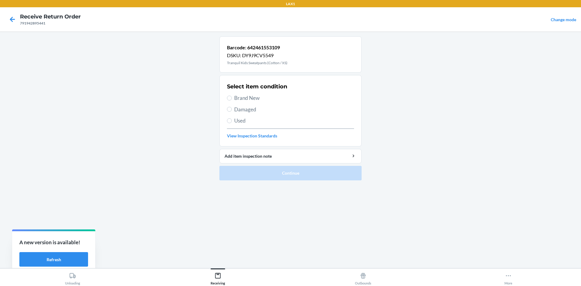
click at [229, 95] on label "Brand New" at bounding box center [290, 98] width 127 height 8
click at [229, 96] on input "Brand New" at bounding box center [229, 98] width 5 height 5
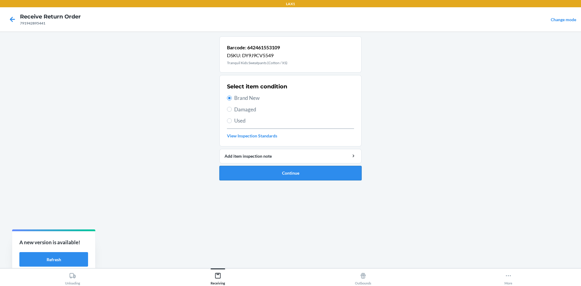
click at [309, 178] on button "Continue" at bounding box center [290, 173] width 142 height 15
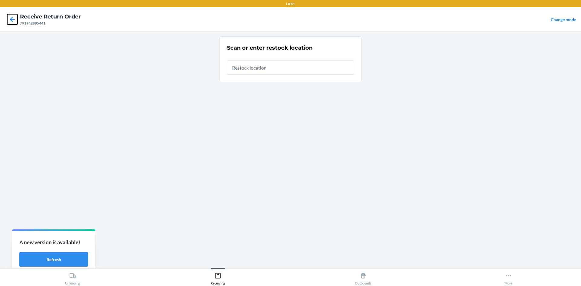
click at [11, 18] on icon at bounding box center [12, 19] width 5 height 5
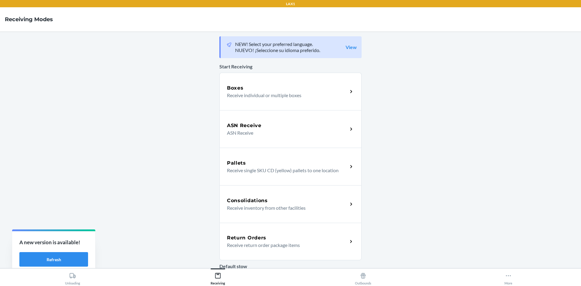
click at [271, 245] on p "Receive return order package items" at bounding box center [285, 244] width 116 height 7
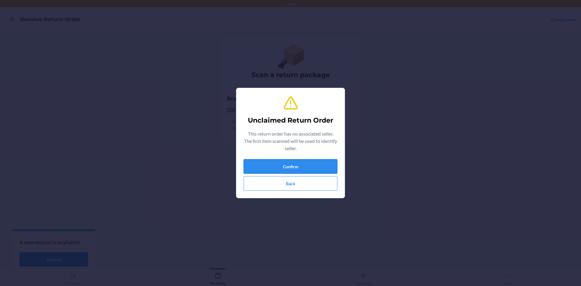
click at [285, 164] on button "Confirm" at bounding box center [291, 166] width 94 height 15
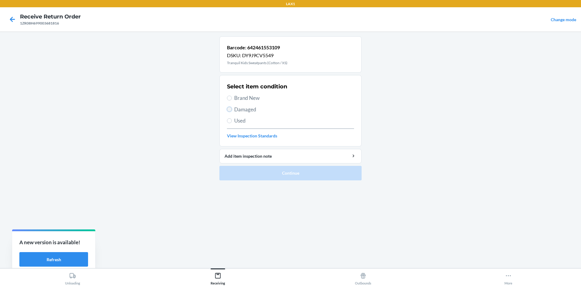
click at [232, 109] on input "Damaged" at bounding box center [229, 109] width 5 height 5
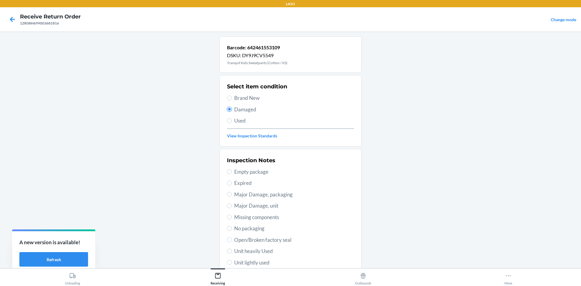
scroll to position [79, 0]
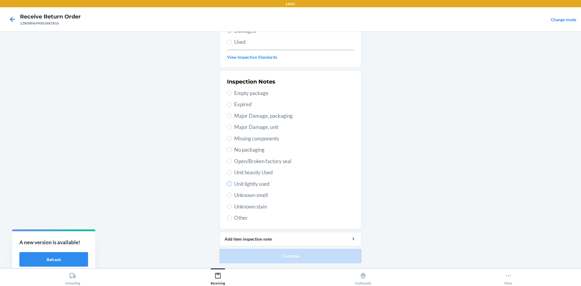
click at [228, 185] on input "Unit lightly used" at bounding box center [229, 183] width 5 height 5
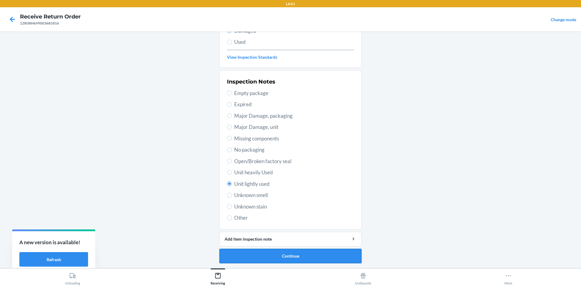
click at [251, 253] on button "Continue" at bounding box center [290, 256] width 142 height 15
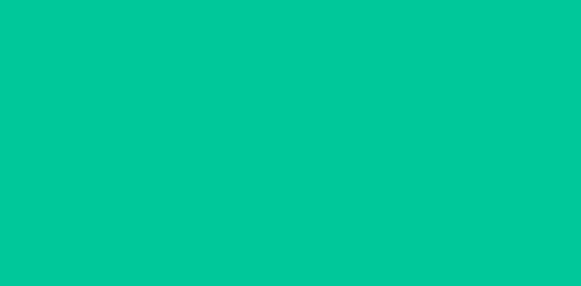
scroll to position [29, 0]
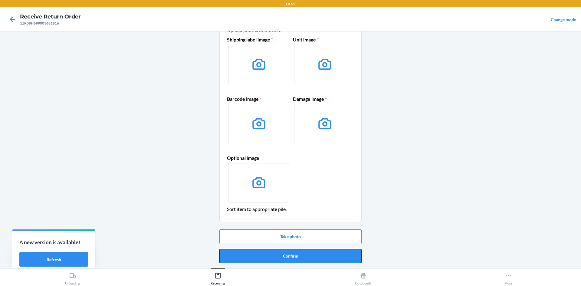
drag, startPoint x: 271, startPoint y: 254, endPoint x: 275, endPoint y: 251, distance: 4.5
click at [271, 253] on button "Confirm" at bounding box center [290, 256] width 142 height 15
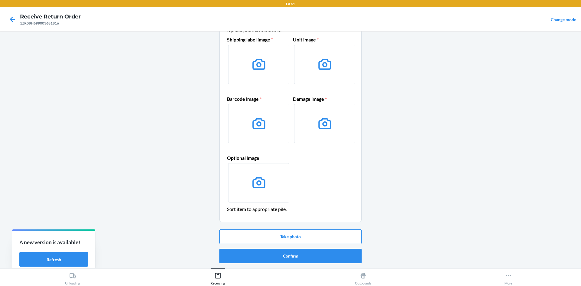
scroll to position [0, 0]
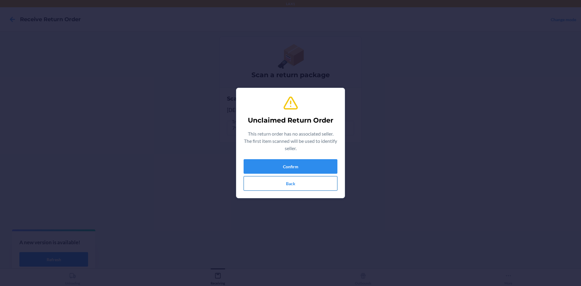
drag, startPoint x: 278, startPoint y: 179, endPoint x: 281, endPoint y: 169, distance: 9.6
click at [278, 177] on button "Back" at bounding box center [291, 183] width 94 height 15
click at [287, 163] on button "Confirm" at bounding box center [291, 166] width 94 height 15
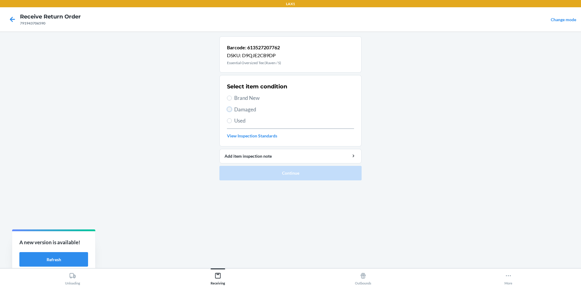
click at [230, 110] on input "Damaged" at bounding box center [229, 109] width 5 height 5
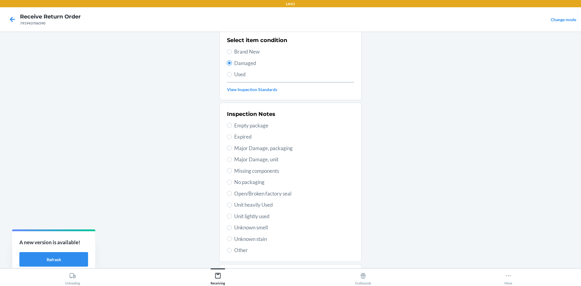
scroll to position [79, 0]
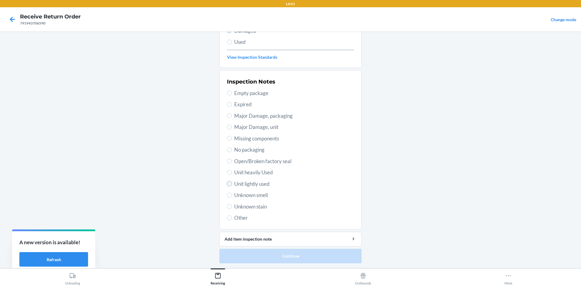
click at [228, 182] on input "Unit lightly used" at bounding box center [229, 183] width 5 height 5
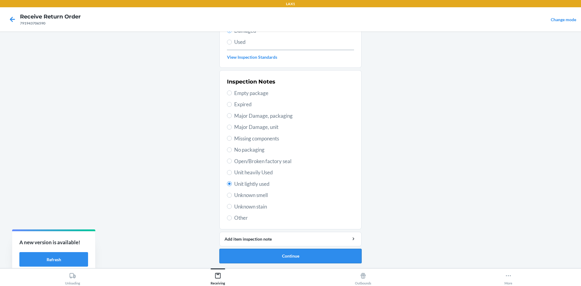
click at [271, 256] on button "Continue" at bounding box center [290, 256] width 142 height 15
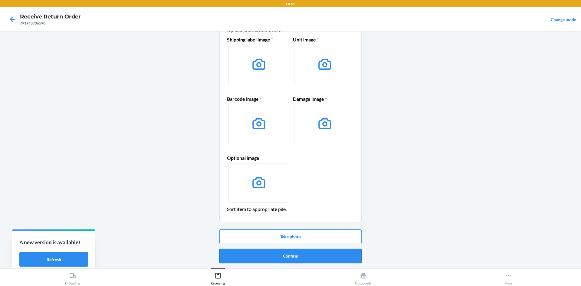
click at [273, 251] on button "Confirm" at bounding box center [290, 256] width 142 height 15
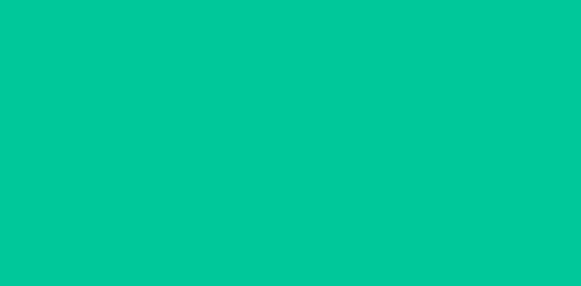
scroll to position [0, 0]
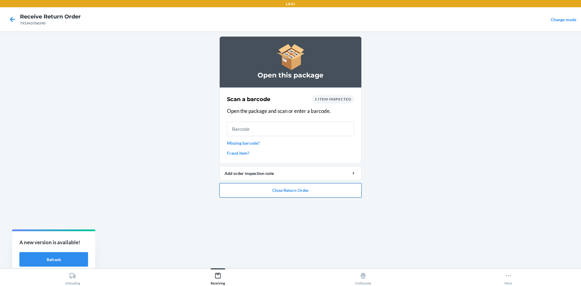
click at [270, 189] on button "Close Return Order" at bounding box center [290, 190] width 142 height 15
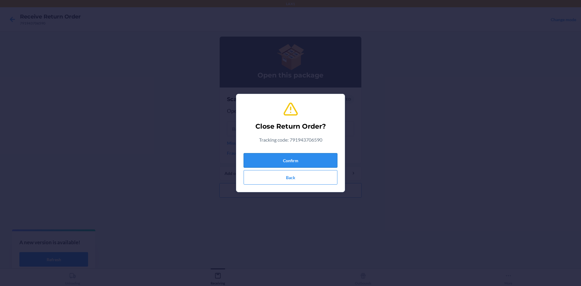
click at [267, 160] on button "Confirm" at bounding box center [291, 160] width 94 height 15
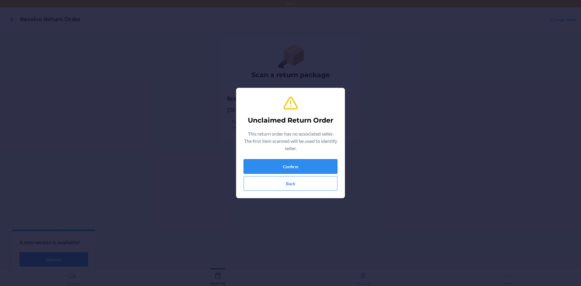
click at [262, 170] on button "Confirm" at bounding box center [291, 166] width 94 height 15
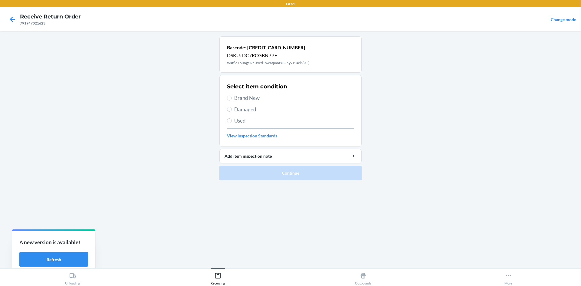
click at [232, 108] on label "Damaged" at bounding box center [290, 110] width 127 height 8
click at [232, 108] on input "Damaged" at bounding box center [229, 109] width 5 height 5
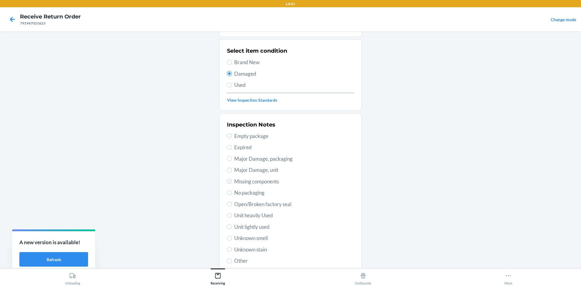
scroll to position [79, 0]
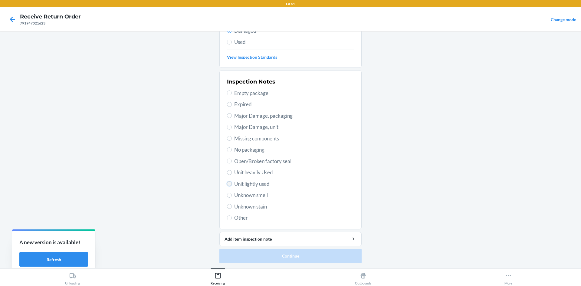
click at [227, 185] on input "Unit lightly used" at bounding box center [229, 183] width 5 height 5
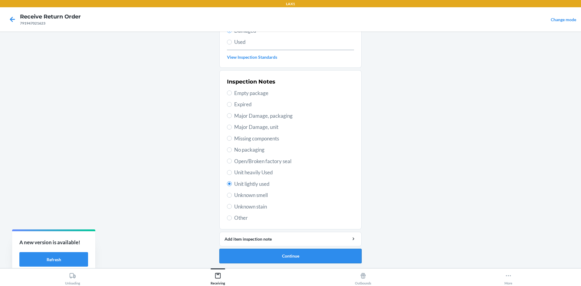
click at [265, 257] on button "Continue" at bounding box center [290, 256] width 142 height 15
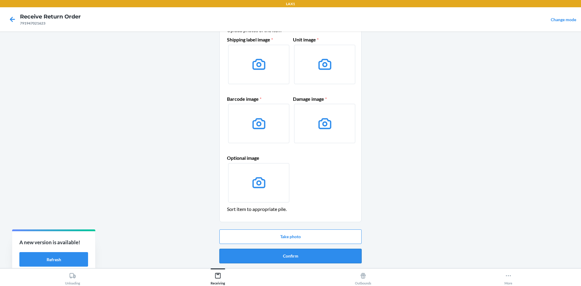
click at [271, 249] on button "Confirm" at bounding box center [290, 256] width 142 height 15
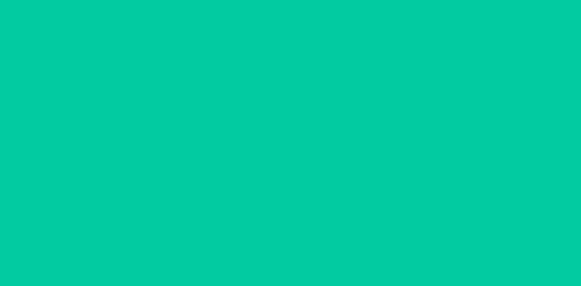
scroll to position [0, 0]
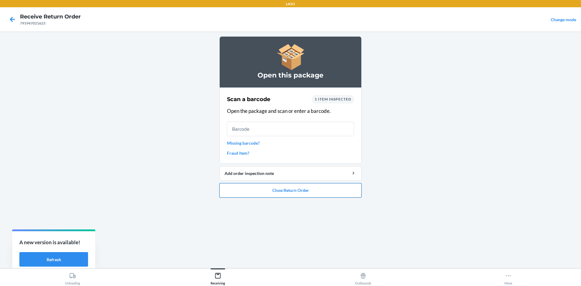
click at [287, 185] on button "Close Return Order" at bounding box center [290, 190] width 142 height 15
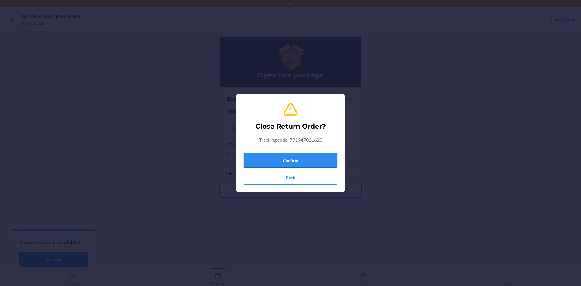
click at [267, 164] on button "Confirm" at bounding box center [291, 160] width 94 height 15
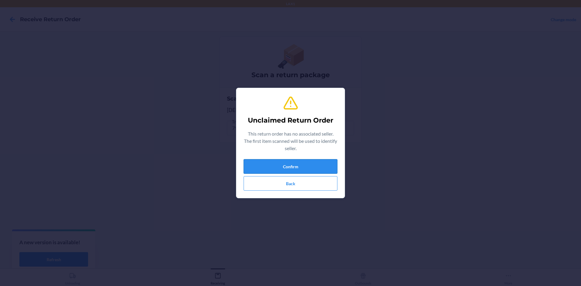
click at [294, 161] on button "Confirm" at bounding box center [291, 166] width 94 height 15
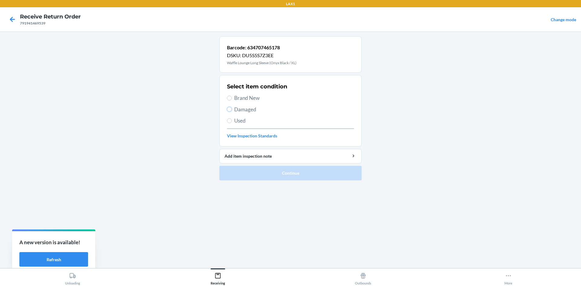
drag, startPoint x: 228, startPoint y: 109, endPoint x: 230, endPoint y: 181, distance: 72.4
click at [227, 109] on section "Select item condition Brand New Damaged Used View Inspection Standards" at bounding box center [290, 110] width 142 height 71
click at [230, 111] on input "Damaged" at bounding box center [229, 109] width 5 height 5
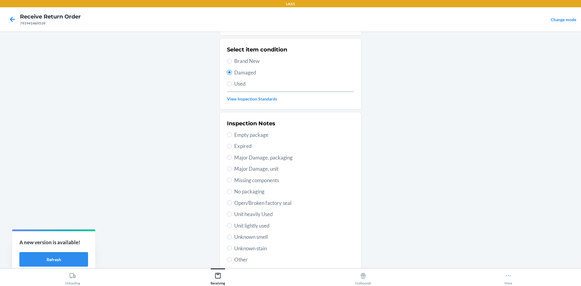
scroll to position [79, 0]
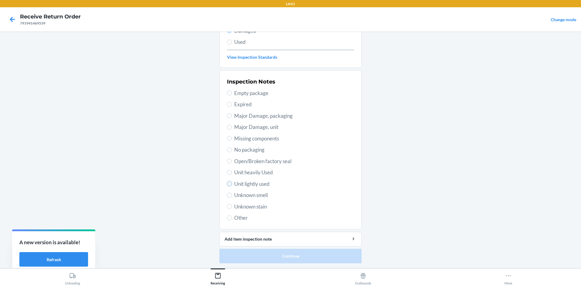
click at [229, 183] on input "Unit lightly used" at bounding box center [229, 183] width 5 height 5
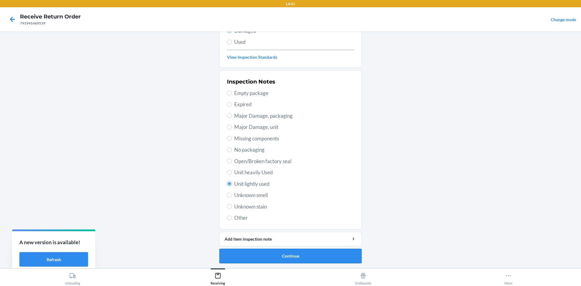
click at [264, 258] on button "Continue" at bounding box center [290, 256] width 142 height 15
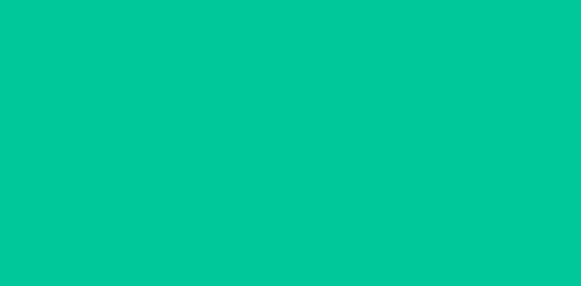
scroll to position [29, 0]
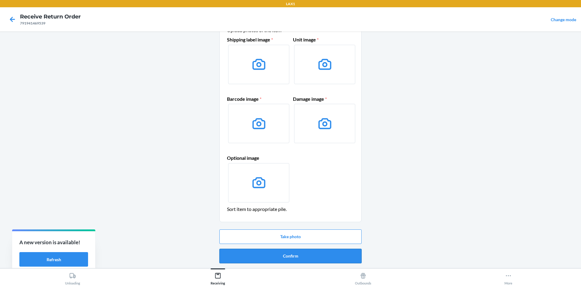
click at [277, 254] on button "Confirm" at bounding box center [290, 256] width 142 height 15
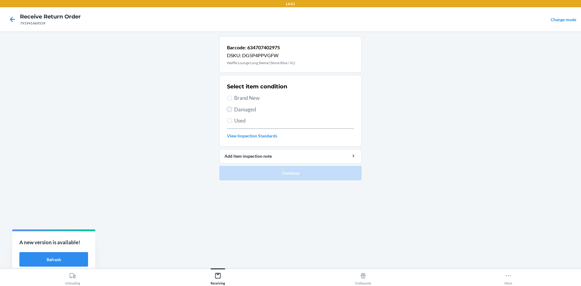
click at [227, 109] on input "Damaged" at bounding box center [229, 109] width 5 height 5
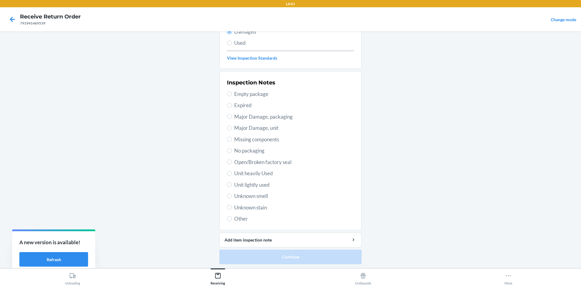
scroll to position [79, 0]
click at [229, 183] on input "Unit lightly used" at bounding box center [229, 183] width 5 height 5
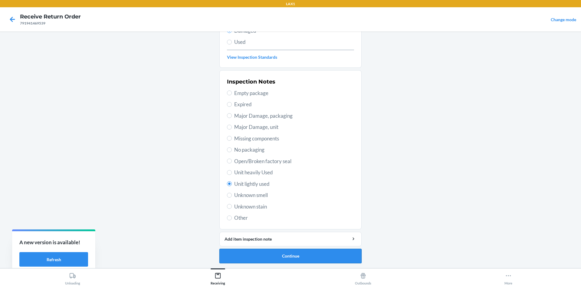
click at [257, 251] on button "Continue" at bounding box center [290, 256] width 142 height 15
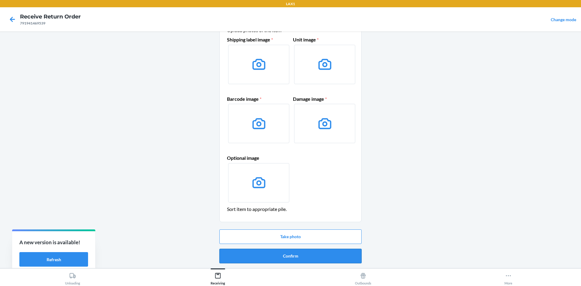
click at [265, 253] on button "Confirm" at bounding box center [290, 256] width 142 height 15
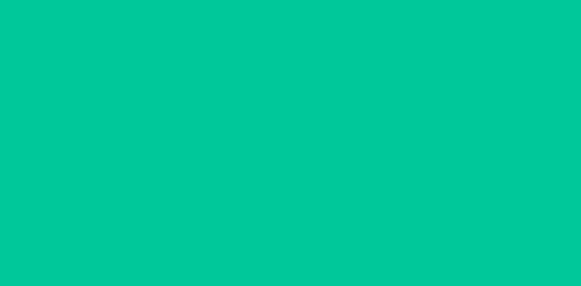
scroll to position [0, 0]
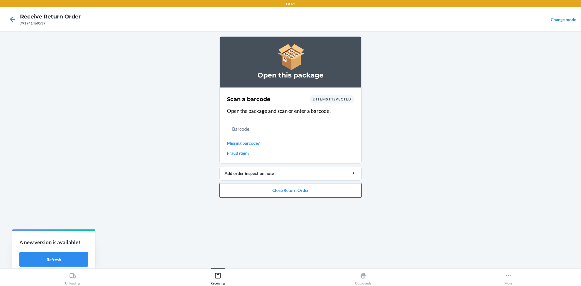
click at [302, 190] on button "Close Return Order" at bounding box center [290, 190] width 142 height 15
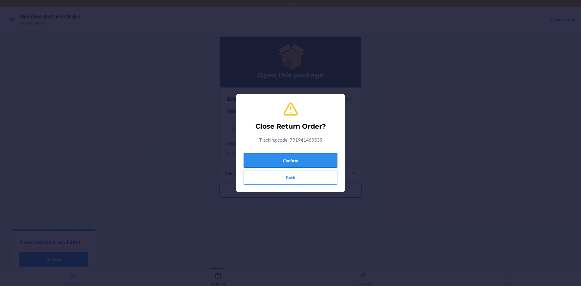
click at [291, 160] on button "Confirm" at bounding box center [291, 160] width 94 height 15
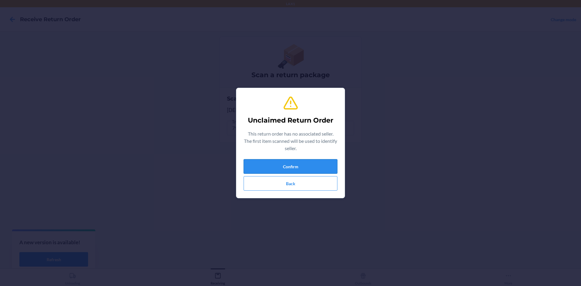
click at [324, 167] on button "Confirm" at bounding box center [291, 166] width 94 height 15
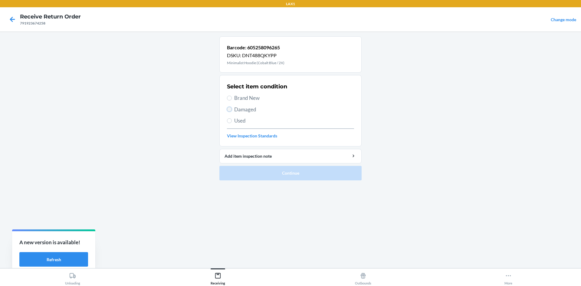
click at [230, 109] on input "Damaged" at bounding box center [229, 109] width 5 height 5
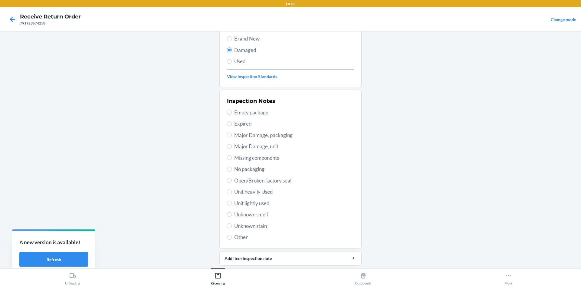
scroll to position [79, 0]
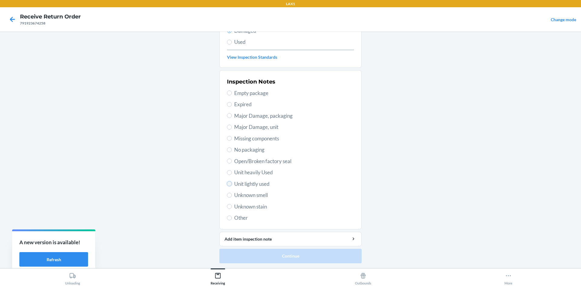
click at [227, 185] on input "Unit lightly used" at bounding box center [229, 183] width 5 height 5
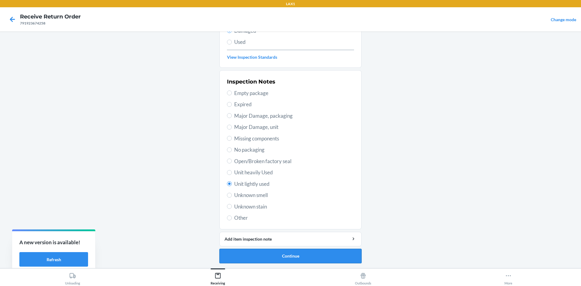
click at [285, 256] on button "Continue" at bounding box center [290, 256] width 142 height 15
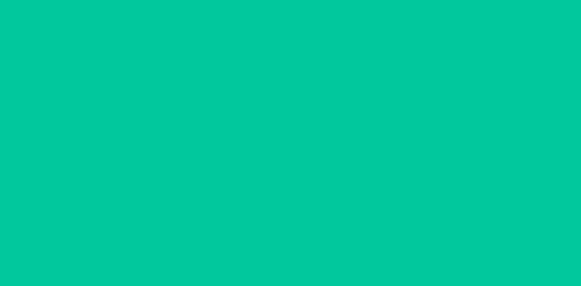
scroll to position [29, 0]
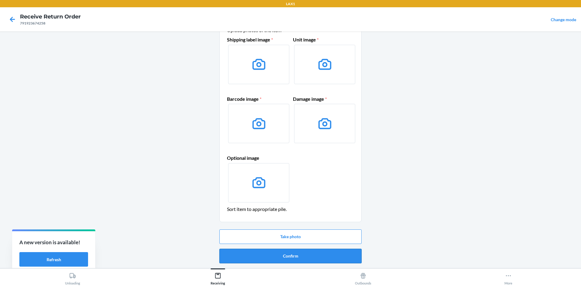
click at [264, 257] on button "Confirm" at bounding box center [290, 256] width 142 height 15
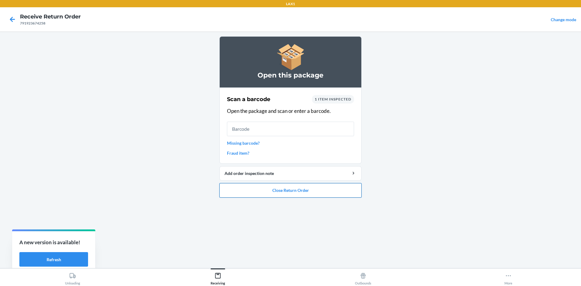
click at [290, 192] on button "Close Return Order" at bounding box center [290, 190] width 142 height 15
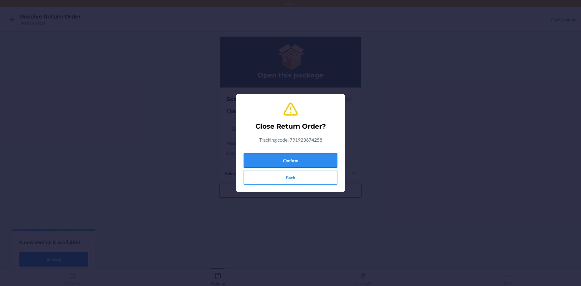
click at [301, 160] on button "Confirm" at bounding box center [291, 160] width 94 height 15
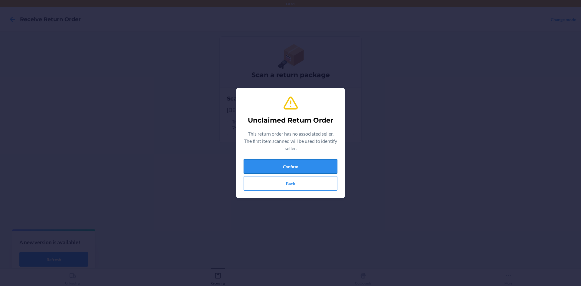
click at [303, 168] on button "Confirm" at bounding box center [291, 166] width 94 height 15
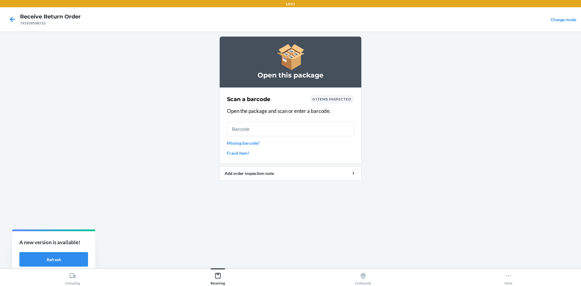
click at [243, 146] on link "Missing barcode?" at bounding box center [290, 143] width 127 height 6
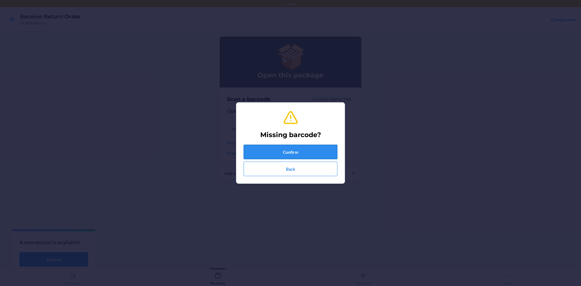
click at [264, 152] on button "Confirm" at bounding box center [291, 152] width 94 height 15
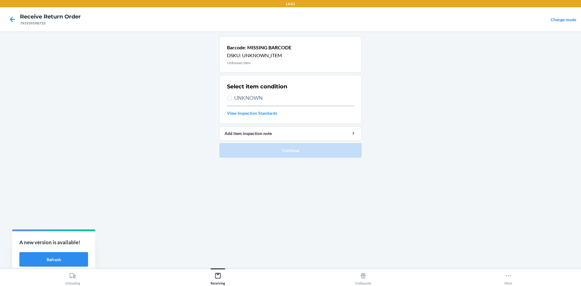
click at [230, 95] on label "UNKNOWN" at bounding box center [290, 98] width 127 height 8
click at [230, 96] on input "UNKNOWN" at bounding box center [229, 98] width 5 height 5
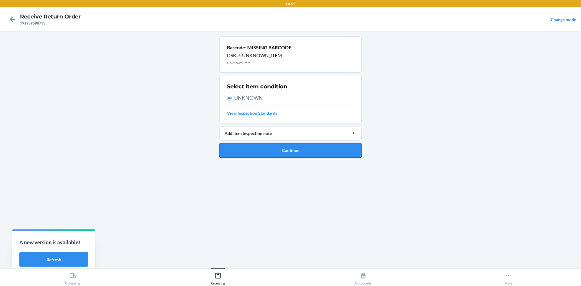
click at [251, 149] on button "Continue" at bounding box center [290, 150] width 142 height 15
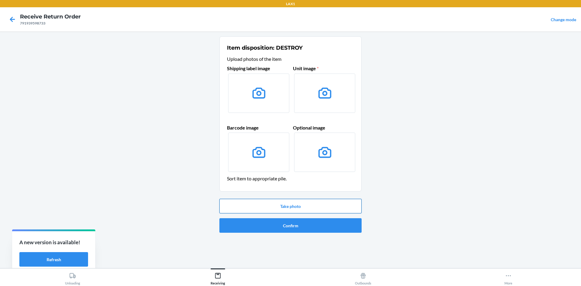
click at [278, 207] on button "Take photo" at bounding box center [290, 206] width 142 height 15
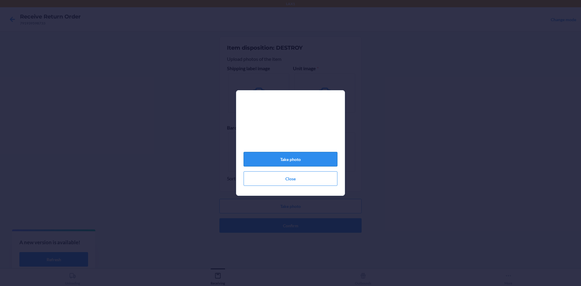
click at [303, 161] on button "Take photo" at bounding box center [291, 159] width 94 height 15
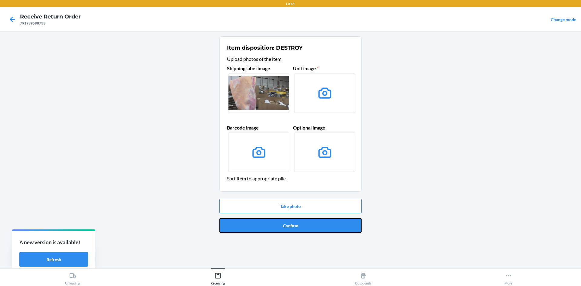
click at [277, 224] on button "Confirm" at bounding box center [290, 225] width 142 height 15
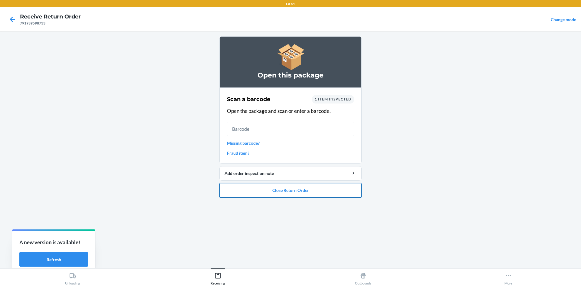
click at [284, 192] on button "Close Return Order" at bounding box center [290, 190] width 142 height 15
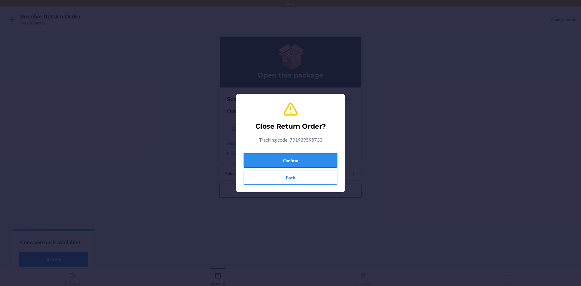
click at [295, 159] on button "Confirm" at bounding box center [291, 160] width 94 height 15
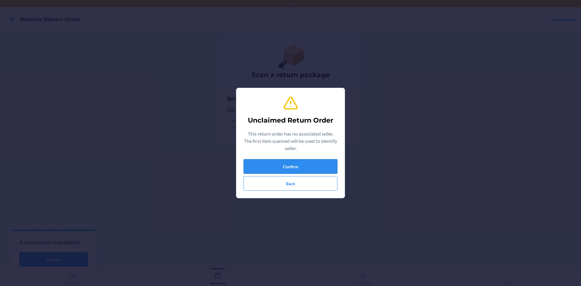
click at [286, 164] on button "Confirm" at bounding box center [291, 166] width 94 height 15
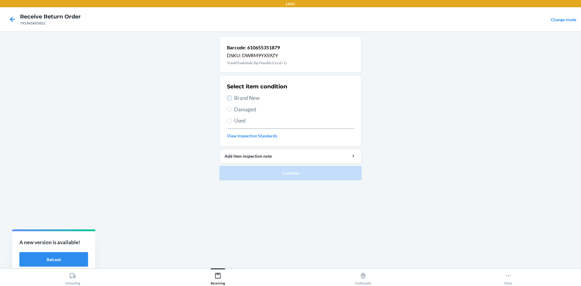
click at [229, 97] on input "Brand New" at bounding box center [229, 98] width 5 height 5
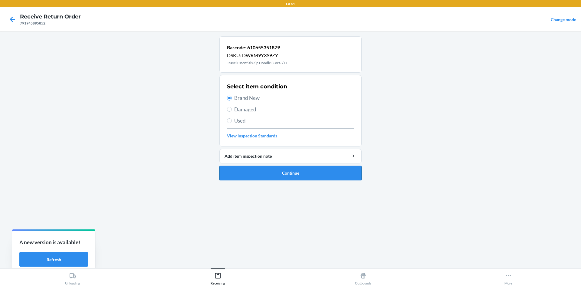
click at [251, 172] on button "Continue" at bounding box center [290, 173] width 142 height 15
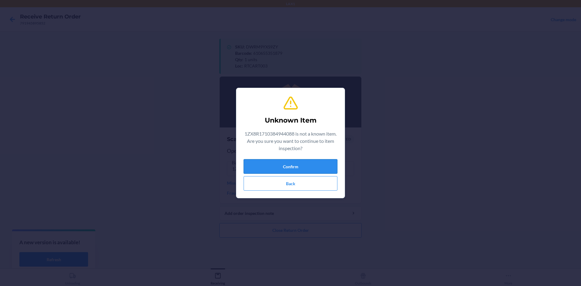
click at [248, 172] on button "Confirm" at bounding box center [291, 166] width 94 height 15
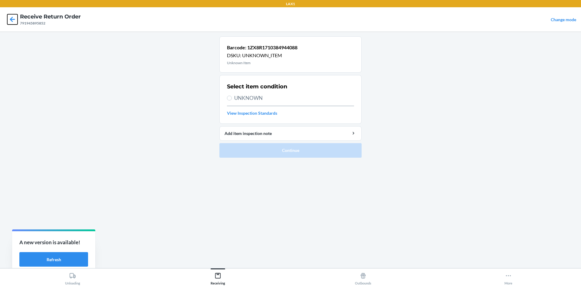
click at [10, 16] on icon at bounding box center [12, 19] width 10 height 10
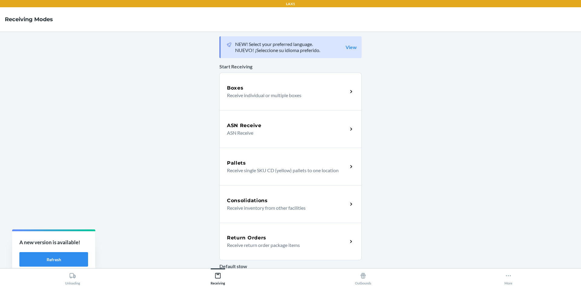
click at [274, 234] on div "Return Orders Receive return order package items" at bounding box center [290, 242] width 142 height 38
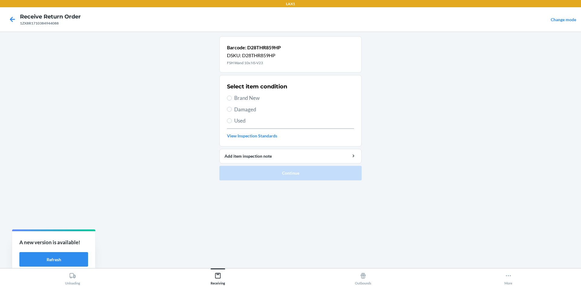
click at [233, 96] on label "Brand New" at bounding box center [290, 98] width 127 height 8
click at [232, 96] on input "Brand New" at bounding box center [229, 98] width 5 height 5
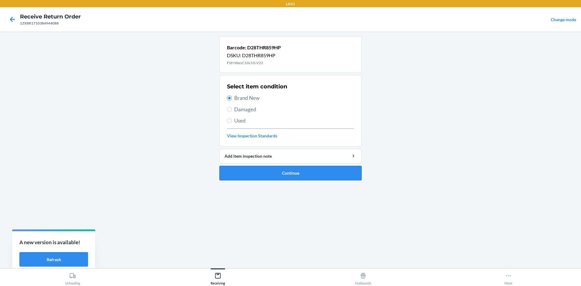
click at [291, 169] on button "Continue" at bounding box center [290, 173] width 142 height 15
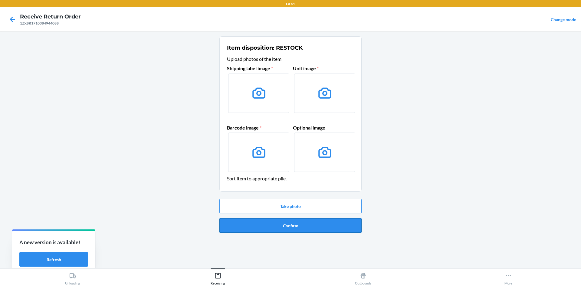
click at [306, 224] on button "Confirm" at bounding box center [290, 225] width 142 height 15
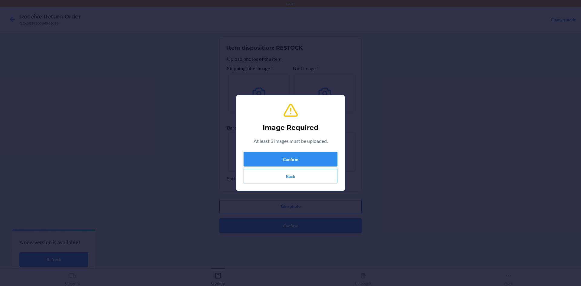
click at [282, 165] on button "Confirm" at bounding box center [291, 159] width 94 height 15
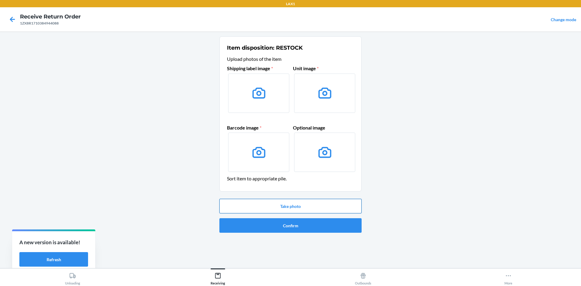
click at [293, 205] on button "Take photo" at bounding box center [290, 206] width 142 height 15
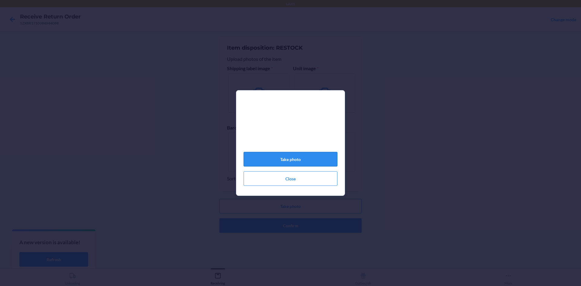
click at [293, 161] on button "Take photo" at bounding box center [291, 159] width 94 height 15
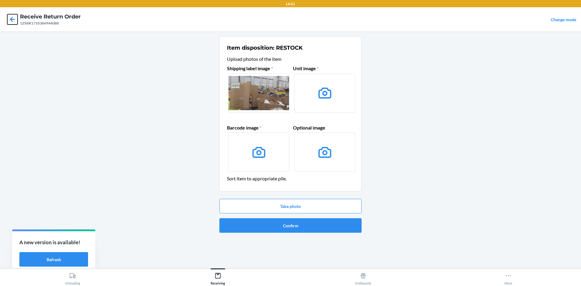
click at [11, 22] on icon at bounding box center [12, 19] width 10 height 10
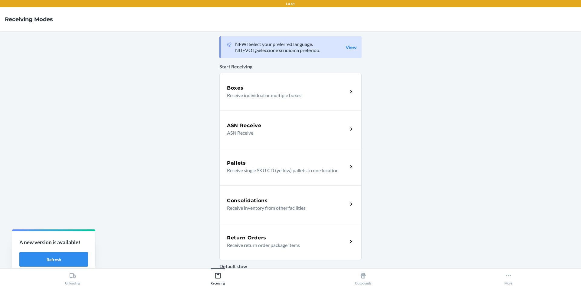
click at [264, 234] on div "Return Orders Receive return order package items" at bounding box center [290, 242] width 142 height 38
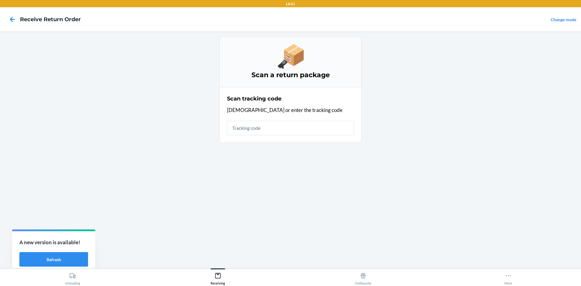
click at [259, 130] on input "text" at bounding box center [290, 128] width 127 height 15
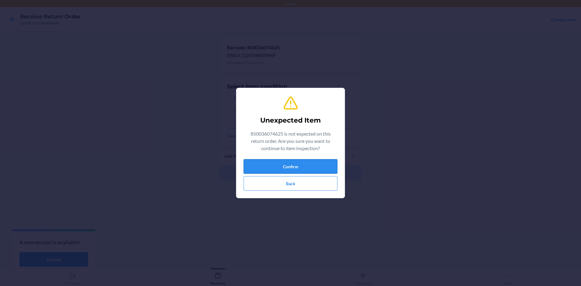
click at [302, 163] on button "Confirm" at bounding box center [291, 166] width 94 height 15
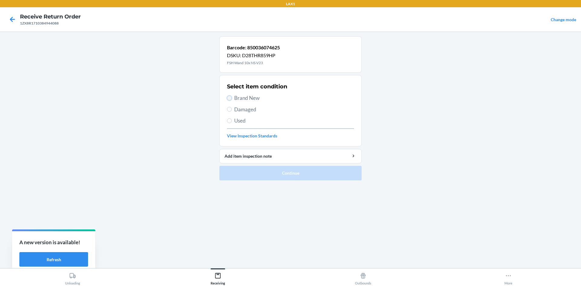
click at [230, 97] on input "Brand New" at bounding box center [229, 98] width 5 height 5
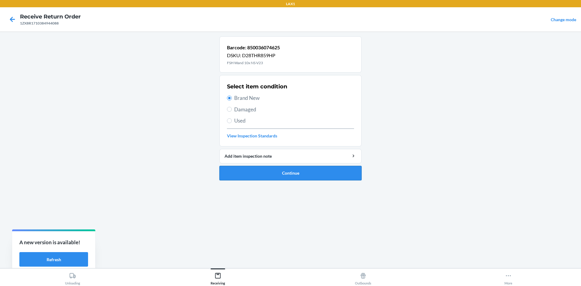
click at [270, 173] on button "Continue" at bounding box center [290, 173] width 142 height 15
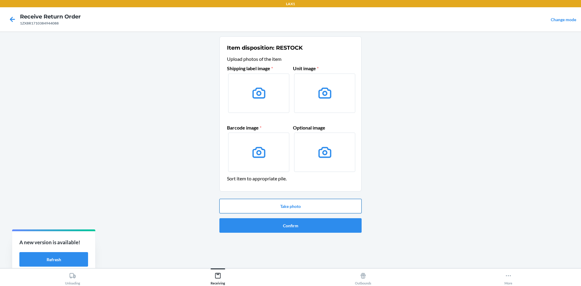
click at [283, 201] on button "Take photo" at bounding box center [290, 206] width 142 height 15
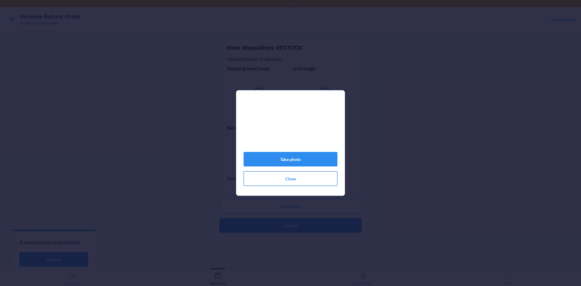
click at [285, 178] on button "Close" at bounding box center [291, 178] width 94 height 15
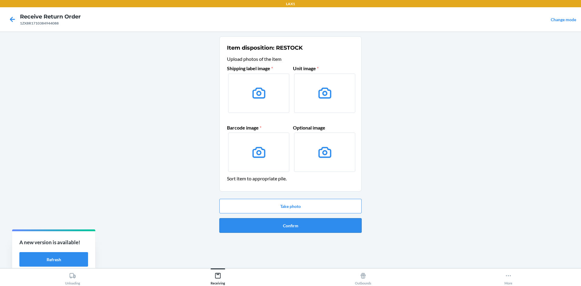
click at [281, 225] on button "Confirm" at bounding box center [290, 225] width 142 height 15
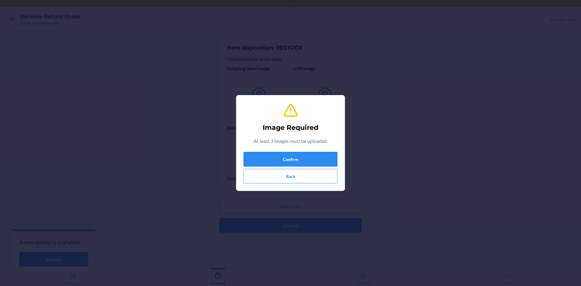
click at [288, 163] on button "Confirm" at bounding box center [291, 159] width 94 height 15
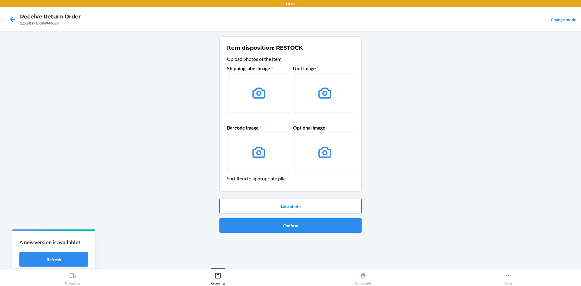
click at [266, 205] on button "Take photo" at bounding box center [290, 206] width 142 height 15
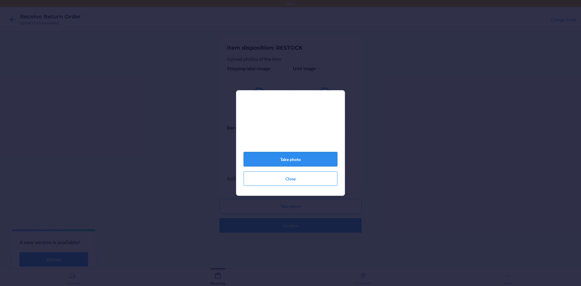
click at [265, 166] on button "Take photo" at bounding box center [291, 159] width 94 height 15
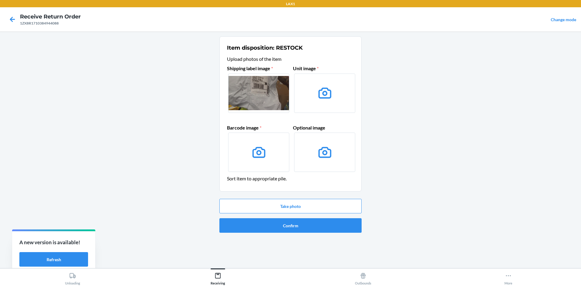
click at [326, 96] on icon at bounding box center [324, 92] width 15 height 15
click at [0, 0] on input "file" at bounding box center [0, 0] width 0 height 0
click at [284, 205] on button "Take photo" at bounding box center [290, 206] width 142 height 15
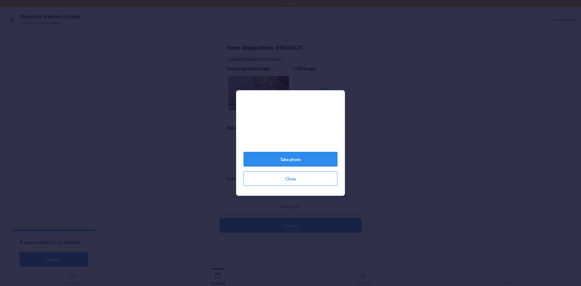
click at [291, 164] on button "Take photo" at bounding box center [291, 159] width 94 height 15
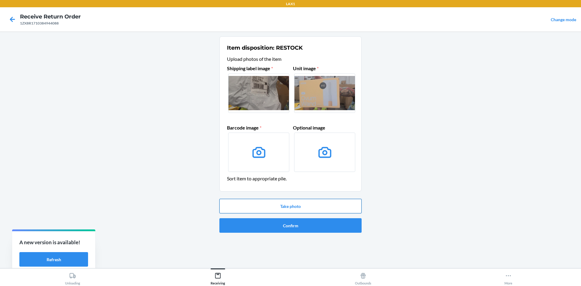
click at [285, 204] on button "Take photo" at bounding box center [290, 206] width 142 height 15
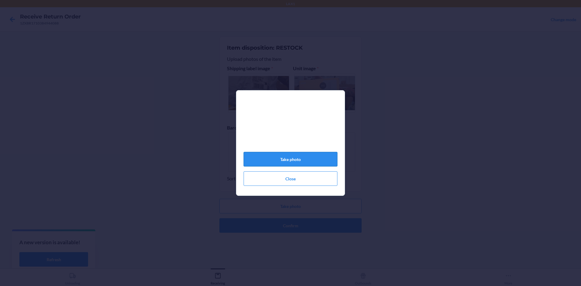
click at [290, 166] on button "Take photo" at bounding box center [291, 159] width 94 height 15
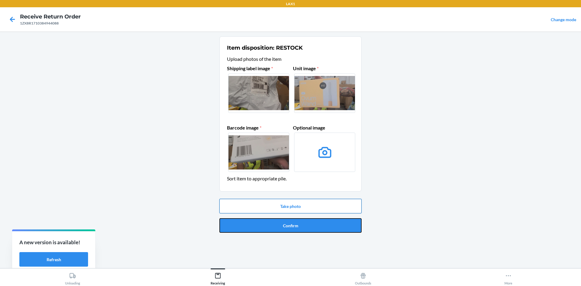
drag, startPoint x: 301, startPoint y: 226, endPoint x: 301, endPoint y: 212, distance: 14.6
click at [301, 215] on div "Take photo Confirm" at bounding box center [290, 215] width 142 height 39
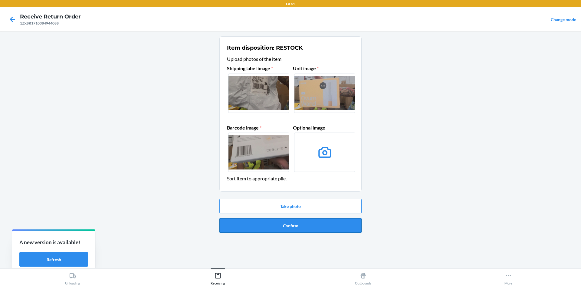
click at [299, 223] on button "Confirm" at bounding box center [290, 225] width 142 height 15
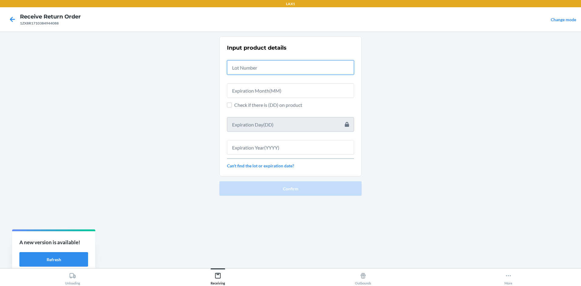
click at [265, 61] on input "text" at bounding box center [290, 67] width 127 height 15
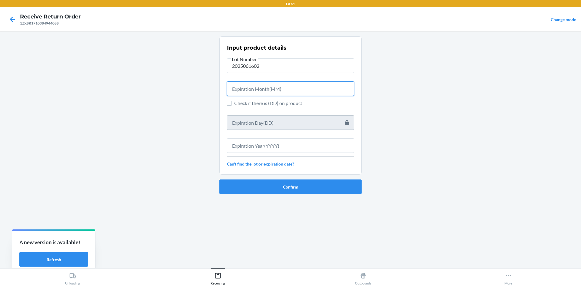
click at [254, 89] on input "text" at bounding box center [290, 88] width 127 height 15
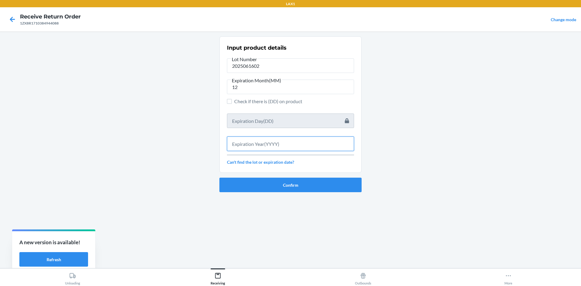
click at [265, 144] on input "text" at bounding box center [290, 143] width 127 height 15
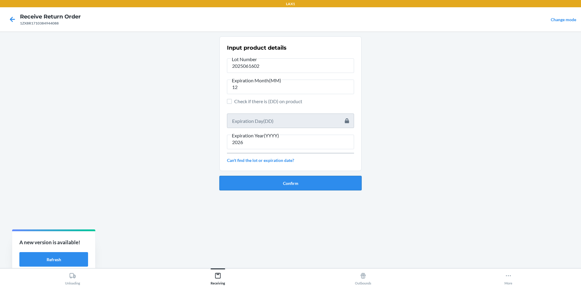
click at [301, 183] on button "Confirm" at bounding box center [290, 183] width 142 height 15
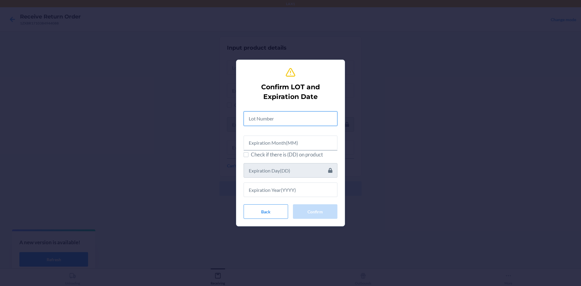
click at [261, 123] on input "text" at bounding box center [291, 118] width 94 height 15
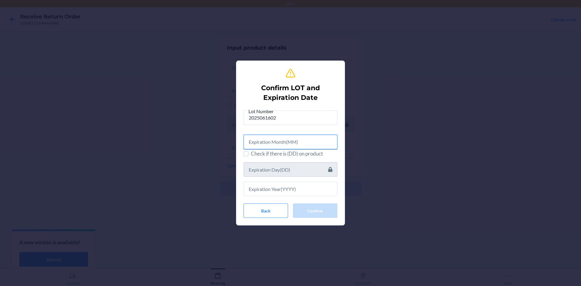
click at [263, 142] on input "text" at bounding box center [291, 142] width 94 height 15
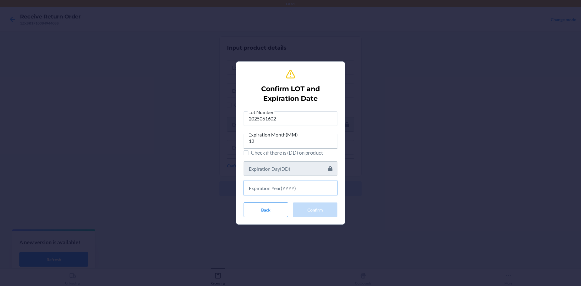
click at [260, 193] on input "text" at bounding box center [291, 188] width 94 height 15
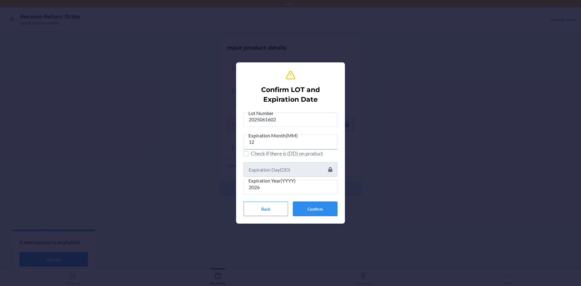
click at [320, 210] on button "Confirm" at bounding box center [315, 209] width 44 height 15
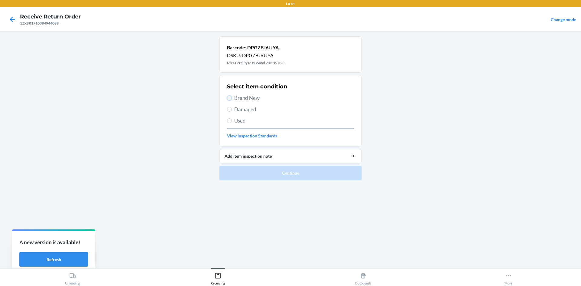
click at [229, 98] on input "Brand New" at bounding box center [229, 98] width 5 height 5
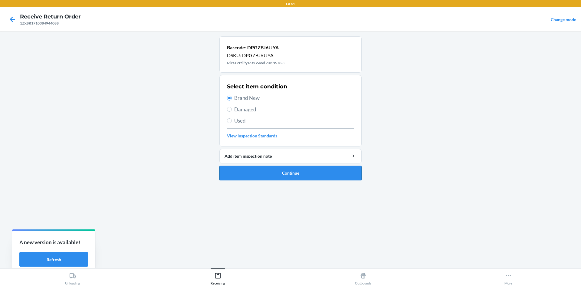
click at [247, 176] on button "Continue" at bounding box center [290, 173] width 142 height 15
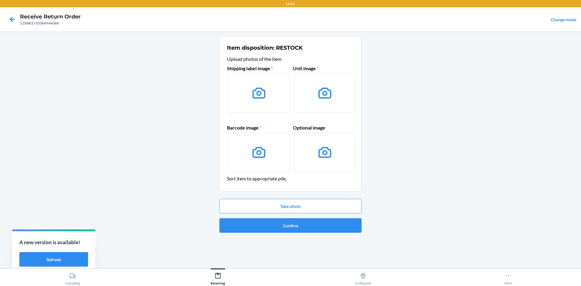
click at [249, 88] on label at bounding box center [258, 93] width 61 height 39
click at [0, 0] on input "file" at bounding box center [0, 0] width 0 height 0
click at [302, 207] on button "Take photo" at bounding box center [290, 206] width 142 height 15
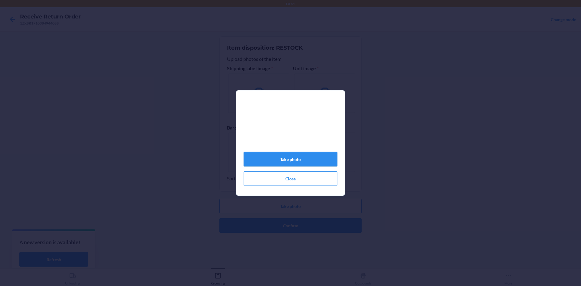
click at [292, 161] on button "Take photo" at bounding box center [291, 159] width 94 height 15
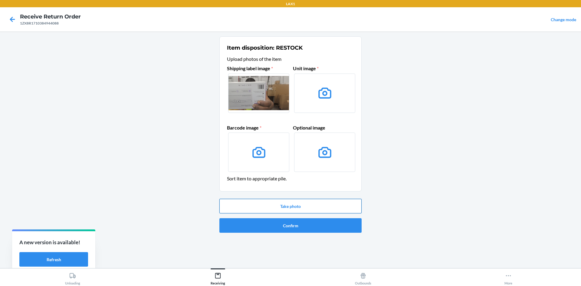
click at [310, 206] on button "Take photo" at bounding box center [290, 206] width 142 height 15
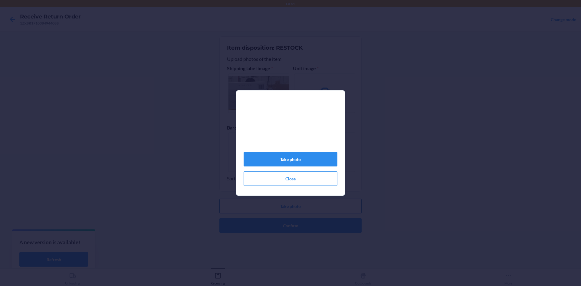
click at [310, 206] on div "Take photo Close" at bounding box center [290, 143] width 581 height 286
click at [313, 163] on button "Take photo" at bounding box center [291, 159] width 94 height 15
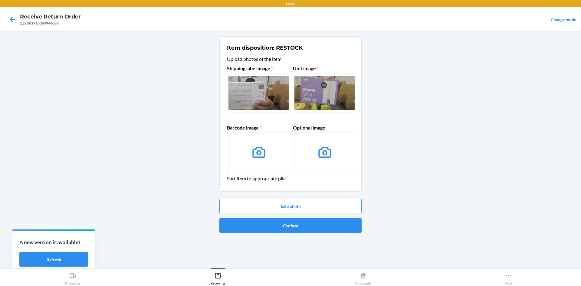
click at [258, 155] on icon at bounding box center [258, 152] width 13 height 11
click at [0, 0] on input "file" at bounding box center [0, 0] width 0 height 0
click at [327, 200] on button "Take photo" at bounding box center [290, 206] width 142 height 15
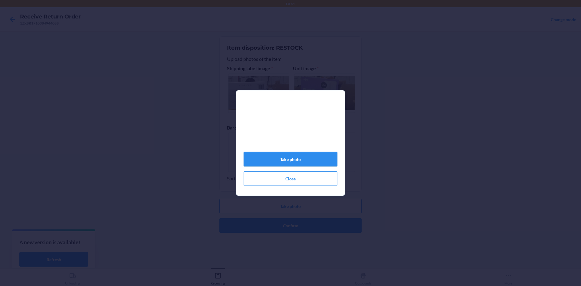
click at [300, 160] on button "Take photo" at bounding box center [291, 159] width 94 height 15
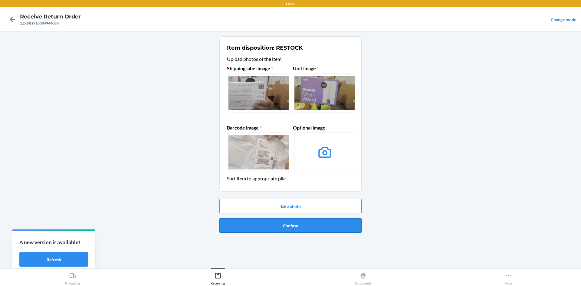
click at [294, 228] on button "Confirm" at bounding box center [290, 225] width 142 height 15
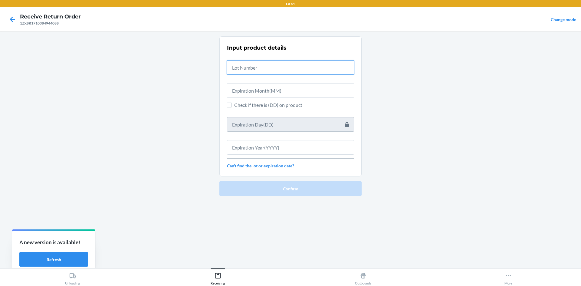
click at [237, 67] on input "text" at bounding box center [290, 67] width 127 height 15
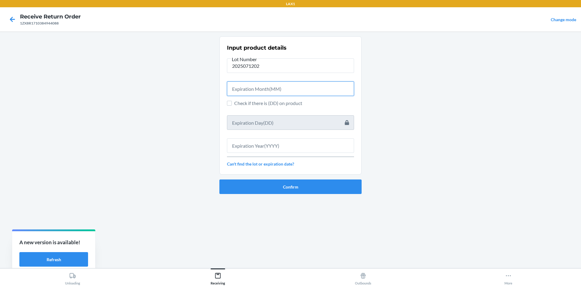
click at [244, 84] on input "text" at bounding box center [290, 88] width 127 height 15
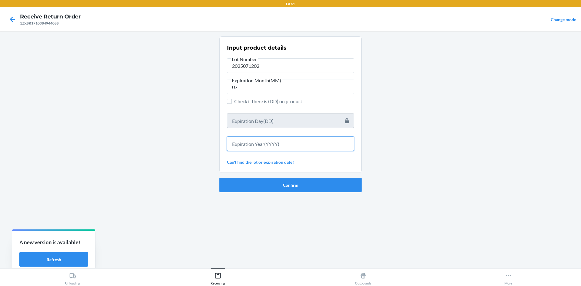
click at [245, 146] on input "text" at bounding box center [290, 143] width 127 height 15
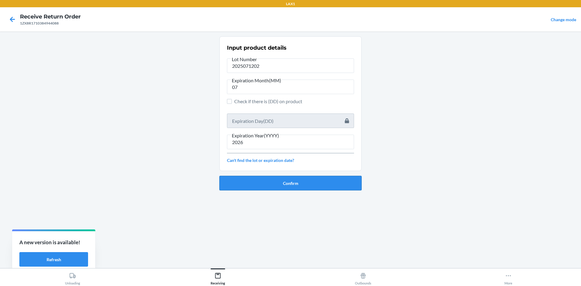
click at [268, 186] on button "Confirm" at bounding box center [290, 183] width 142 height 15
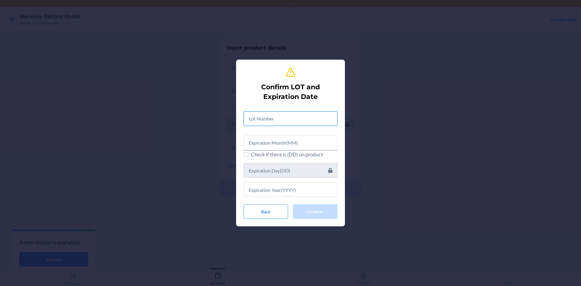
click at [251, 121] on input "text" at bounding box center [291, 118] width 94 height 15
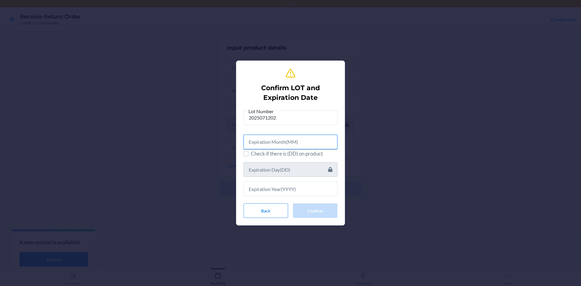
click at [263, 143] on input "text" at bounding box center [291, 142] width 94 height 15
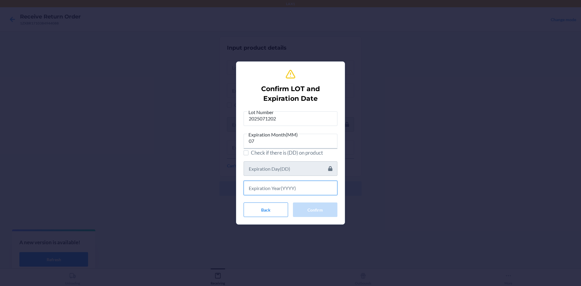
click at [300, 186] on input "text" at bounding box center [291, 188] width 94 height 15
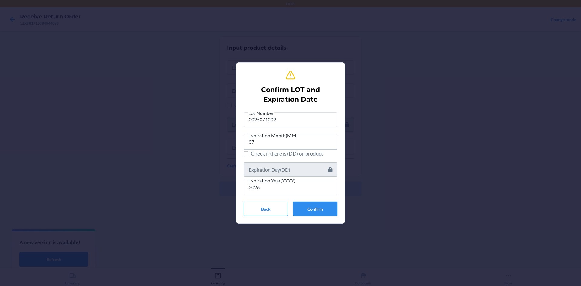
click at [318, 209] on button "Confirm" at bounding box center [315, 209] width 44 height 15
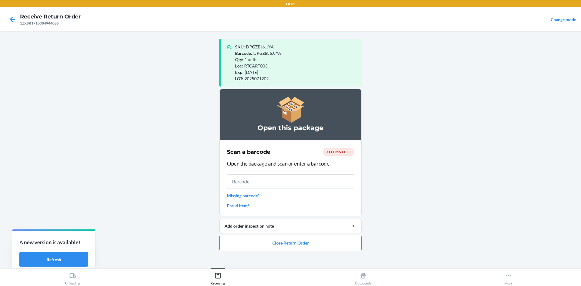
click at [303, 254] on ol "Open this package Scan a barcode 0 items left Open the package and scan or ente…" at bounding box center [290, 172] width 142 height 166
click at [302, 245] on button "Close Return Order" at bounding box center [290, 243] width 142 height 15
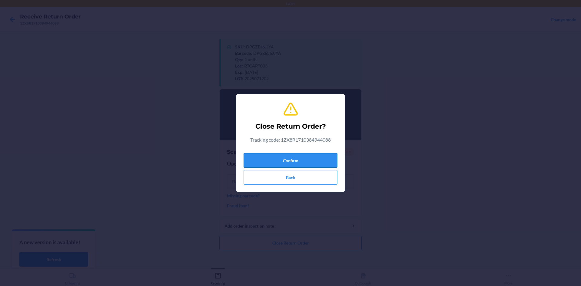
click at [286, 161] on button "Confirm" at bounding box center [291, 160] width 94 height 15
click at [283, 158] on button "Confirm" at bounding box center [291, 160] width 94 height 15
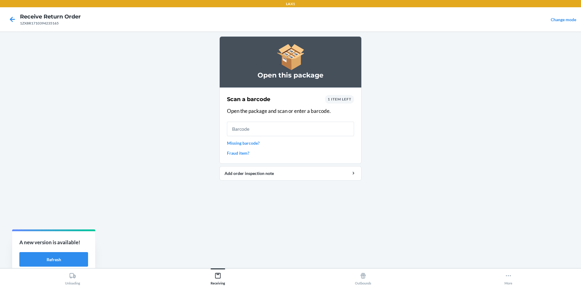
click at [255, 144] on link "Missing barcode?" at bounding box center [290, 143] width 127 height 6
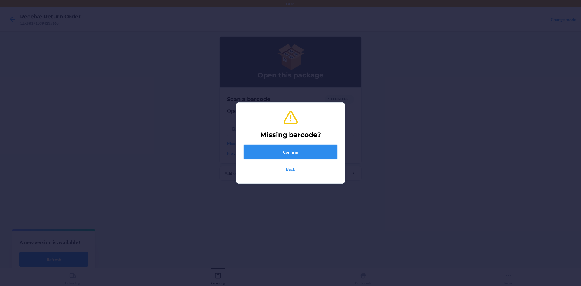
click at [304, 147] on button "Confirm" at bounding box center [291, 152] width 94 height 15
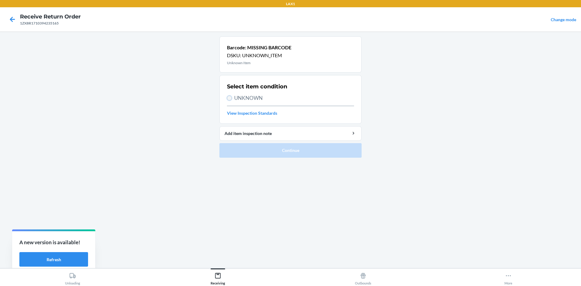
click at [232, 97] on input "UNKNOWN" at bounding box center [229, 98] width 5 height 5
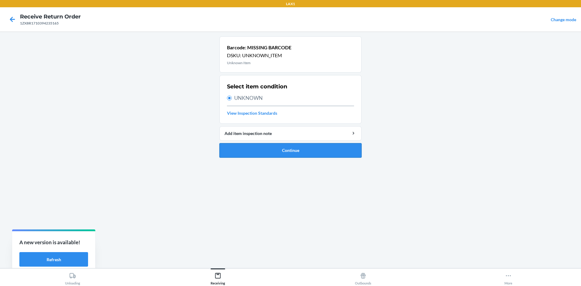
click at [268, 151] on button "Continue" at bounding box center [290, 150] width 142 height 15
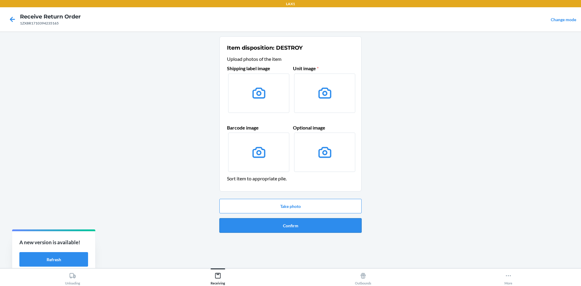
click at [280, 223] on button "Confirm" at bounding box center [290, 225] width 142 height 15
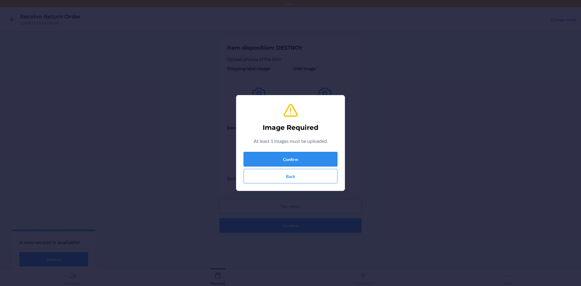
click at [268, 153] on button "Confirm" at bounding box center [291, 159] width 94 height 15
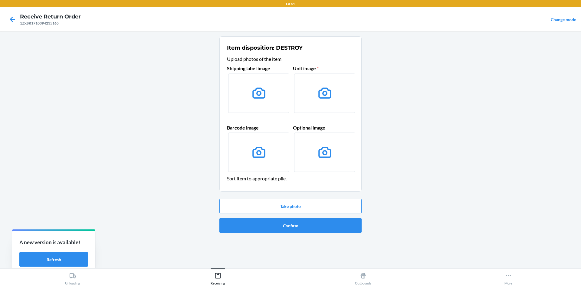
click at [265, 93] on icon at bounding box center [258, 92] width 13 height 11
click at [0, 0] on input "file" at bounding box center [0, 0] width 0 height 0
click at [263, 207] on button "Take photo" at bounding box center [290, 206] width 142 height 15
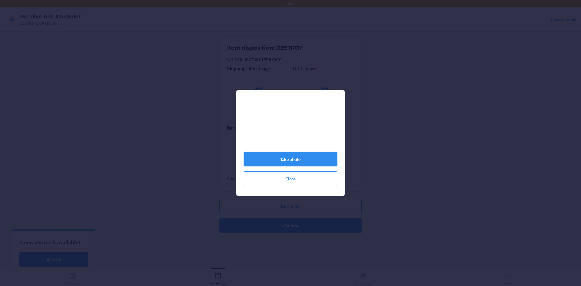
click at [277, 155] on button "Take photo" at bounding box center [291, 159] width 94 height 15
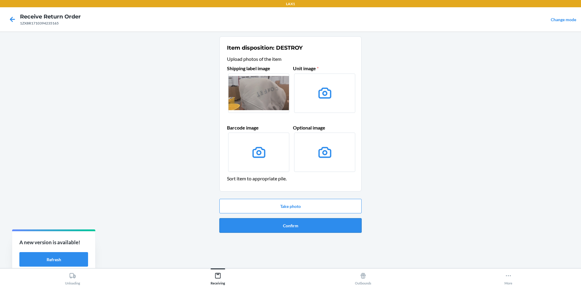
click at [286, 226] on button "Confirm" at bounding box center [290, 225] width 142 height 15
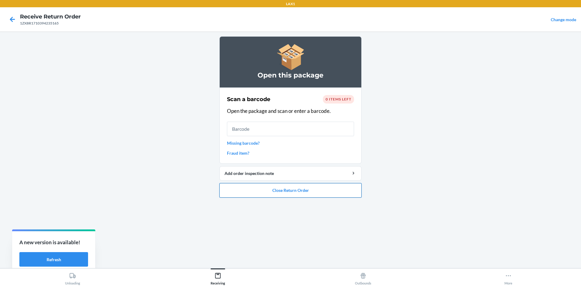
click at [274, 191] on button "Close Return Order" at bounding box center [290, 190] width 142 height 15
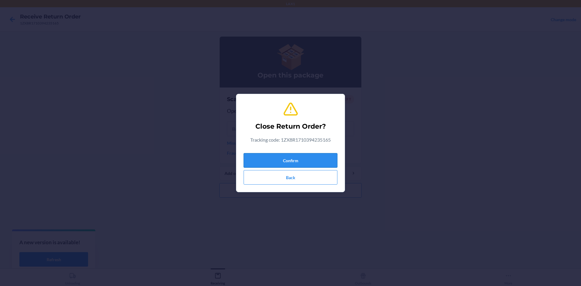
click at [284, 159] on button "Confirm" at bounding box center [291, 160] width 94 height 15
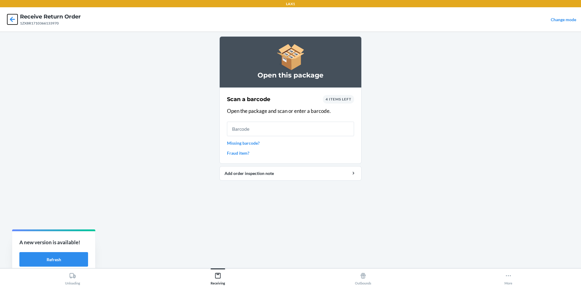
click at [15, 17] on icon at bounding box center [12, 19] width 10 height 10
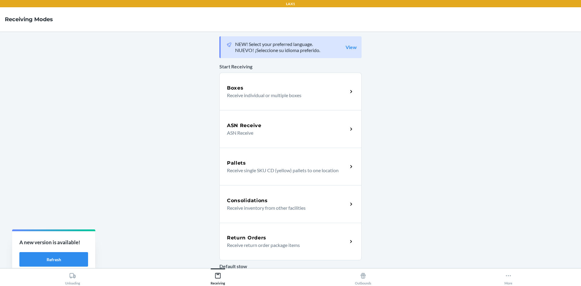
click at [278, 243] on p "Receive return order package items" at bounding box center [285, 244] width 116 height 7
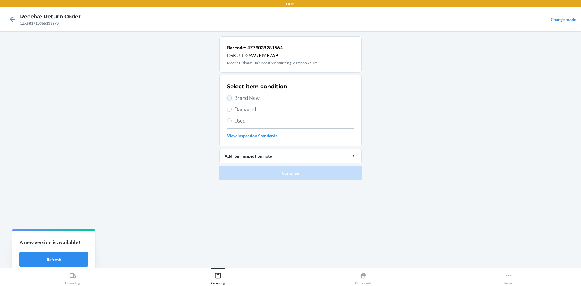
click at [229, 97] on input "Brand New" at bounding box center [229, 98] width 5 height 5
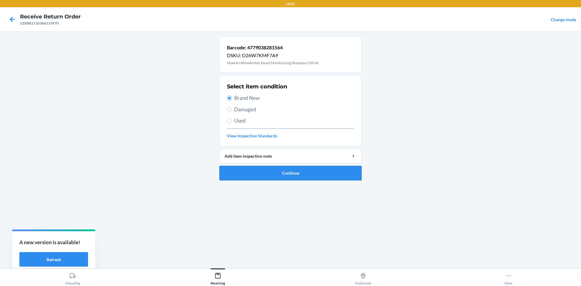
click at [264, 174] on button "Continue" at bounding box center [290, 173] width 142 height 15
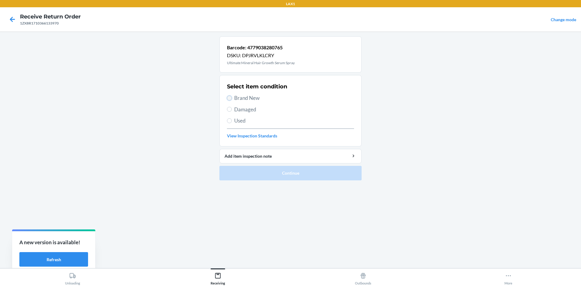
click at [231, 98] on input "Brand New" at bounding box center [229, 98] width 5 height 5
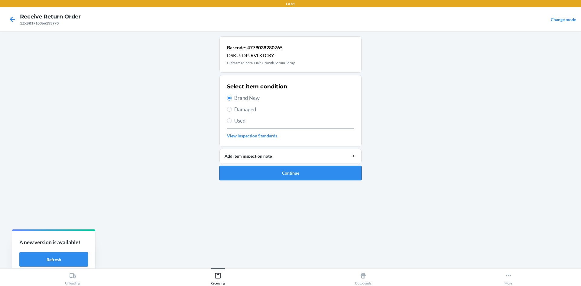
click at [255, 170] on button "Continue" at bounding box center [290, 173] width 142 height 15
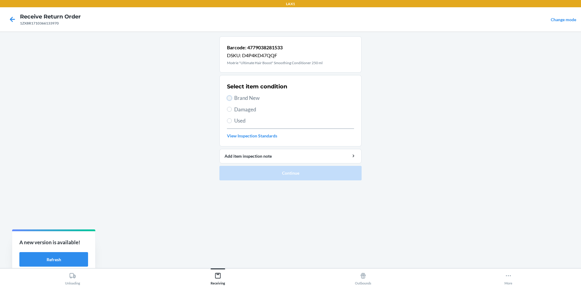
click at [228, 98] on input "Brand New" at bounding box center [229, 98] width 5 height 5
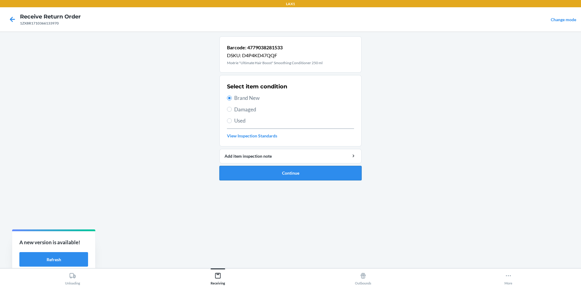
click at [268, 174] on button "Continue" at bounding box center [290, 173] width 142 height 15
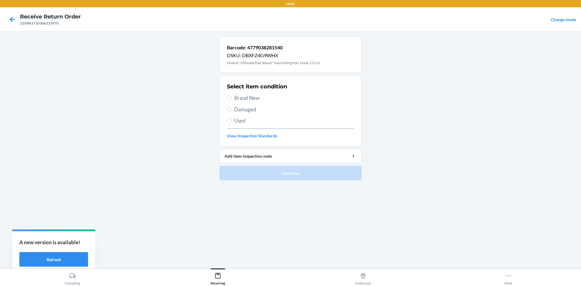
click at [232, 98] on label "Brand New" at bounding box center [290, 98] width 127 height 8
click at [232, 98] on input "Brand New" at bounding box center [229, 98] width 5 height 5
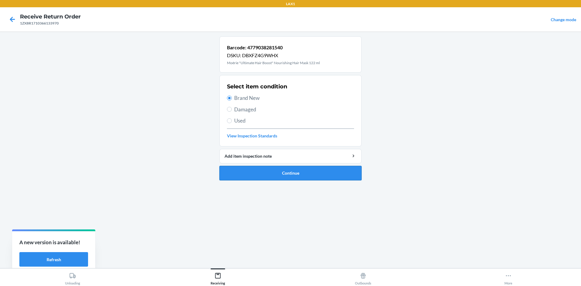
click at [247, 168] on button "Continue" at bounding box center [290, 173] width 142 height 15
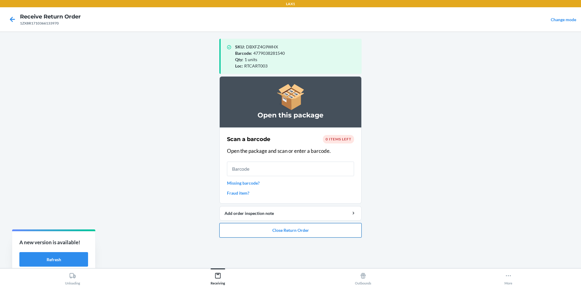
click at [278, 230] on button "Close Return Order" at bounding box center [290, 230] width 142 height 15
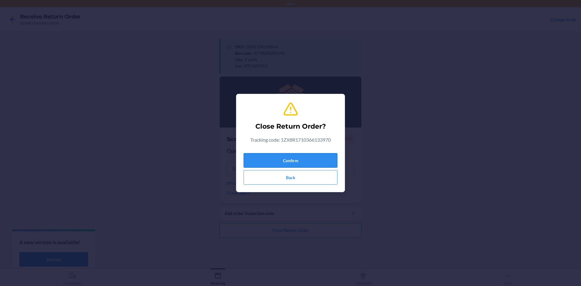
click at [280, 162] on button "Confirm" at bounding box center [291, 160] width 94 height 15
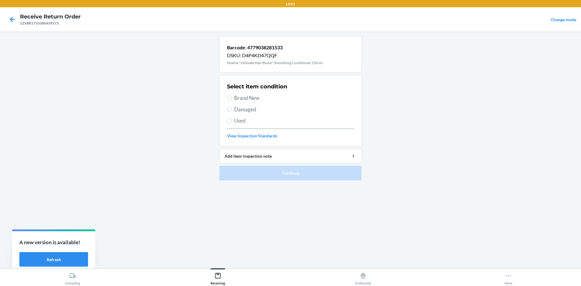
drag, startPoint x: 234, startPoint y: 97, endPoint x: 228, endPoint y: 97, distance: 6.4
click at [234, 97] on label "Brand New" at bounding box center [290, 98] width 127 height 8
click at [232, 97] on input "Brand New" at bounding box center [229, 98] width 5 height 5
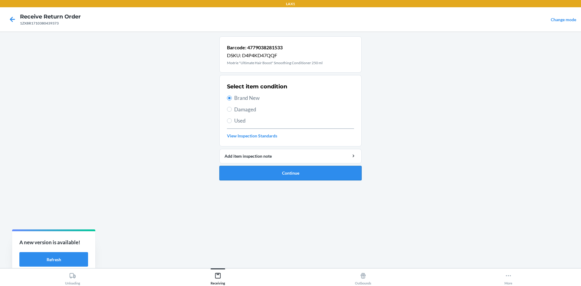
click at [282, 179] on button "Continue" at bounding box center [290, 173] width 142 height 15
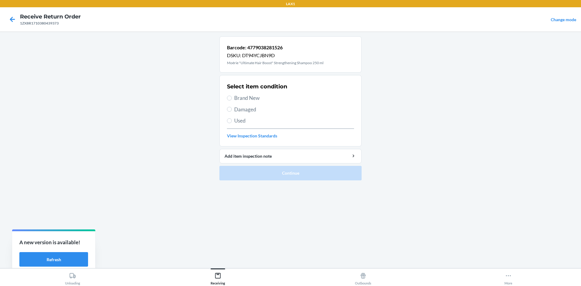
click at [233, 99] on label "Brand New" at bounding box center [290, 98] width 127 height 8
click at [232, 99] on input "Brand New" at bounding box center [229, 98] width 5 height 5
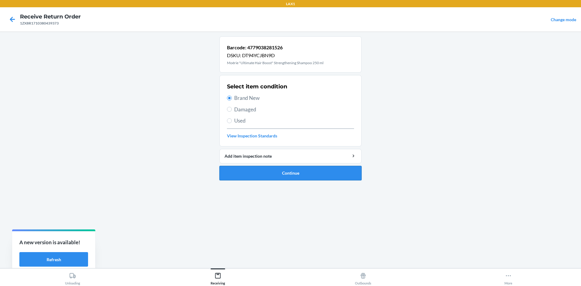
click at [281, 179] on button "Continue" at bounding box center [290, 173] width 142 height 15
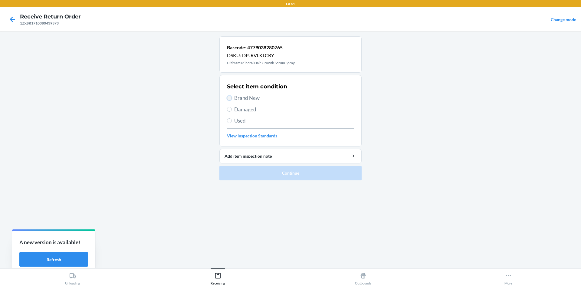
click at [228, 98] on input "Brand New" at bounding box center [229, 98] width 5 height 5
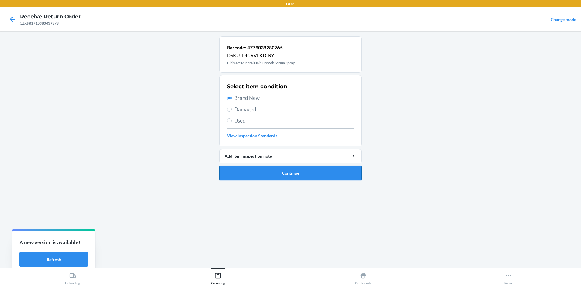
click at [250, 170] on button "Continue" at bounding box center [290, 173] width 142 height 15
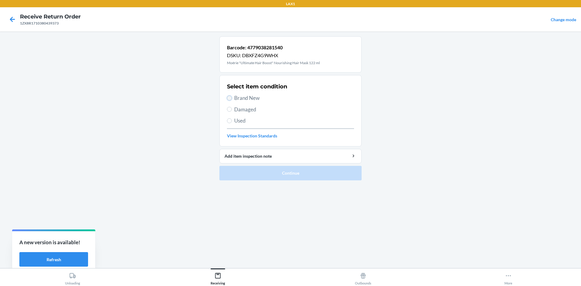
click at [230, 97] on input "Brand New" at bounding box center [229, 98] width 5 height 5
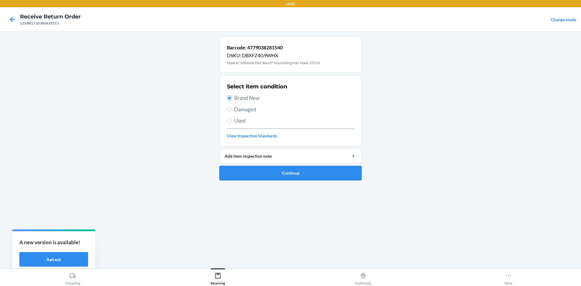
click at [263, 175] on button "Continue" at bounding box center [290, 173] width 142 height 15
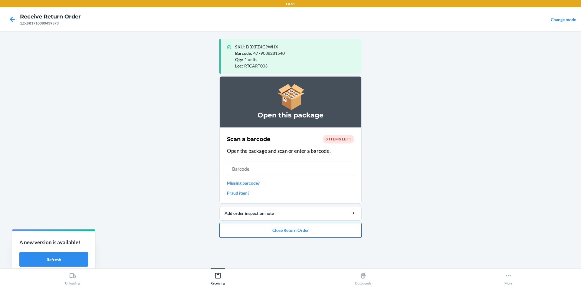
click at [280, 227] on button "Close Return Order" at bounding box center [290, 230] width 142 height 15
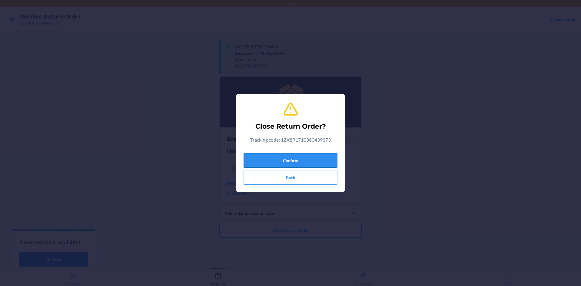
click at [275, 162] on button "Confirm" at bounding box center [291, 160] width 94 height 15
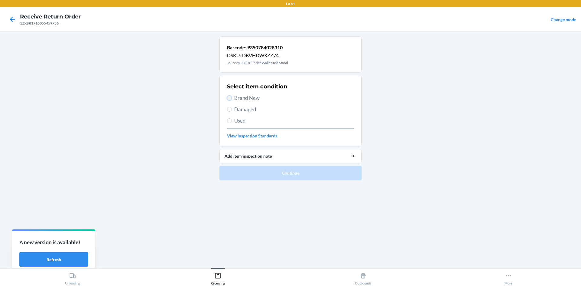
click at [229, 100] on input "Brand New" at bounding box center [229, 98] width 5 height 5
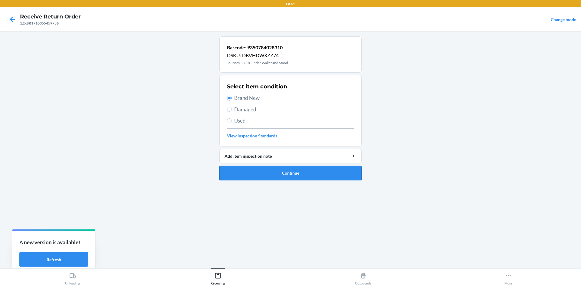
click at [302, 179] on button "Continue" at bounding box center [290, 173] width 142 height 15
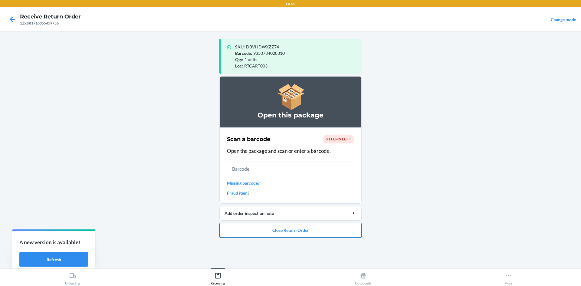
click at [273, 235] on button "Close Return Order" at bounding box center [290, 230] width 142 height 15
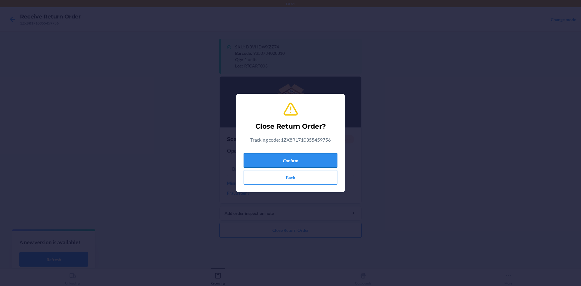
click at [277, 159] on button "Confirm" at bounding box center [291, 160] width 94 height 15
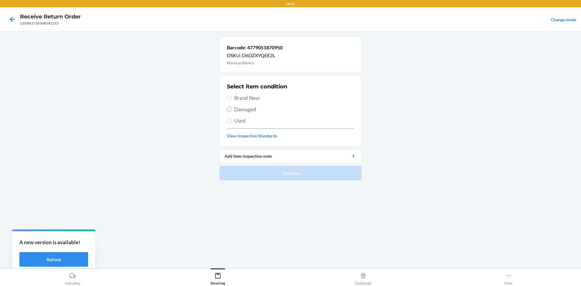
click at [228, 109] on input "Damaged" at bounding box center [229, 109] width 5 height 5
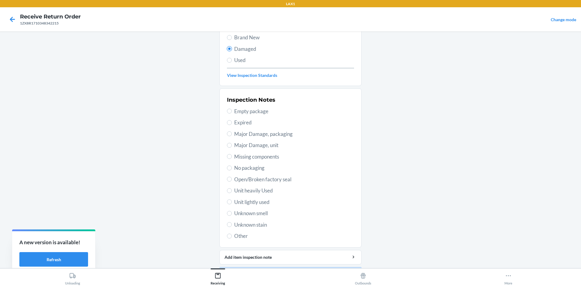
scroll to position [30, 0]
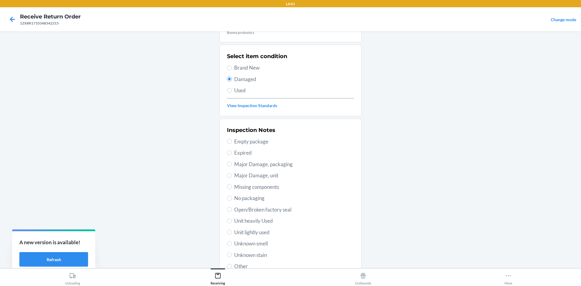
click at [239, 178] on span "Major Damage, unit" at bounding box center [294, 176] width 120 height 8
click at [232, 178] on input "Major Damage, unit" at bounding box center [229, 175] width 5 height 5
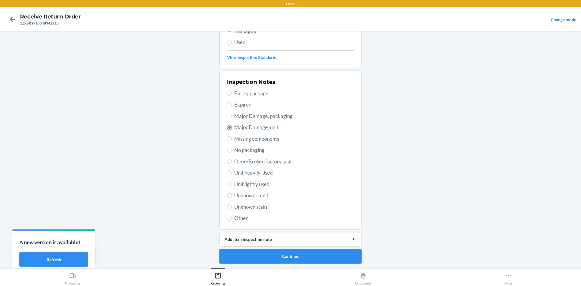
scroll to position [79, 0]
click at [283, 257] on button "Continue" at bounding box center [290, 256] width 142 height 15
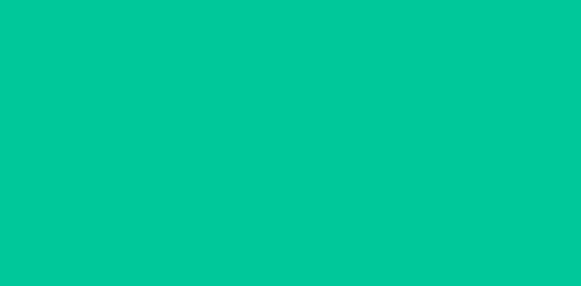
scroll to position [29, 0]
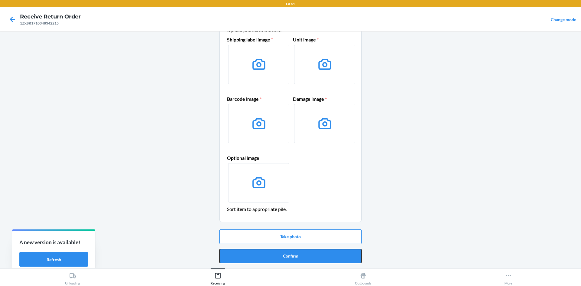
click at [283, 257] on button "Confirm" at bounding box center [290, 256] width 142 height 15
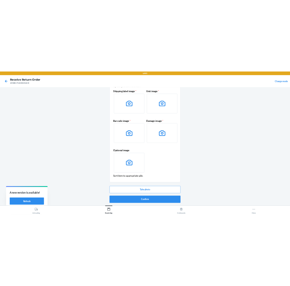
scroll to position [0, 0]
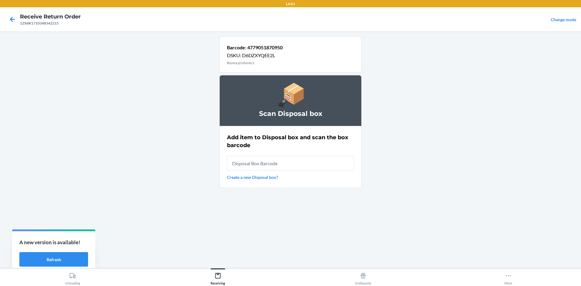
click at [269, 164] on input "text" at bounding box center [290, 163] width 127 height 15
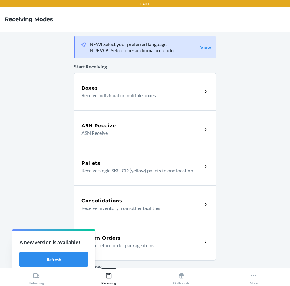
click at [153, 251] on div "Return Orders Receive return order package items" at bounding box center [145, 242] width 142 height 38
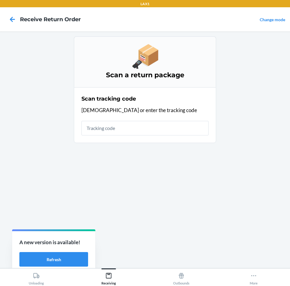
click at [129, 128] on input "text" at bounding box center [144, 128] width 127 height 15
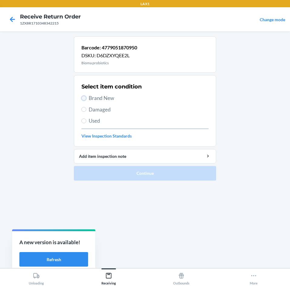
click at [83, 100] on input "Brand New" at bounding box center [83, 98] width 5 height 5
radio input "true"
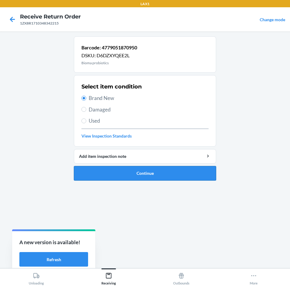
click at [132, 173] on button "Continue" at bounding box center [145, 173] width 142 height 15
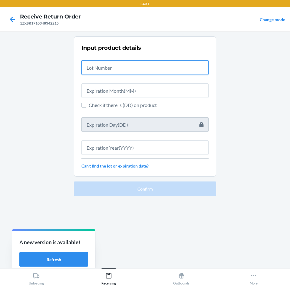
click at [106, 66] on input "text" at bounding box center [144, 67] width 127 height 15
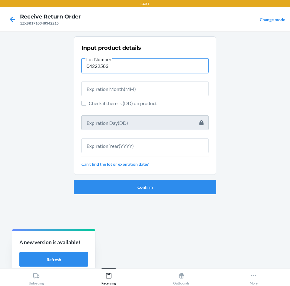
type input "04222583"
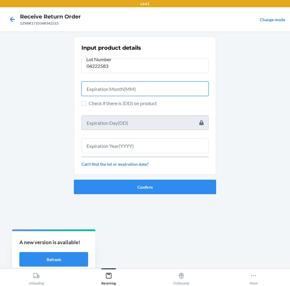
click at [97, 87] on input "text" at bounding box center [144, 88] width 127 height 15
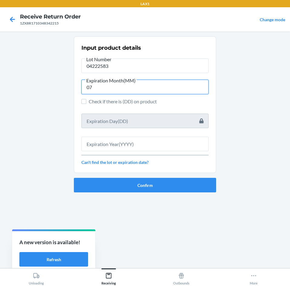
type input "07"
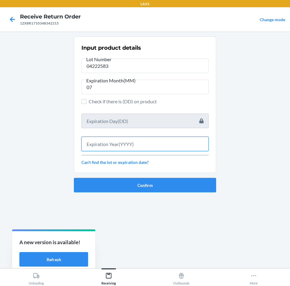
click at [105, 142] on input "text" at bounding box center [144, 143] width 127 height 15
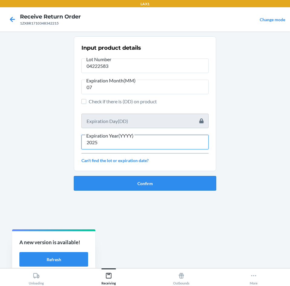
type input "2025"
click at [133, 183] on button "Confirm" at bounding box center [145, 183] width 142 height 15
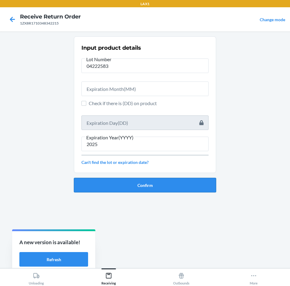
click at [113, 183] on button "Confirm" at bounding box center [145, 185] width 142 height 15
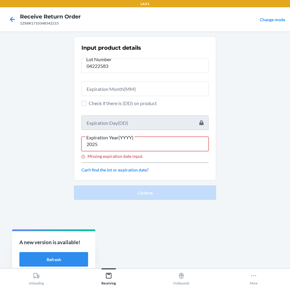
click at [92, 144] on input "2025" at bounding box center [144, 143] width 127 height 15
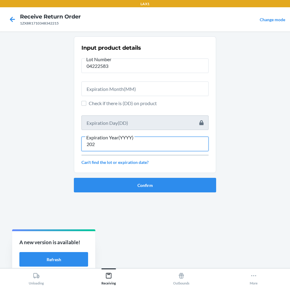
type input "2025"
click at [117, 179] on button "Confirm" at bounding box center [145, 185] width 142 height 15
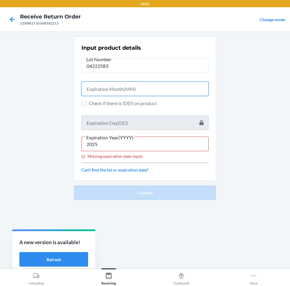
click at [107, 85] on input "text" at bounding box center [144, 88] width 127 height 15
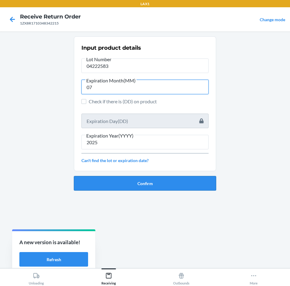
type input "07"
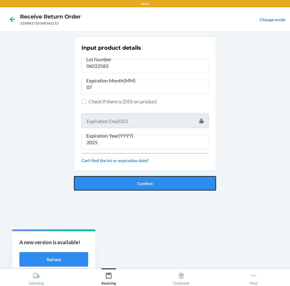
click at [114, 180] on button "Confirm" at bounding box center [145, 183] width 142 height 15
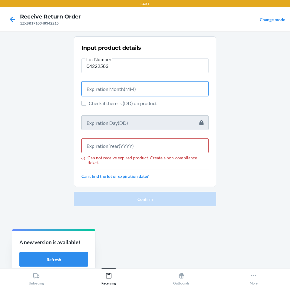
click at [102, 88] on input "text" at bounding box center [144, 88] width 127 height 15
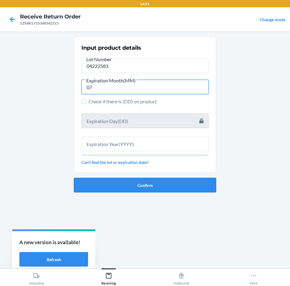
type input "07"
click at [110, 181] on button "Confirm" at bounding box center [145, 185] width 142 height 15
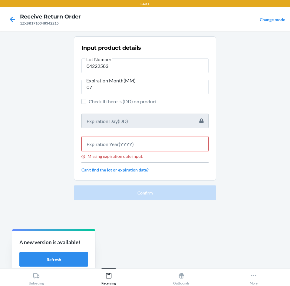
click at [107, 143] on input "Missing expiration date input." at bounding box center [144, 143] width 127 height 15
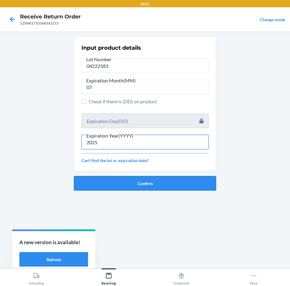
type input "2025"
click at [126, 182] on button "Confirm" at bounding box center [145, 183] width 142 height 15
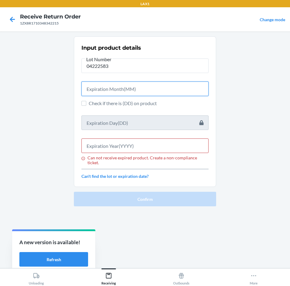
click at [107, 90] on input "text" at bounding box center [144, 88] width 127 height 15
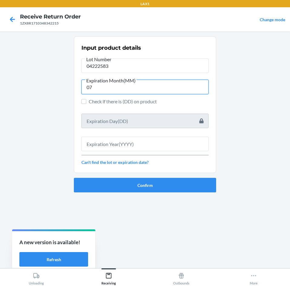
type input "07"
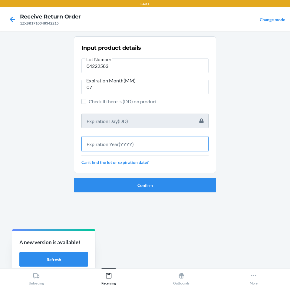
click at [103, 147] on input "text" at bounding box center [144, 143] width 127 height 15
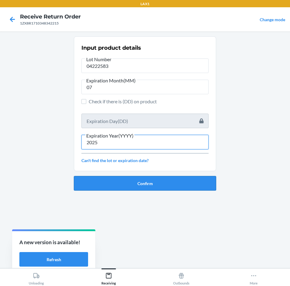
type input "2025"
click at [140, 181] on button "Confirm" at bounding box center [145, 183] width 142 height 15
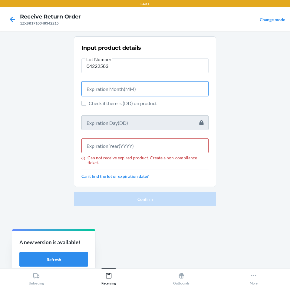
click at [124, 88] on input "text" at bounding box center [144, 88] width 127 height 15
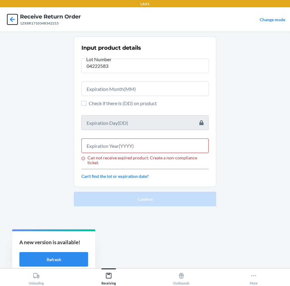
click at [14, 19] on icon at bounding box center [12, 19] width 10 height 10
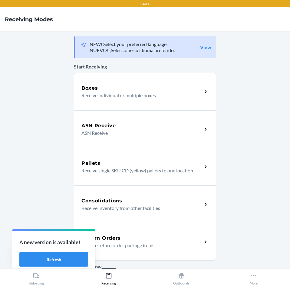
click at [149, 228] on div "Return Orders Receive return order package items" at bounding box center [145, 242] width 142 height 38
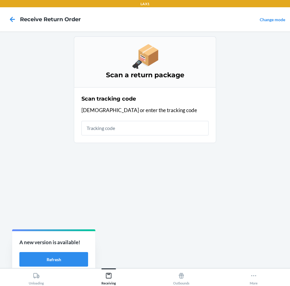
click at [135, 134] on input "text" at bounding box center [144, 128] width 127 height 15
type input "1ZX8R1710"
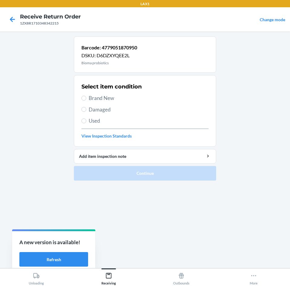
click at [96, 107] on span "Damaged" at bounding box center [149, 110] width 120 height 8
click at [86, 107] on input "Damaged" at bounding box center [83, 109] width 5 height 5
radio input "true"
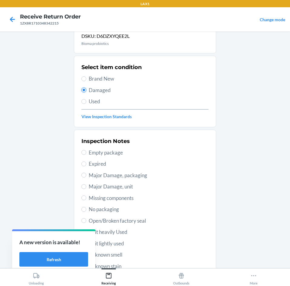
scroll to position [30, 0]
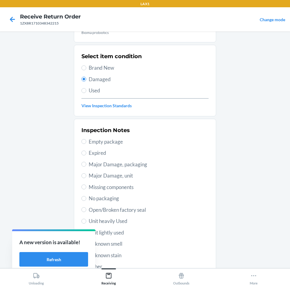
click at [96, 154] on span "Expired" at bounding box center [149, 153] width 120 height 8
click at [86, 154] on input "Expired" at bounding box center [83, 152] width 5 height 5
radio input "true"
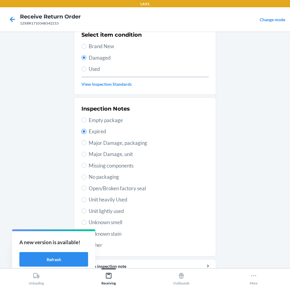
scroll to position [79, 0]
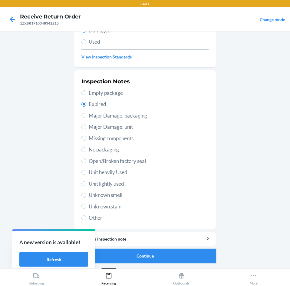
click at [165, 254] on button "Continue" at bounding box center [145, 255] width 142 height 15
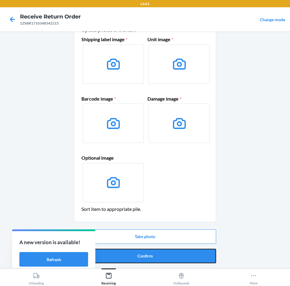
click at [165, 254] on button "Confirm" at bounding box center [145, 255] width 142 height 15
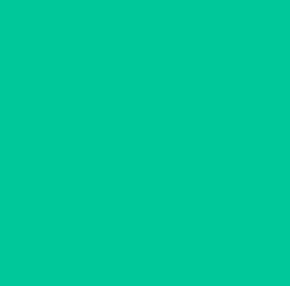
scroll to position [0, 0]
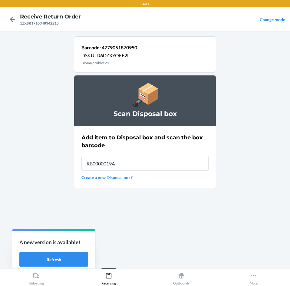
type input "RB0000019AD"
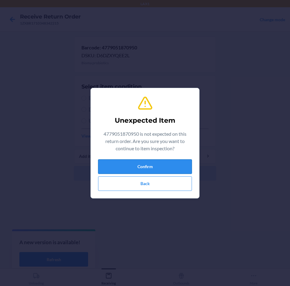
click at [128, 166] on button "Confirm" at bounding box center [145, 166] width 94 height 15
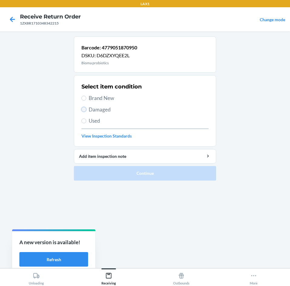
click at [86, 107] on input "Damaged" at bounding box center [83, 109] width 5 height 5
radio input "true"
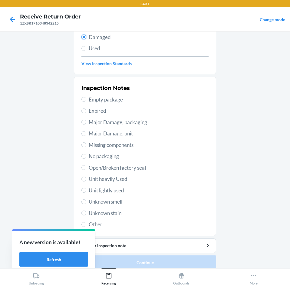
scroll to position [79, 0]
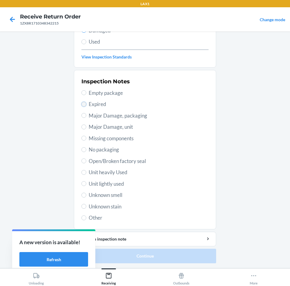
click at [83, 103] on input "Expired" at bounding box center [83, 104] width 5 height 5
radio input "true"
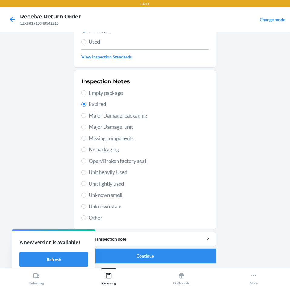
click at [156, 253] on button "Continue" at bounding box center [145, 255] width 142 height 15
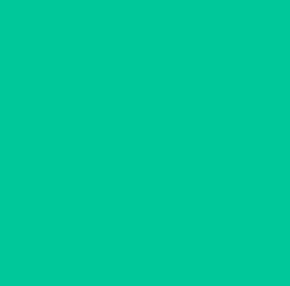
scroll to position [29, 0]
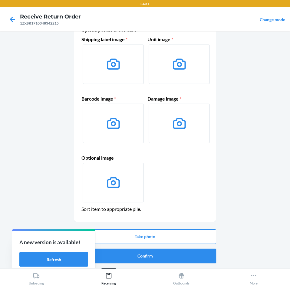
click at [155, 258] on button "Confirm" at bounding box center [145, 255] width 142 height 15
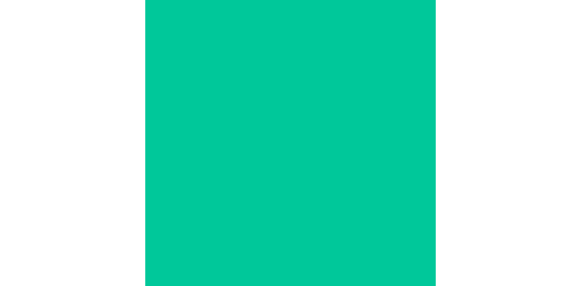
scroll to position [0, 0]
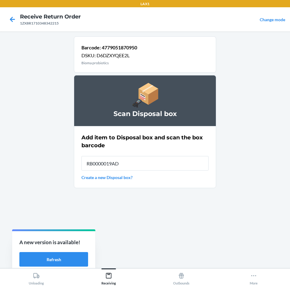
type input "RB0000019AD"
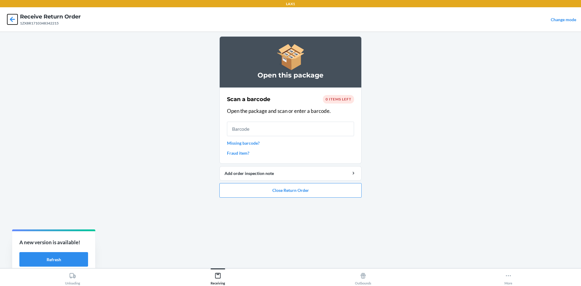
click at [8, 20] on icon at bounding box center [12, 19] width 10 height 10
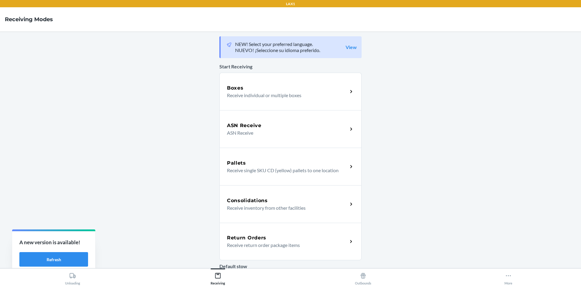
click at [193, 248] on p "Receive return order package items" at bounding box center [285, 244] width 116 height 7
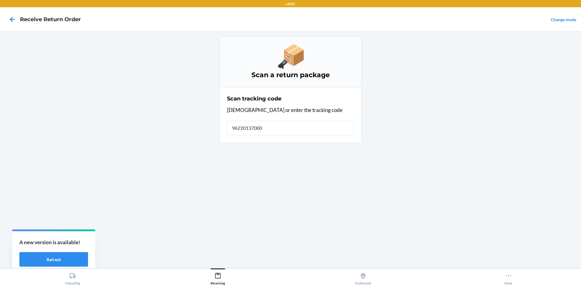
type input "962201370000"
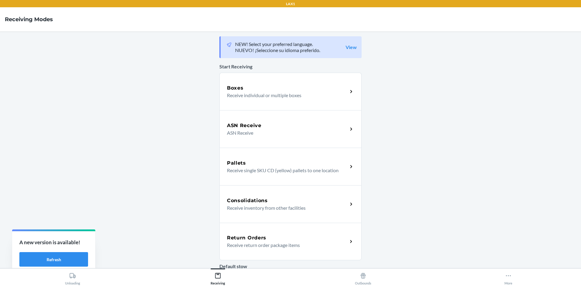
click at [193, 242] on p "Receive return order package items" at bounding box center [285, 244] width 116 height 7
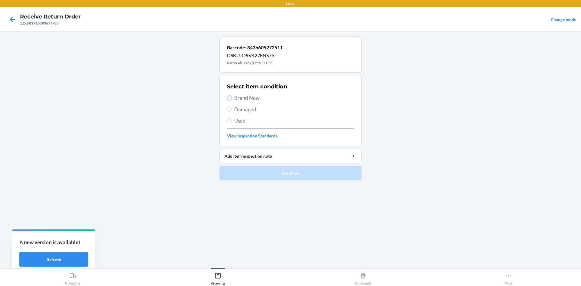
click at [193, 97] on input "Brand New" at bounding box center [229, 98] width 5 height 5
radio input "true"
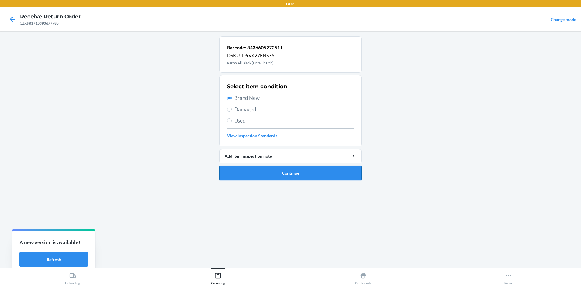
click at [193, 174] on button "Continue" at bounding box center [290, 173] width 142 height 15
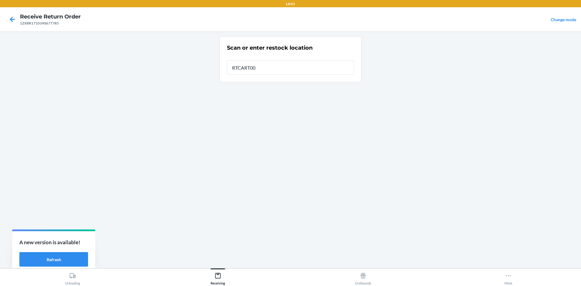
type input "RTCART003"
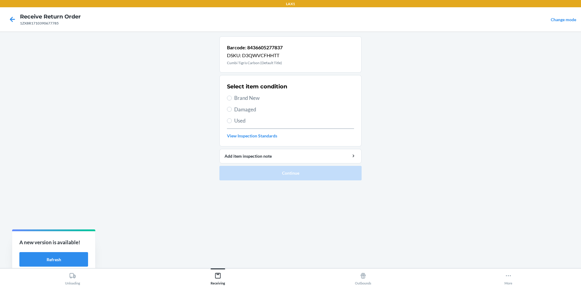
click at [193, 96] on label "Brand New" at bounding box center [290, 98] width 127 height 8
click at [193, 96] on input "Brand New" at bounding box center [229, 98] width 5 height 5
radio input "true"
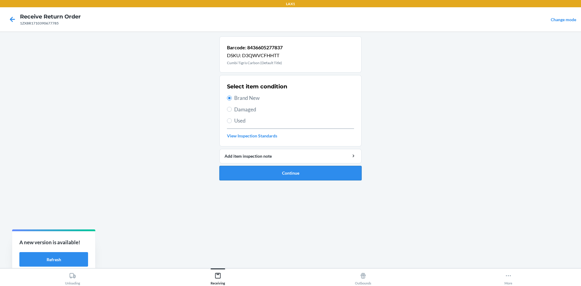
click at [193, 168] on button "Continue" at bounding box center [290, 173] width 142 height 15
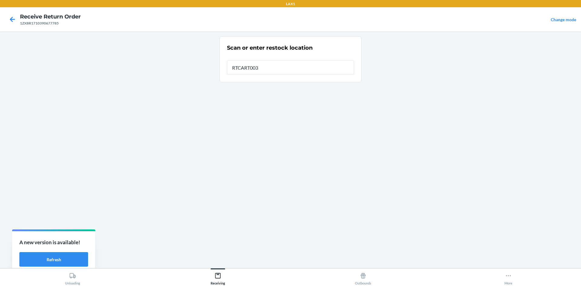
type input "RTCART003"
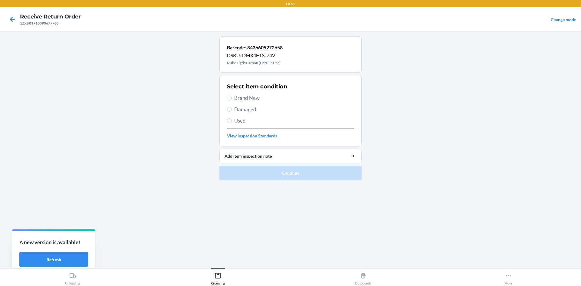
click at [193, 100] on label "Brand New" at bounding box center [290, 98] width 127 height 8
click at [193, 100] on input "Brand New" at bounding box center [229, 98] width 5 height 5
radio input "true"
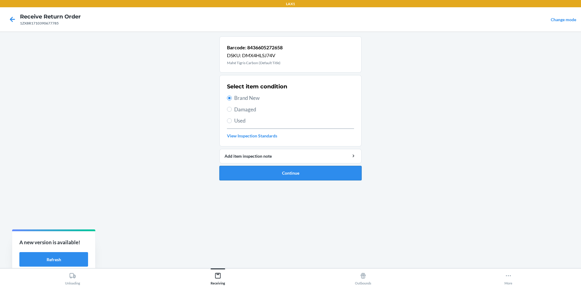
click at [193, 171] on button "Continue" at bounding box center [290, 173] width 142 height 15
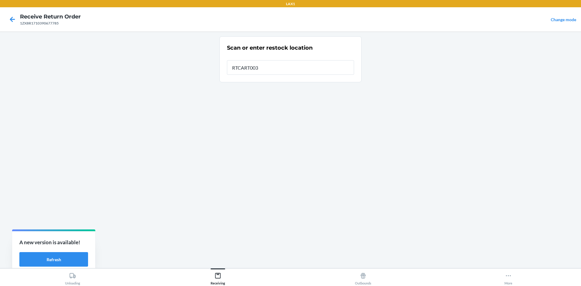
type input "RTCART003"
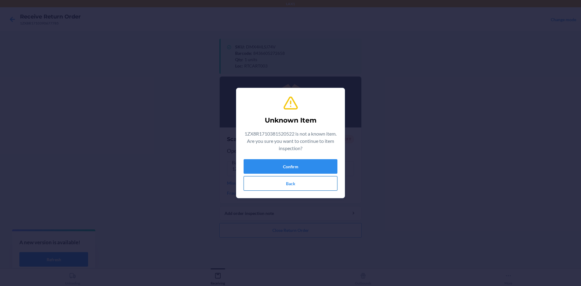
click at [193, 187] on button "Back" at bounding box center [291, 183] width 94 height 15
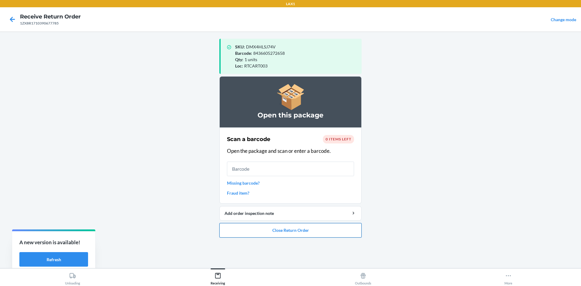
click at [193, 233] on button "Close Return Order" at bounding box center [290, 230] width 142 height 15
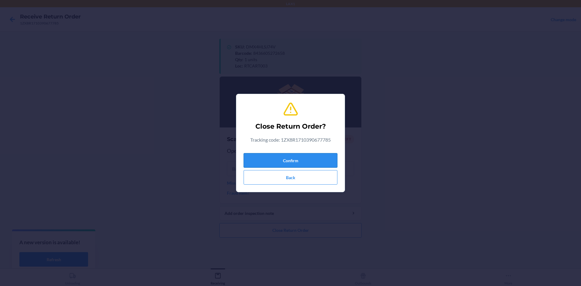
click at [193, 158] on button "Confirm" at bounding box center [291, 160] width 94 height 15
